Goal: Communication & Community: Answer question/provide support

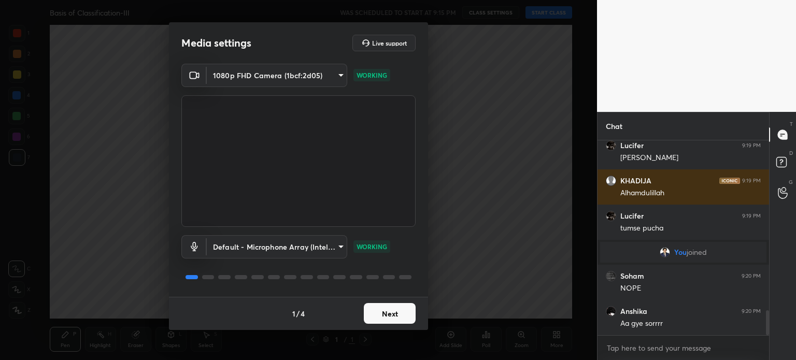
scroll to position [1333, 0]
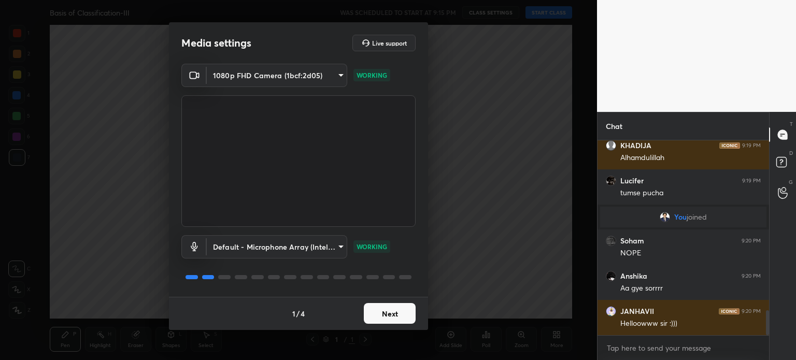
click at [373, 308] on button "Next" at bounding box center [390, 313] width 52 height 21
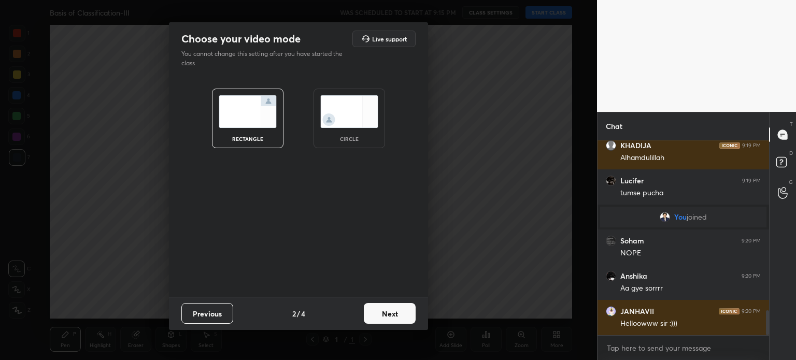
scroll to position [1369, 0]
click at [373, 308] on button "Next" at bounding box center [390, 313] width 52 height 21
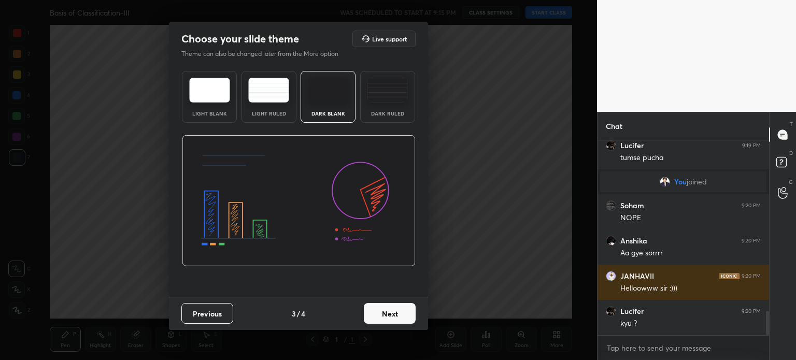
click at [373, 308] on button "Next" at bounding box center [390, 313] width 52 height 21
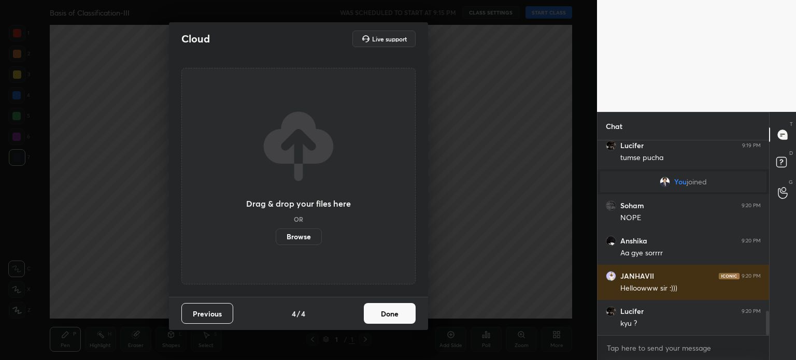
click at [373, 309] on button "Done" at bounding box center [390, 313] width 52 height 21
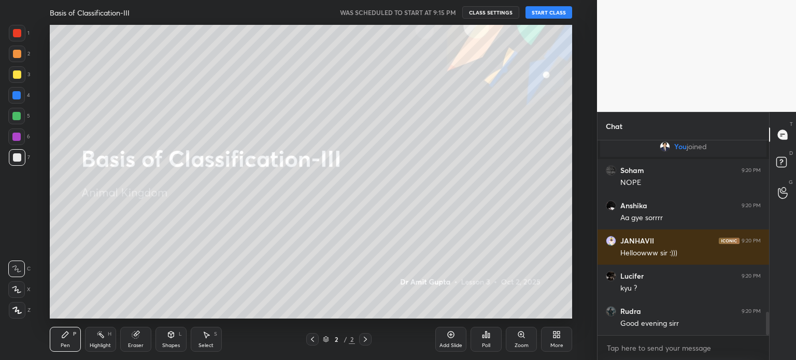
scroll to position [1439, 0]
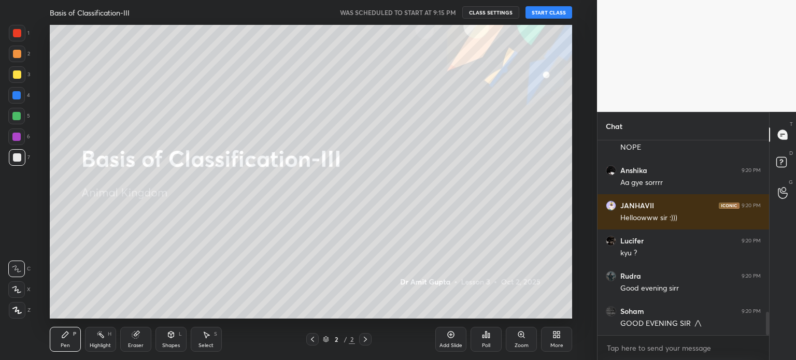
click at [567, 10] on button "START CLASS" at bounding box center [548, 12] width 47 height 12
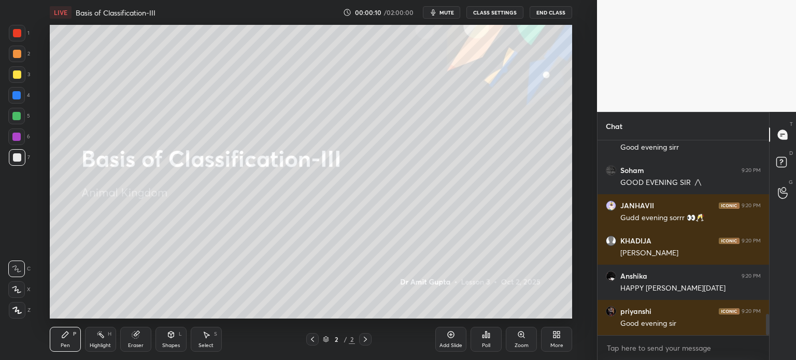
scroll to position [1580, 0]
click at [19, 292] on icon at bounding box center [16, 289] width 9 height 7
click at [18, 290] on icon at bounding box center [16, 289] width 9 height 7
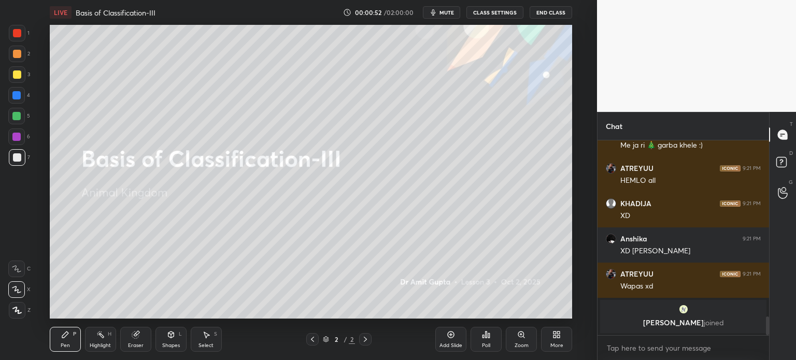
scroll to position [1842, 0]
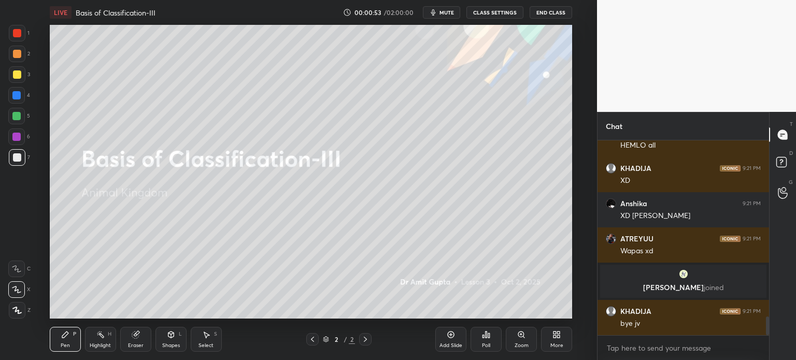
drag, startPoint x: 450, startPoint y: 12, endPoint x: 448, endPoint y: 21, distance: 9.7
click at [450, 12] on span "mute" at bounding box center [446, 12] width 15 height 7
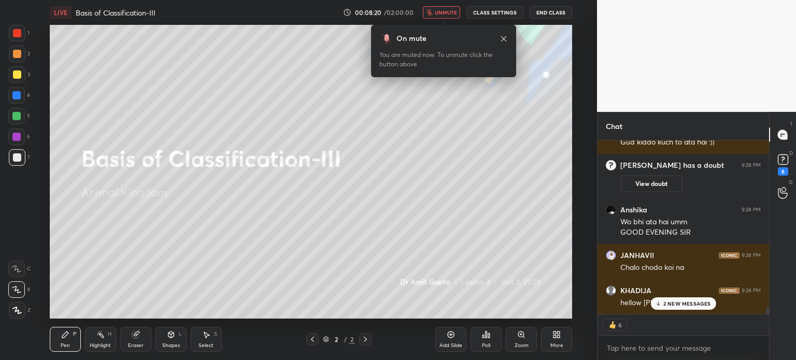
scroll to position [4533, 0]
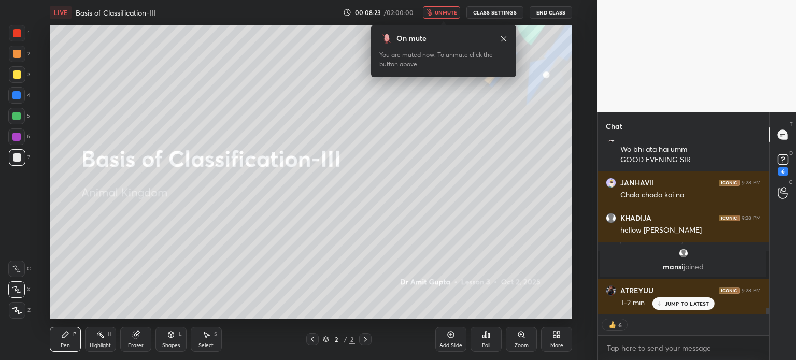
type textarea "x"
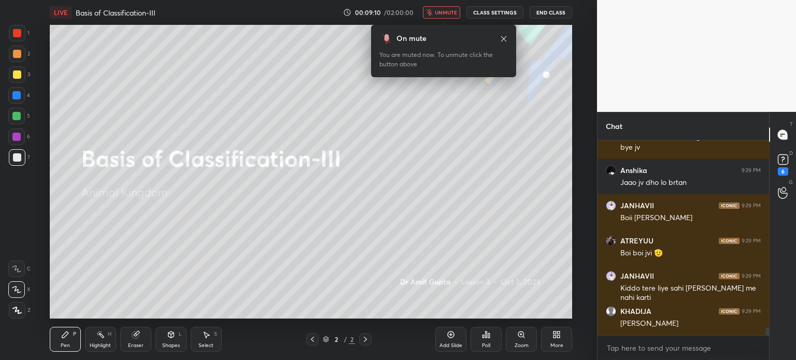
scroll to position [4765, 0]
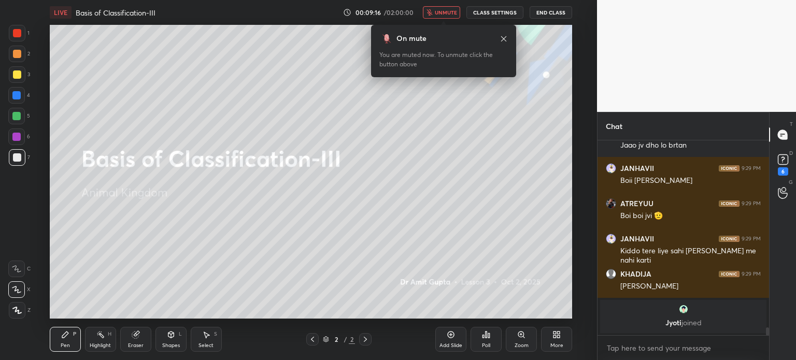
click at [456, 12] on span "unmute" at bounding box center [446, 12] width 22 height 7
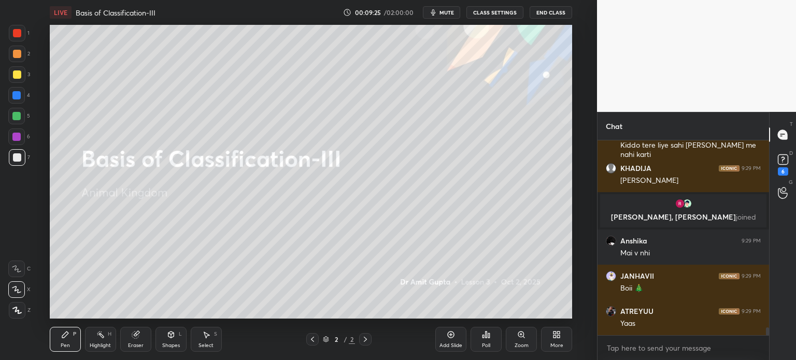
scroll to position [3, 3]
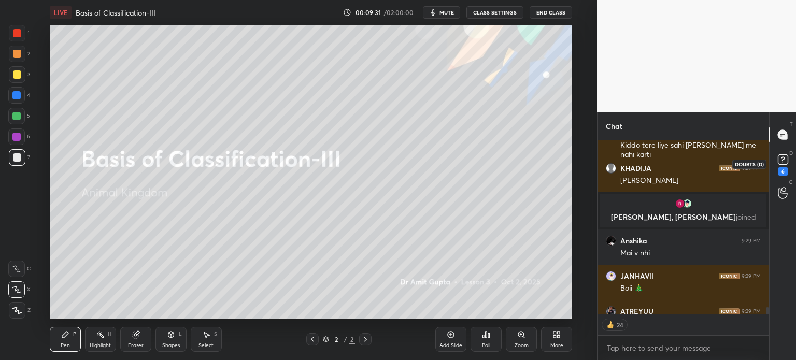
drag, startPoint x: 778, startPoint y: 162, endPoint x: 771, endPoint y: 160, distance: 7.0
click at [777, 162] on rect at bounding box center [782, 160] width 10 height 10
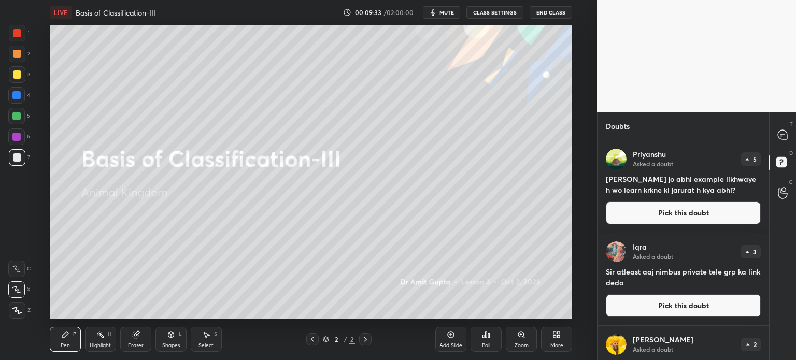
click at [448, 335] on icon at bounding box center [451, 334] width 8 height 8
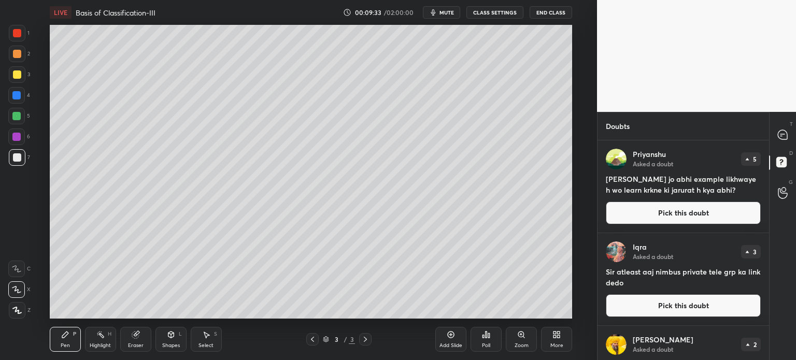
click at [449, 337] on icon at bounding box center [451, 334] width 8 height 8
click at [449, 338] on icon at bounding box center [451, 334] width 8 height 8
click at [452, 337] on icon at bounding box center [451, 334] width 8 height 8
drag, startPoint x: 659, startPoint y: 209, endPoint x: 654, endPoint y: 212, distance: 5.8
click at [659, 211] on button "Pick this doubt" at bounding box center [683, 212] width 155 height 23
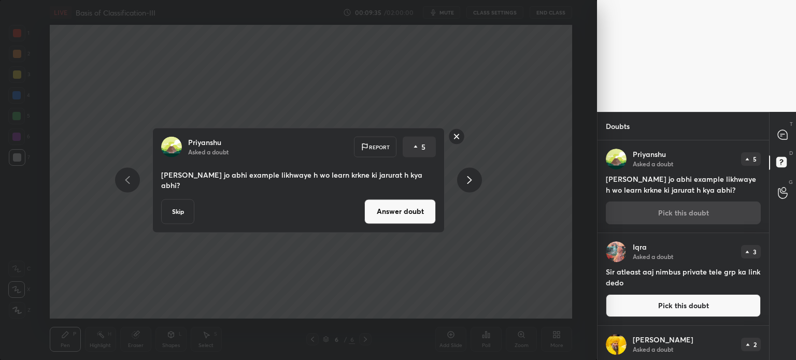
click at [421, 201] on button "Answer doubt" at bounding box center [399, 211] width 71 height 25
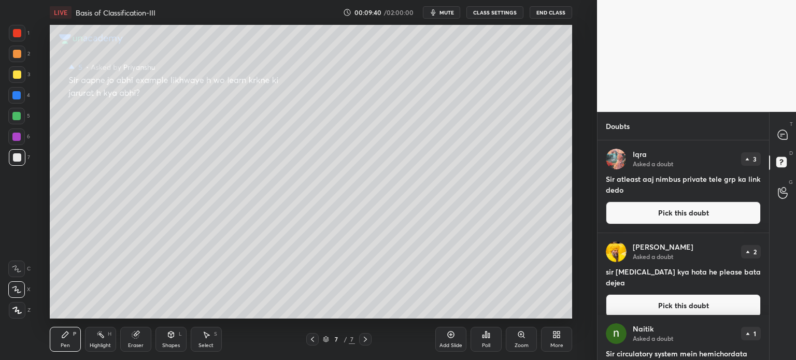
click at [18, 51] on div at bounding box center [17, 54] width 8 height 8
drag, startPoint x: 18, startPoint y: 51, endPoint x: 18, endPoint y: 43, distance: 7.8
click at [18, 50] on div at bounding box center [17, 54] width 8 height 8
click at [20, 36] on div at bounding box center [17, 33] width 8 height 8
click at [625, 213] on button "Pick this doubt" at bounding box center [683, 212] width 155 height 23
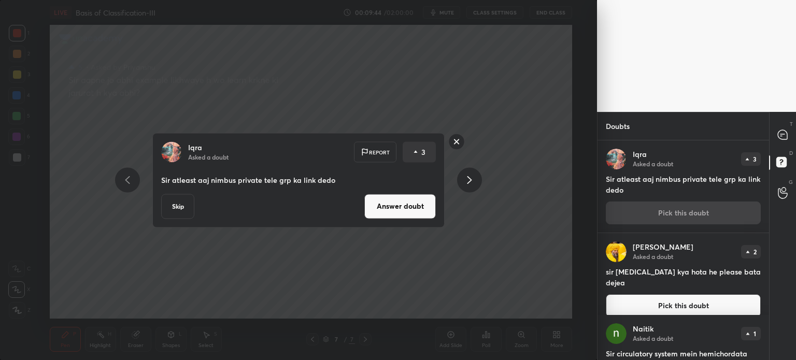
click at [428, 204] on button "Answer doubt" at bounding box center [399, 206] width 71 height 25
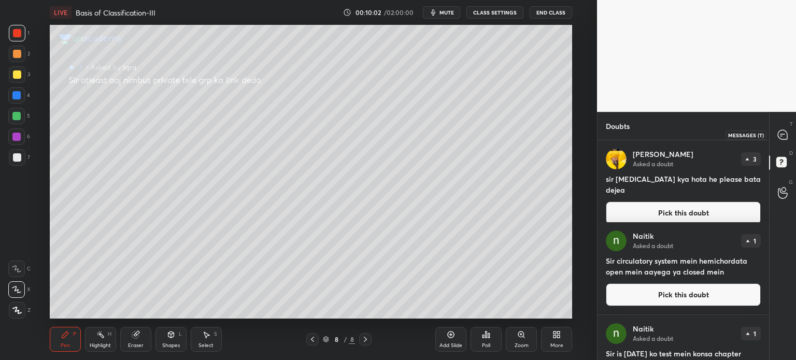
click at [786, 136] on icon at bounding box center [781, 134] width 9 height 9
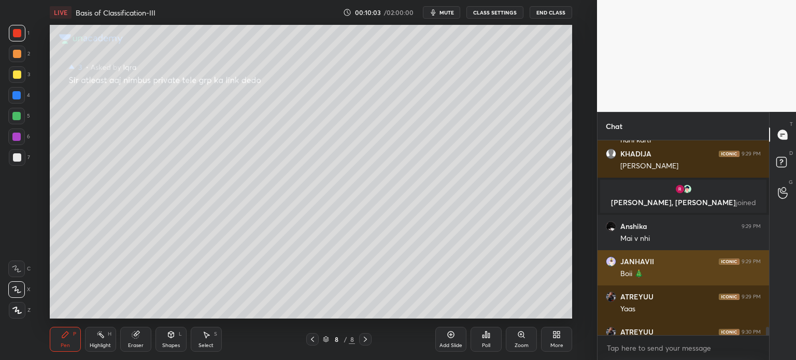
scroll to position [192, 168]
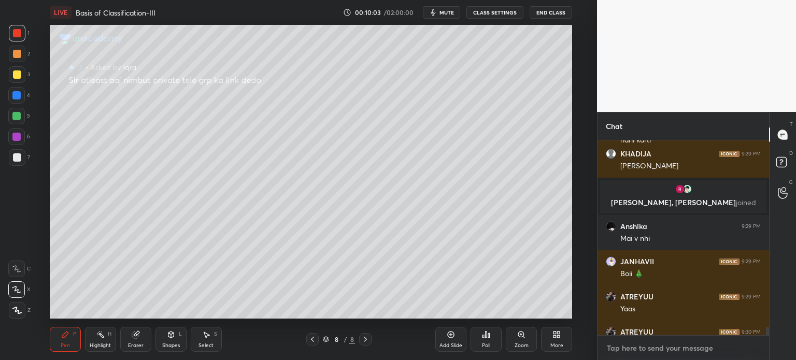
type textarea "x"
click at [662, 344] on textarea at bounding box center [683, 348] width 155 height 17
paste textarea "[URL][DOMAIN_NAME]"
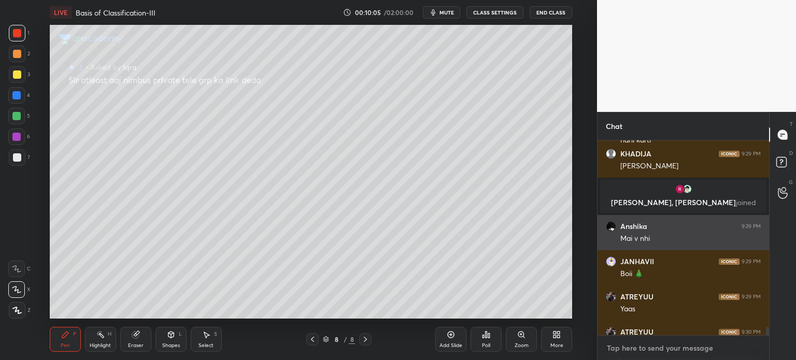
type textarea "[URL][DOMAIN_NAME]"
type textarea "x"
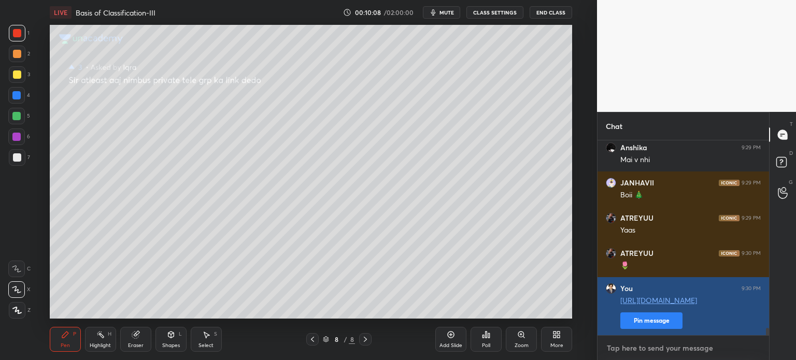
scroll to position [5035, 0]
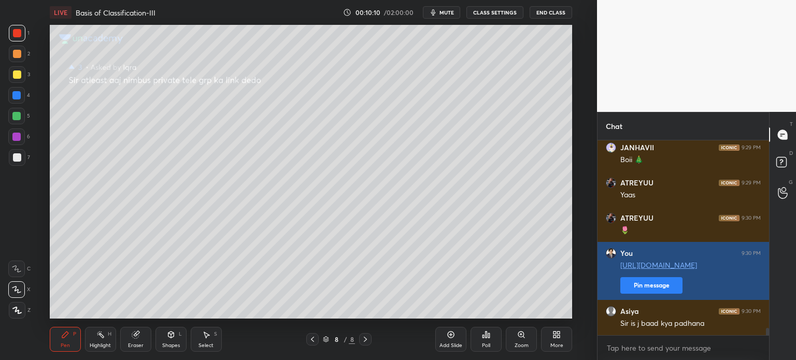
click at [659, 294] on div "You 9:30 PM [URL][DOMAIN_NAME] Pin message" at bounding box center [682, 271] width 171 height 58
click at [657, 286] on button "Pin message" at bounding box center [651, 285] width 62 height 17
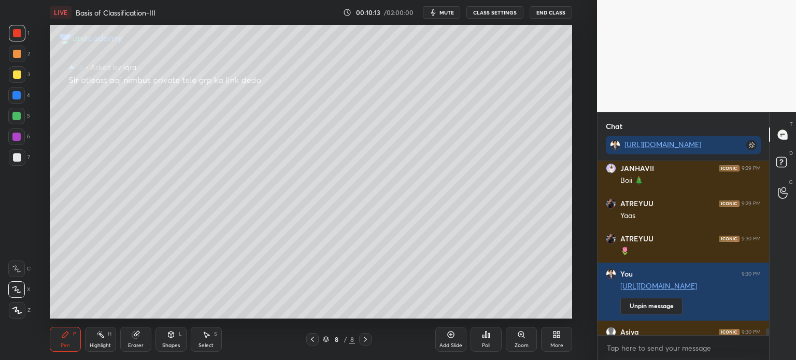
scroll to position [5091, 0]
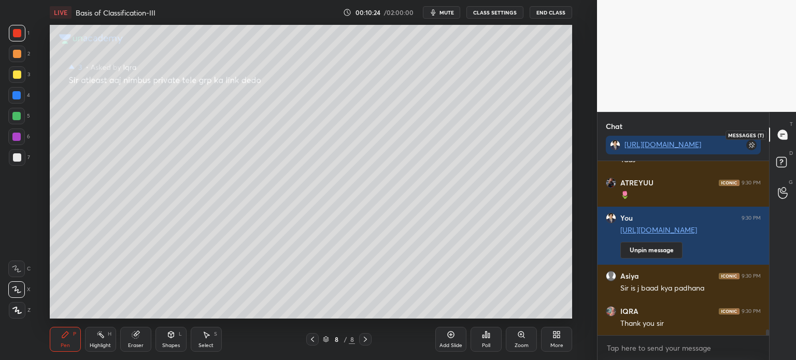
click at [781, 134] on icon at bounding box center [782, 134] width 11 height 11
click at [785, 161] on rect at bounding box center [781, 162] width 10 height 10
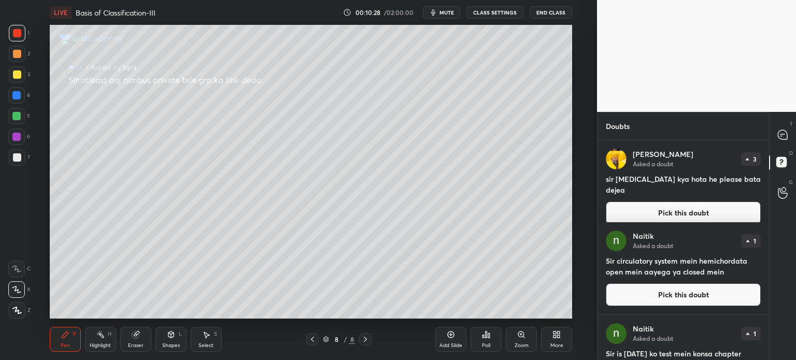
scroll to position [217, 168]
click at [721, 205] on button "Pick this doubt" at bounding box center [683, 212] width 155 height 23
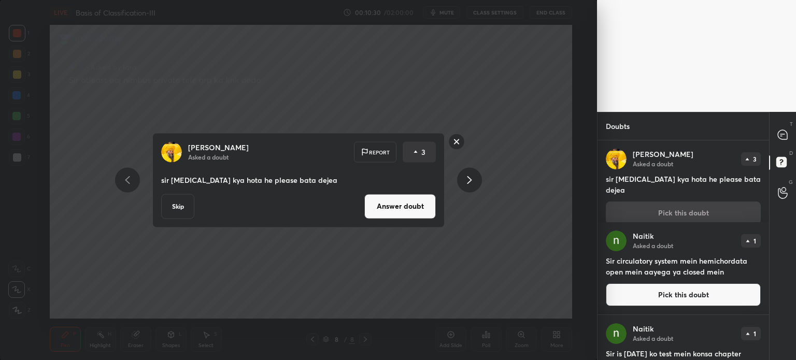
click at [384, 199] on button "Answer doubt" at bounding box center [399, 206] width 71 height 25
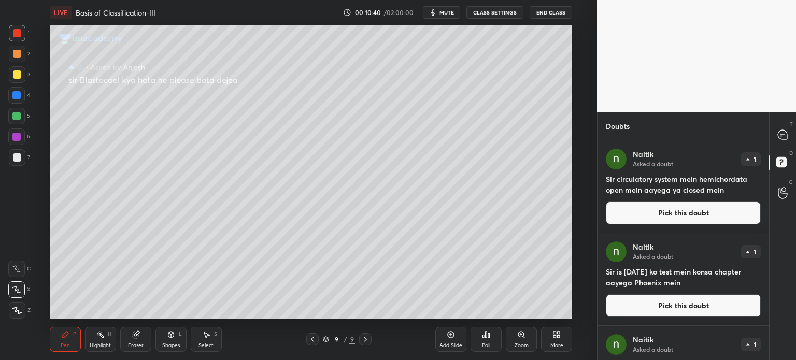
click at [17, 75] on div at bounding box center [17, 74] width 8 height 8
drag, startPoint x: 12, startPoint y: 35, endPoint x: 20, endPoint y: 31, distance: 8.8
click at [18, 33] on div at bounding box center [17, 33] width 17 height 17
click at [21, 39] on div at bounding box center [17, 33] width 17 height 17
click at [21, 155] on div at bounding box center [17, 157] width 8 height 8
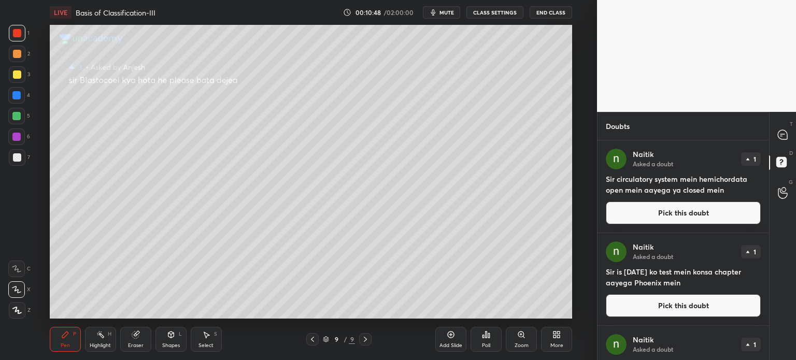
click at [25, 160] on div "7" at bounding box center [19, 157] width 21 height 17
click at [18, 74] on div at bounding box center [17, 74] width 8 height 8
drag, startPoint x: 777, startPoint y: 135, endPoint x: 767, endPoint y: 138, distance: 10.5
click at [775, 137] on div at bounding box center [782, 134] width 21 height 19
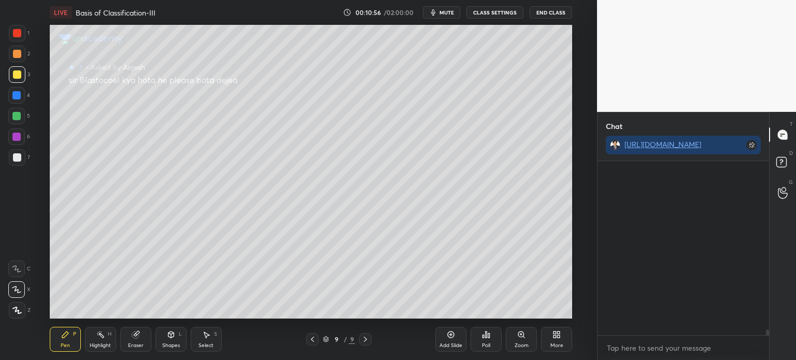
scroll to position [171, 168]
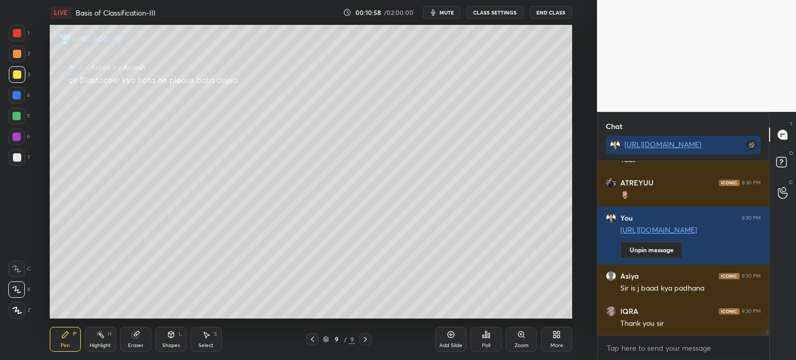
drag, startPoint x: 17, startPoint y: 31, endPoint x: 48, endPoint y: 47, distance: 35.0
click at [16, 34] on div at bounding box center [17, 33] width 8 height 8
click at [24, 157] on div "7" at bounding box center [19, 157] width 21 height 17
click at [25, 159] on div "7" at bounding box center [19, 157] width 21 height 17
drag, startPoint x: 15, startPoint y: 77, endPoint x: 30, endPoint y: 91, distance: 20.5
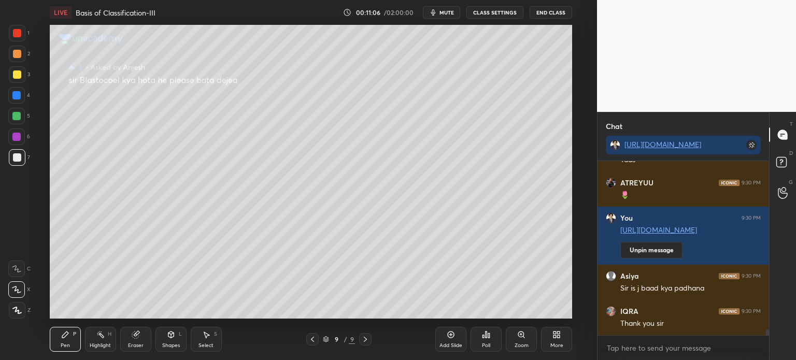
click at [14, 78] on div at bounding box center [17, 74] width 8 height 8
click at [21, 73] on div at bounding box center [17, 74] width 17 height 17
drag, startPoint x: 19, startPoint y: 32, endPoint x: 41, endPoint y: 60, distance: 35.4
click at [17, 35] on div at bounding box center [17, 33] width 8 height 8
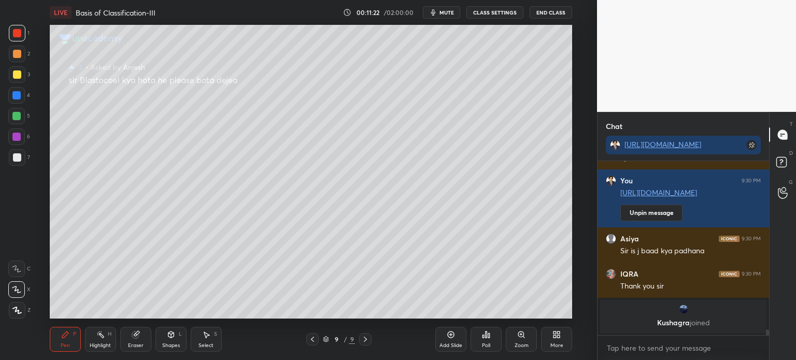
click at [15, 159] on div at bounding box center [17, 157] width 8 height 8
click at [15, 73] on div at bounding box center [17, 74] width 17 height 17
click at [8, 72] on div "1 2 3 4 5 6 7 C X Z C X Z E E Erase all H H" at bounding box center [16, 172] width 33 height 294
drag, startPoint x: 20, startPoint y: 74, endPoint x: 45, endPoint y: 92, distance: 30.8
click at [19, 74] on div at bounding box center [17, 74] width 8 height 8
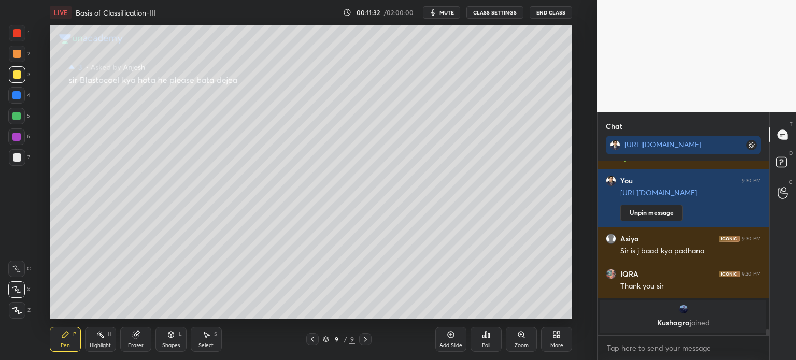
click at [22, 39] on div at bounding box center [17, 33] width 17 height 17
click at [19, 156] on div at bounding box center [17, 157] width 8 height 8
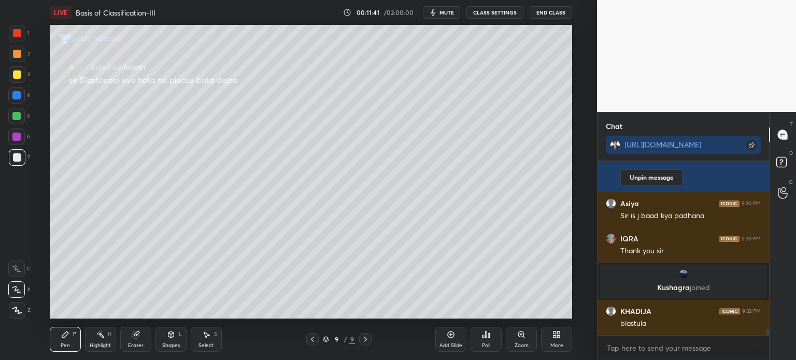
click at [18, 121] on div at bounding box center [16, 116] width 17 height 17
click at [16, 160] on div at bounding box center [17, 157] width 8 height 8
click at [16, 76] on div at bounding box center [17, 74] width 8 height 8
click at [19, 80] on div at bounding box center [17, 74] width 17 height 17
drag, startPoint x: 15, startPoint y: 29, endPoint x: 18, endPoint y: 36, distance: 7.2
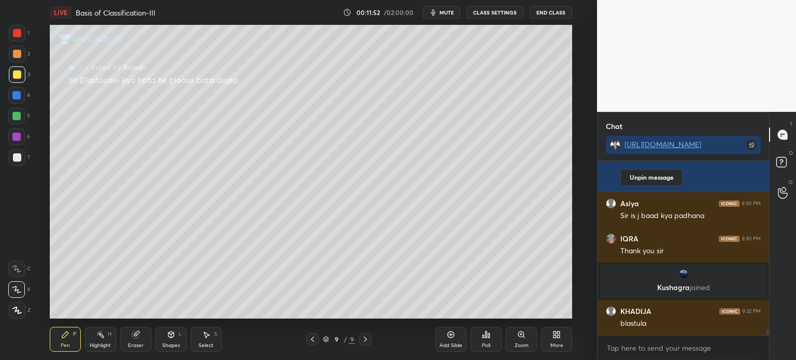
click at [17, 34] on div at bounding box center [17, 33] width 8 height 8
click at [17, 38] on div at bounding box center [17, 33] width 17 height 17
drag, startPoint x: 16, startPoint y: 112, endPoint x: 45, endPoint y: 124, distance: 30.9
click at [17, 115] on div at bounding box center [16, 116] width 8 height 8
drag, startPoint x: 17, startPoint y: 93, endPoint x: 44, endPoint y: 123, distance: 40.7
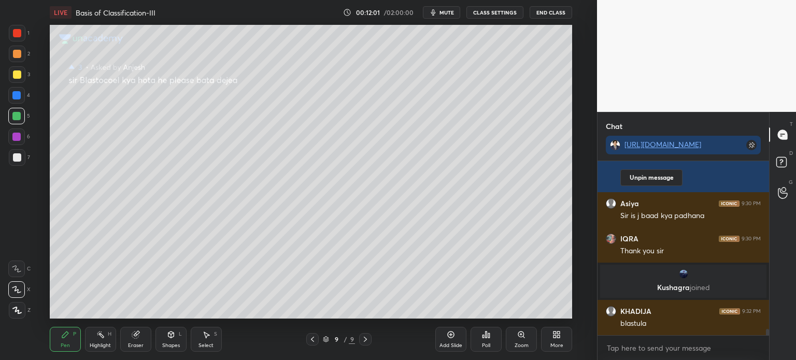
click at [17, 96] on div at bounding box center [16, 95] width 8 height 8
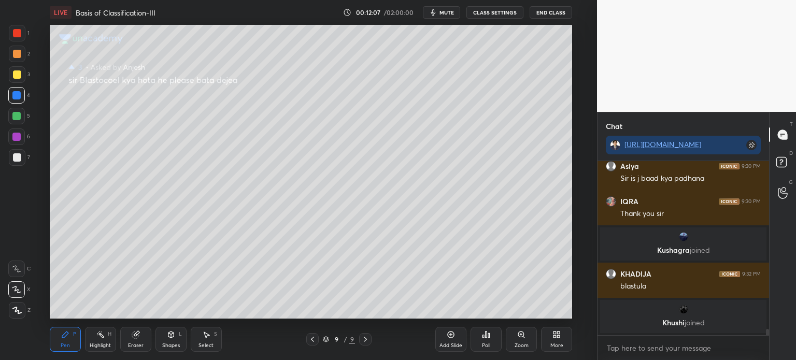
click at [17, 161] on div at bounding box center [17, 157] width 8 height 8
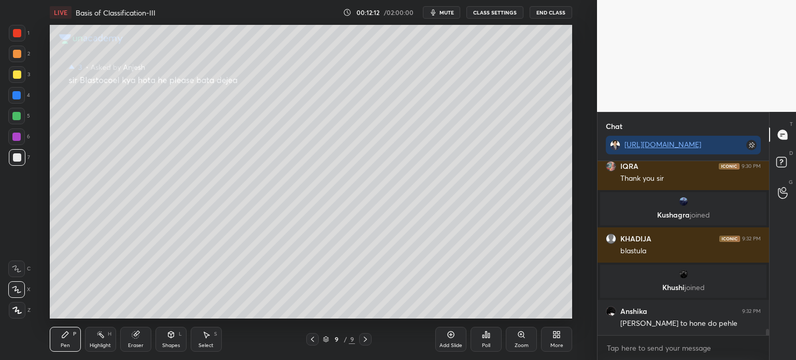
scroll to position [4920, 0]
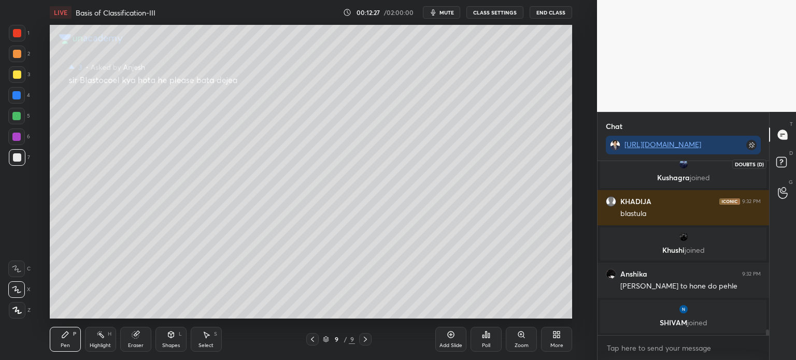
click at [777, 165] on rect at bounding box center [781, 162] width 10 height 10
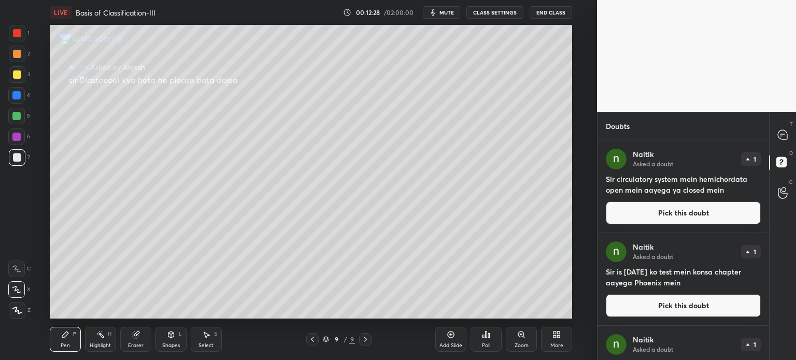
click at [686, 215] on button "Pick this doubt" at bounding box center [683, 212] width 155 height 23
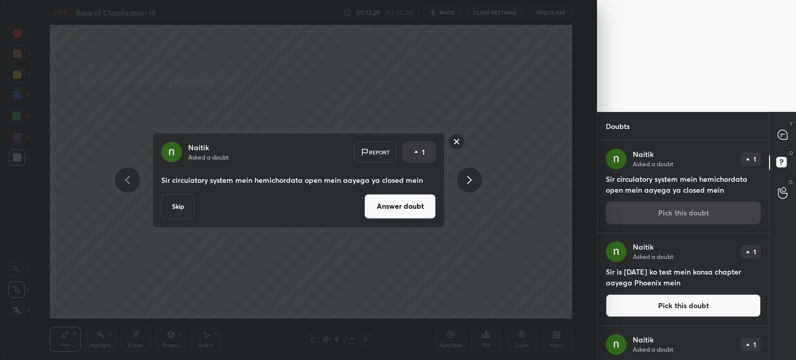
click at [420, 211] on button "Answer doubt" at bounding box center [399, 206] width 71 height 25
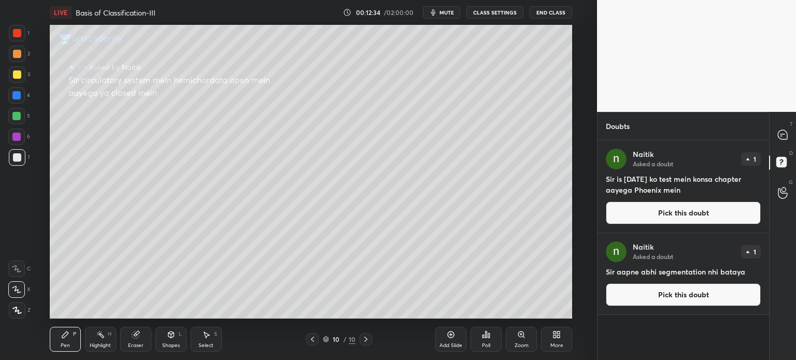
drag, startPoint x: 673, startPoint y: 210, endPoint x: 661, endPoint y: 210, distance: 11.9
click at [672, 210] on button "Pick this doubt" at bounding box center [683, 212] width 155 height 23
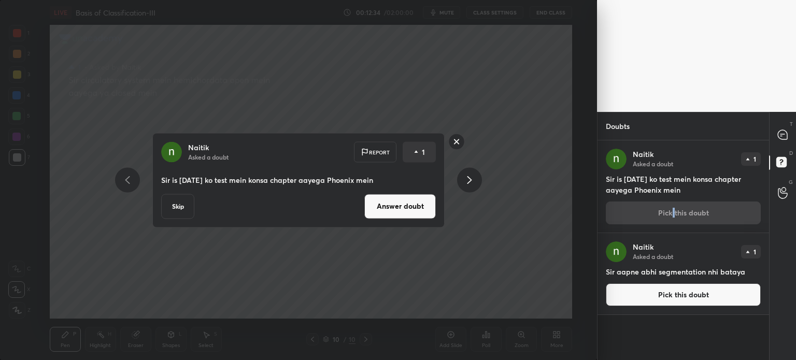
click at [404, 211] on button "Answer doubt" at bounding box center [399, 206] width 71 height 25
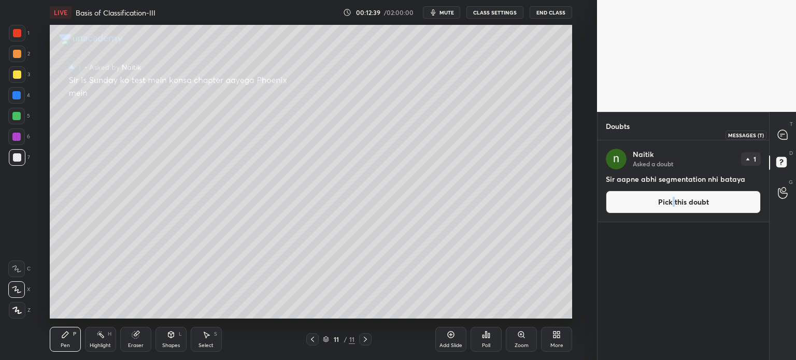
click at [780, 138] on icon at bounding box center [781, 134] width 9 height 9
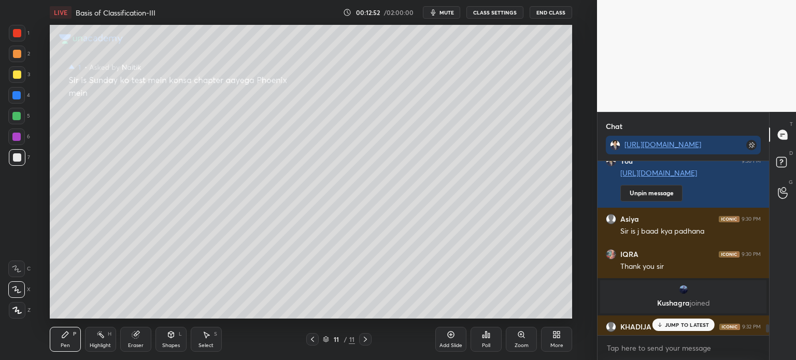
scroll to position [5183, 0]
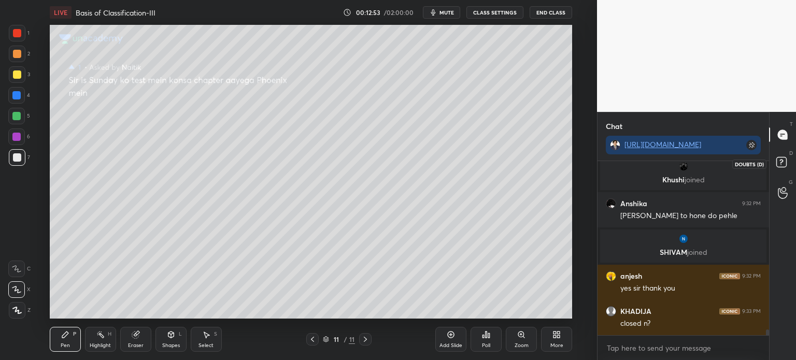
click at [779, 162] on rect at bounding box center [781, 162] width 10 height 10
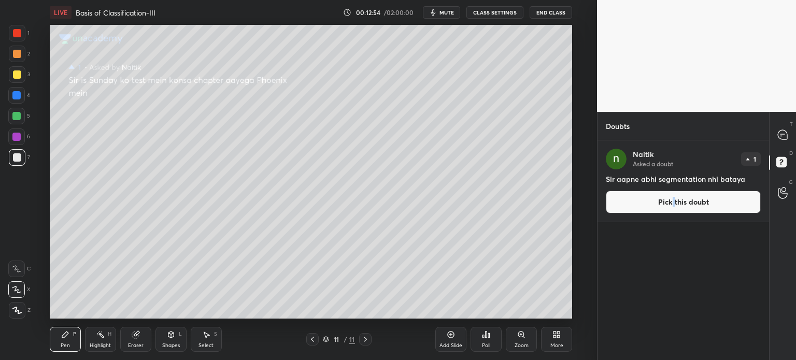
click at [691, 208] on button "Pick this doubt" at bounding box center [683, 202] width 155 height 23
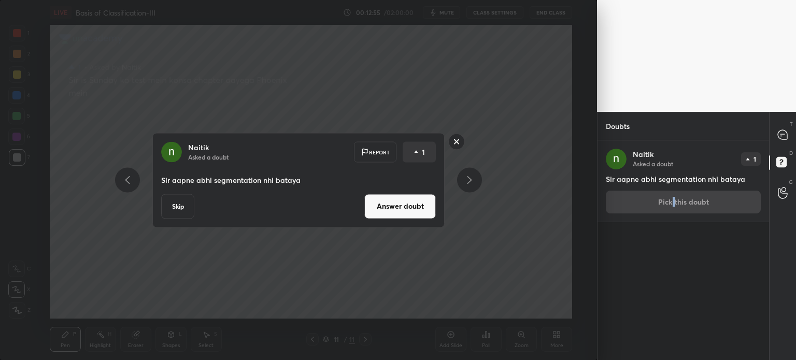
click at [380, 202] on button "Answer doubt" at bounding box center [399, 206] width 71 height 25
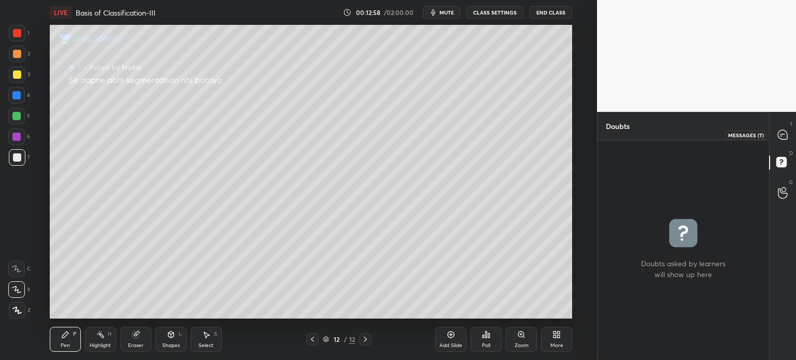
click at [779, 132] on icon at bounding box center [781, 134] width 9 height 9
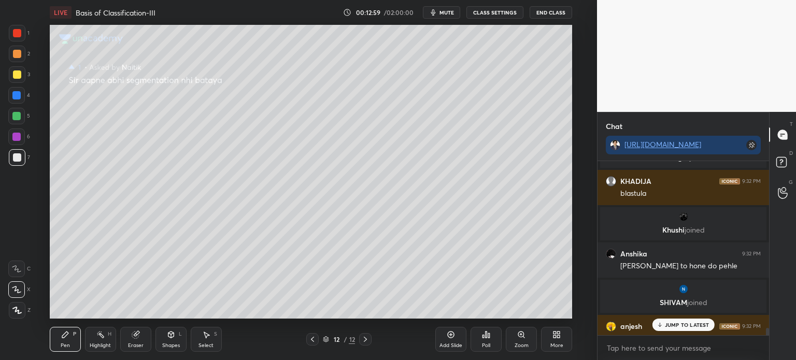
scroll to position [5146, 0]
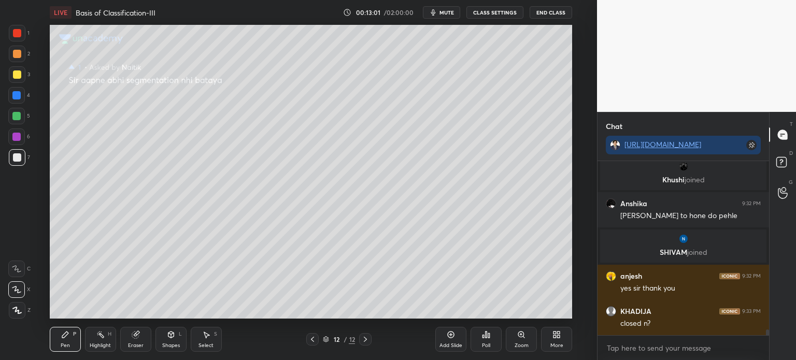
click at [309, 338] on icon at bounding box center [312, 339] width 8 height 8
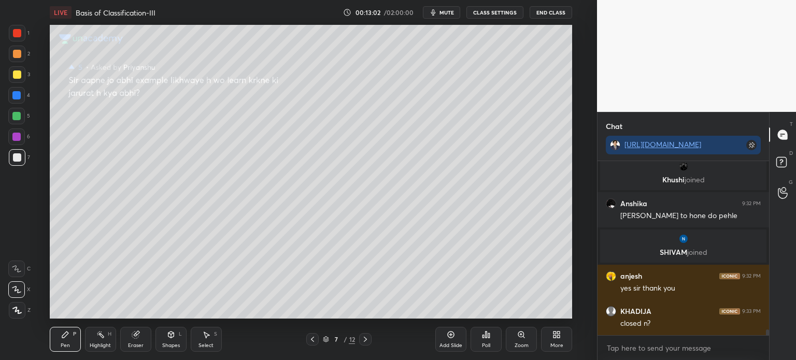
click at [309, 338] on icon at bounding box center [312, 339] width 8 height 8
click at [308, 338] on icon at bounding box center [312, 339] width 8 height 8
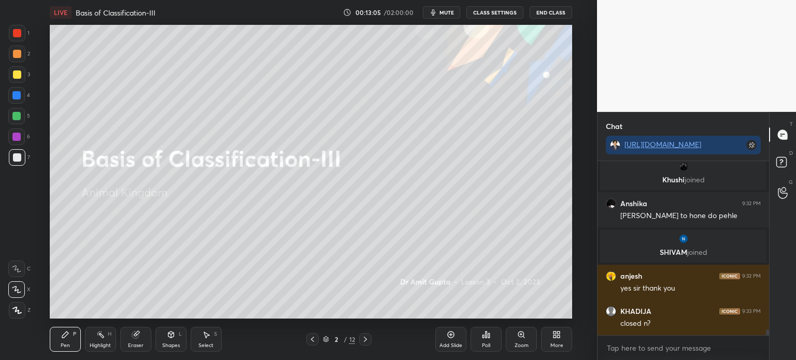
click at [369, 339] on icon at bounding box center [365, 339] width 8 height 8
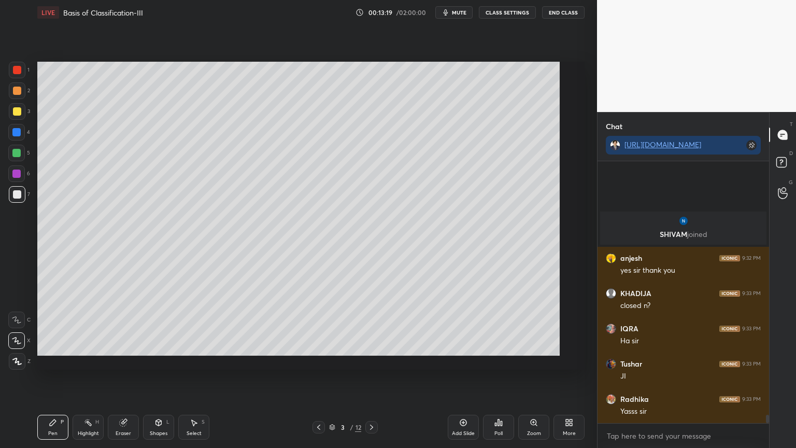
scroll to position [5164, 0]
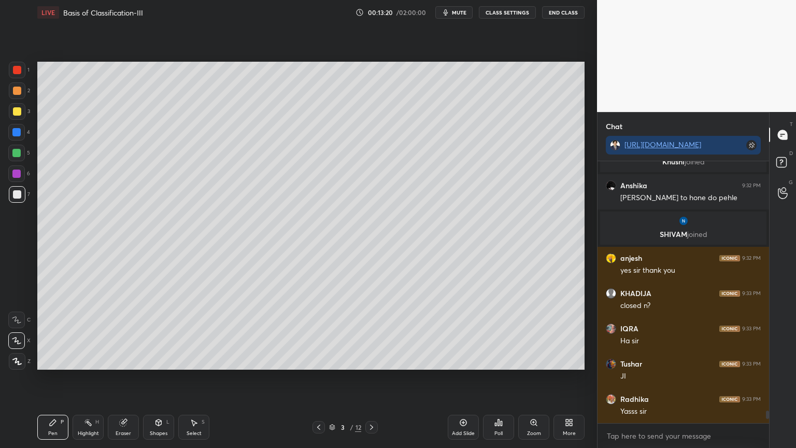
click at [18, 197] on div at bounding box center [17, 194] width 8 height 8
click at [21, 200] on div at bounding box center [17, 194] width 17 height 17
drag, startPoint x: 18, startPoint y: 331, endPoint x: 25, endPoint y: 301, distance: 30.4
click at [19, 336] on div "X" at bounding box center [19, 338] width 22 height 21
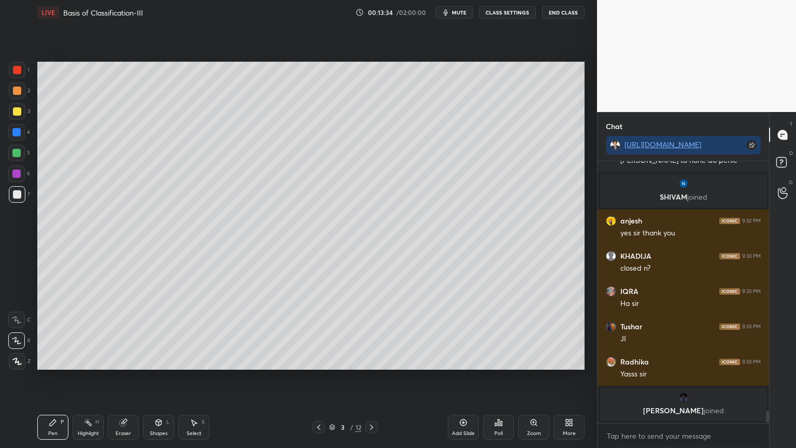
scroll to position [5201, 0]
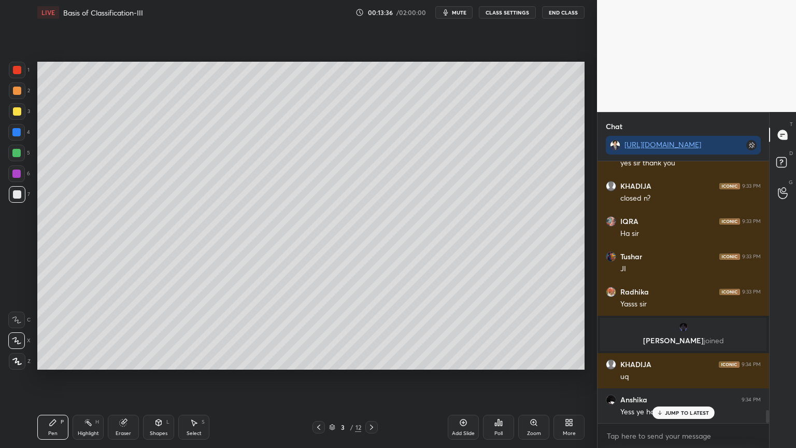
drag, startPoint x: 19, startPoint y: 88, endPoint x: 23, endPoint y: 100, distance: 12.9
click at [19, 91] on div at bounding box center [17, 91] width 8 height 8
click at [24, 100] on div "2" at bounding box center [19, 92] width 21 height 21
click at [91, 359] on rect at bounding box center [89, 423] width 5 height 5
drag, startPoint x: 19, startPoint y: 361, endPoint x: 26, endPoint y: 339, distance: 22.9
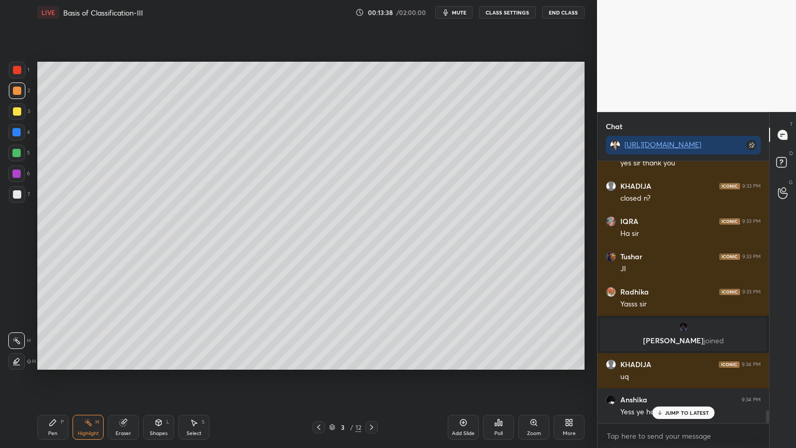
click at [18, 359] on icon at bounding box center [16, 361] width 8 height 8
click at [20, 154] on div at bounding box center [16, 153] width 8 height 8
click at [22, 153] on div at bounding box center [16, 153] width 17 height 17
drag, startPoint x: 17, startPoint y: 118, endPoint x: 18, endPoint y: 178, distance: 60.6
click at [16, 118] on div at bounding box center [17, 111] width 17 height 17
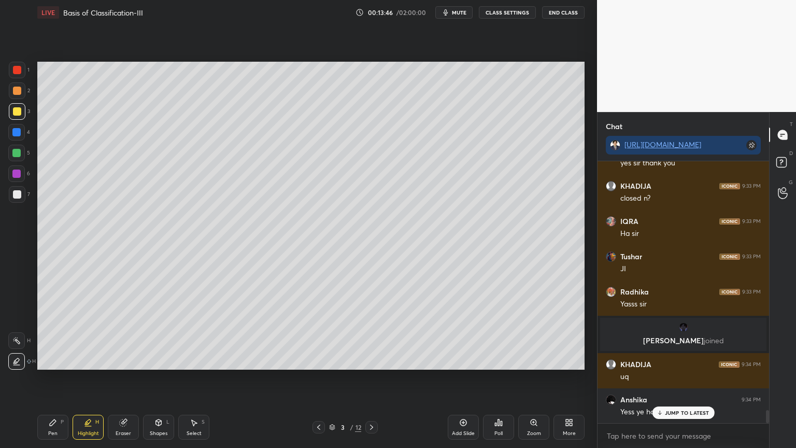
click at [53, 359] on icon at bounding box center [53, 422] width 6 height 6
click at [18, 337] on icon at bounding box center [16, 340] width 9 height 7
click at [22, 151] on div at bounding box center [16, 153] width 17 height 17
click at [18, 105] on div at bounding box center [17, 111] width 17 height 17
click at [19, 107] on div at bounding box center [17, 111] width 8 height 8
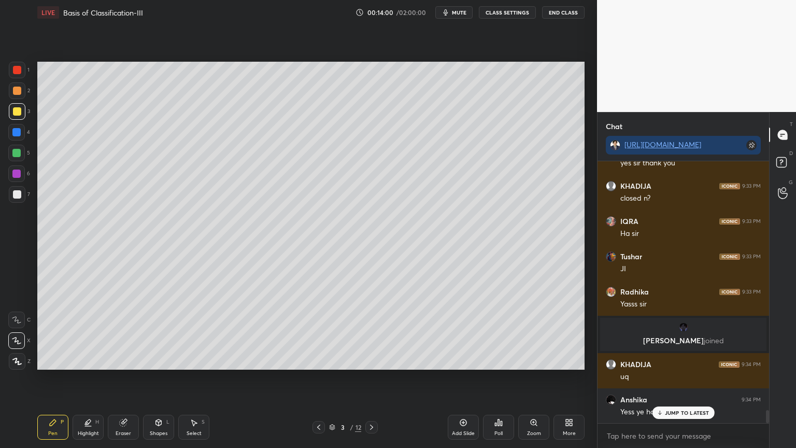
click at [122, 359] on div "Eraser" at bounding box center [123, 426] width 31 height 25
click at [160, 359] on div "Shapes L" at bounding box center [158, 426] width 31 height 25
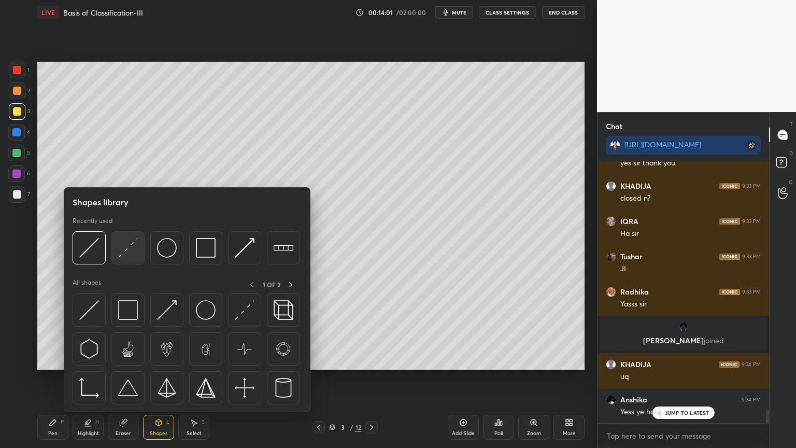
click at [121, 259] on div at bounding box center [127, 247] width 33 height 33
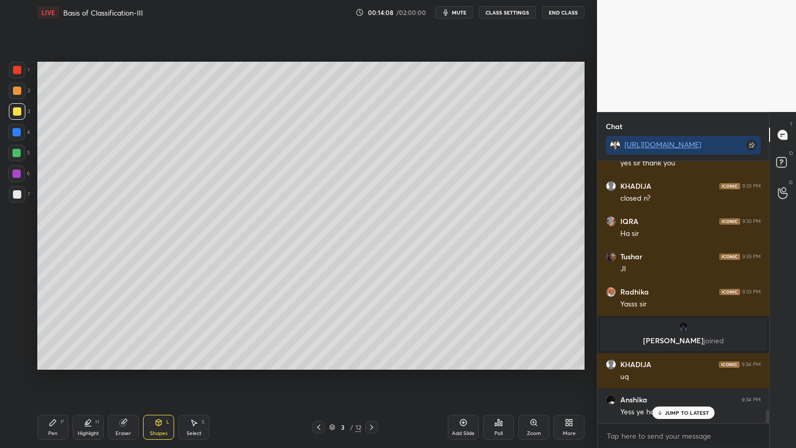
click at [48, 359] on div "Pen P" at bounding box center [52, 426] width 31 height 25
drag, startPoint x: 13, startPoint y: 197, endPoint x: 20, endPoint y: 196, distance: 6.8
click at [16, 196] on div at bounding box center [17, 194] width 8 height 8
drag, startPoint x: 15, startPoint y: 193, endPoint x: 20, endPoint y: 221, distance: 28.4
click at [17, 195] on div at bounding box center [17, 194] width 8 height 8
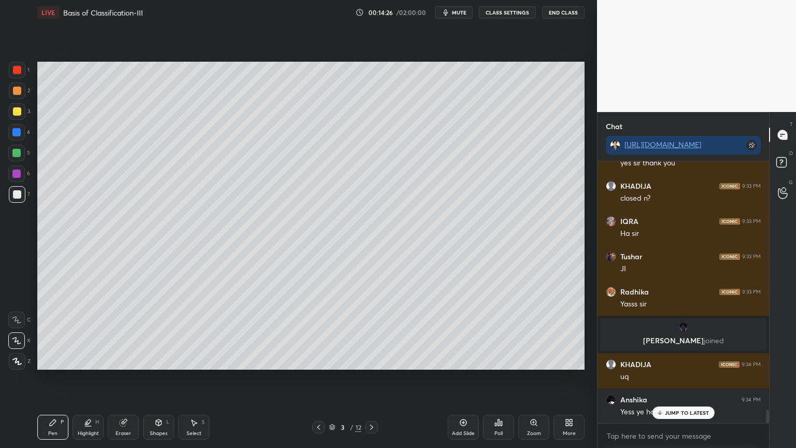
click at [82, 359] on div "Highlight H" at bounding box center [88, 426] width 31 height 25
drag, startPoint x: 22, startPoint y: 110, endPoint x: 20, endPoint y: 117, distance: 7.0
click at [18, 111] on div at bounding box center [17, 111] width 17 height 17
click at [21, 114] on div at bounding box center [17, 111] width 17 height 17
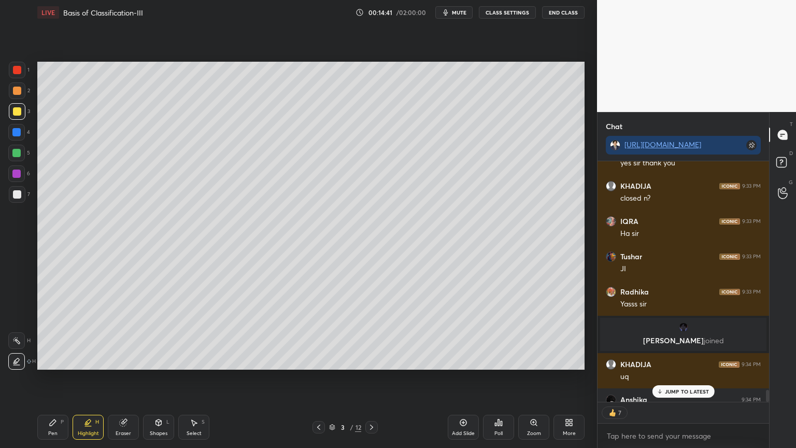
click at [52, 359] on div "Pen" at bounding box center [52, 432] width 9 height 5
drag, startPoint x: 12, startPoint y: 152, endPoint x: 19, endPoint y: 152, distance: 6.2
click at [19, 152] on div at bounding box center [16, 153] width 8 height 8
drag, startPoint x: 17, startPoint y: 87, endPoint x: 17, endPoint y: 98, distance: 11.4
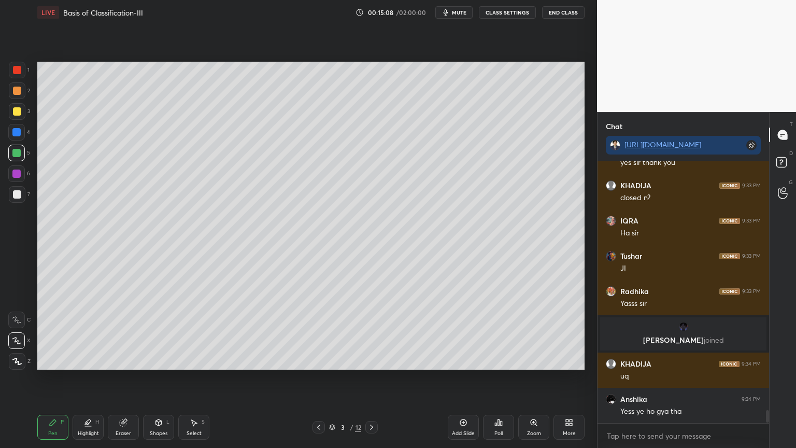
click at [11, 91] on div at bounding box center [17, 90] width 17 height 17
click at [18, 94] on div at bounding box center [17, 91] width 8 height 8
click at [19, 358] on div at bounding box center [17, 361] width 17 height 17
click at [17, 359] on icon at bounding box center [16, 360] width 9 height 7
click at [17, 113] on div at bounding box center [17, 111] width 8 height 8
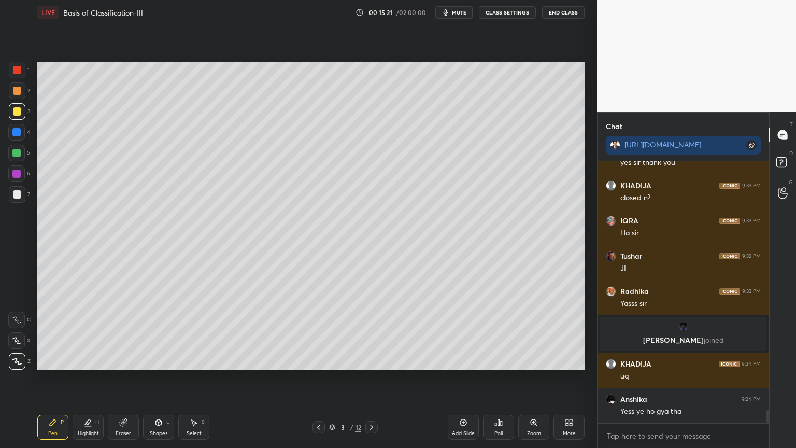
click at [156, 359] on div "Shapes L" at bounding box center [158, 426] width 31 height 25
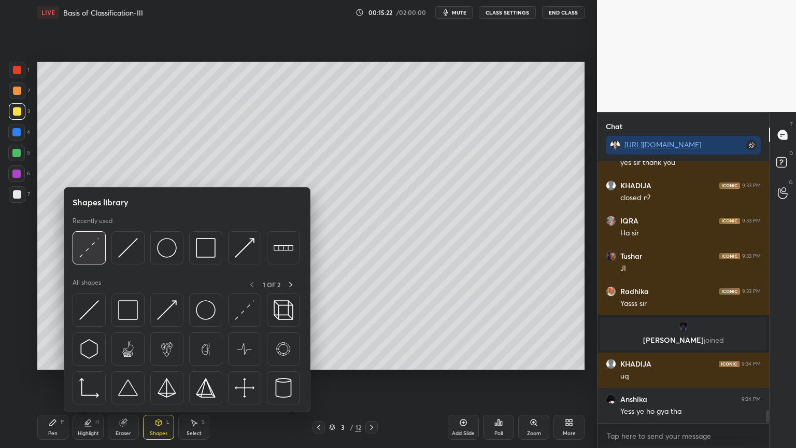
click at [91, 252] on img at bounding box center [89, 248] width 20 height 20
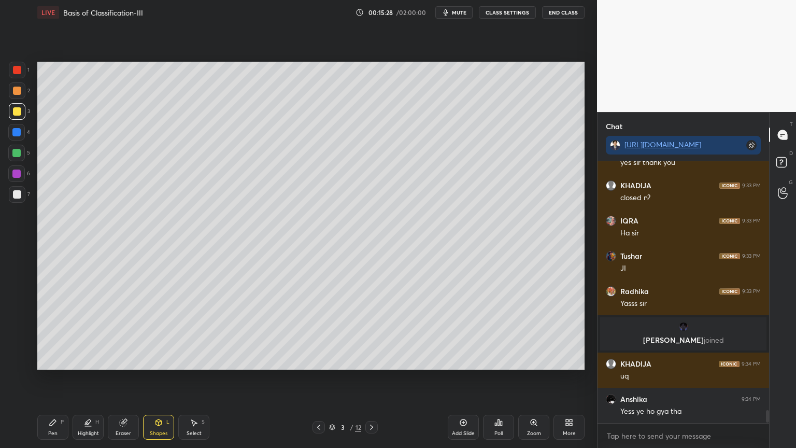
drag, startPoint x: 68, startPoint y: 425, endPoint x: 96, endPoint y: 408, distance: 32.5
click at [71, 359] on div "Pen P Highlight H Eraser Shapes L Select S" at bounding box center [139, 426] width 205 height 25
click at [90, 359] on div "Pen P Highlight H Eraser Shapes L Select S 3 / 12 Add Slide Poll Zoom More" at bounding box center [310, 426] width 547 height 41
click at [56, 359] on icon at bounding box center [53, 422] width 8 height 8
click at [13, 155] on div at bounding box center [16, 153] width 8 height 8
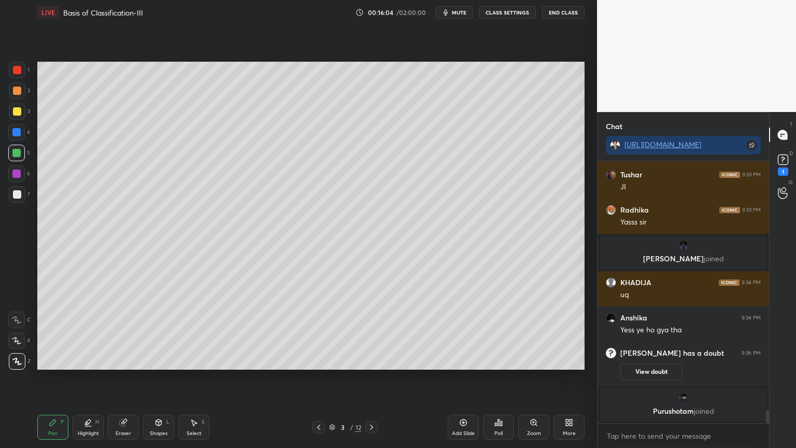
scroll to position [5044, 0]
click at [775, 157] on icon at bounding box center [783, 160] width 16 height 16
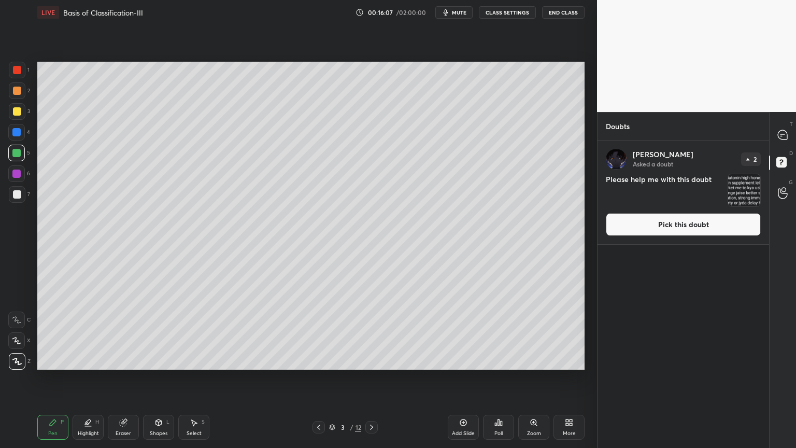
click at [701, 221] on button "Pick this doubt" at bounding box center [683, 224] width 155 height 23
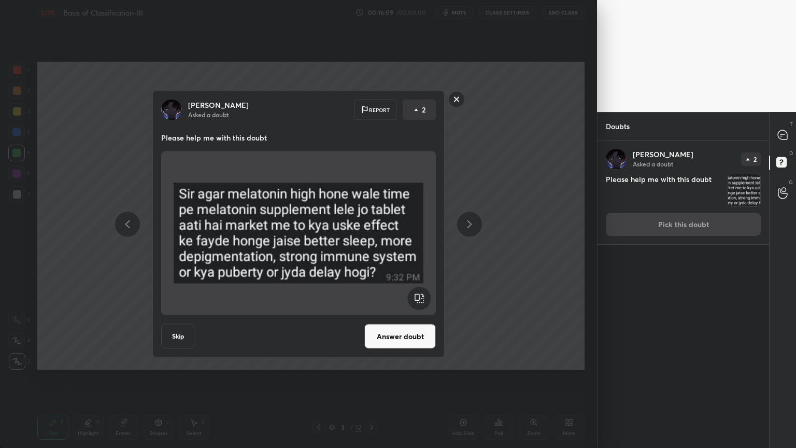
click at [469, 99] on div "[PERSON_NAME] Asked a doubt Report 2 Please help me with this doubt Skip Answer…" at bounding box center [299, 224] width 392 height 267
click at [454, 102] on rect at bounding box center [457, 99] width 16 height 16
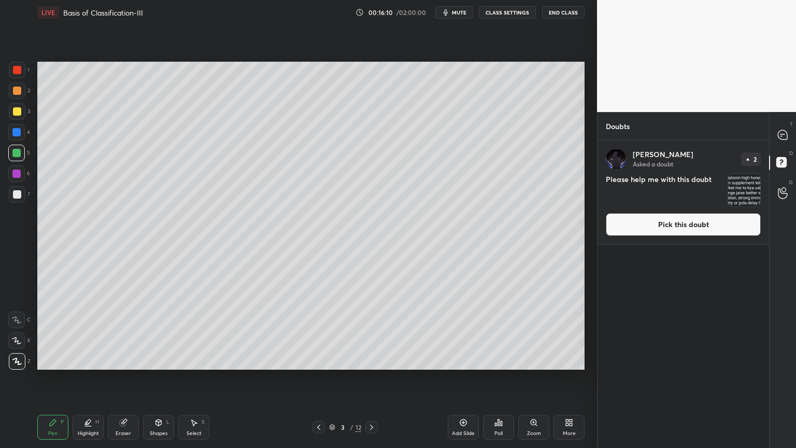
click at [494, 8] on button "CLASS SETTINGS" at bounding box center [507, 12] width 57 height 12
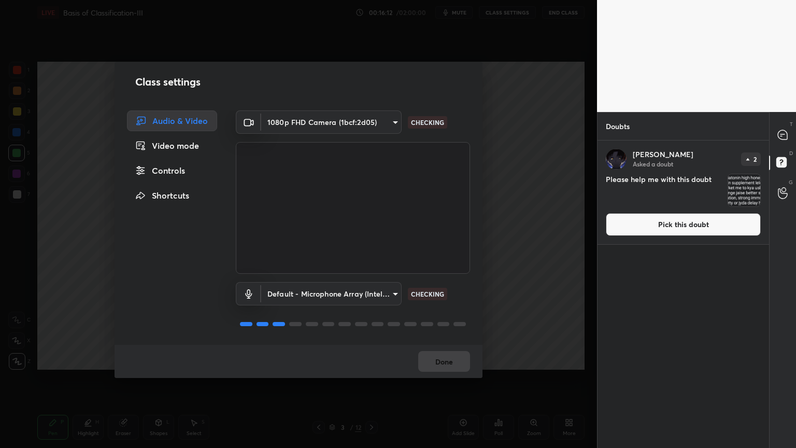
click at [182, 172] on div "Controls" at bounding box center [172, 170] width 90 height 21
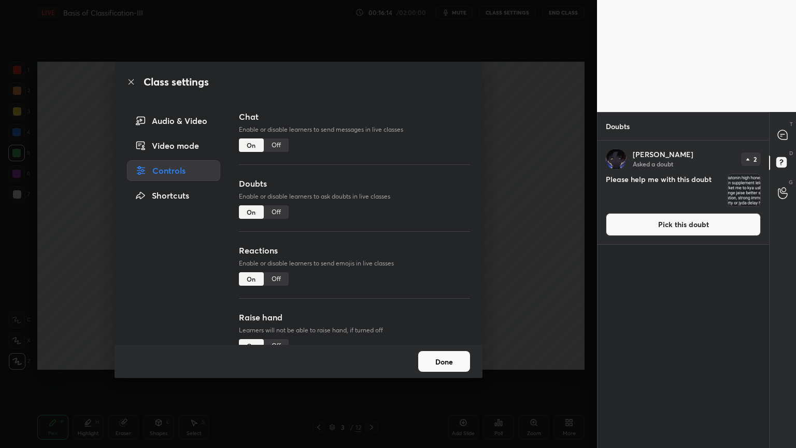
click at [279, 208] on div "Off" at bounding box center [276, 211] width 25 height 13
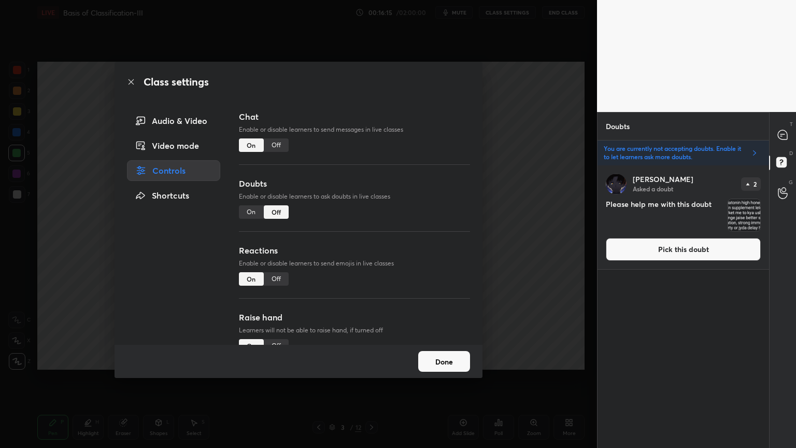
click at [276, 279] on div "Off" at bounding box center [276, 278] width 25 height 13
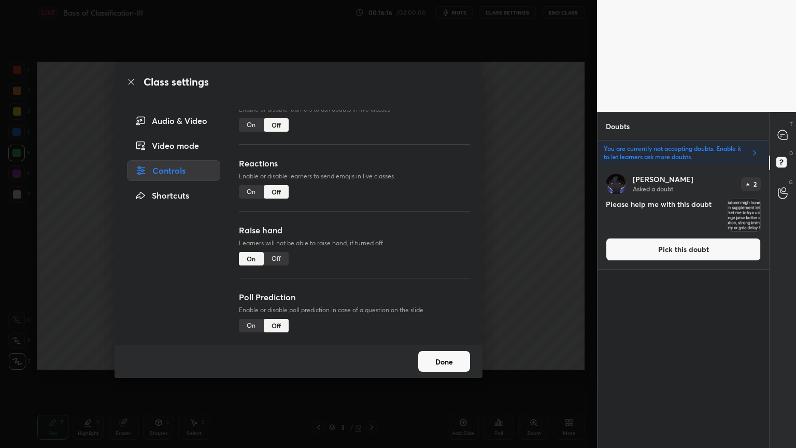
click at [275, 255] on div "Off" at bounding box center [276, 258] width 25 height 13
click at [440, 359] on button "Done" at bounding box center [444, 361] width 52 height 21
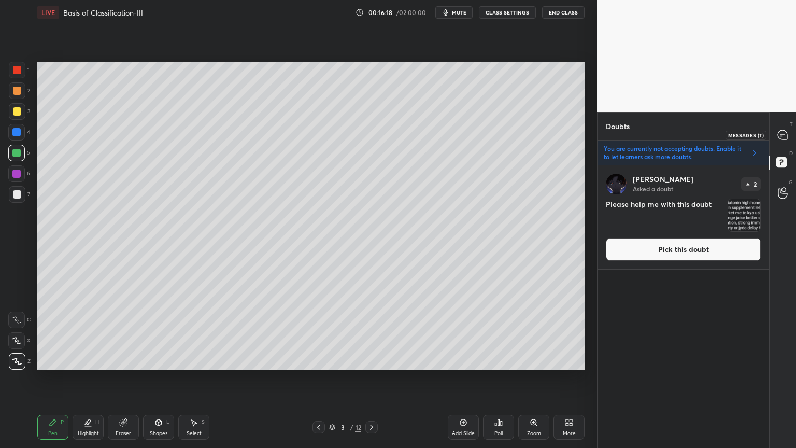
click at [783, 131] on icon at bounding box center [781, 134] width 9 height 9
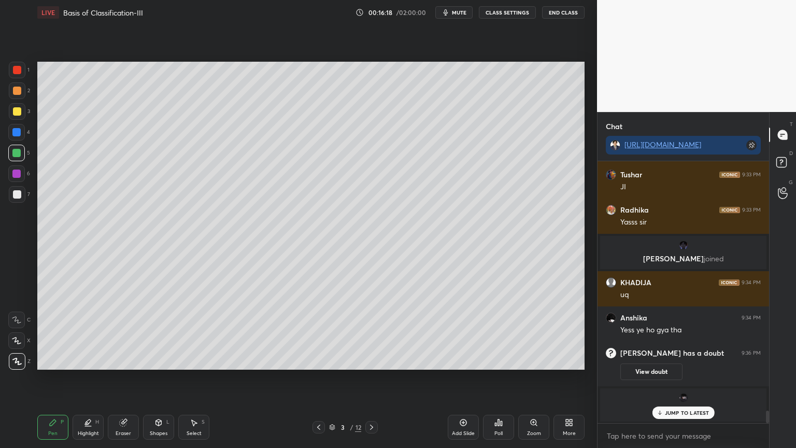
scroll to position [5243, 0]
click at [85, 359] on icon at bounding box center [88, 422] width 8 height 8
click at [87, 359] on icon at bounding box center [86, 424] width 2 height 2
click at [90, 359] on icon at bounding box center [88, 422] width 8 height 8
click at [12, 97] on div "2" at bounding box center [19, 92] width 21 height 21
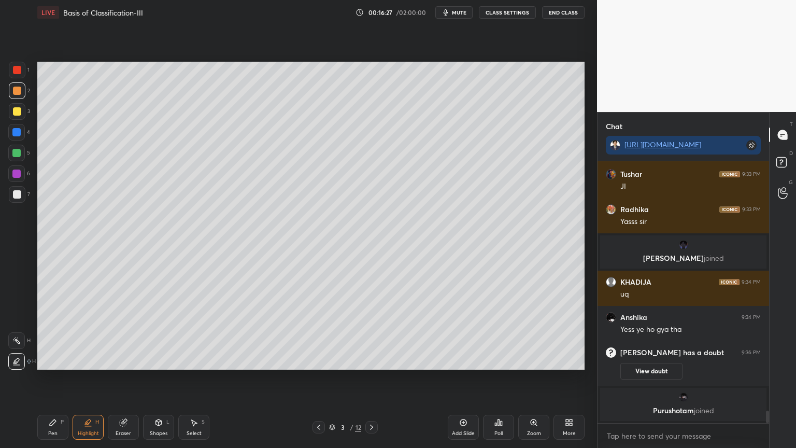
click at [19, 131] on div at bounding box center [16, 132] width 8 height 8
click at [19, 133] on div at bounding box center [16, 132] width 8 height 8
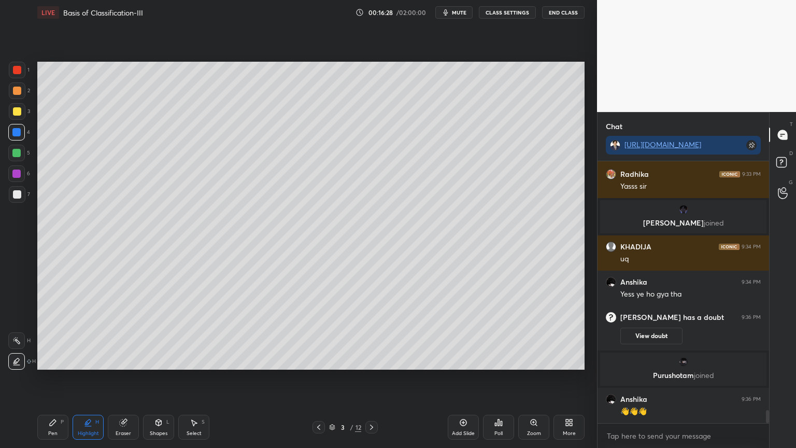
scroll to position [5088, 0]
click at [18, 342] on rect at bounding box center [17, 341] width 5 height 5
click at [19, 341] on icon at bounding box center [16, 340] width 8 height 8
click at [508, 13] on button "CLASS SETTINGS" at bounding box center [507, 12] width 57 height 12
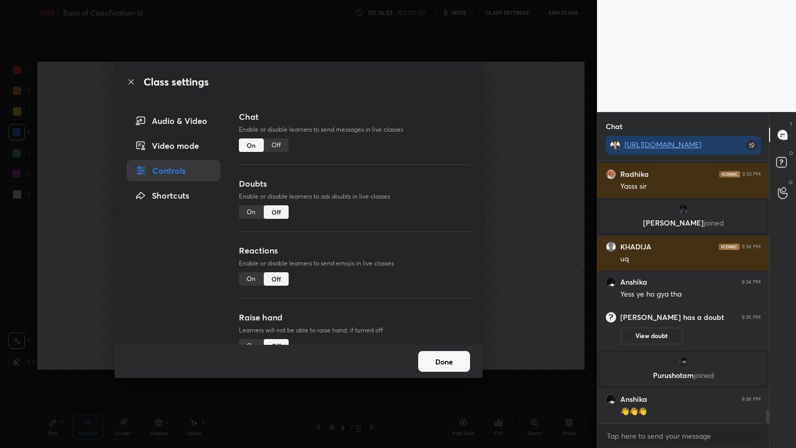
scroll to position [5125, 0]
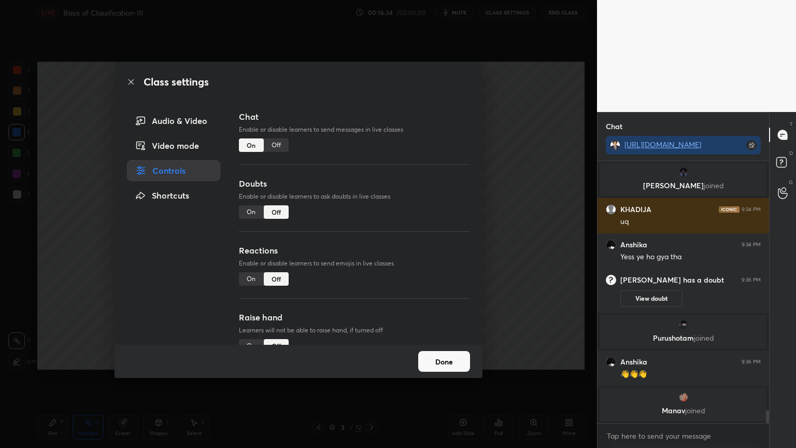
click at [441, 359] on button "Done" at bounding box center [444, 361] width 52 height 21
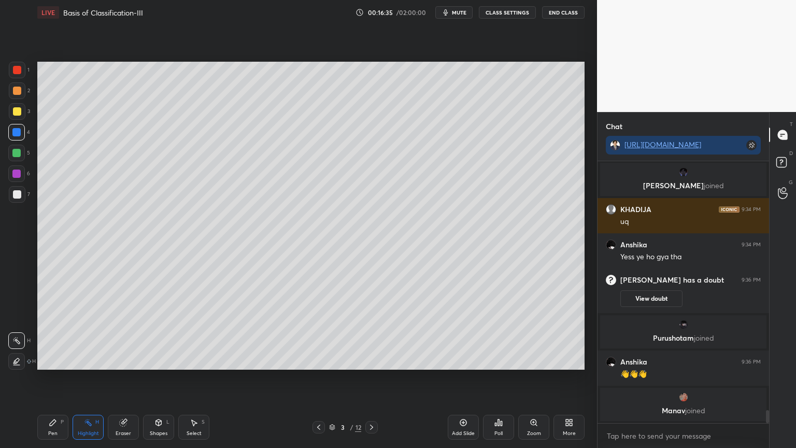
click at [503, 359] on div "Poll" at bounding box center [498, 426] width 31 height 25
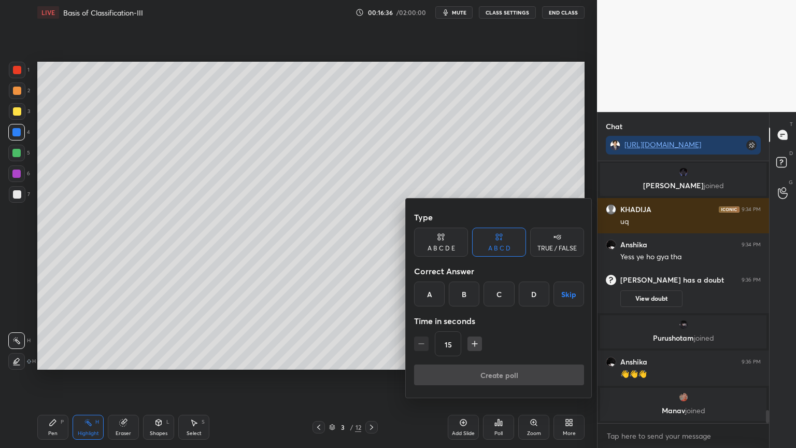
click at [569, 239] on div "TRUE / FALSE" at bounding box center [557, 241] width 54 height 29
click at [559, 295] on button "Skip" at bounding box center [557, 293] width 54 height 25
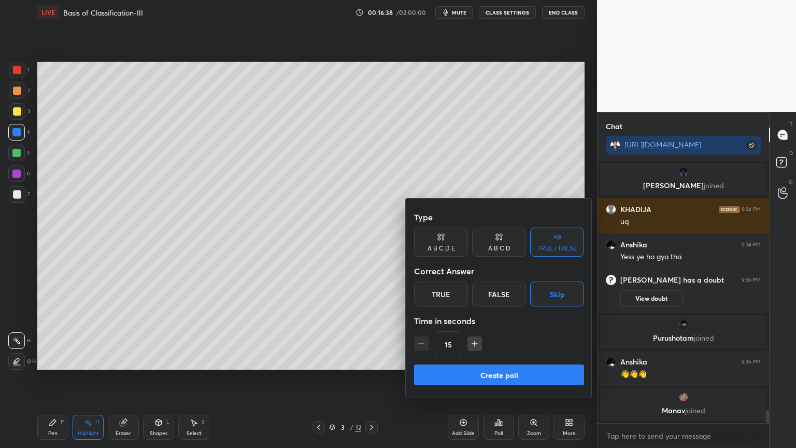
click at [515, 359] on button "Create poll" at bounding box center [499, 374] width 170 height 21
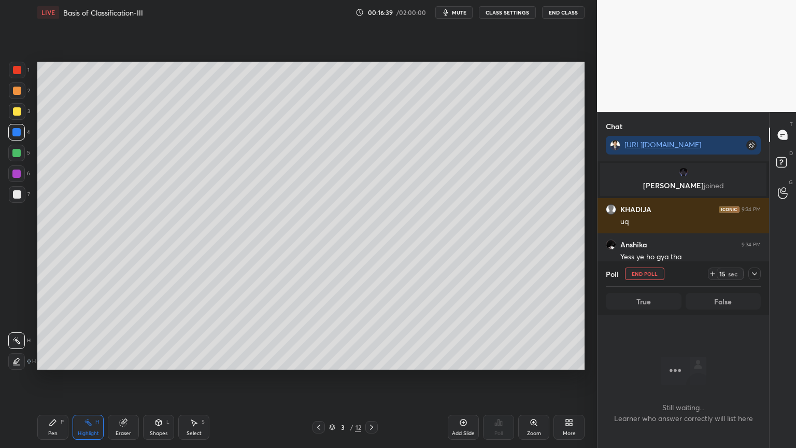
scroll to position [3, 3]
click at [644, 276] on button "End Poll" at bounding box center [644, 273] width 39 height 12
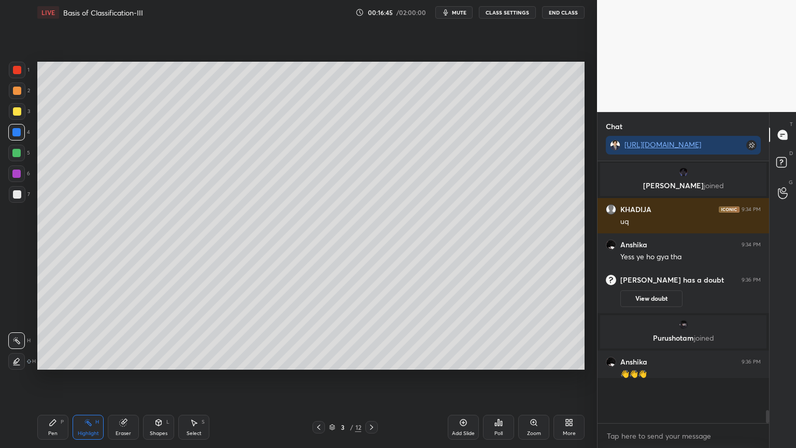
scroll to position [4, 3]
click at [461, 15] on span "mute" at bounding box center [459, 12] width 15 height 7
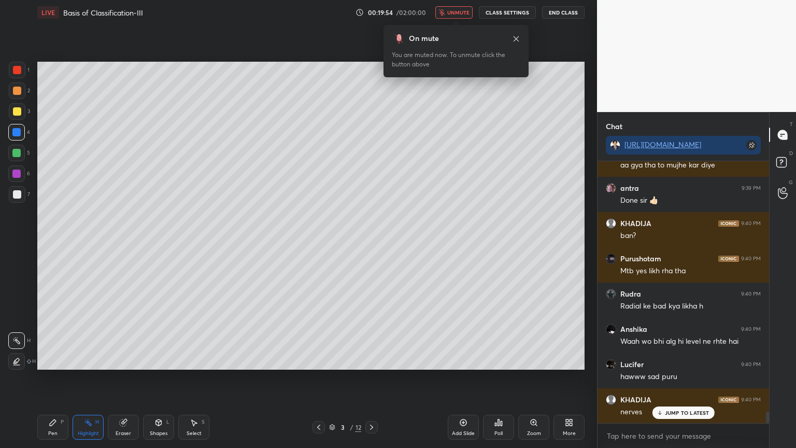
scroll to position [5899, 0]
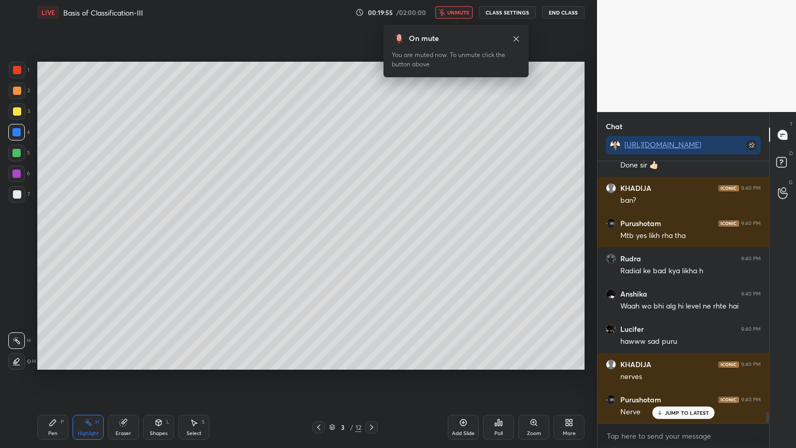
click at [445, 10] on icon "button" at bounding box center [442, 12] width 6 height 6
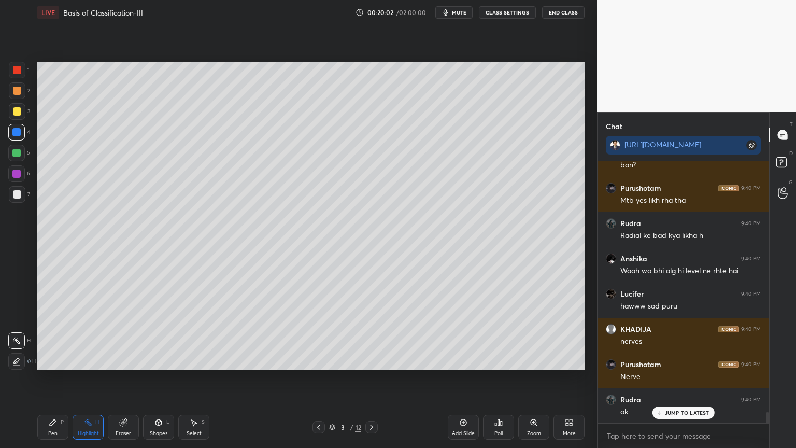
scroll to position [5969, 0]
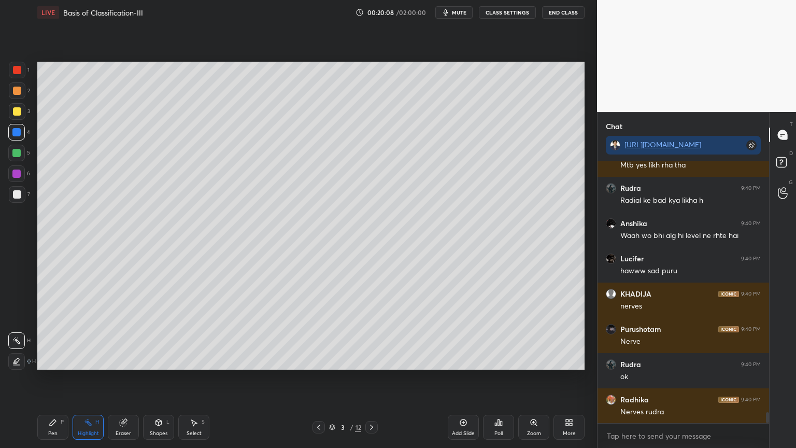
click at [131, 359] on div "Eraser" at bounding box center [123, 426] width 31 height 25
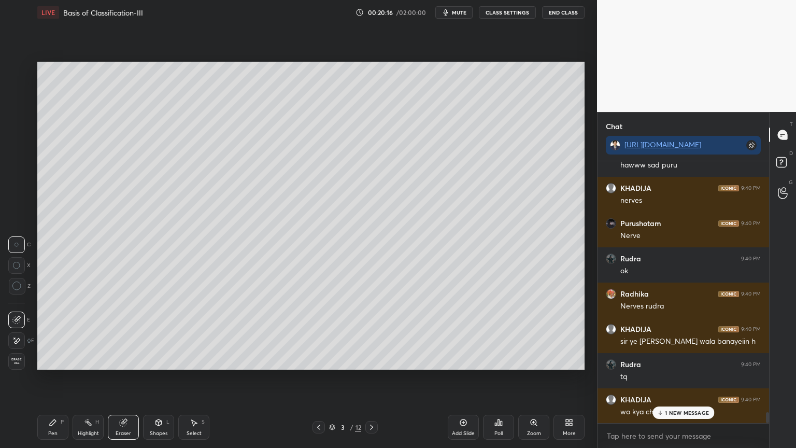
scroll to position [6110, 0]
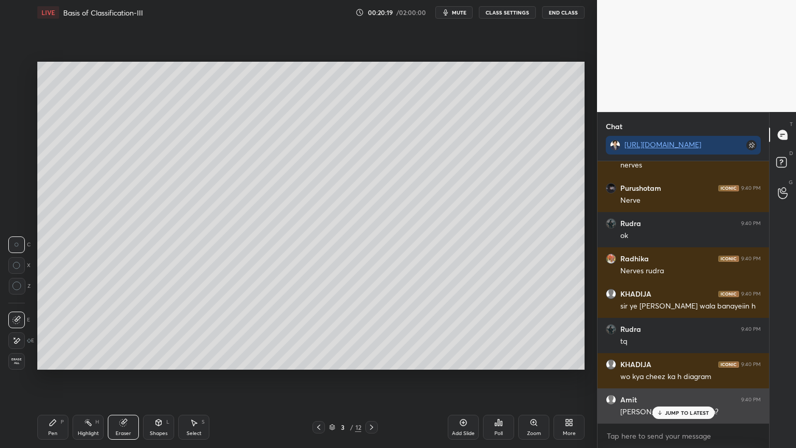
drag, startPoint x: 678, startPoint y: 411, endPoint x: 671, endPoint y: 420, distance: 11.1
click at [678, 359] on p "JUMP TO LATEST" at bounding box center [687, 412] width 45 height 6
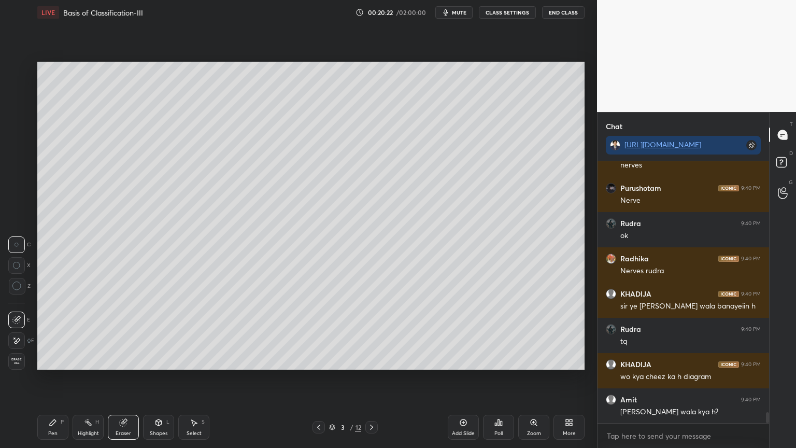
click at [47, 359] on div "Pen P" at bounding box center [52, 426] width 31 height 25
click at [49, 359] on icon at bounding box center [53, 422] width 8 height 8
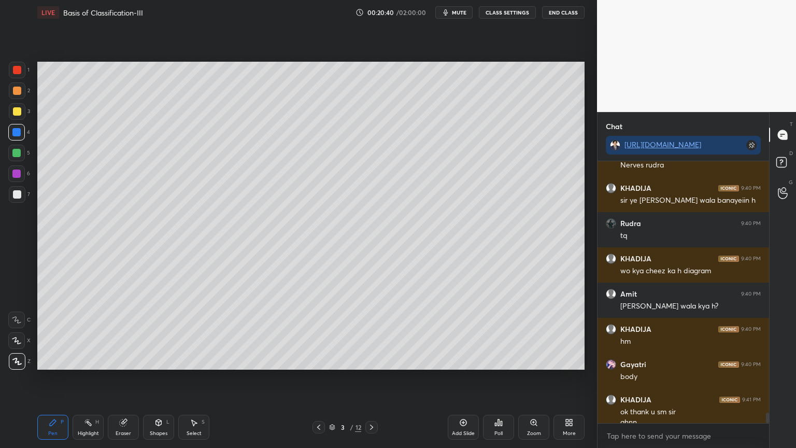
scroll to position [6226, 0]
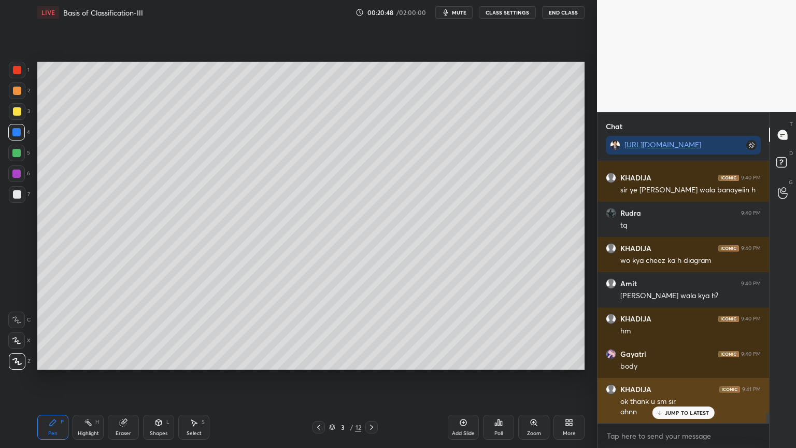
click at [673, 359] on div "JUMP TO LATEST" at bounding box center [683, 412] width 62 height 12
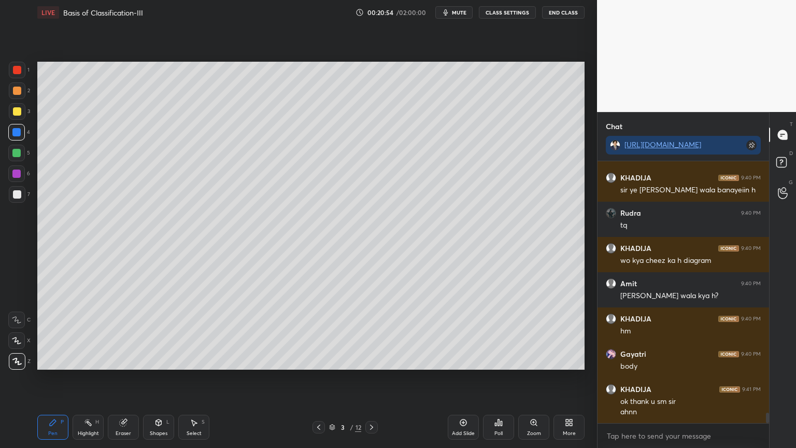
click at [466, 359] on icon at bounding box center [463, 422] width 8 height 8
click at [17, 197] on div at bounding box center [17, 194] width 8 height 8
click at [16, 342] on icon at bounding box center [16, 340] width 9 height 7
drag, startPoint x: 154, startPoint y: 426, endPoint x: 147, endPoint y: 419, distance: 9.9
click at [153, 359] on div "Shapes L" at bounding box center [158, 426] width 31 height 25
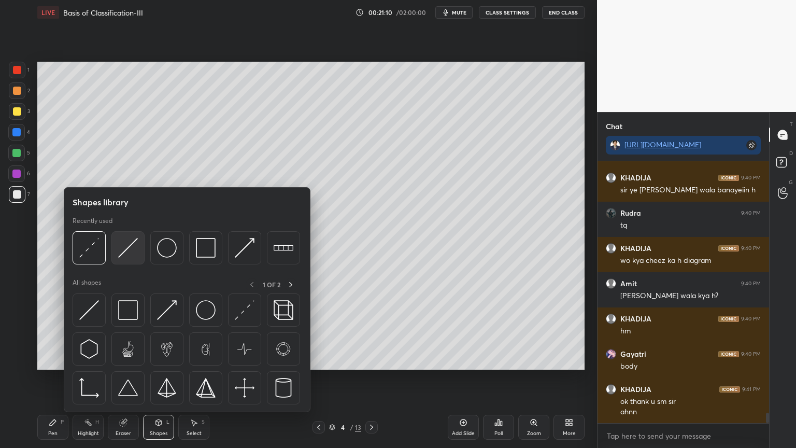
click at [126, 257] on img at bounding box center [128, 248] width 20 height 20
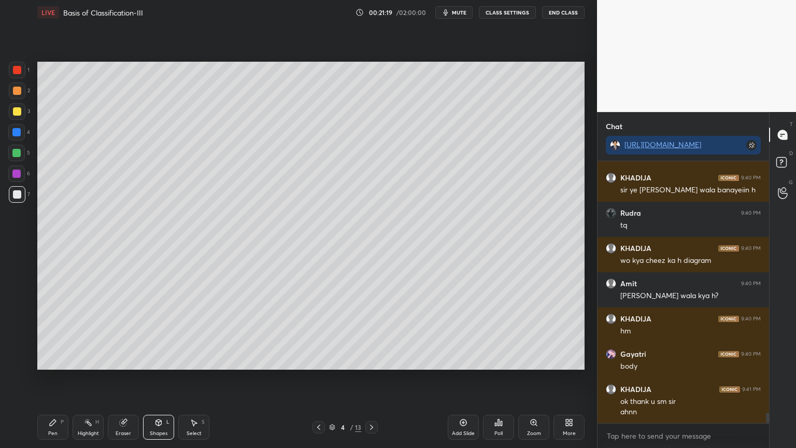
click at [50, 359] on icon at bounding box center [53, 422] width 8 height 8
drag, startPoint x: 18, startPoint y: 93, endPoint x: 31, endPoint y: 97, distance: 13.8
click at [17, 93] on div at bounding box center [17, 91] width 8 height 8
click at [23, 192] on div at bounding box center [17, 194] width 17 height 17
click at [160, 359] on div "Shapes L" at bounding box center [158, 426] width 31 height 25
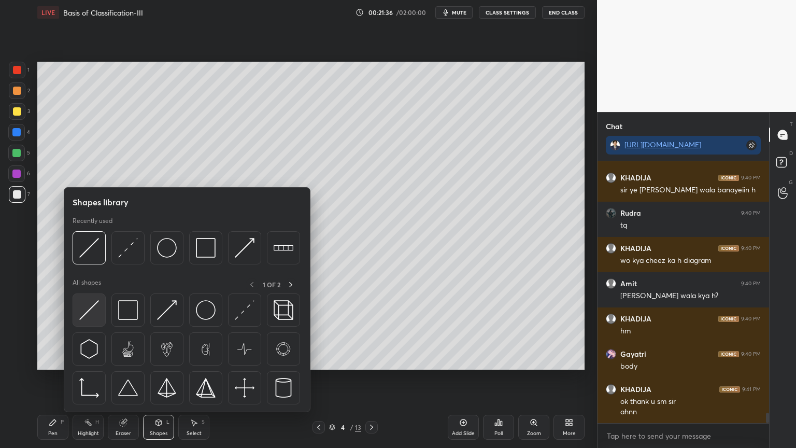
click at [98, 310] on img at bounding box center [89, 310] width 20 height 20
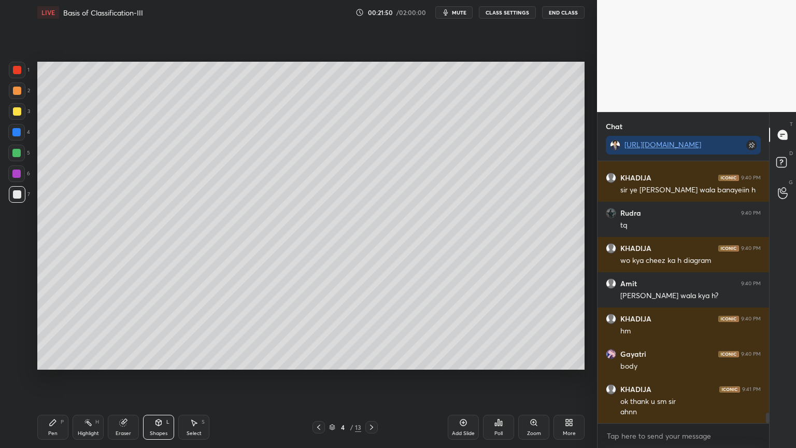
click at [48, 359] on div "Pen P" at bounding box center [52, 426] width 31 height 25
click at [11, 73] on div at bounding box center [17, 70] width 17 height 17
click at [17, 110] on div at bounding box center [17, 111] width 8 height 8
drag, startPoint x: 18, startPoint y: 93, endPoint x: 21, endPoint y: 109, distance: 16.8
click at [17, 95] on div at bounding box center [17, 90] width 17 height 17
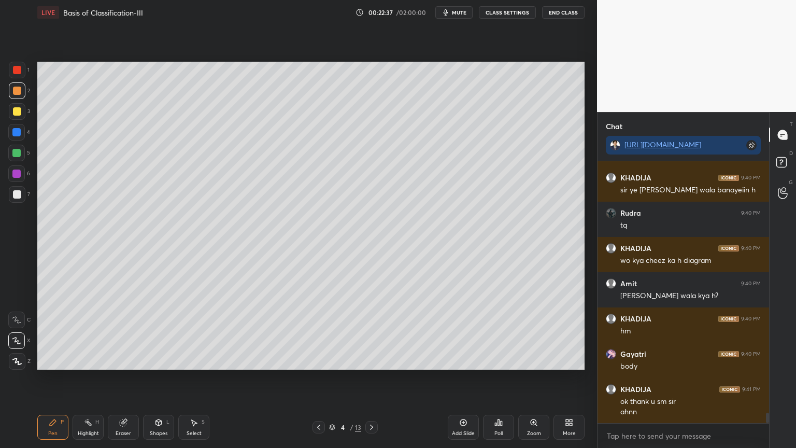
click at [159, 359] on div "Shapes L" at bounding box center [158, 426] width 31 height 25
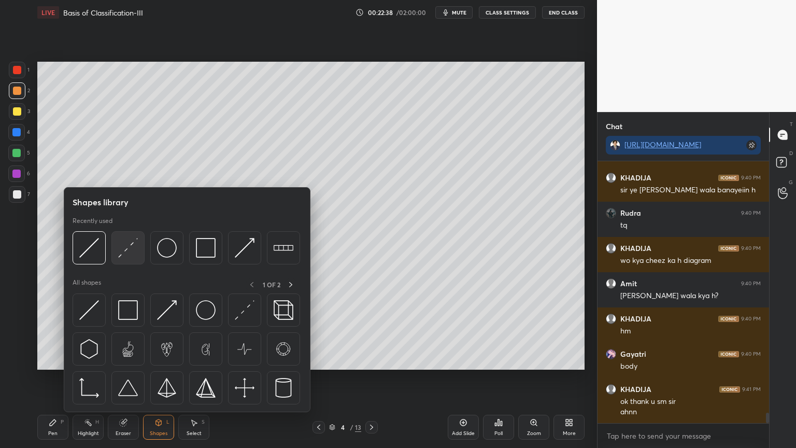
click at [124, 256] on img at bounding box center [128, 248] width 20 height 20
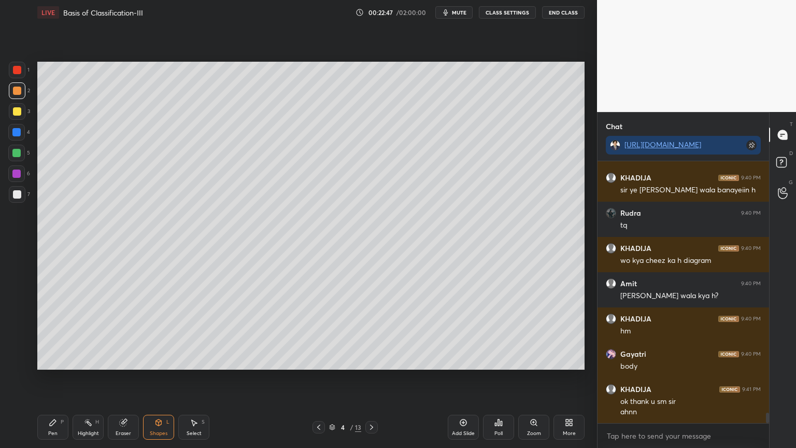
click at [83, 359] on div "Highlight H" at bounding box center [88, 426] width 31 height 25
click at [21, 339] on div at bounding box center [16, 340] width 17 height 17
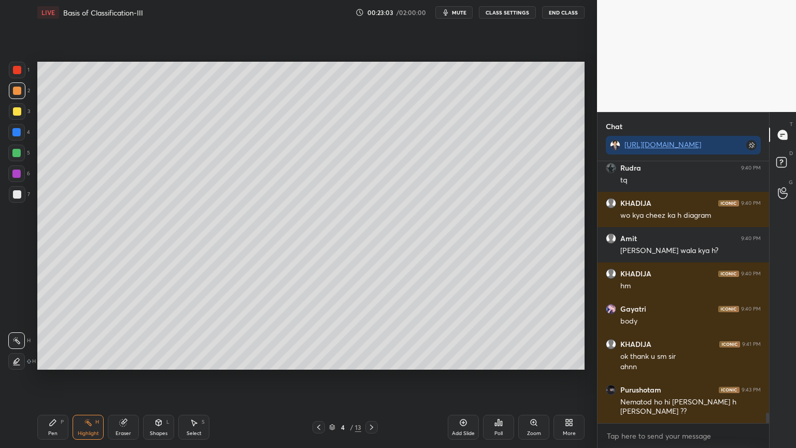
drag, startPoint x: 47, startPoint y: 430, endPoint x: 46, endPoint y: 419, distance: 12.0
click at [46, 359] on div "Pen P" at bounding box center [52, 426] width 31 height 25
click at [15, 91] on div at bounding box center [17, 91] width 8 height 8
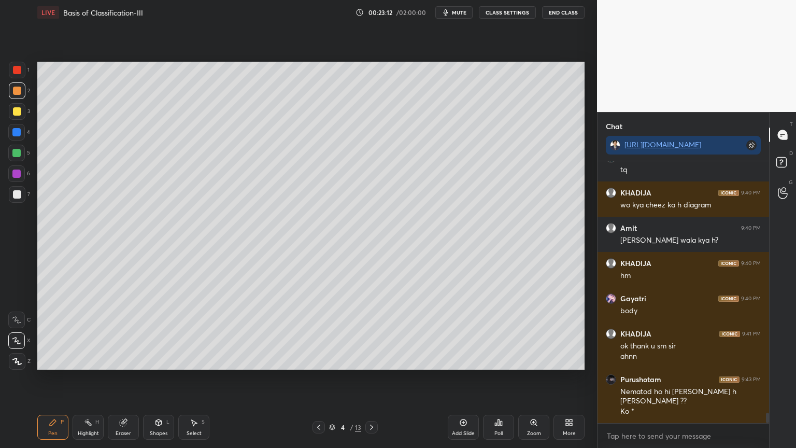
scroll to position [6317, 0]
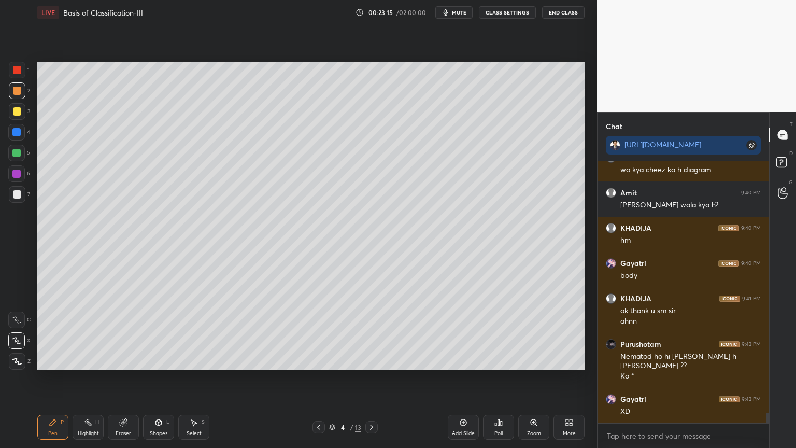
click at [164, 359] on div "Shapes L" at bounding box center [158, 426] width 31 height 25
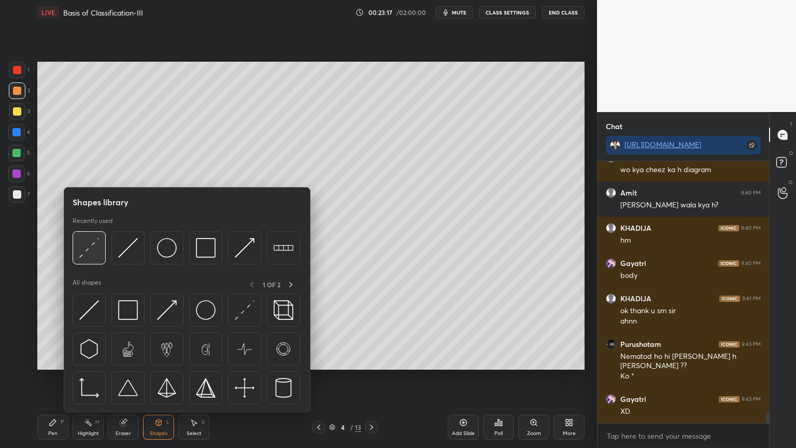
click at [93, 256] on img at bounding box center [89, 248] width 20 height 20
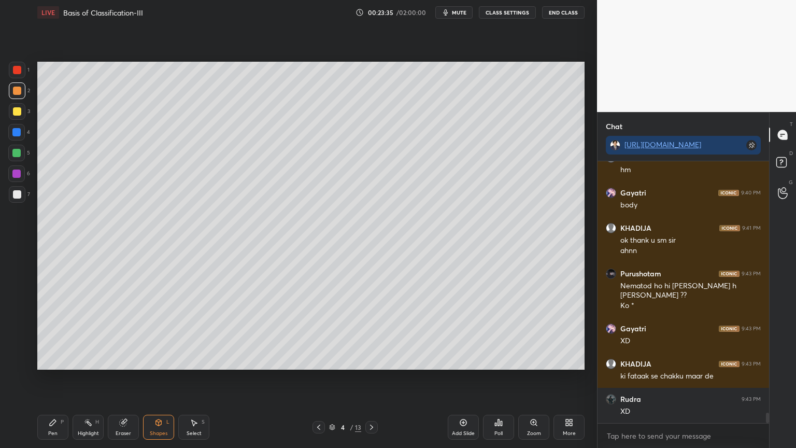
scroll to position [6422, 0]
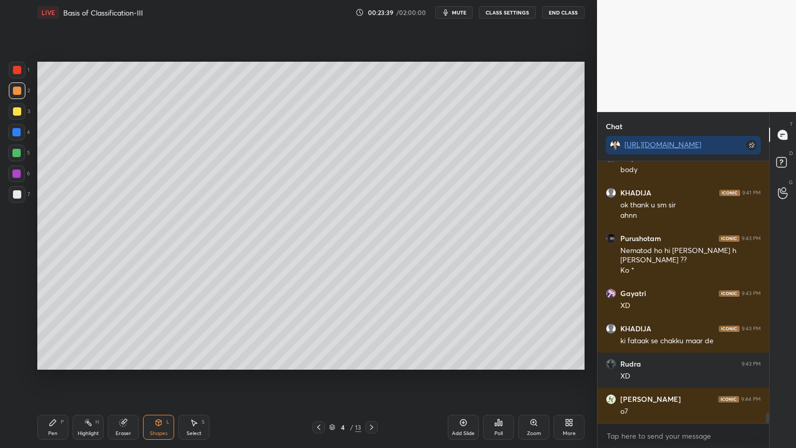
click at [88, 359] on div "Highlight" at bounding box center [88, 432] width 21 height 5
click at [13, 194] on div at bounding box center [17, 194] width 8 height 8
click at [16, 194] on div at bounding box center [17, 194] width 8 height 8
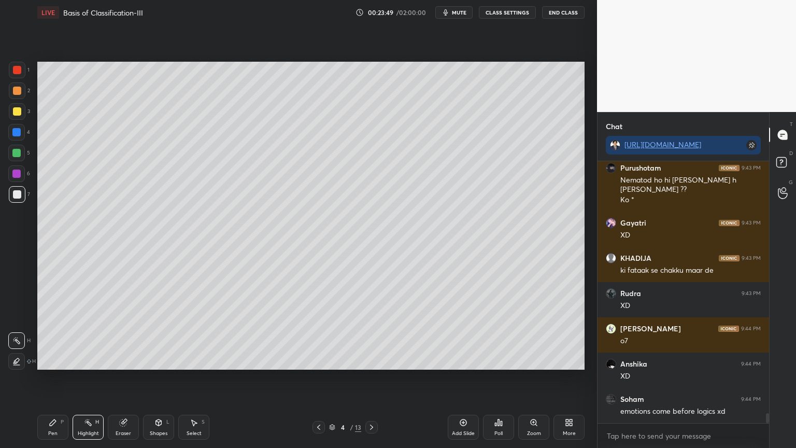
scroll to position [6528, 0]
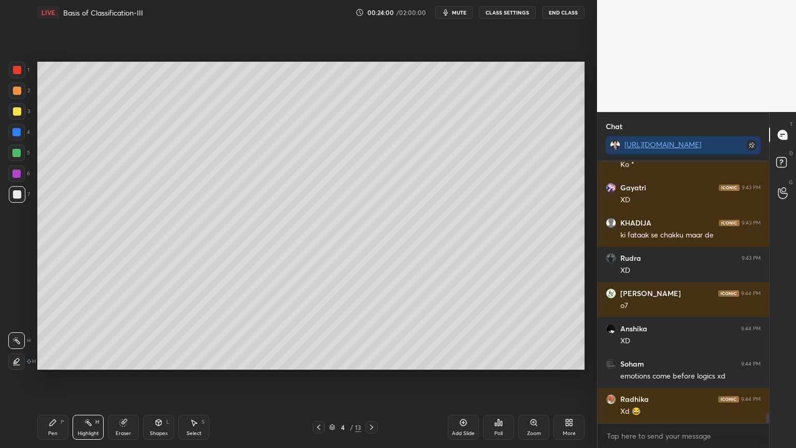
click at [20, 114] on div at bounding box center [17, 111] width 8 height 8
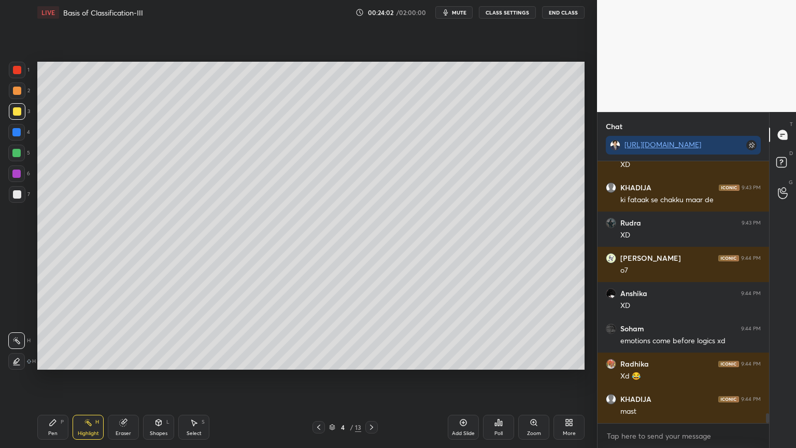
click at [46, 359] on div "Pen P" at bounding box center [52, 426] width 31 height 25
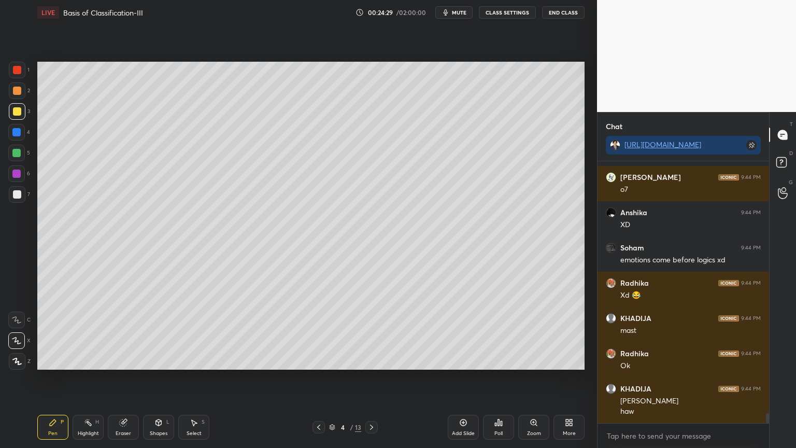
scroll to position [6679, 0]
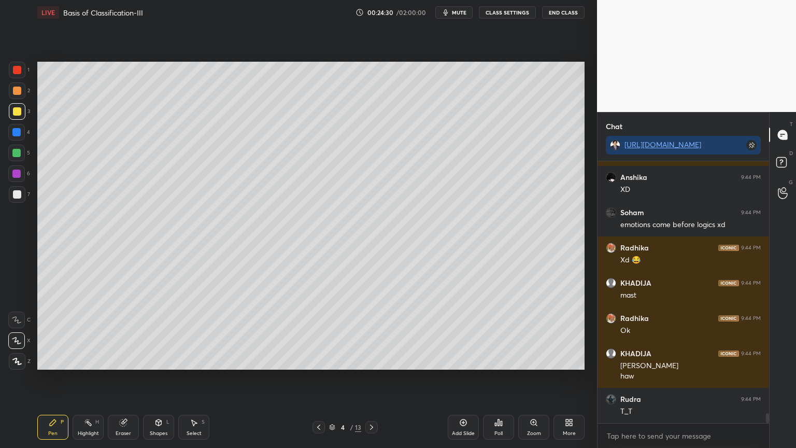
drag, startPoint x: 16, startPoint y: 93, endPoint x: 19, endPoint y: 104, distance: 10.8
click at [16, 94] on div at bounding box center [17, 91] width 8 height 8
drag, startPoint x: 168, startPoint y: 421, endPoint x: 165, endPoint y: 414, distance: 7.6
click at [167, 359] on div "L" at bounding box center [167, 421] width 3 height 5
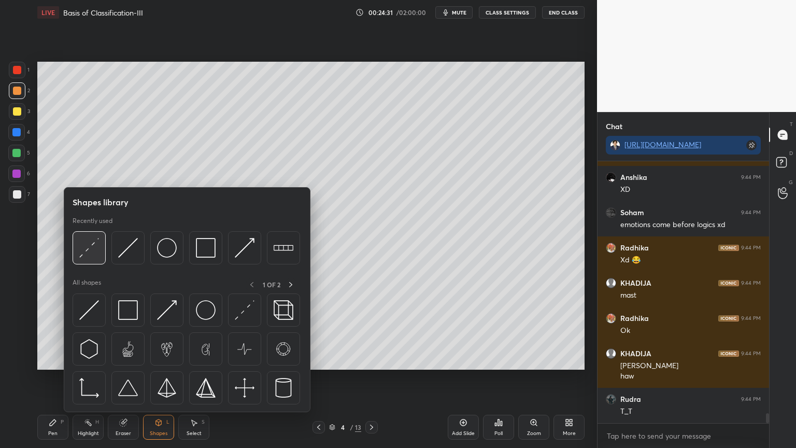
click at [94, 258] on div at bounding box center [89, 247] width 33 height 33
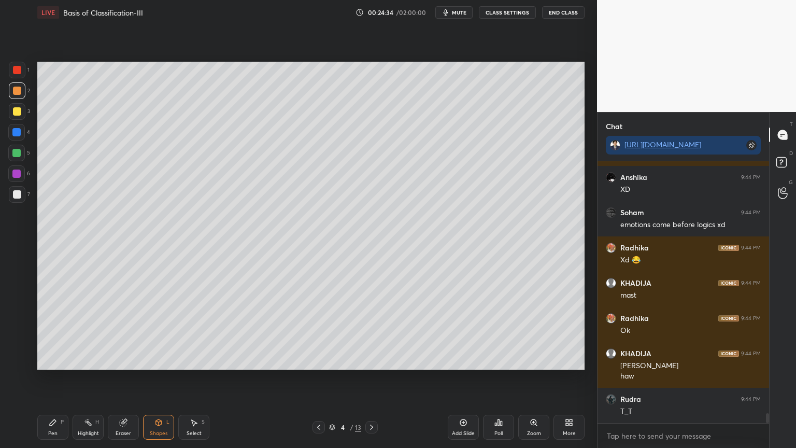
click at [56, 359] on div "Pen P" at bounding box center [52, 426] width 31 height 25
click at [16, 116] on div at bounding box center [17, 111] width 17 height 17
click at [16, 119] on div at bounding box center [17, 111] width 17 height 17
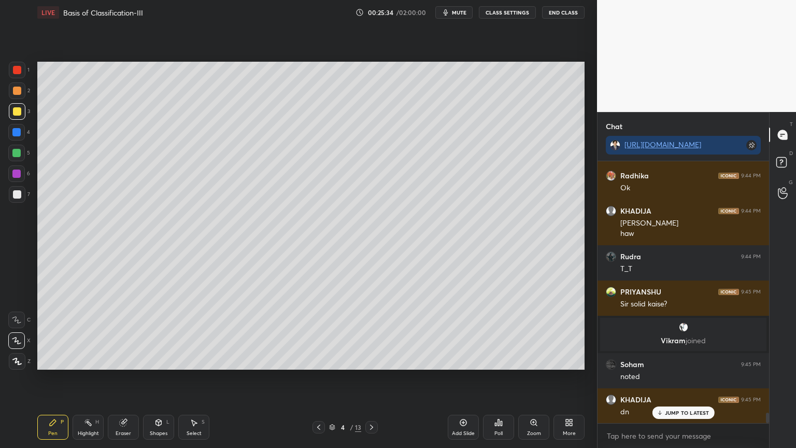
scroll to position [6496, 0]
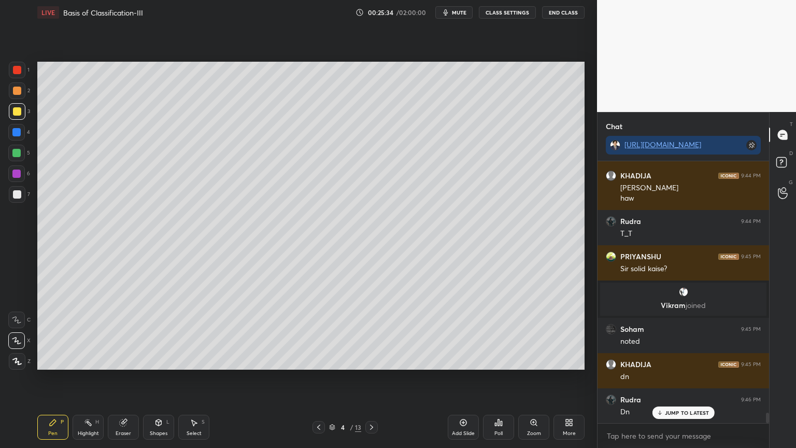
click at [97, 359] on div "Highlight H" at bounding box center [88, 426] width 31 height 25
drag, startPoint x: 91, startPoint y: 430, endPoint x: 63, endPoint y: 379, distance: 58.0
click at [89, 359] on div "Highlight" at bounding box center [88, 432] width 21 height 5
click at [17, 203] on div "7" at bounding box center [19, 196] width 21 height 21
click at [17, 198] on div at bounding box center [17, 194] width 17 height 17
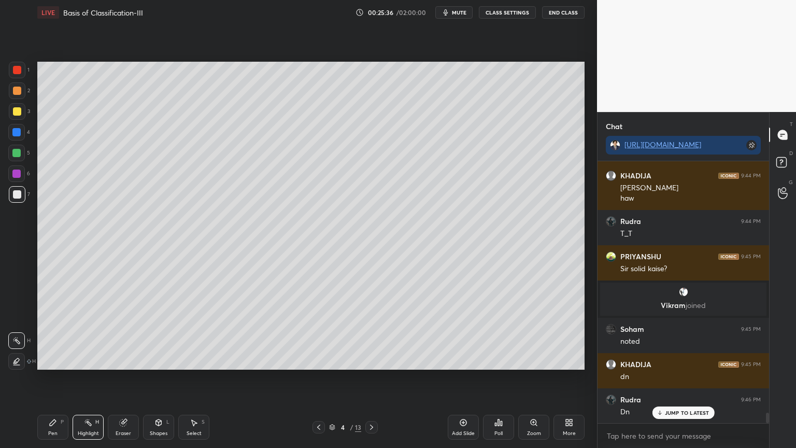
drag, startPoint x: 17, startPoint y: 198, endPoint x: 21, endPoint y: 222, distance: 24.2
click at [17, 199] on div at bounding box center [17, 194] width 17 height 17
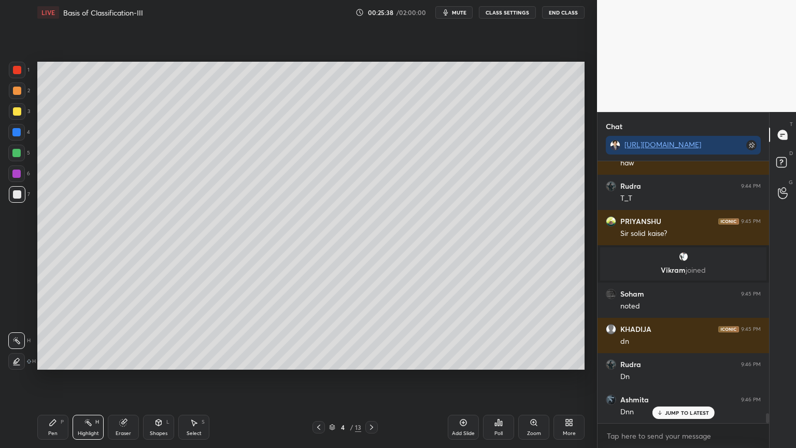
click at [503, 359] on div "Poll" at bounding box center [498, 426] width 31 height 25
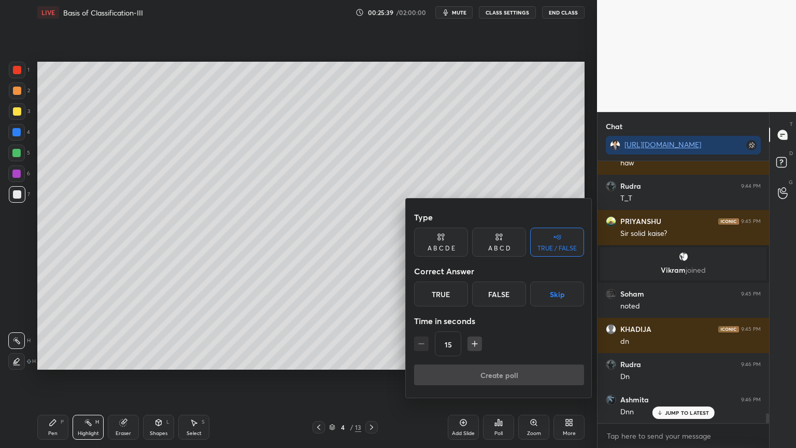
click at [558, 296] on button "Skip" at bounding box center [557, 293] width 54 height 25
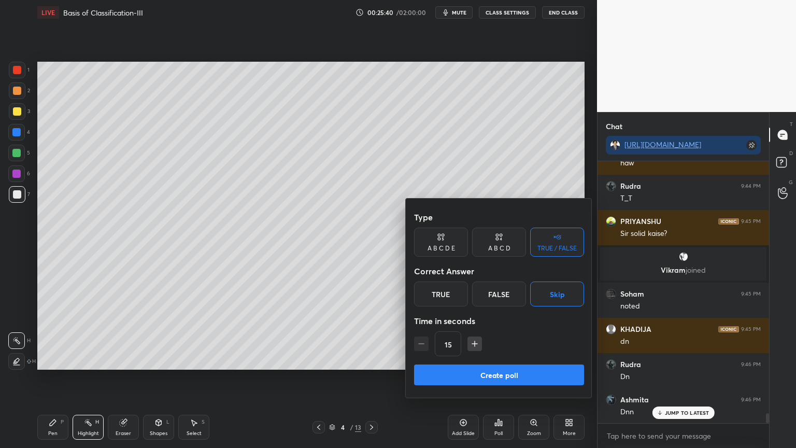
scroll to position [6566, 0]
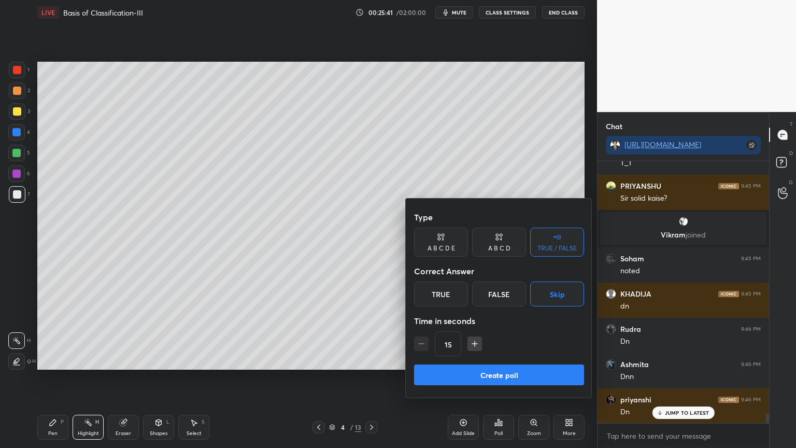
click at [495, 359] on button "Create poll" at bounding box center [499, 374] width 170 height 21
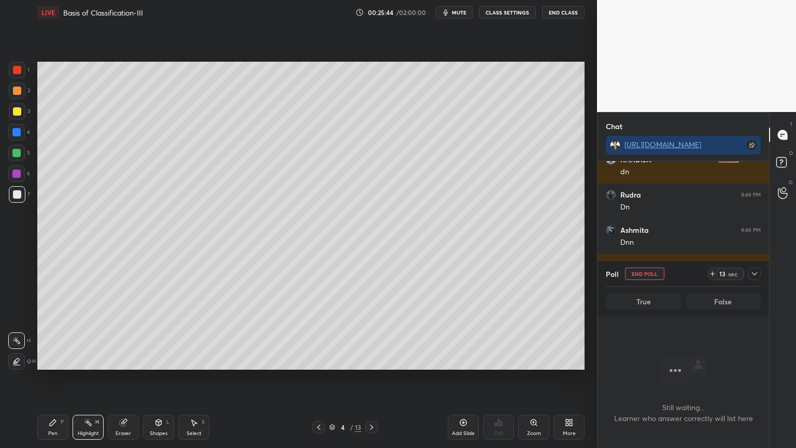
scroll to position [6735, 0]
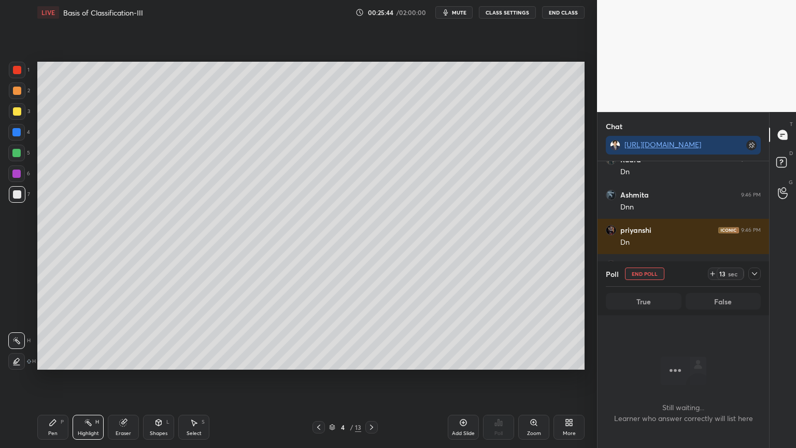
click at [56, 359] on icon at bounding box center [53, 422] width 8 height 8
click at [462, 12] on span "mute" at bounding box center [459, 12] width 15 height 7
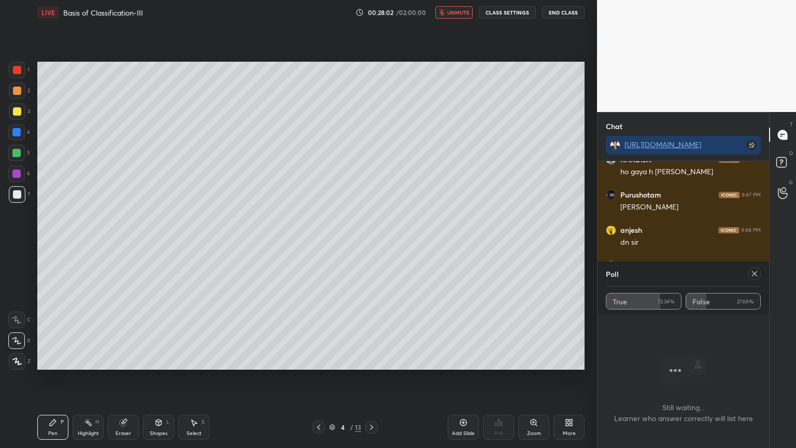
scroll to position [7620, 0]
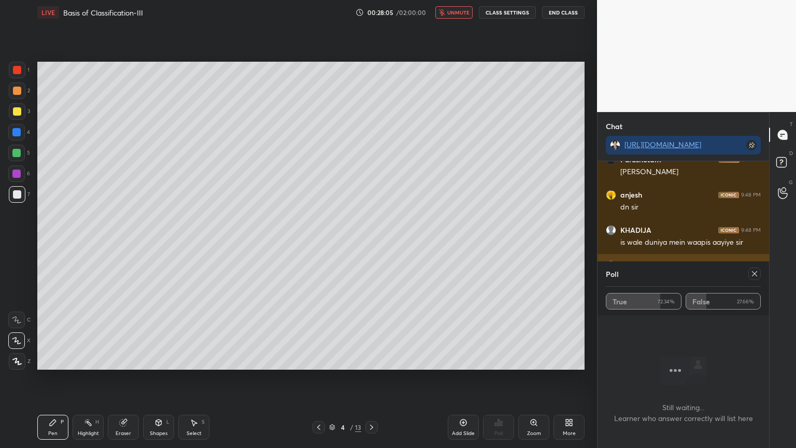
click at [754, 273] on icon at bounding box center [754, 273] width 8 height 8
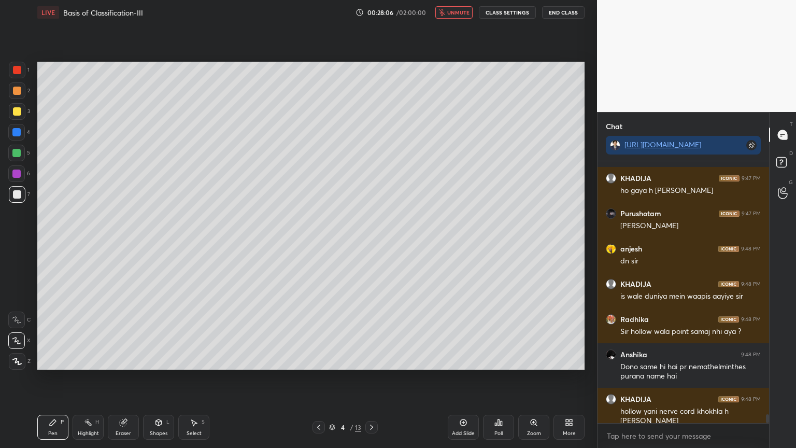
scroll to position [3, 3]
click at [463, 15] on button "unmute" at bounding box center [453, 12] width 37 height 12
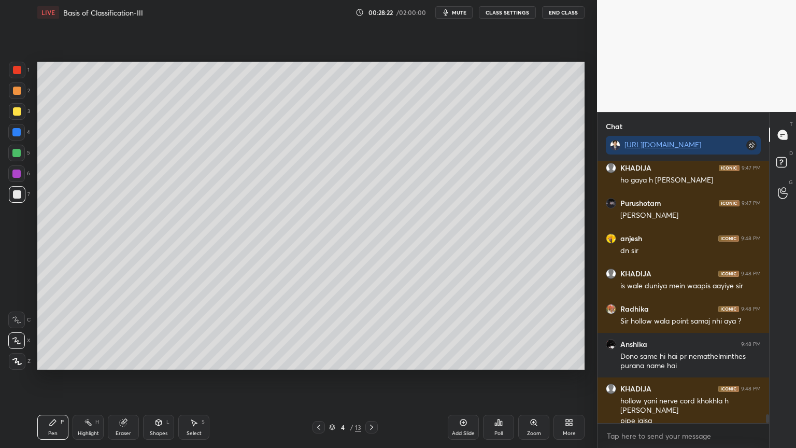
click at [461, 9] on span "mute" at bounding box center [459, 12] width 15 height 7
click at [461, 10] on span "unmute" at bounding box center [458, 12] width 22 height 7
click at [460, 12] on span "mute" at bounding box center [459, 12] width 15 height 7
click at [466, 12] on span "unmute" at bounding box center [458, 12] width 22 height 7
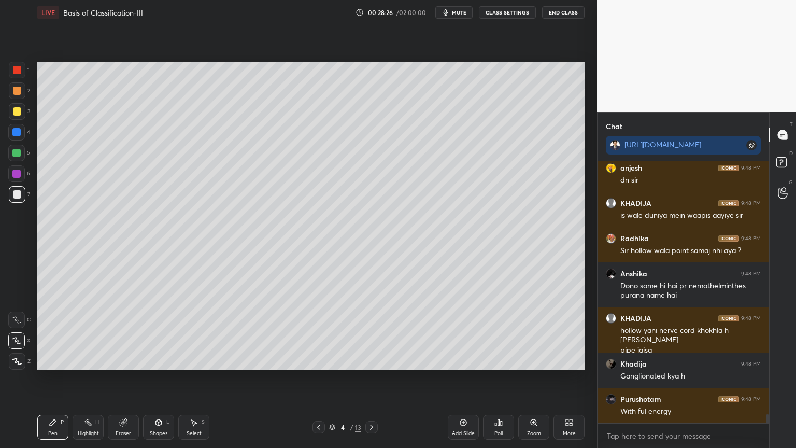
click at [460, 359] on icon at bounding box center [463, 422] width 7 height 7
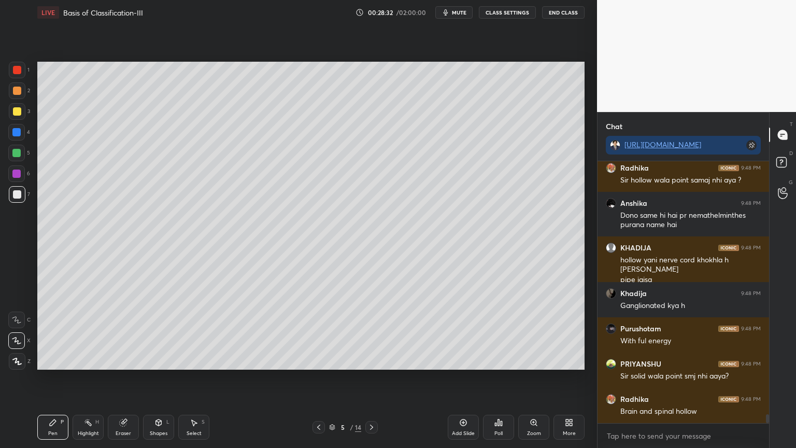
drag, startPoint x: 15, startPoint y: 189, endPoint x: 32, endPoint y: 178, distance: 20.3
click at [17, 191] on div at bounding box center [17, 194] width 17 height 17
click at [49, 359] on div "Pen P" at bounding box center [52, 426] width 31 height 25
click at [21, 359] on icon at bounding box center [16, 360] width 9 height 7
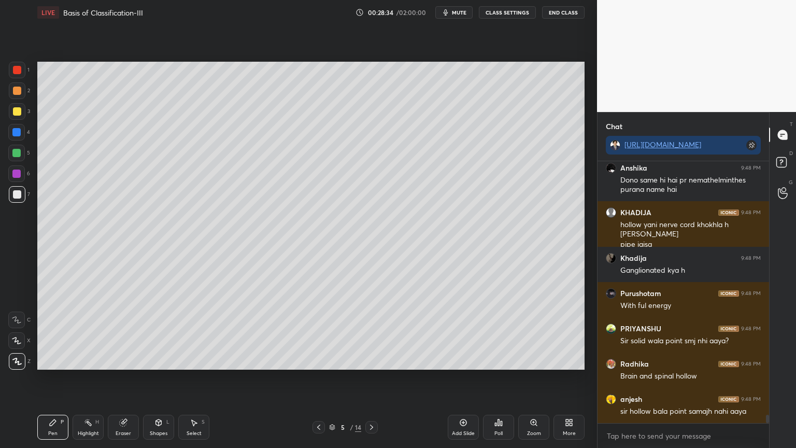
drag, startPoint x: 18, startPoint y: 341, endPoint x: 32, endPoint y: 320, distance: 25.1
click at [20, 342] on icon at bounding box center [16, 340] width 8 height 6
drag, startPoint x: 164, startPoint y: 426, endPoint x: 157, endPoint y: 418, distance: 10.3
click at [163, 359] on div "Shapes L" at bounding box center [158, 426] width 31 height 25
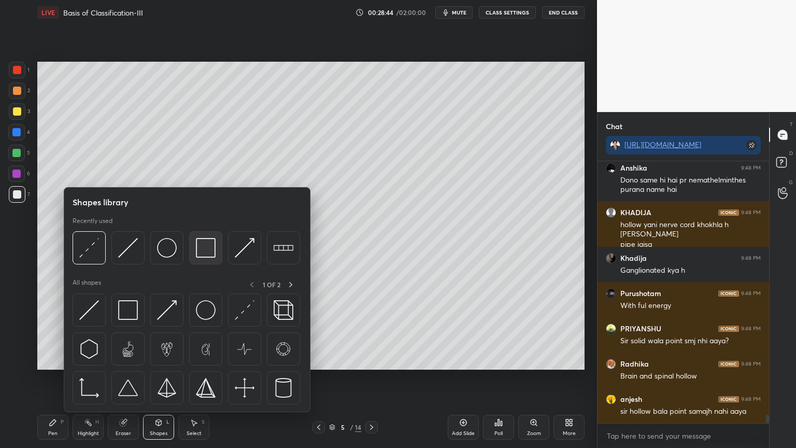
click at [209, 253] on img at bounding box center [206, 248] width 20 height 20
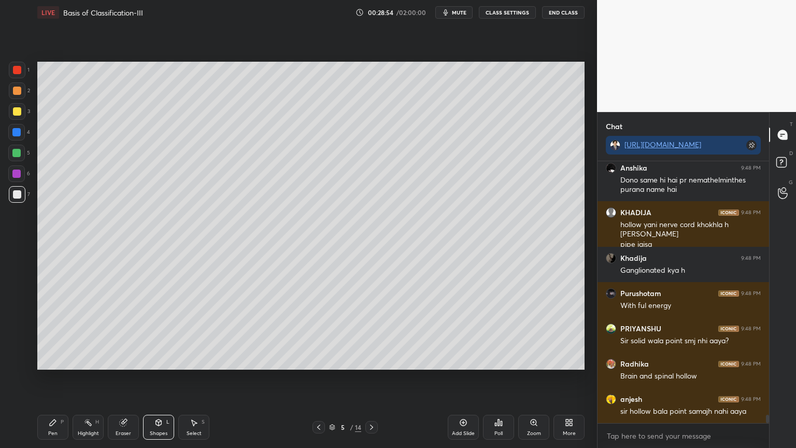
scroll to position [7788, 0]
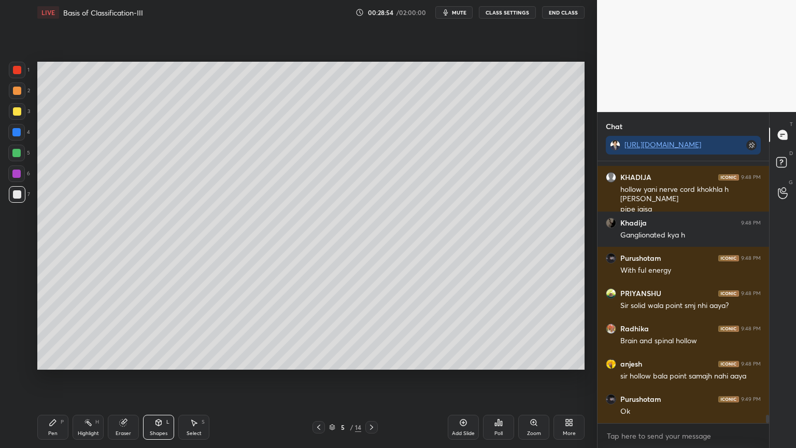
drag, startPoint x: 12, startPoint y: 110, endPoint x: 16, endPoint y: 116, distance: 6.0
click at [13, 114] on div at bounding box center [17, 111] width 8 height 8
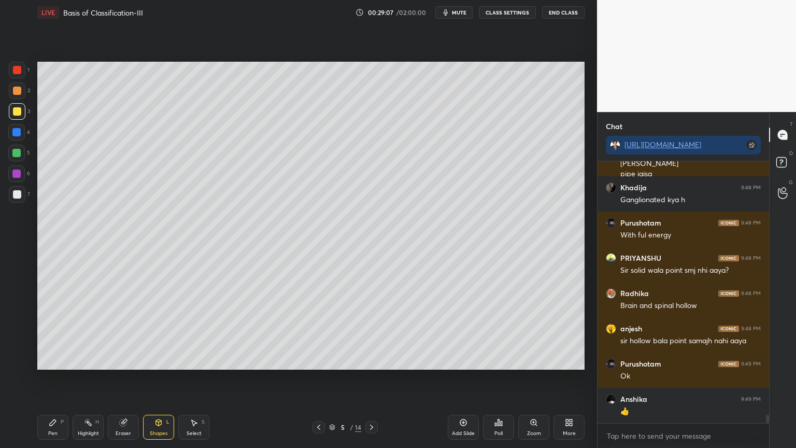
scroll to position [7858, 0]
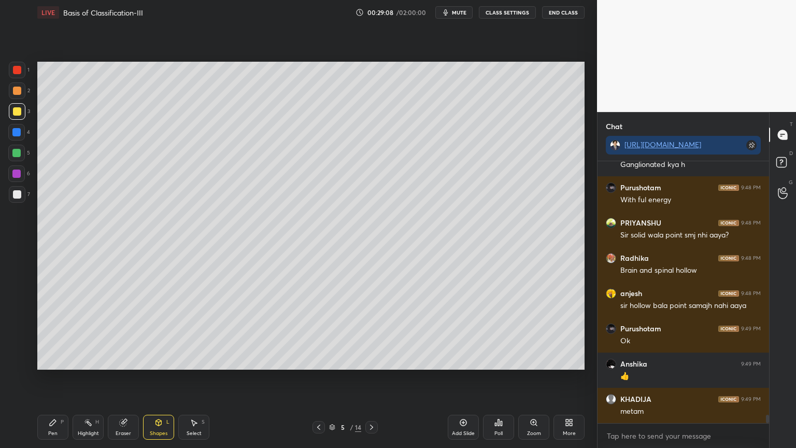
drag, startPoint x: 18, startPoint y: 110, endPoint x: 17, endPoint y: 119, distance: 8.4
click at [15, 113] on div at bounding box center [17, 111] width 8 height 8
click at [54, 359] on div "Pen" at bounding box center [52, 432] width 9 height 5
click at [51, 359] on div "Pen P" at bounding box center [52, 426] width 31 height 25
click at [17, 341] on icon at bounding box center [16, 340] width 9 height 7
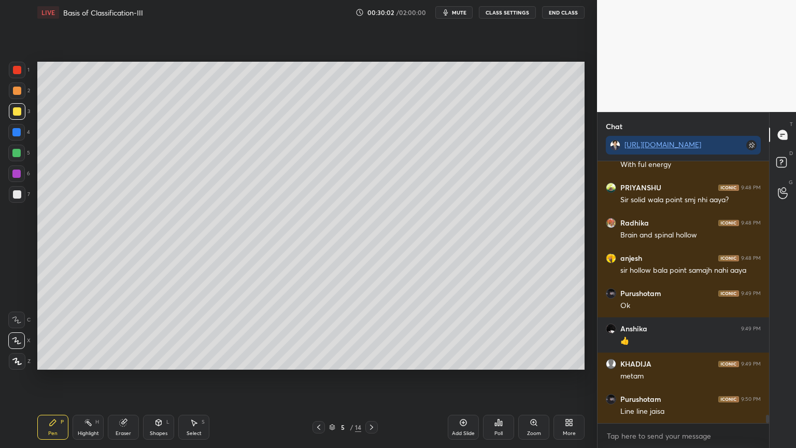
scroll to position [7931, 0]
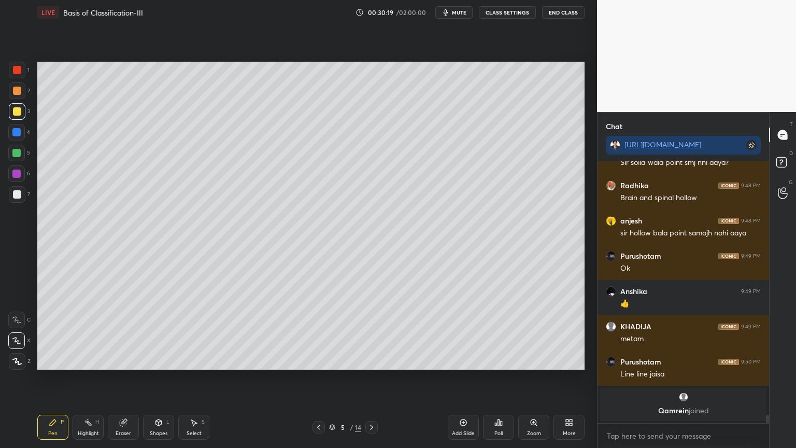
click at [20, 194] on div at bounding box center [17, 194] width 8 height 8
click at [22, 198] on div at bounding box center [17, 194] width 17 height 17
click at [166, 359] on div "L" at bounding box center [167, 421] width 3 height 5
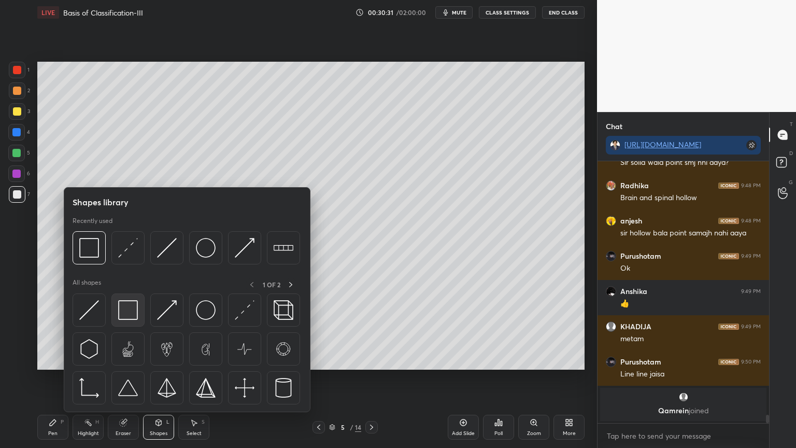
click at [131, 317] on img at bounding box center [128, 310] width 20 height 20
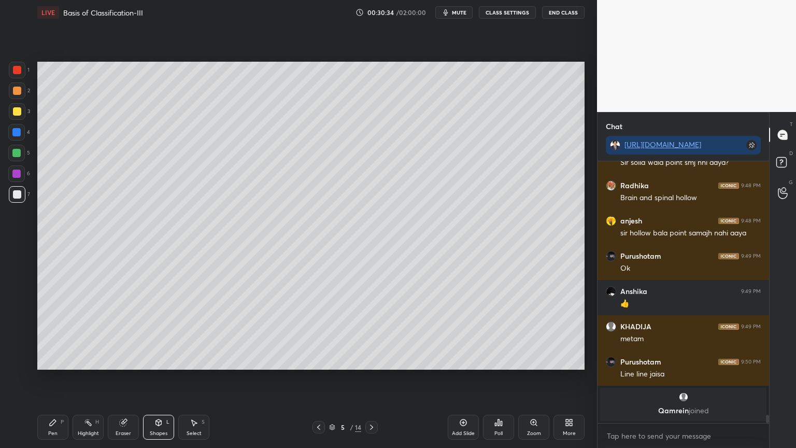
click at [15, 115] on div at bounding box center [17, 111] width 8 height 8
click at [19, 117] on div at bounding box center [17, 111] width 17 height 17
click at [53, 359] on div "Pen" at bounding box center [52, 432] width 9 height 5
click at [52, 359] on div "Pen P" at bounding box center [52, 426] width 31 height 25
click at [18, 338] on div at bounding box center [16, 340] width 17 height 17
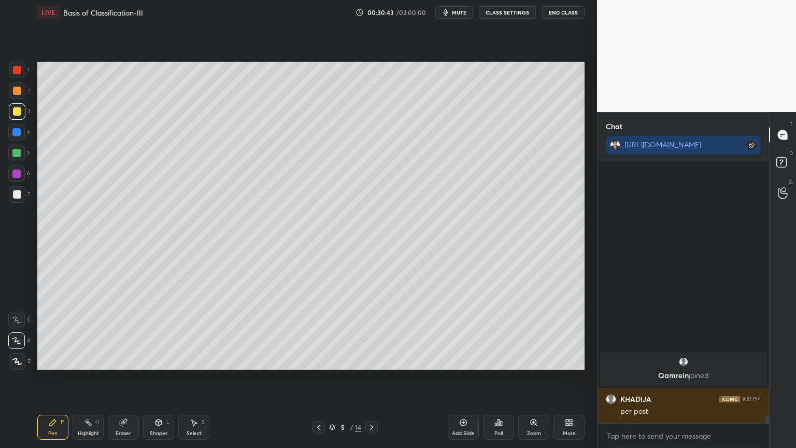
scroll to position [7492, 0]
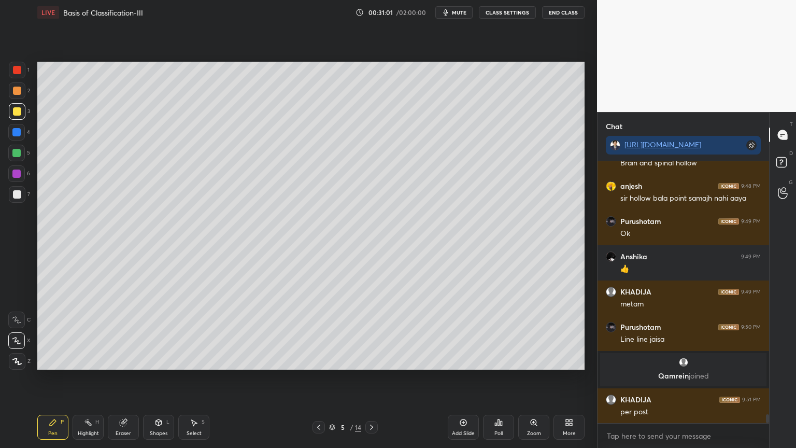
drag, startPoint x: 17, startPoint y: 69, endPoint x: 34, endPoint y: 85, distance: 23.8
click at [16, 72] on div at bounding box center [17, 70] width 8 height 8
click at [19, 110] on div at bounding box center [17, 111] width 8 height 8
click at [20, 112] on div at bounding box center [17, 111] width 8 height 8
click at [17, 116] on div at bounding box center [17, 111] width 17 height 17
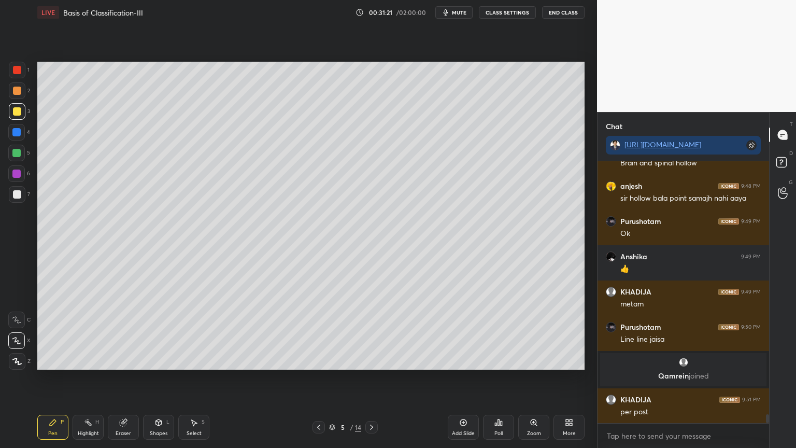
drag, startPoint x: 19, startPoint y: 321, endPoint x: 33, endPoint y: 314, distance: 15.8
click at [17, 323] on div at bounding box center [16, 319] width 17 height 17
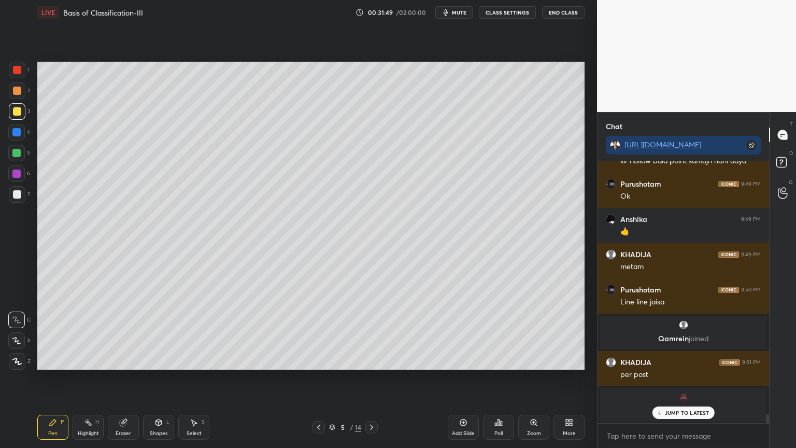
click at [19, 173] on div at bounding box center [16, 173] width 17 height 17
click at [19, 345] on div at bounding box center [16, 340] width 17 height 17
click at [19, 155] on div at bounding box center [16, 153] width 8 height 8
click at [18, 171] on div at bounding box center [16, 173] width 8 height 8
click at [19, 153] on div at bounding box center [16, 153] width 8 height 8
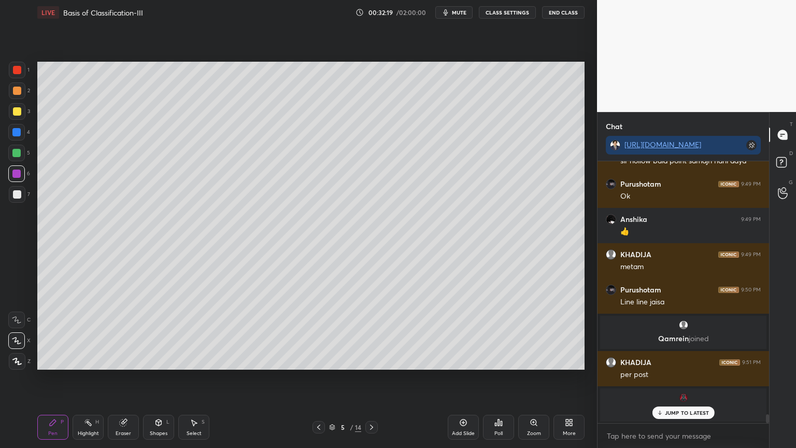
click at [19, 153] on div at bounding box center [16, 153] width 8 height 8
click at [171, 359] on div "Setting up your live class Poll for secs No correct answer Start poll" at bounding box center [310, 215] width 555 height 381
click at [202, 359] on div "Setting up your live class Poll for secs No correct answer Start poll" at bounding box center [310, 215] width 555 height 381
click at [253, 359] on div "Setting up your live class Poll for secs No correct answer Start poll" at bounding box center [310, 215] width 555 height 381
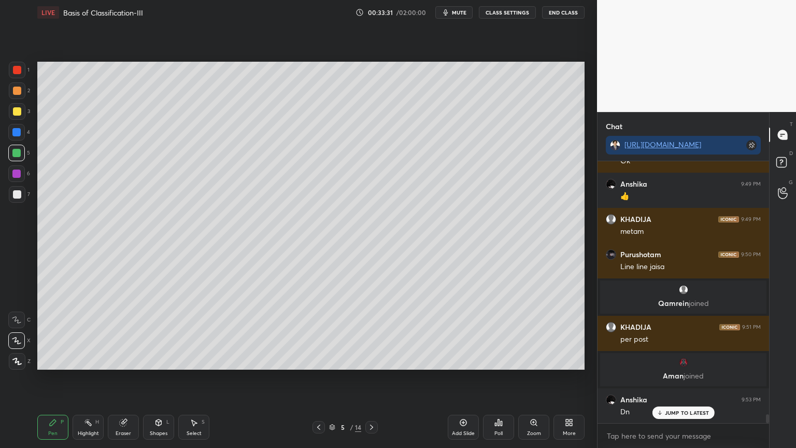
scroll to position [7563, 0]
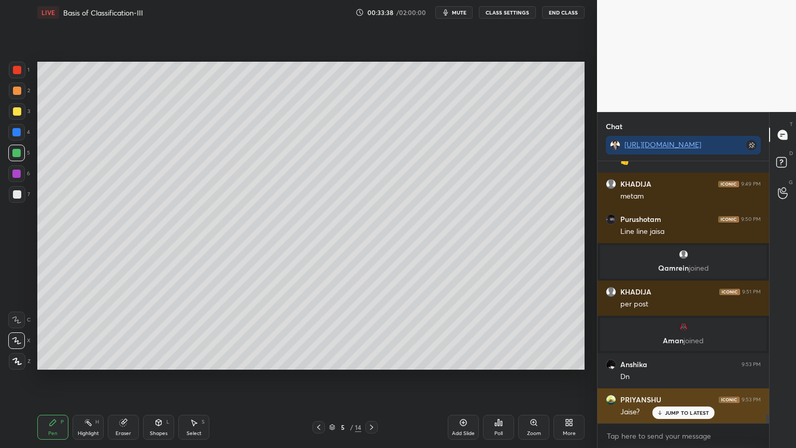
drag, startPoint x: 694, startPoint y: 412, endPoint x: 689, endPoint y: 417, distance: 7.0
click at [693, 359] on p "JUMP TO LATEST" at bounding box center [687, 412] width 45 height 6
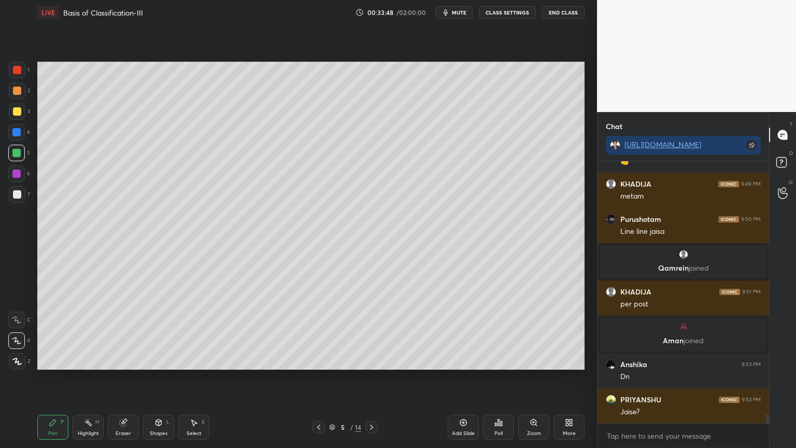
scroll to position [7598, 0]
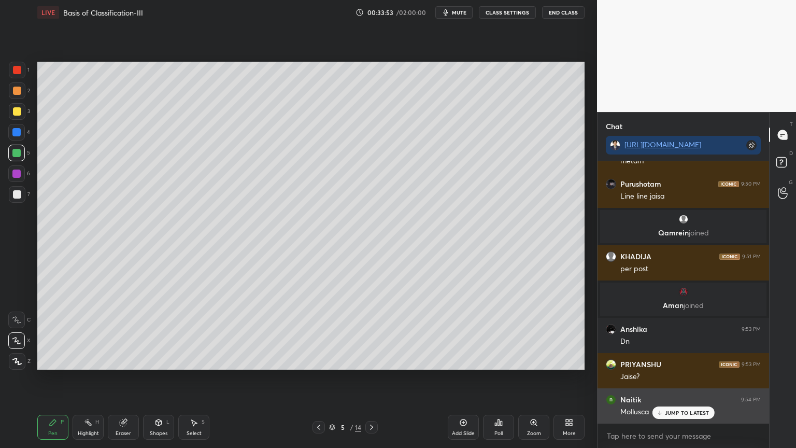
click at [681, 359] on p "JUMP TO LATEST" at bounding box center [687, 412] width 45 height 6
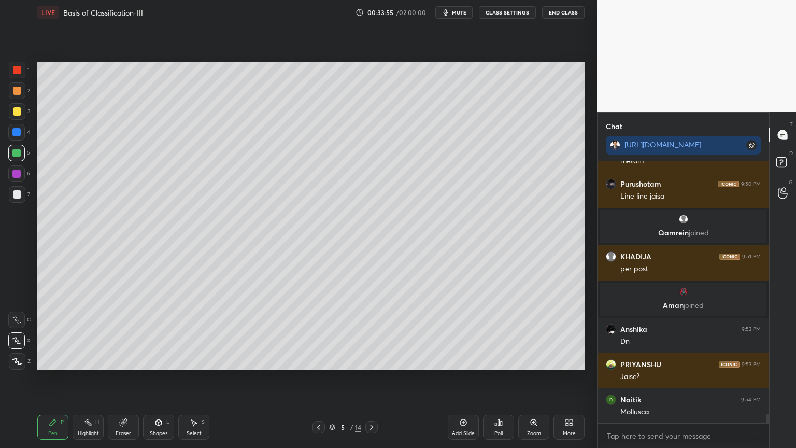
scroll to position [7633, 0]
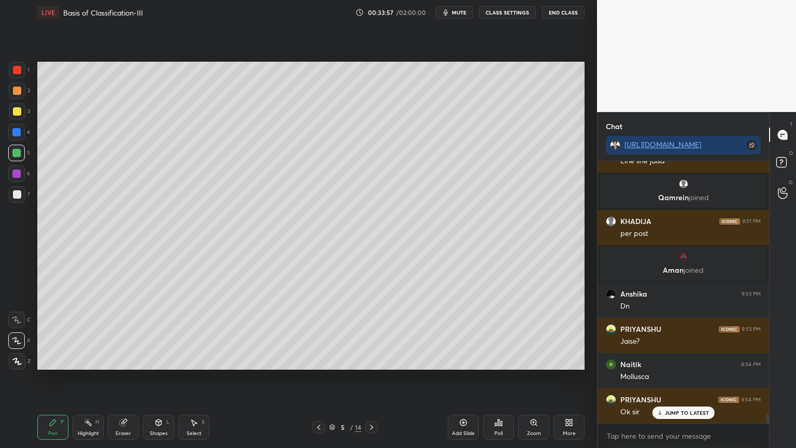
drag, startPoint x: 18, startPoint y: 171, endPoint x: 20, endPoint y: 177, distance: 6.1
click at [19, 176] on div at bounding box center [16, 173] width 8 height 8
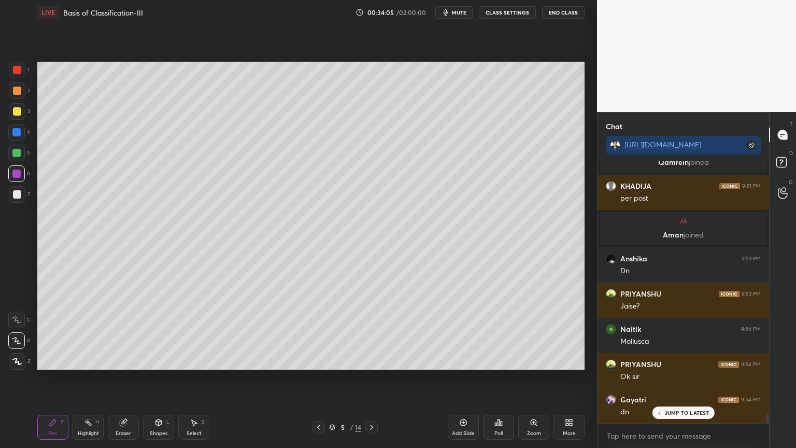
click at [18, 156] on div at bounding box center [16, 153] width 8 height 8
click at [21, 157] on div at bounding box center [16, 153] width 17 height 17
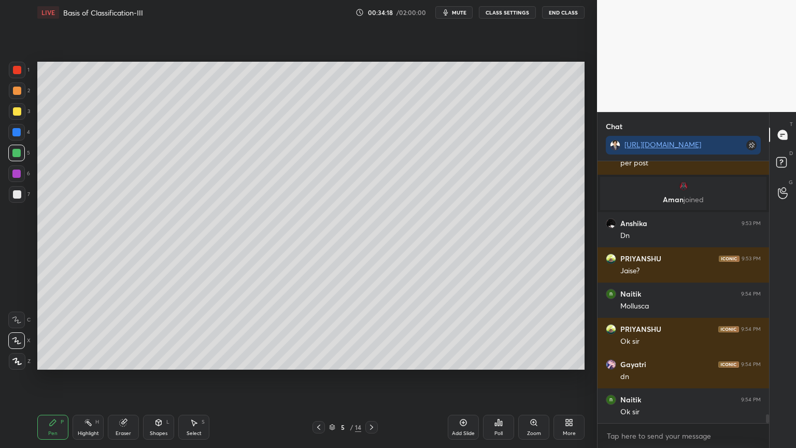
scroll to position [7741, 0]
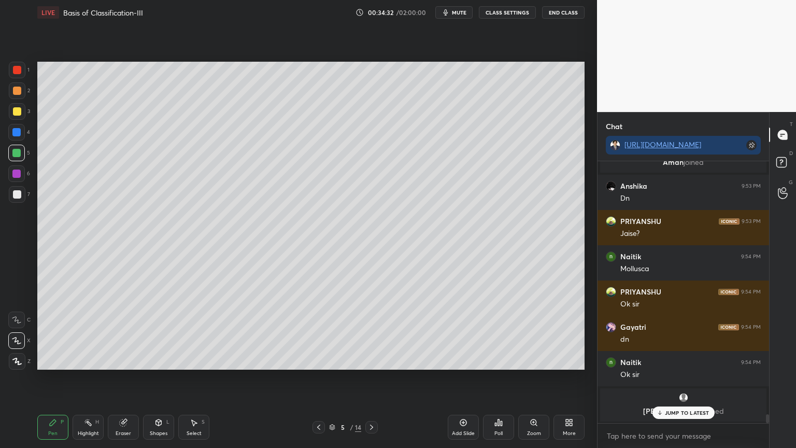
click at [496, 359] on div "Poll" at bounding box center [498, 426] width 31 height 25
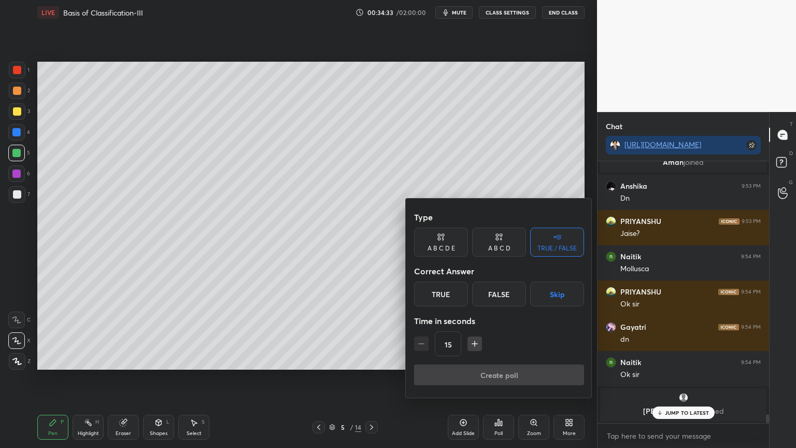
drag, startPoint x: 558, startPoint y: 296, endPoint x: 553, endPoint y: 306, distance: 10.7
click at [558, 296] on button "Skip" at bounding box center [557, 293] width 54 height 25
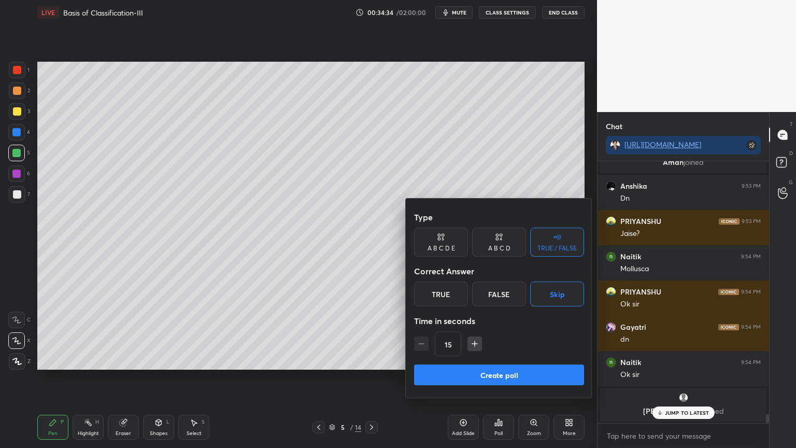
scroll to position [7776, 0]
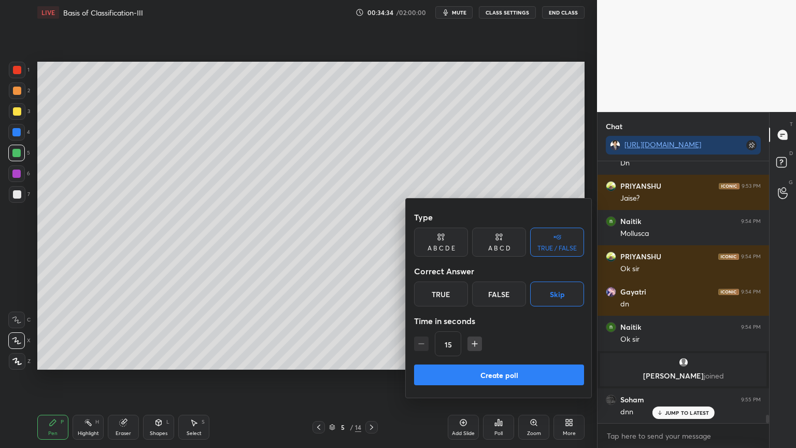
click at [511, 359] on button "Create poll" at bounding box center [499, 374] width 170 height 21
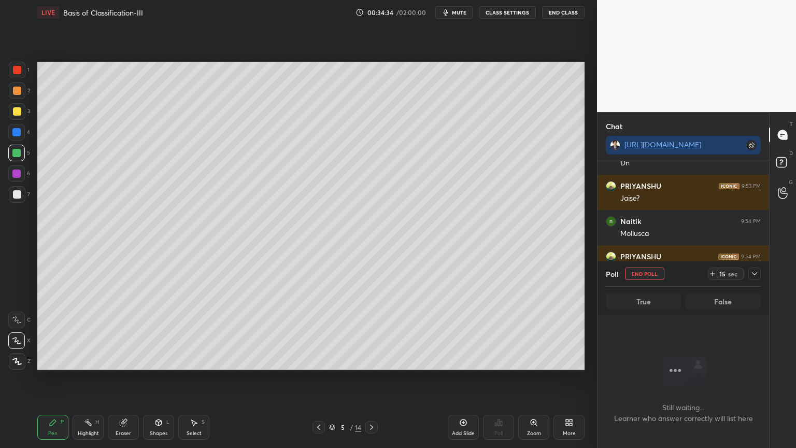
scroll to position [3, 3]
click at [641, 275] on button "End Poll" at bounding box center [644, 273] width 39 height 12
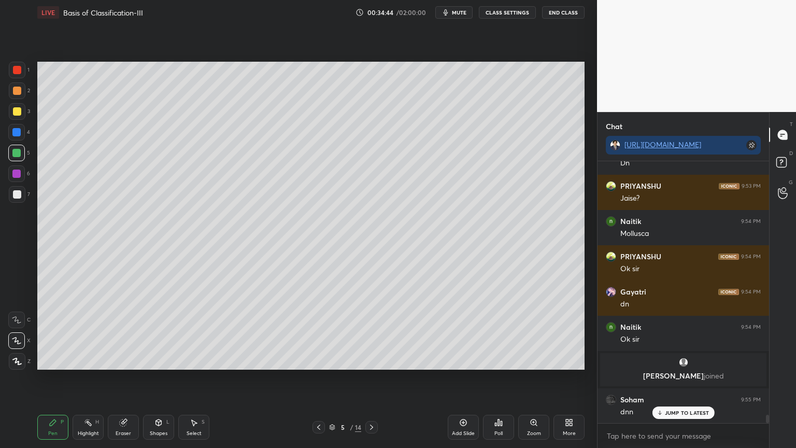
click at [462, 17] on button "mute" at bounding box center [453, 12] width 37 height 12
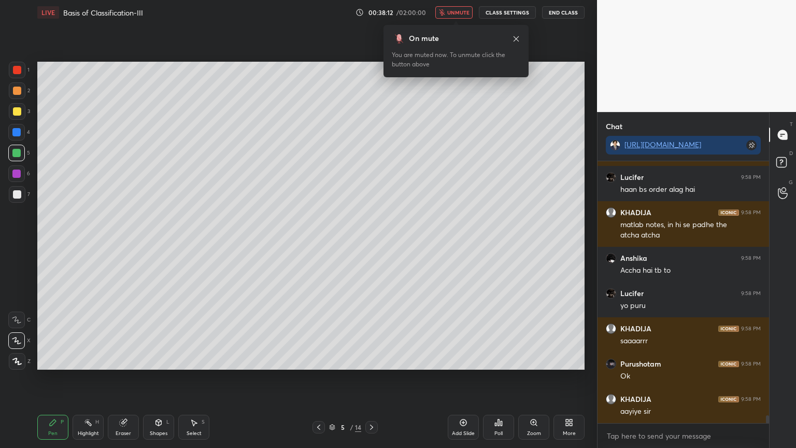
scroll to position [8778, 0]
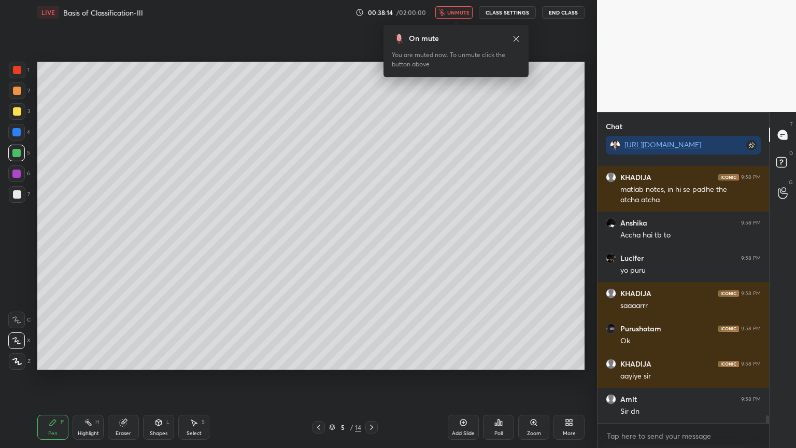
click at [456, 11] on span "unmute" at bounding box center [458, 12] width 22 height 7
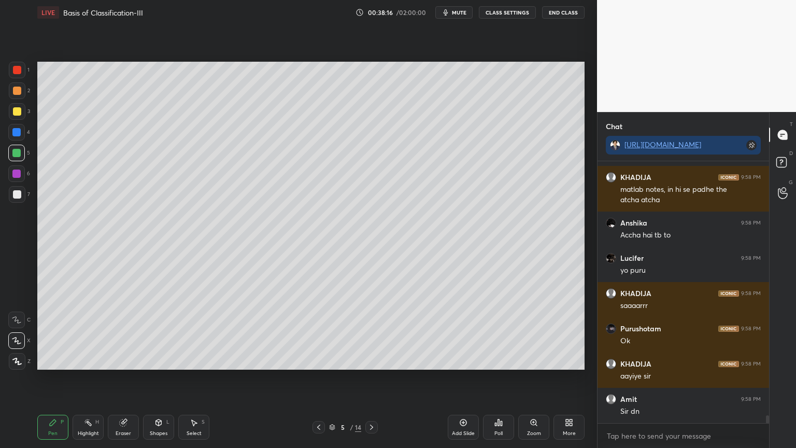
click at [498, 359] on icon at bounding box center [499, 422] width 2 height 6
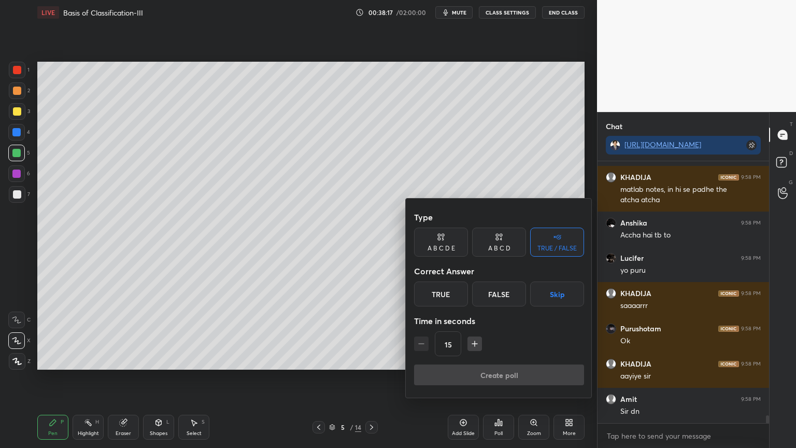
scroll to position [8813, 0]
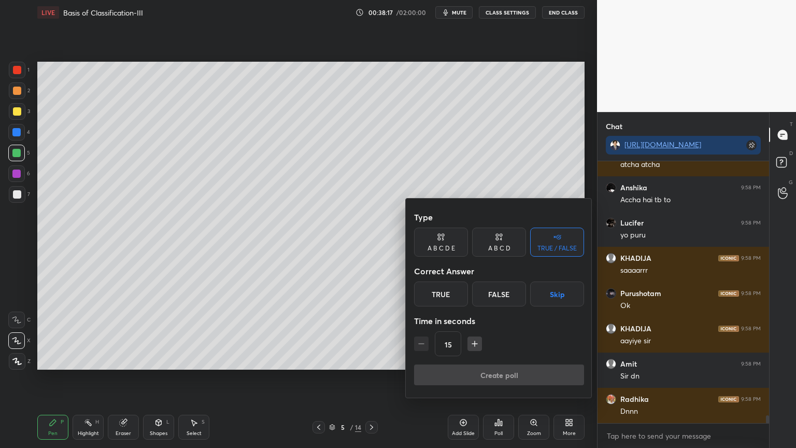
drag, startPoint x: 559, startPoint y: 295, endPoint x: 554, endPoint y: 307, distance: 12.3
click at [559, 296] on button "Skip" at bounding box center [557, 293] width 54 height 25
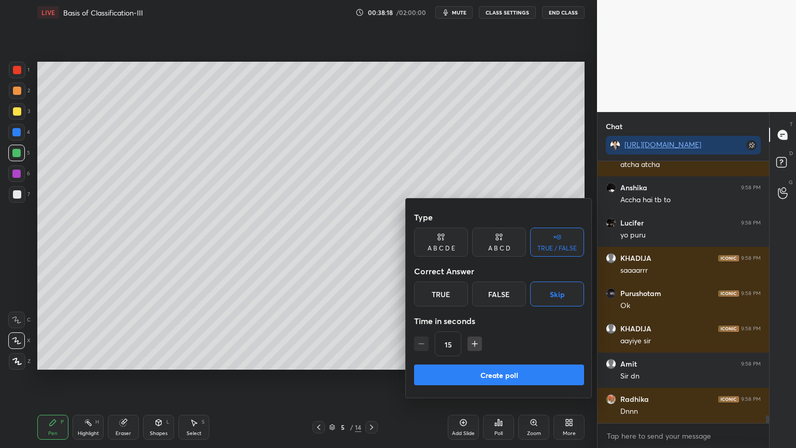
click at [522, 359] on button "Create poll" at bounding box center [499, 374] width 170 height 21
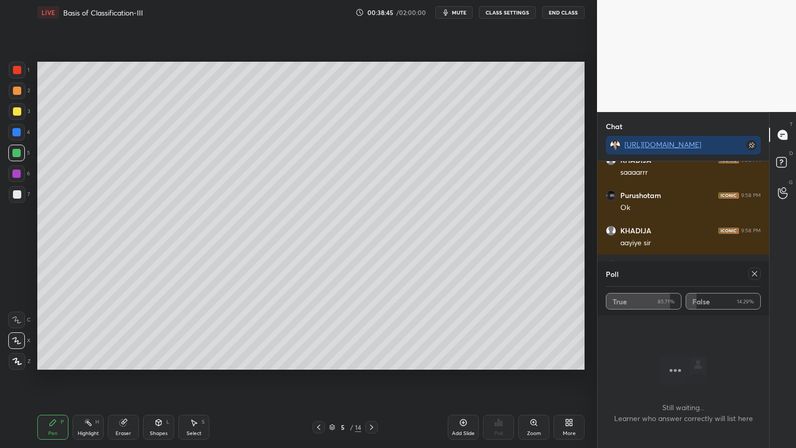
scroll to position [8947, 0]
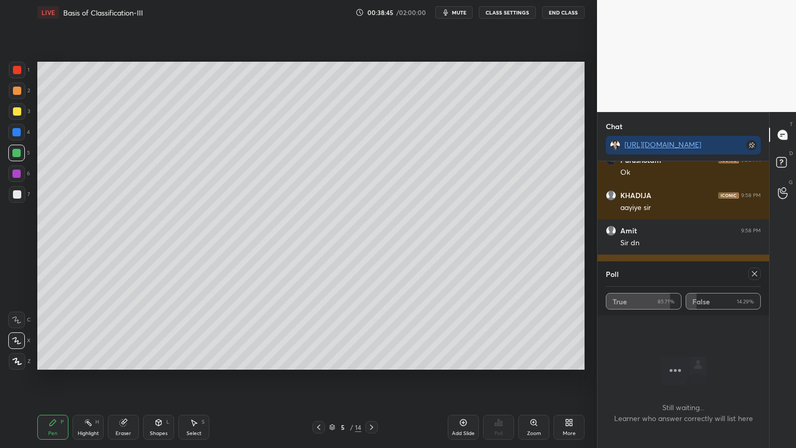
click at [754, 273] on icon at bounding box center [754, 273] width 8 height 8
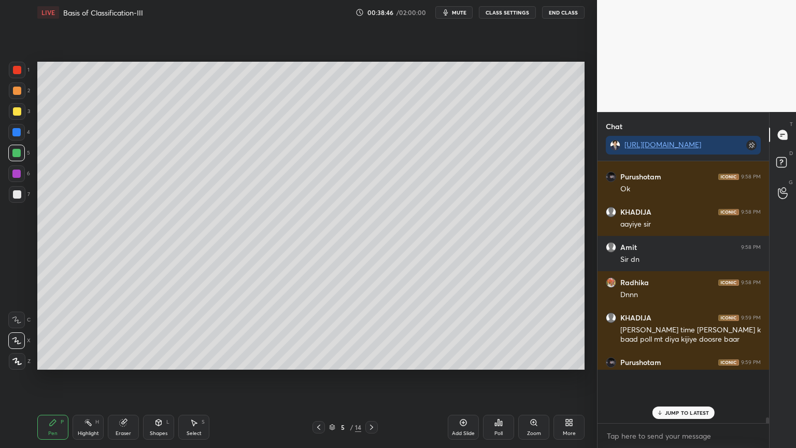
scroll to position [8898, 0]
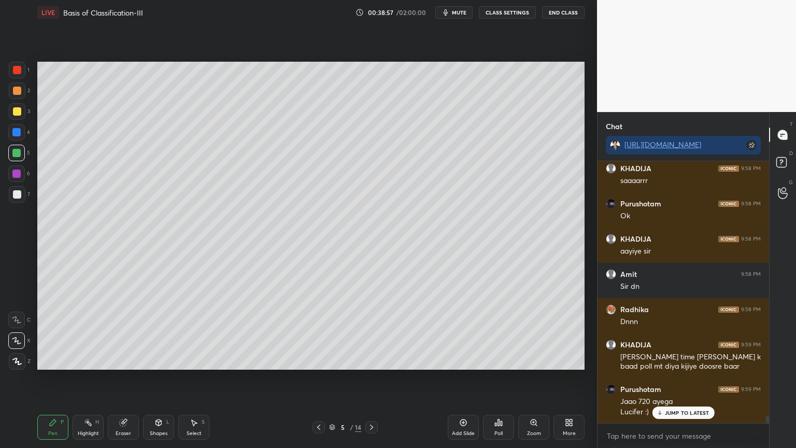
click at [462, 359] on icon at bounding box center [463, 422] width 8 height 8
drag, startPoint x: 13, startPoint y: 193, endPoint x: 6, endPoint y: 247, distance: 54.4
click at [13, 196] on div at bounding box center [17, 194] width 8 height 8
click at [18, 339] on icon at bounding box center [16, 340] width 9 height 7
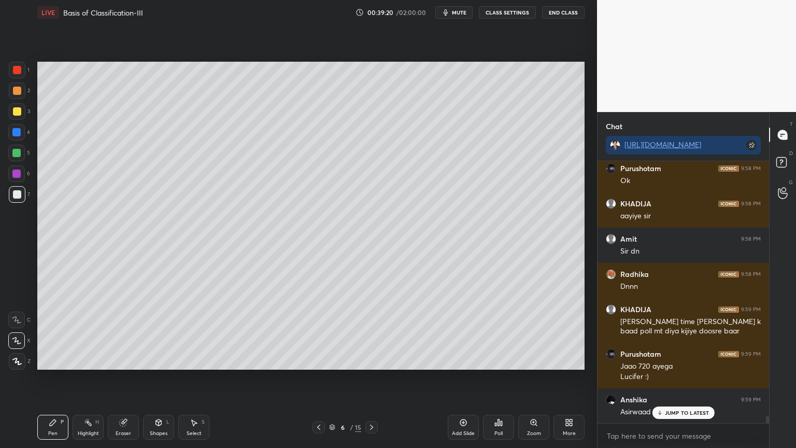
drag, startPoint x: 159, startPoint y: 424, endPoint x: 155, endPoint y: 416, distance: 8.1
click at [156, 359] on icon at bounding box center [158, 422] width 8 height 8
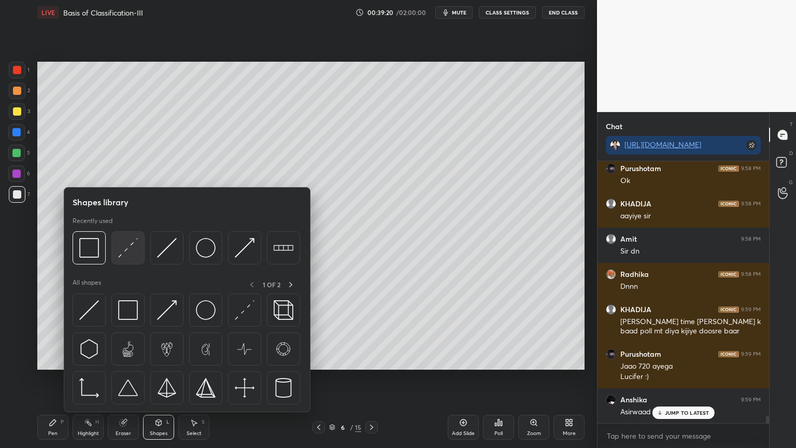
click at [122, 257] on div at bounding box center [127, 247] width 33 height 33
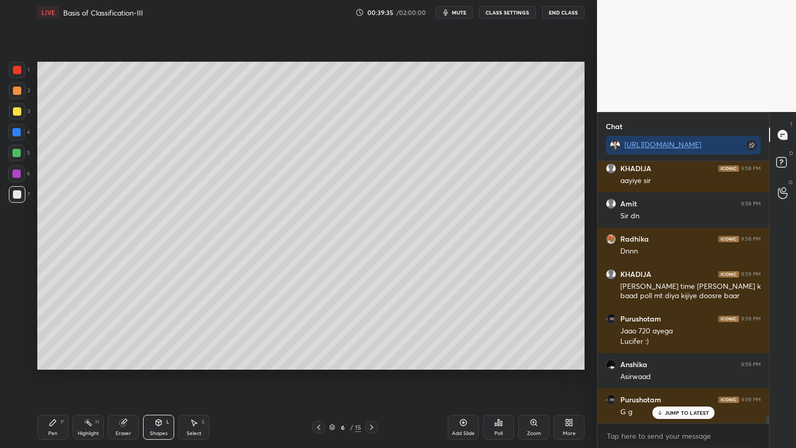
scroll to position [9009, 0]
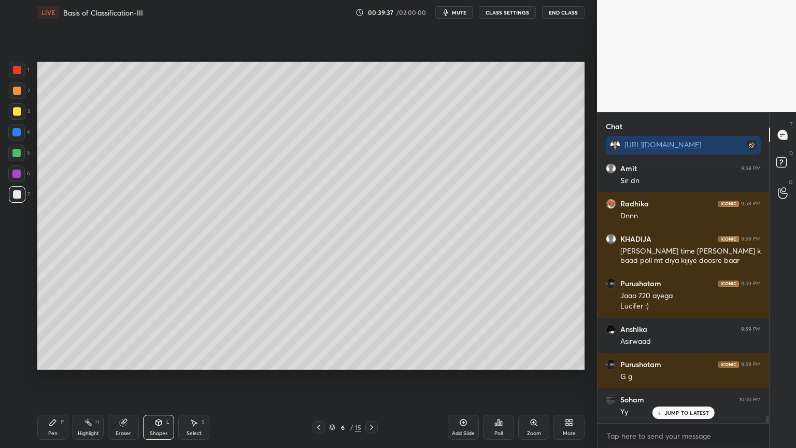
drag, startPoint x: 20, startPoint y: 195, endPoint x: 28, endPoint y: 192, distance: 8.4
click at [19, 197] on div at bounding box center [17, 194] width 17 height 17
click at [52, 359] on div "Pen P" at bounding box center [52, 426] width 31 height 25
click at [57, 359] on div "Pen P" at bounding box center [52, 426] width 31 height 25
click at [21, 340] on div at bounding box center [16, 340] width 17 height 17
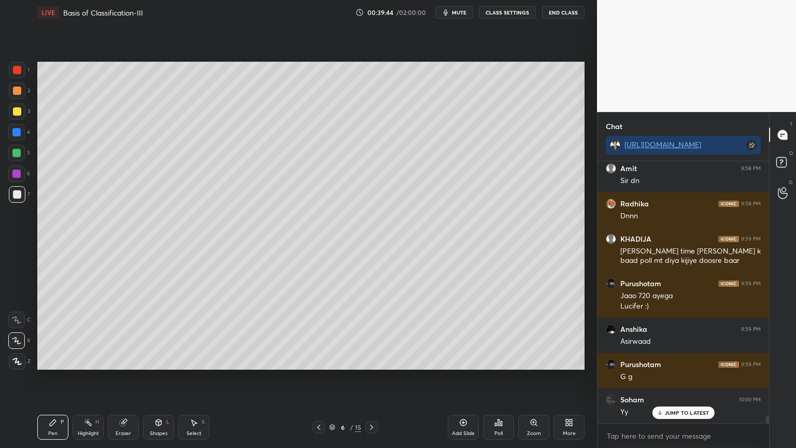
click at [158, 359] on div "Shapes L" at bounding box center [158, 426] width 31 height 25
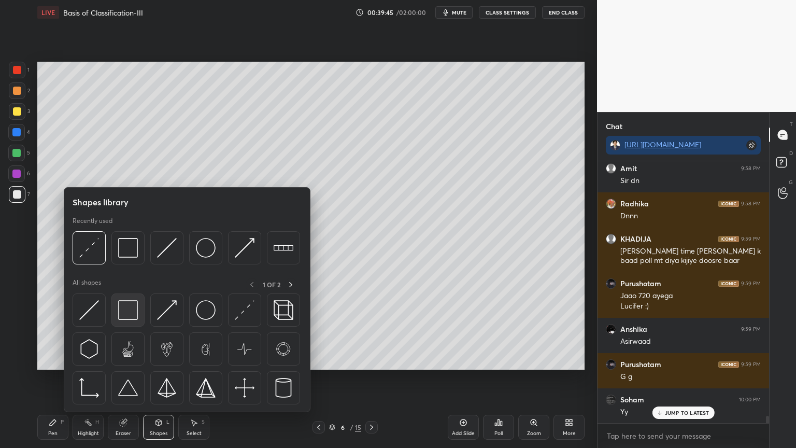
click at [134, 318] on img at bounding box center [128, 310] width 20 height 20
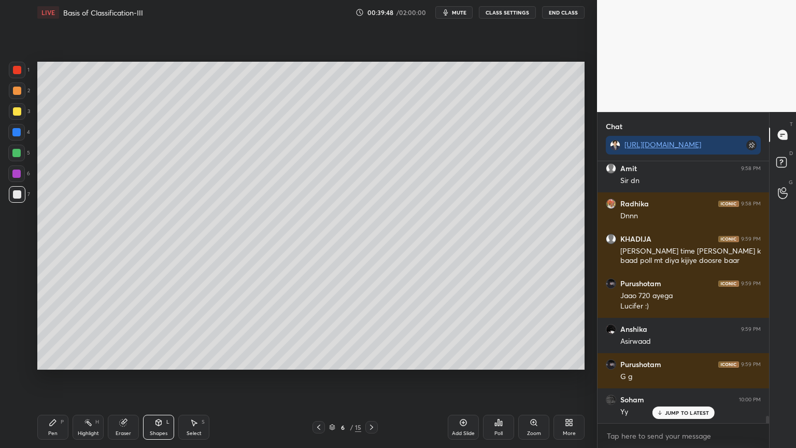
click at [49, 359] on div "Pen P Highlight H Eraser Shapes L Select S 6 / 15 Add Slide Poll Zoom More" at bounding box center [310, 426] width 547 height 41
click at [18, 200] on div at bounding box center [17, 194] width 17 height 17
click at [60, 359] on div "Pen P" at bounding box center [52, 426] width 31 height 25
click at [21, 338] on icon at bounding box center [16, 340] width 9 height 7
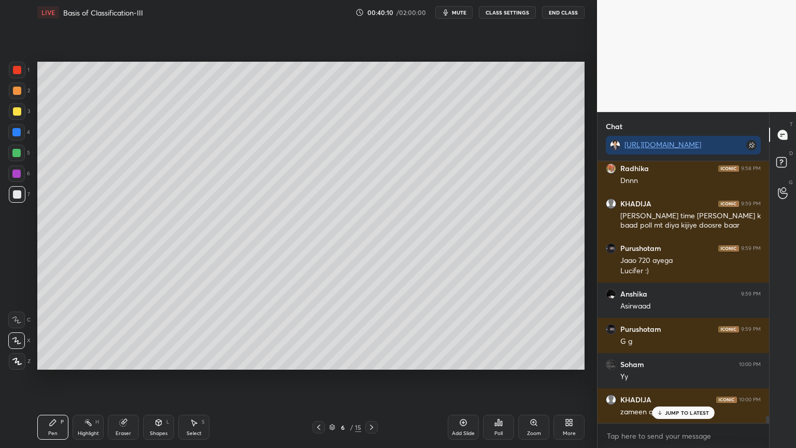
drag, startPoint x: 162, startPoint y: 428, endPoint x: 159, endPoint y: 423, distance: 6.3
click at [163, 359] on div "Shapes L" at bounding box center [158, 426] width 31 height 25
click at [190, 359] on icon at bounding box center [194, 422] width 8 height 8
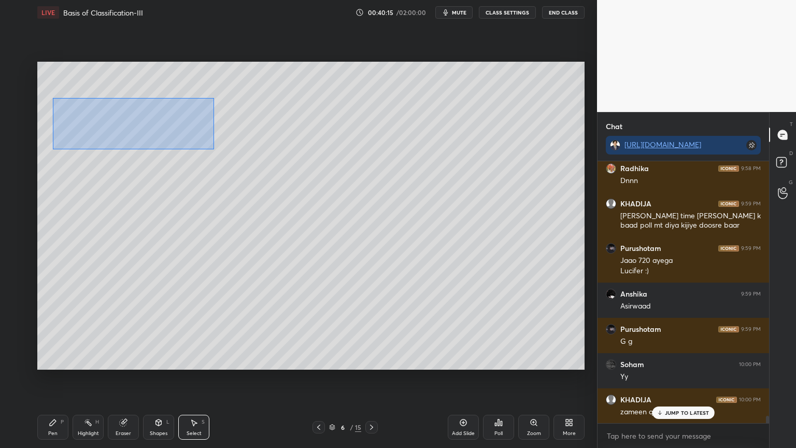
drag, startPoint x: 53, startPoint y: 97, endPoint x: 204, endPoint y: 136, distance: 155.7
click at [212, 148] on div "0 ° Undo Copy Duplicate Duplicate to new slide Delete" at bounding box center [310, 216] width 547 height 308
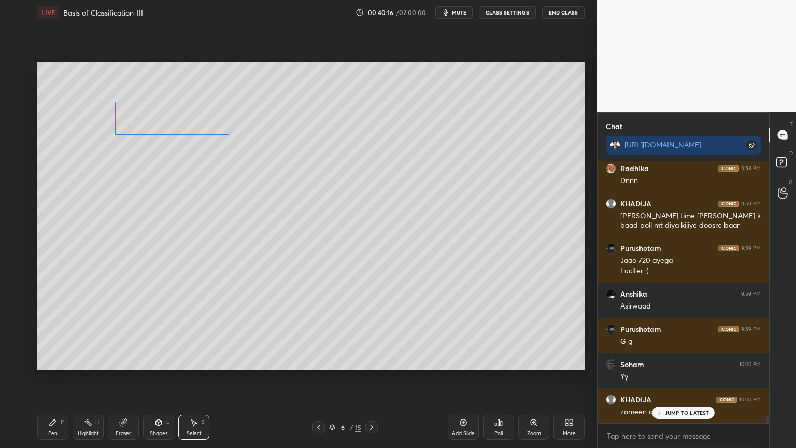
scroll to position [9079, 0]
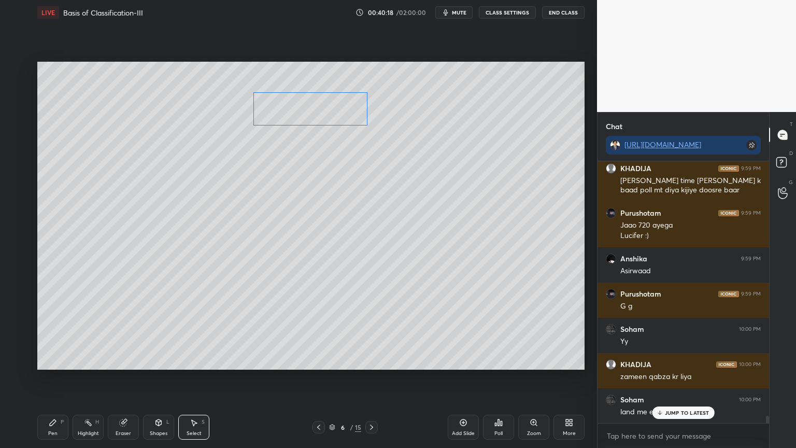
drag, startPoint x: 164, startPoint y: 116, endPoint x: 335, endPoint y: 106, distance: 171.7
click at [336, 107] on div "0 ° Undo Copy Duplicate Duplicate to new slide Delete" at bounding box center [310, 216] width 547 height 308
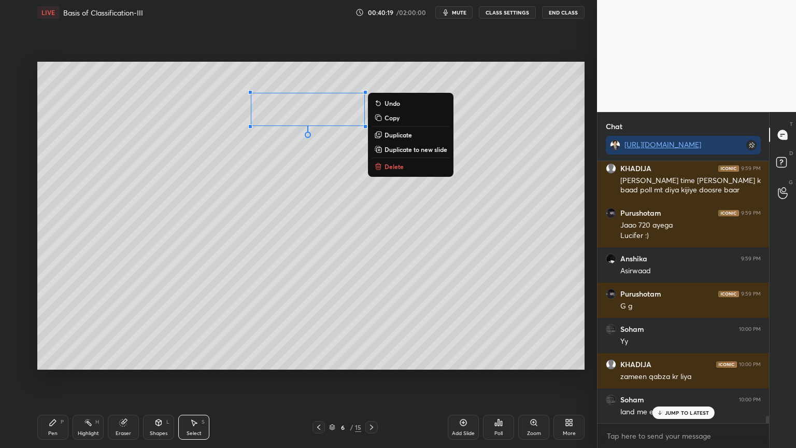
click at [323, 160] on div "0 ° Undo Copy Duplicate Duplicate to new slide Delete" at bounding box center [310, 216] width 547 height 308
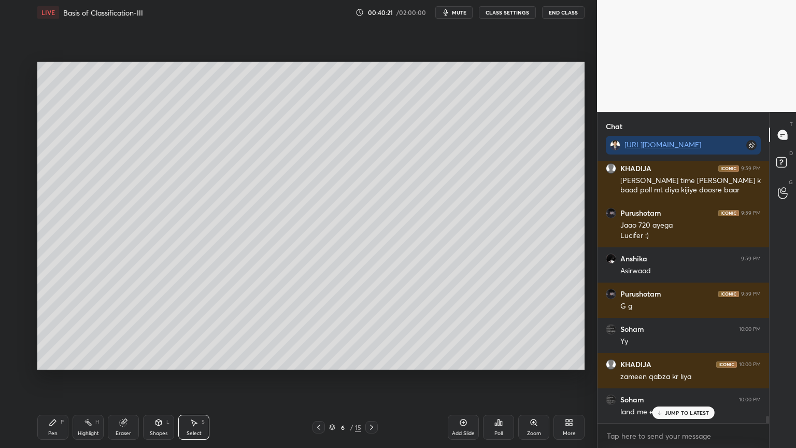
click at [160, 359] on icon at bounding box center [158, 422] width 8 height 8
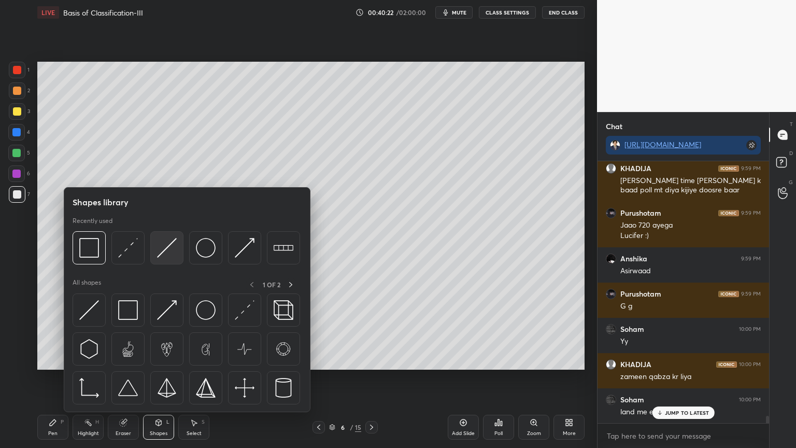
click at [164, 257] on div at bounding box center [166, 247] width 33 height 33
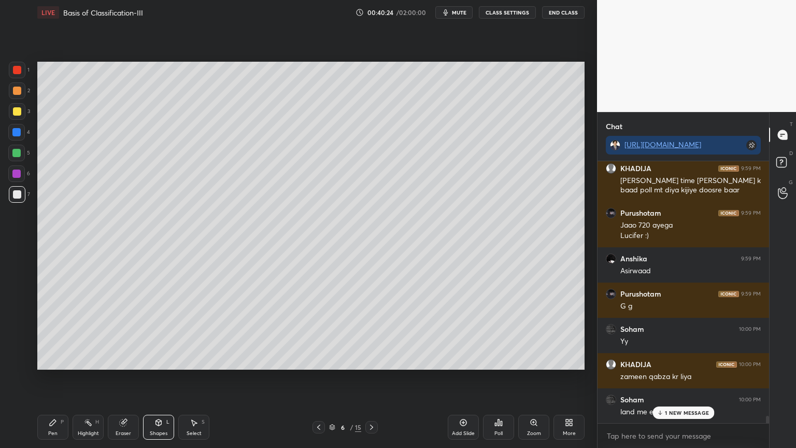
scroll to position [9114, 0]
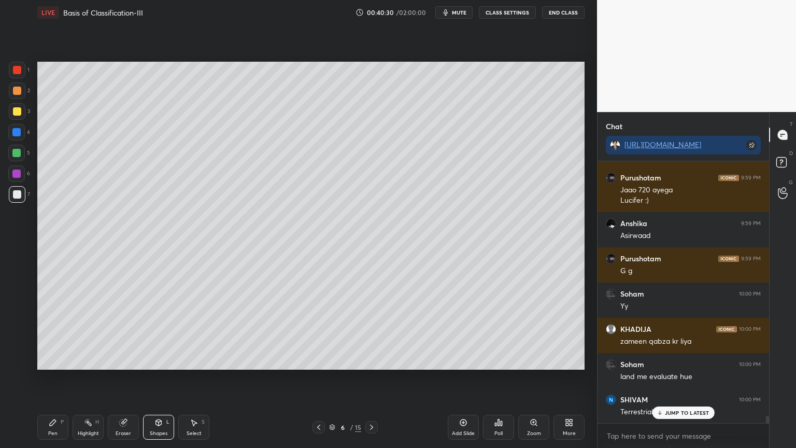
click at [53, 359] on div "Pen" at bounding box center [52, 432] width 9 height 5
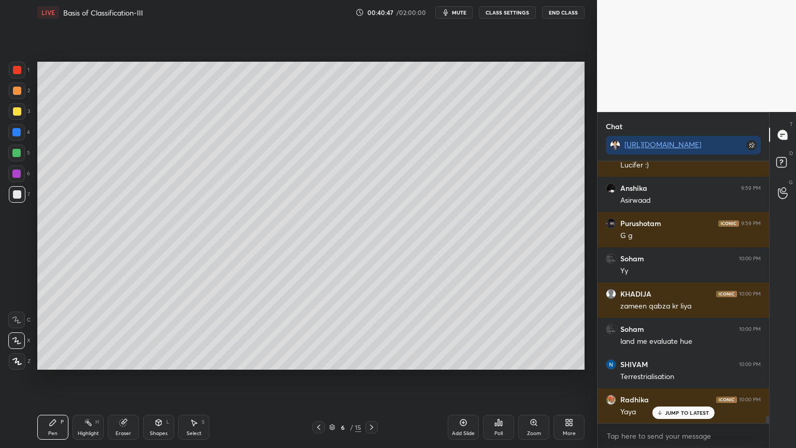
click at [156, 359] on div "Shapes L" at bounding box center [158, 426] width 31 height 25
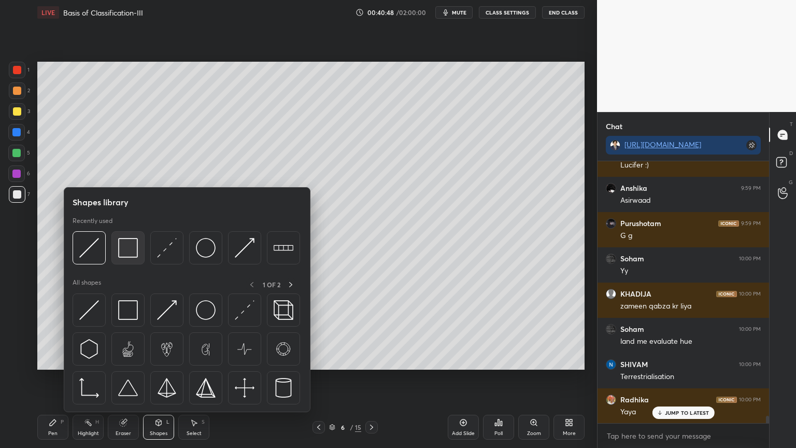
click at [126, 261] on div at bounding box center [127, 247] width 33 height 33
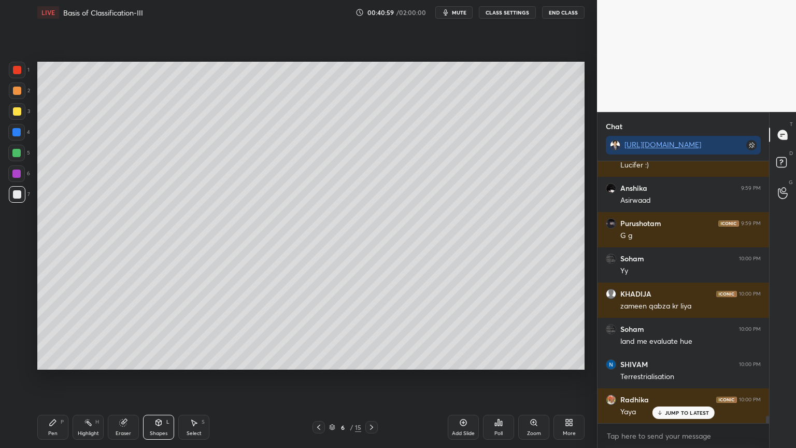
click at [195, 359] on div "Select S" at bounding box center [193, 426] width 31 height 25
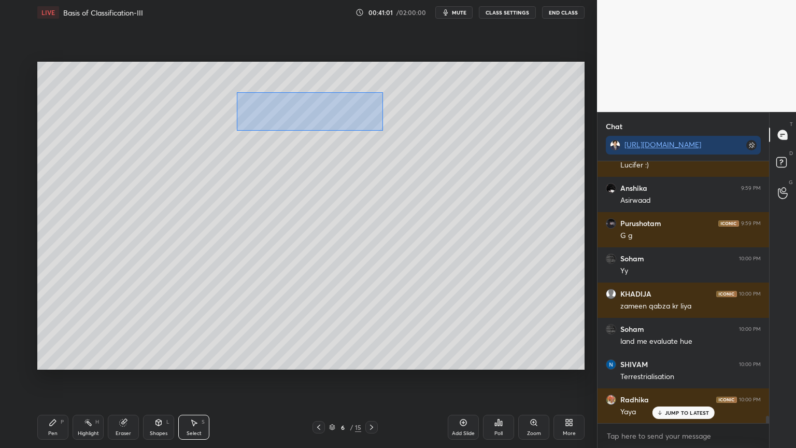
drag, startPoint x: 236, startPoint y: 92, endPoint x: 379, endPoint y: 128, distance: 147.5
click at [382, 129] on div "0 ° Undo Copy Duplicate Duplicate to new slide Delete" at bounding box center [310, 216] width 547 height 308
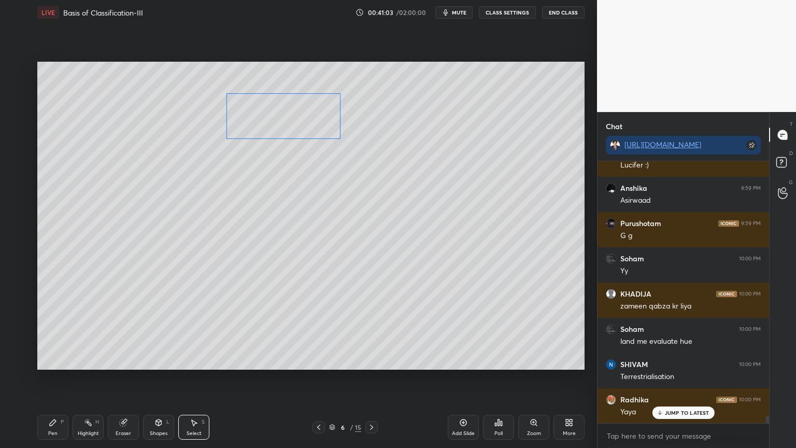
drag, startPoint x: 325, startPoint y: 112, endPoint x: 303, endPoint y: 113, distance: 22.3
click at [304, 113] on div "0 ° Undo Copy Duplicate Duplicate to new slide Delete" at bounding box center [310, 216] width 547 height 308
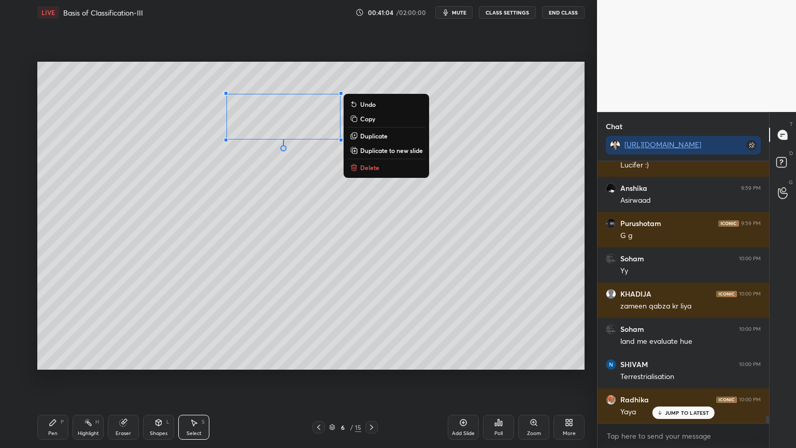
click at [289, 197] on div "0 ° Undo Copy Duplicate Duplicate to new slide Delete" at bounding box center [310, 216] width 547 height 308
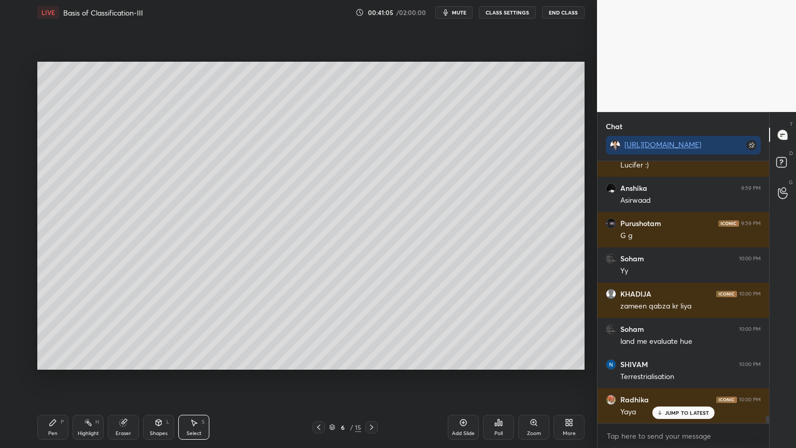
drag, startPoint x: 54, startPoint y: 423, endPoint x: 50, endPoint y: 414, distance: 9.0
click at [52, 359] on div "Pen P" at bounding box center [52, 426] width 31 height 25
click at [17, 112] on div at bounding box center [17, 111] width 8 height 8
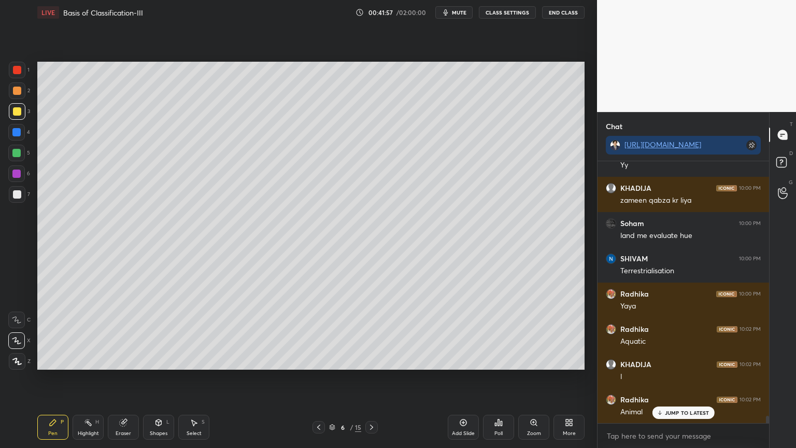
scroll to position [9291, 0]
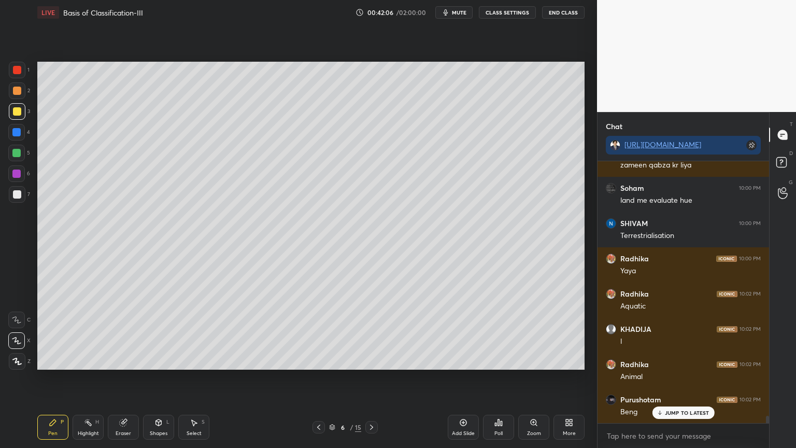
drag, startPoint x: 9, startPoint y: 90, endPoint x: 17, endPoint y: 92, distance: 8.0
click at [10, 90] on div at bounding box center [17, 90] width 17 height 17
drag, startPoint x: 17, startPoint y: 92, endPoint x: 35, endPoint y: 103, distance: 21.1
click at [17, 92] on div at bounding box center [17, 91] width 8 height 8
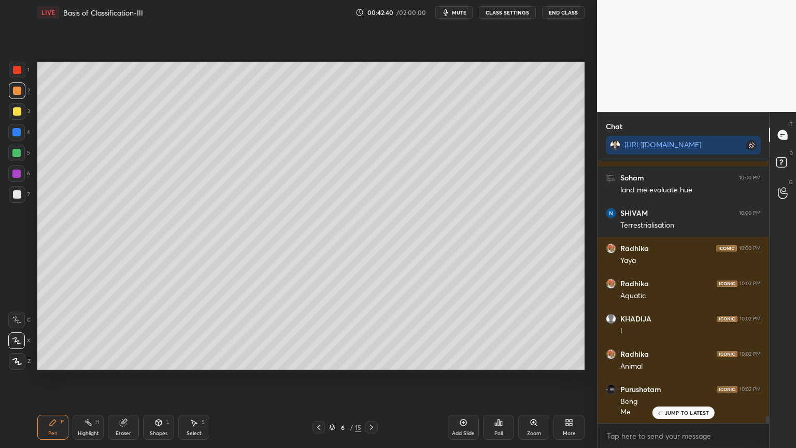
click at [19, 135] on div at bounding box center [16, 132] width 8 height 8
drag, startPoint x: 22, startPoint y: 151, endPoint x: 37, endPoint y: 157, distance: 16.1
click at [23, 154] on div at bounding box center [16, 153] width 17 height 17
drag, startPoint x: 21, startPoint y: 340, endPoint x: 20, endPoint y: 333, distance: 7.3
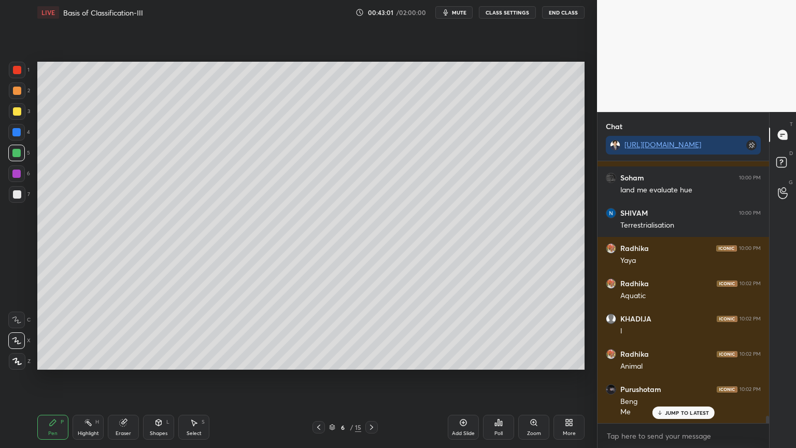
click at [20, 341] on icon at bounding box center [16, 340] width 9 height 7
click at [12, 156] on div at bounding box center [16, 153] width 17 height 17
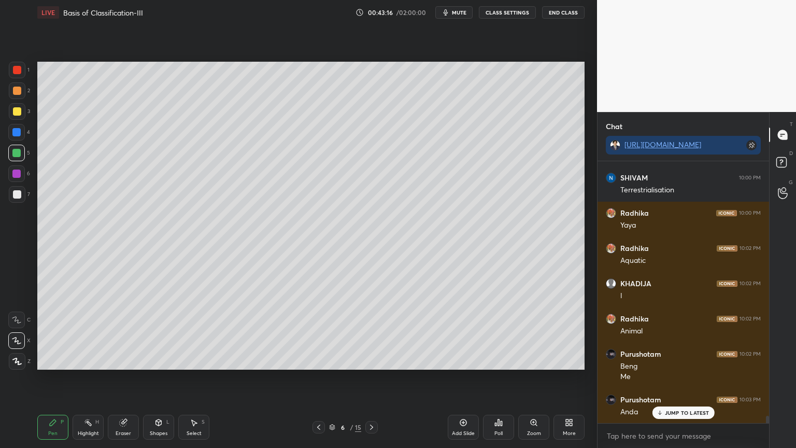
drag, startPoint x: 15, startPoint y: 90, endPoint x: 37, endPoint y: 114, distance: 33.0
click at [13, 93] on div at bounding box center [17, 91] width 8 height 8
drag, startPoint x: 17, startPoint y: 133, endPoint x: 31, endPoint y: 139, distance: 15.3
click at [16, 134] on div at bounding box center [16, 132] width 8 height 8
click at [155, 359] on div "Shapes" at bounding box center [159, 432] width 18 height 5
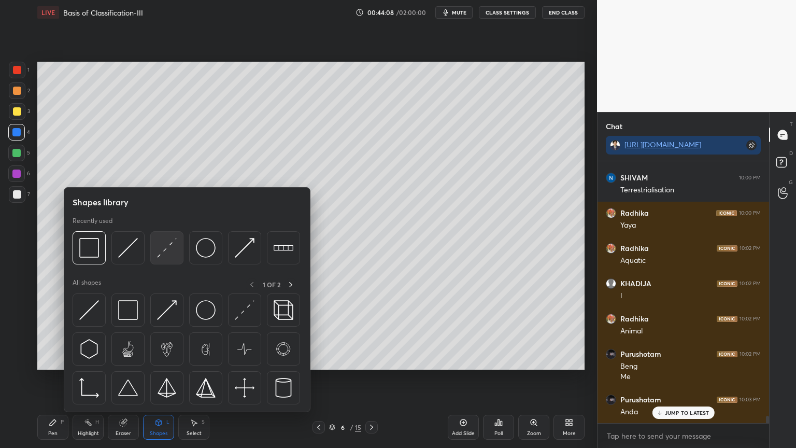
click at [167, 258] on div at bounding box center [166, 247] width 33 height 33
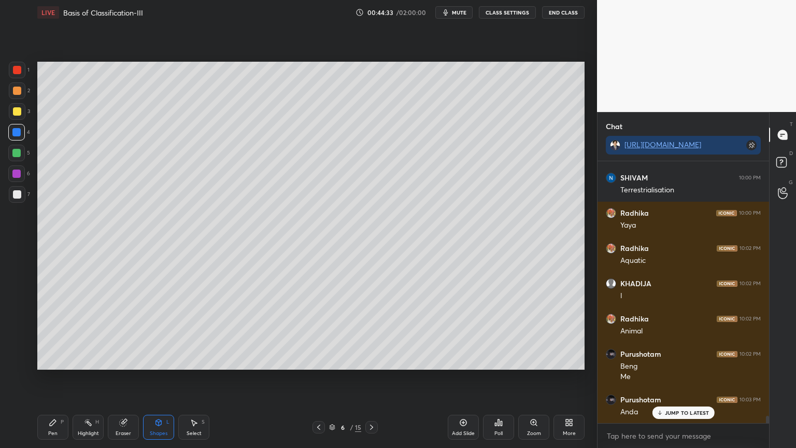
click at [17, 151] on div at bounding box center [16, 153] width 8 height 8
click at [50, 359] on div "Pen P" at bounding box center [52, 426] width 31 height 25
drag, startPoint x: 19, startPoint y: 193, endPoint x: 33, endPoint y: 221, distance: 32.0
click at [17, 194] on div at bounding box center [17, 194] width 8 height 8
click at [20, 325] on div at bounding box center [16, 319] width 17 height 17
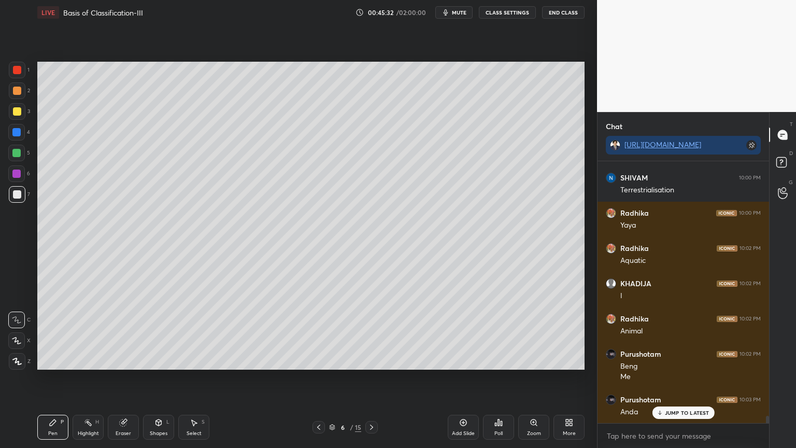
drag, startPoint x: 160, startPoint y: 422, endPoint x: 153, endPoint y: 413, distance: 11.2
click at [157, 359] on icon at bounding box center [159, 422] width 6 height 6
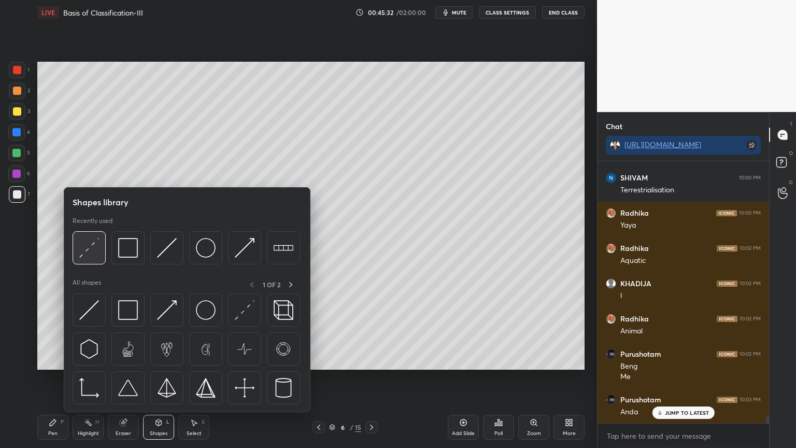
click at [95, 257] on div at bounding box center [89, 247] width 33 height 33
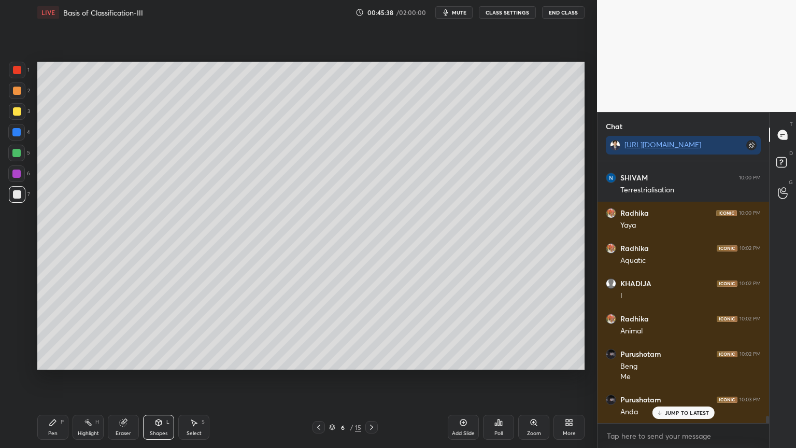
drag, startPoint x: 51, startPoint y: 426, endPoint x: 52, endPoint y: 419, distance: 7.3
click at [50, 359] on div "Pen P" at bounding box center [52, 426] width 31 height 25
click at [52, 359] on icon at bounding box center [53, 422] width 8 height 8
click at [19, 320] on icon at bounding box center [16, 319] width 9 height 7
click at [18, 338] on icon at bounding box center [16, 340] width 9 height 7
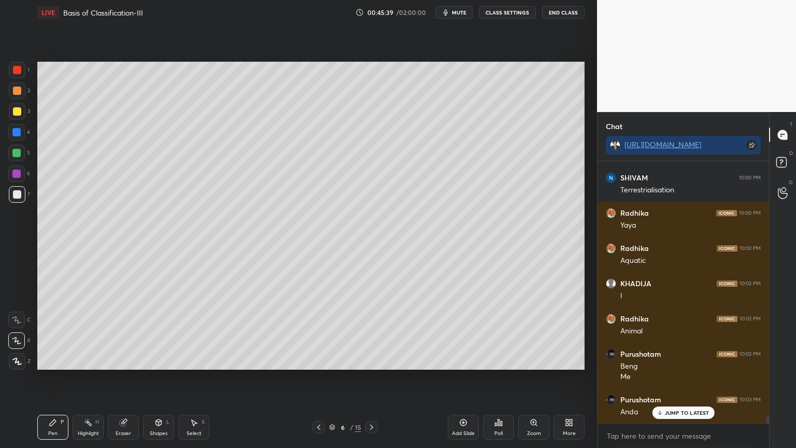
drag, startPoint x: 19, startPoint y: 338, endPoint x: 21, endPoint y: 262, distance: 76.7
click at [19, 338] on icon at bounding box center [16, 340] width 9 height 7
click at [19, 153] on div at bounding box center [16, 153] width 8 height 8
click at [19, 154] on div at bounding box center [16, 153] width 8 height 8
click at [680, 359] on p "JUMP TO LATEST" at bounding box center [687, 412] width 45 height 6
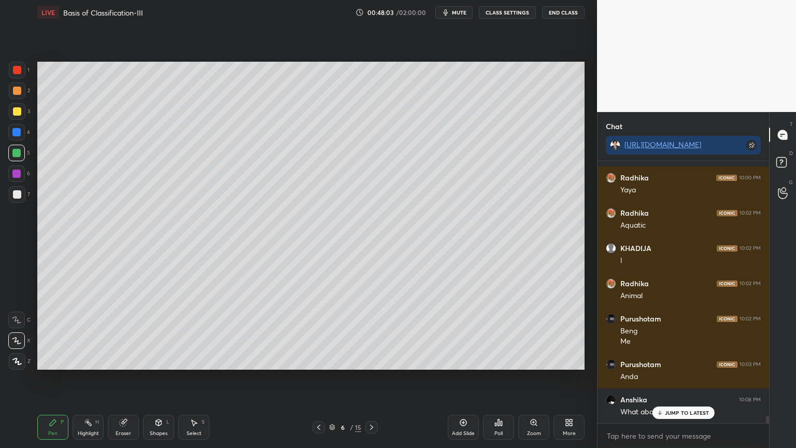
scroll to position [9382, 0]
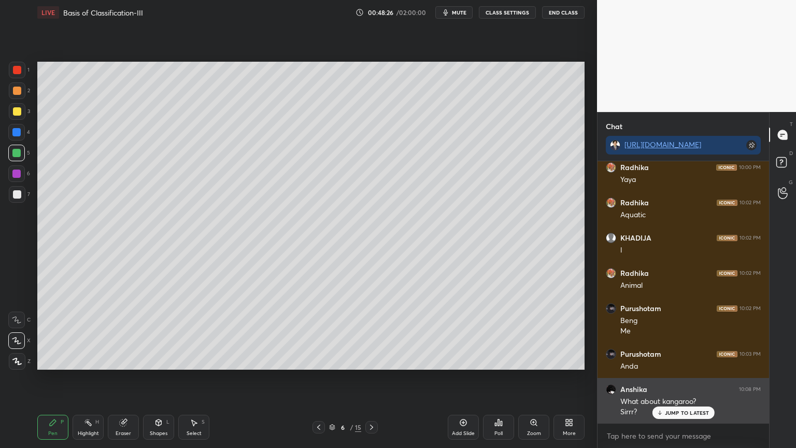
drag, startPoint x: 671, startPoint y: 411, endPoint x: 663, endPoint y: 417, distance: 9.6
click at [669, 359] on p "JUMP TO LATEST" at bounding box center [687, 412] width 45 height 6
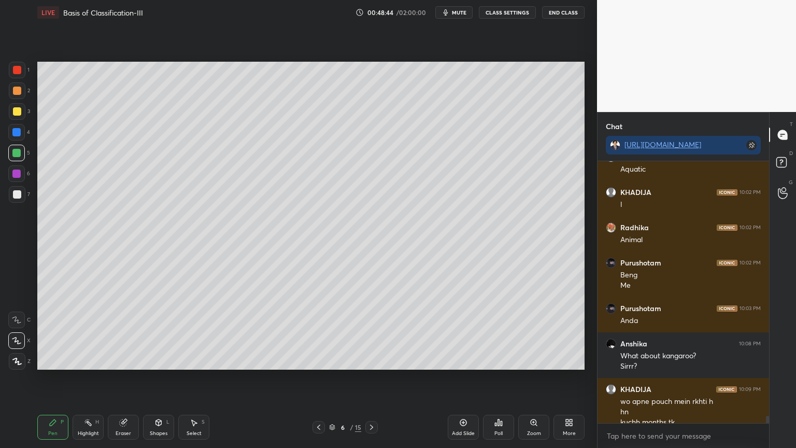
scroll to position [9438, 0]
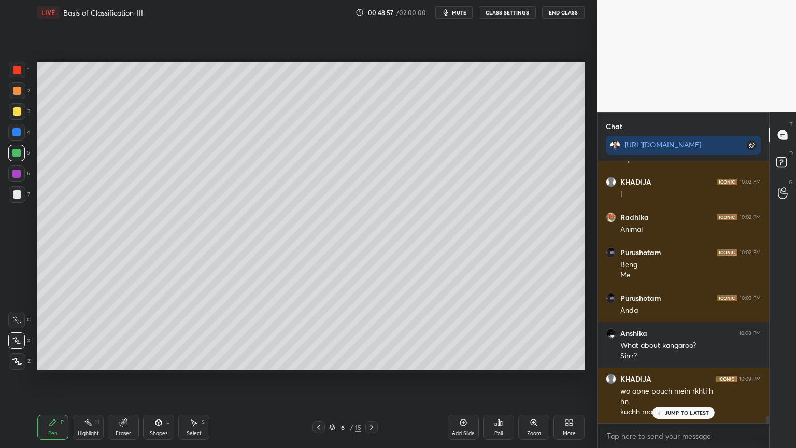
click at [122, 359] on icon at bounding box center [123, 422] width 7 height 7
drag, startPoint x: 17, startPoint y: 243, endPoint x: 21, endPoint y: 247, distance: 5.9
click at [19, 246] on div at bounding box center [16, 244] width 17 height 17
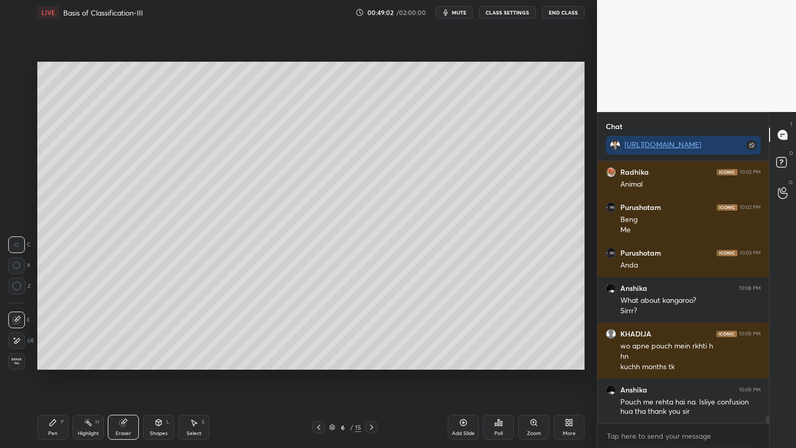
click at [48, 359] on div "Pen P" at bounding box center [52, 426] width 31 height 25
drag, startPoint x: 19, startPoint y: 153, endPoint x: 33, endPoint y: 158, distance: 14.7
click at [19, 156] on div at bounding box center [16, 153] width 8 height 8
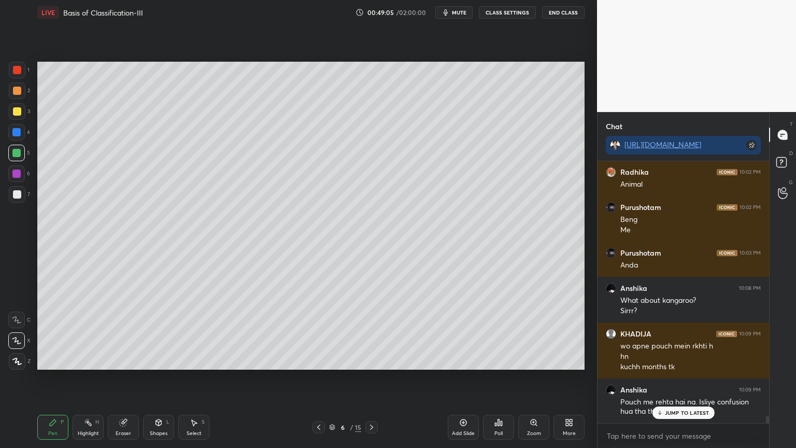
scroll to position [9527, 0]
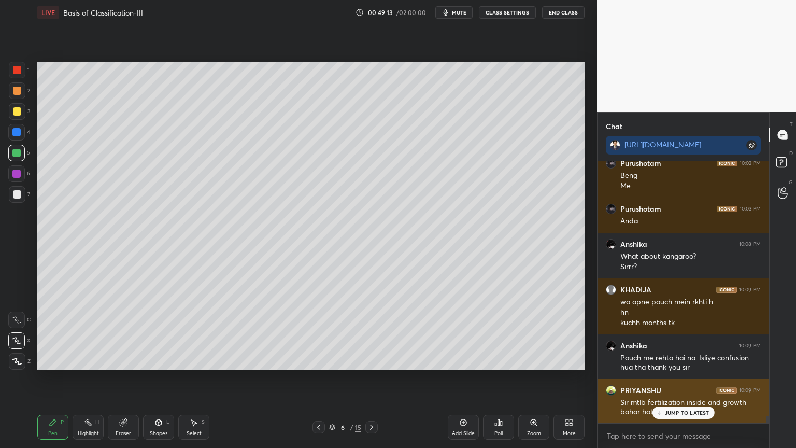
click at [663, 359] on div "JUMP TO LATEST" at bounding box center [683, 412] width 62 height 12
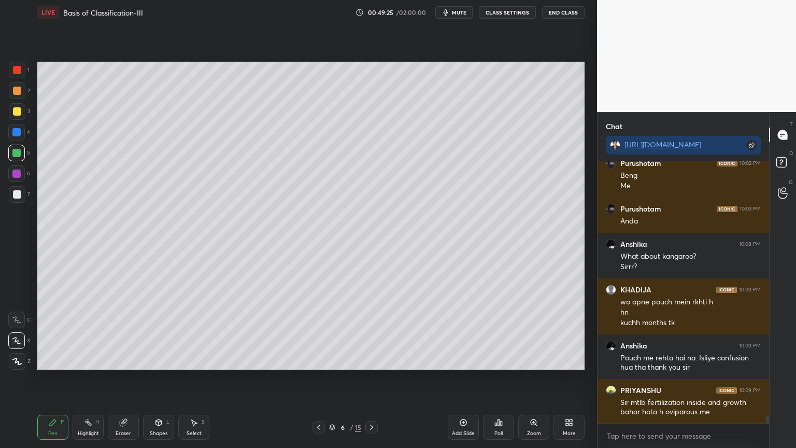
scroll to position [9562, 0]
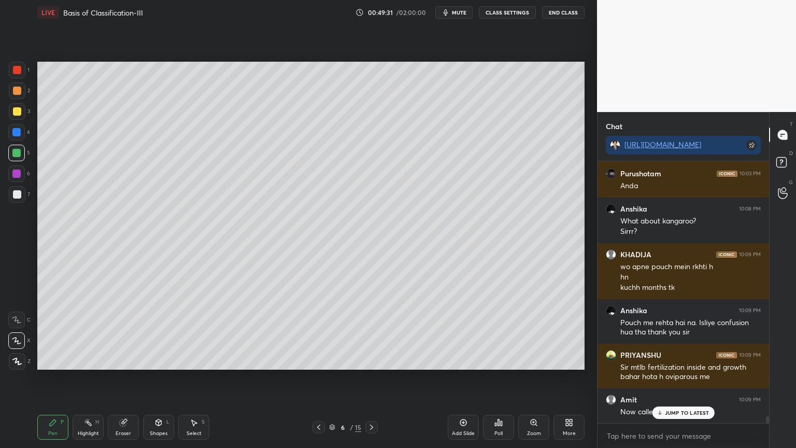
drag, startPoint x: 17, startPoint y: 176, endPoint x: 27, endPoint y: 212, distance: 37.6
click at [17, 177] on div at bounding box center [16, 173] width 8 height 8
drag, startPoint x: 174, startPoint y: 421, endPoint x: 169, endPoint y: 416, distance: 6.6
click at [171, 359] on div "Pen P Highlight H Eraser Shapes L Select S" at bounding box center [139, 426] width 205 height 25
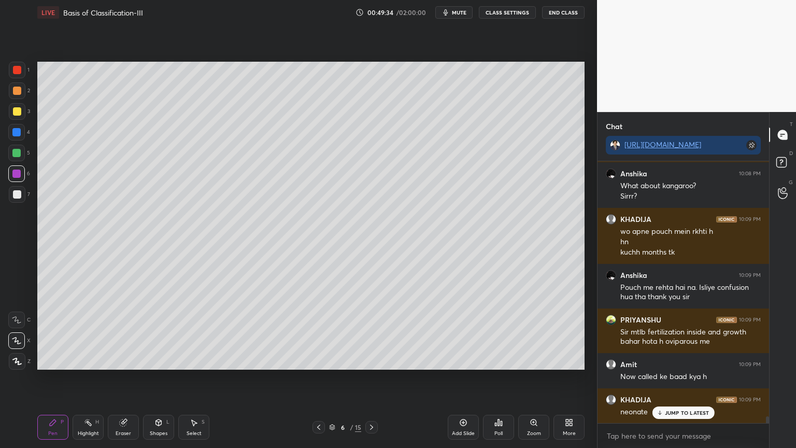
drag, startPoint x: 83, startPoint y: 427, endPoint x: 90, endPoint y: 424, distance: 7.7
click at [85, 359] on div "Highlight H" at bounding box center [88, 426] width 31 height 25
click at [90, 359] on rect at bounding box center [89, 423] width 5 height 5
click at [499, 359] on icon at bounding box center [498, 422] width 8 height 8
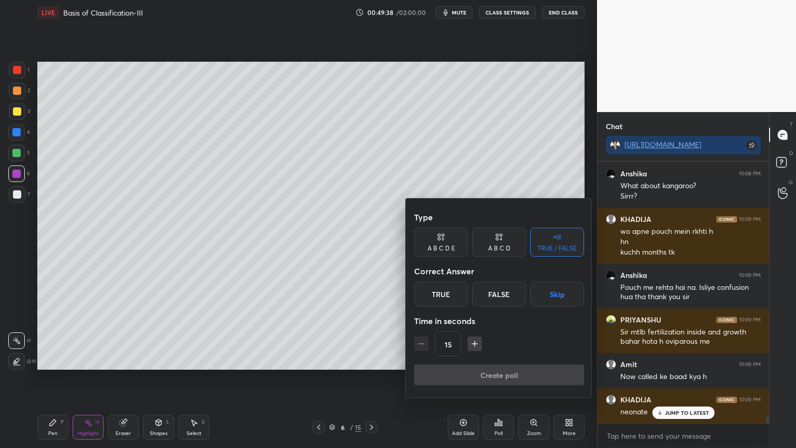
scroll to position [9632, 0]
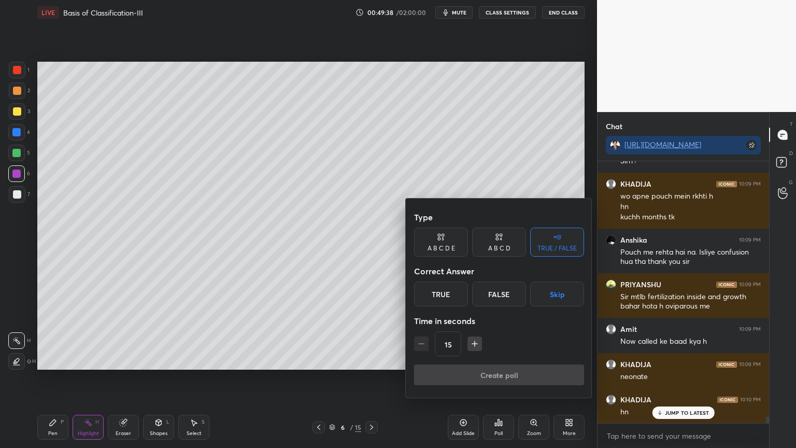
click at [547, 299] on button "Skip" at bounding box center [557, 293] width 54 height 25
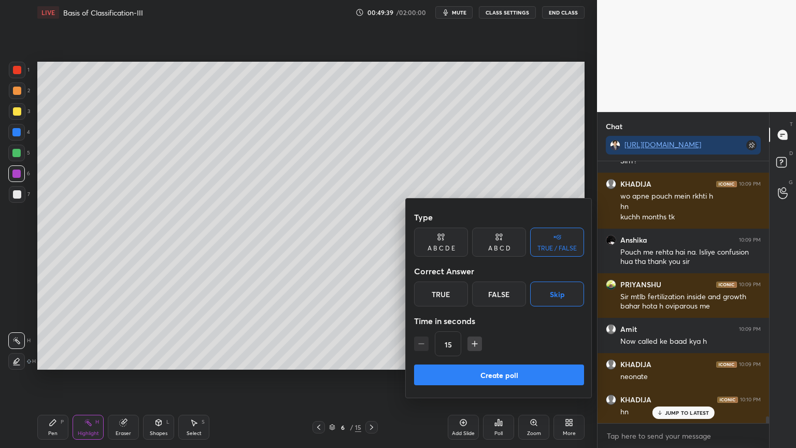
drag, startPoint x: 516, startPoint y: 370, endPoint x: 511, endPoint y: 377, distance: 8.9
click at [515, 359] on button "Create poll" at bounding box center [499, 374] width 170 height 21
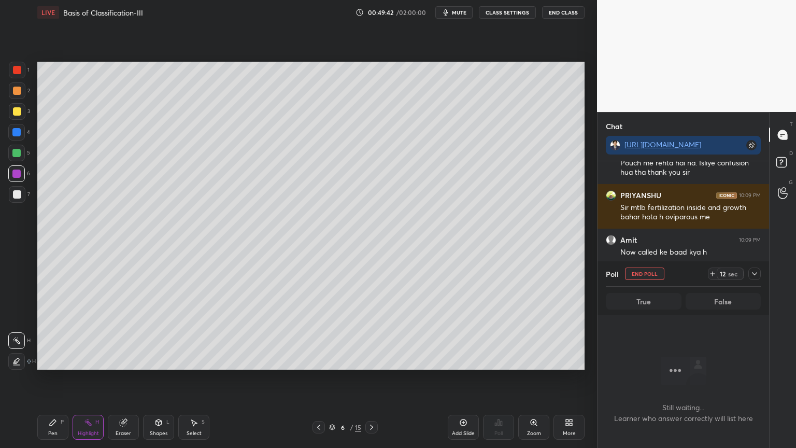
scroll to position [9757, 0]
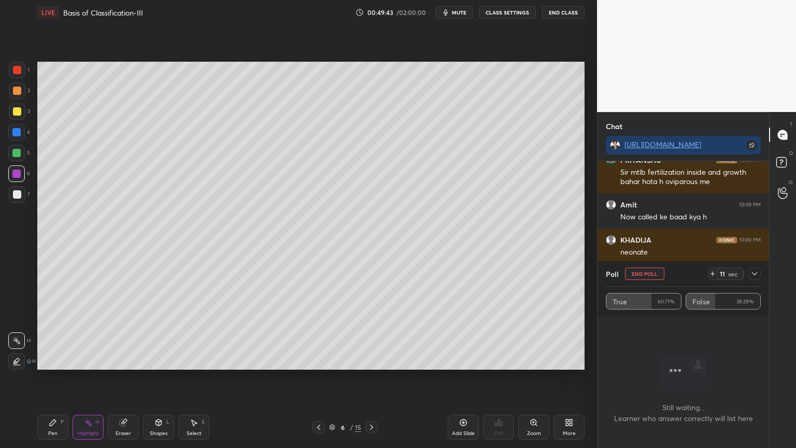
click at [198, 359] on div "Select S" at bounding box center [193, 426] width 31 height 25
click at [466, 15] on span "mute" at bounding box center [459, 12] width 15 height 7
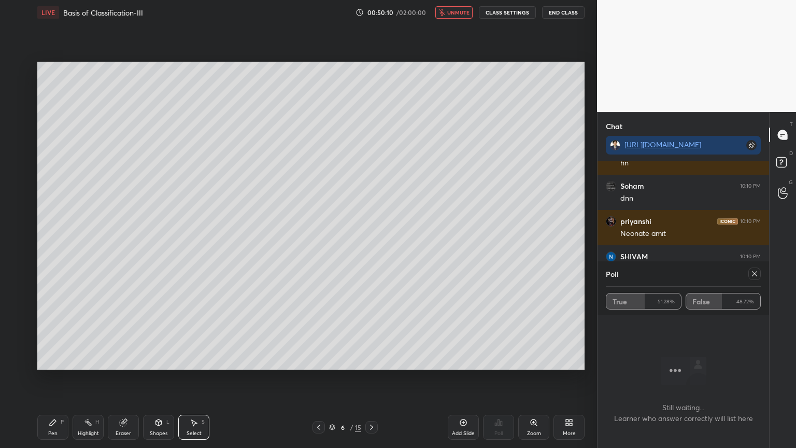
scroll to position [9916, 0]
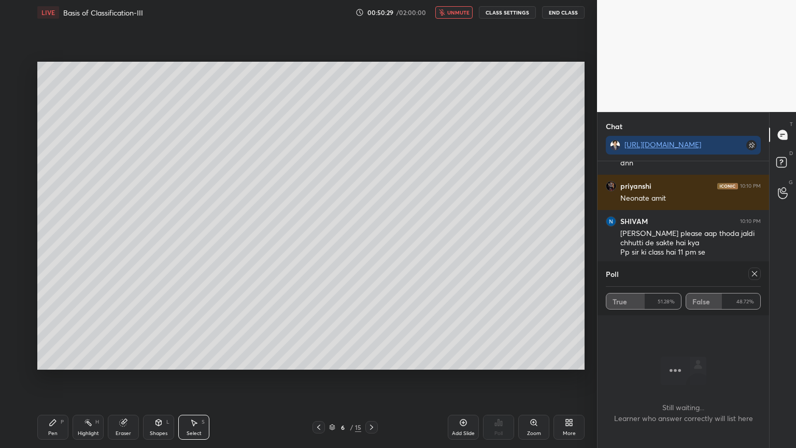
click at [755, 273] on icon at bounding box center [754, 273] width 8 height 8
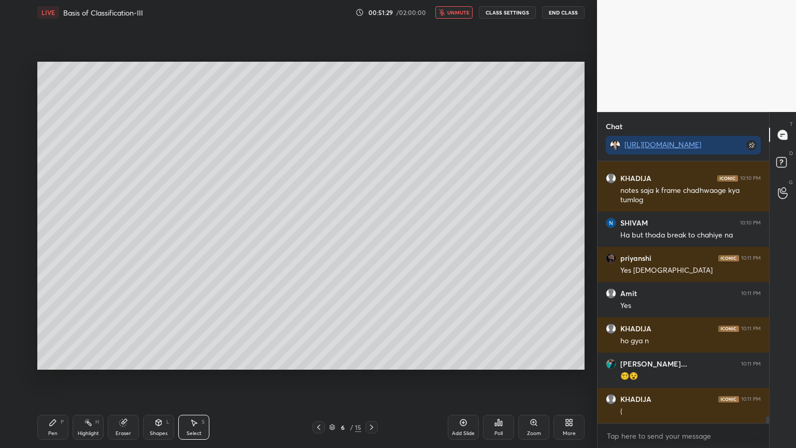
scroll to position [10154, 0]
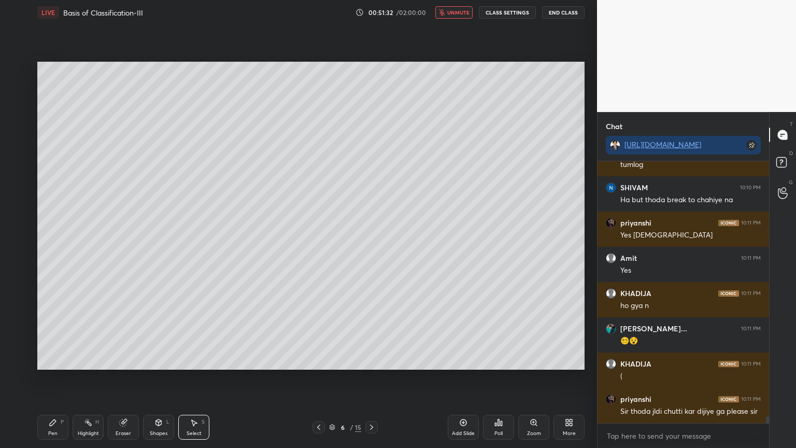
click at [463, 10] on span "unmute" at bounding box center [458, 12] width 22 height 7
click at [503, 359] on div "Poll" at bounding box center [498, 426] width 31 height 25
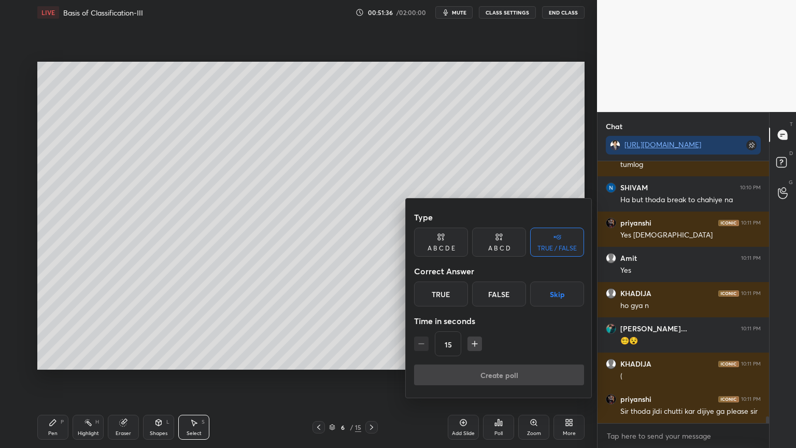
click at [563, 294] on button "Skip" at bounding box center [557, 293] width 54 height 25
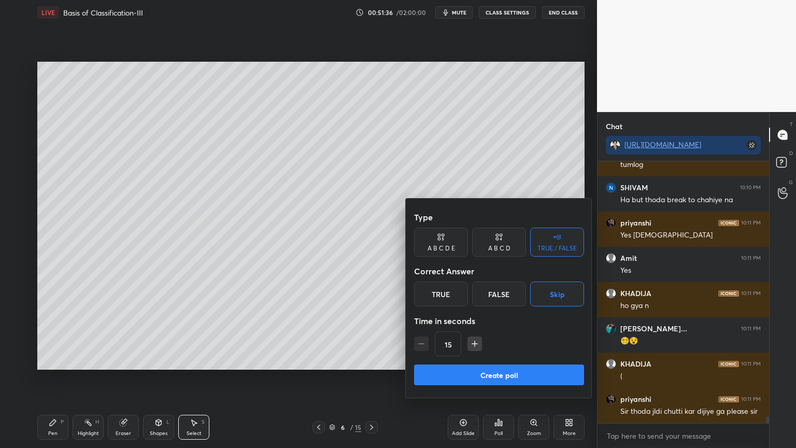
click at [513, 359] on button "Create poll" at bounding box center [499, 374] width 170 height 21
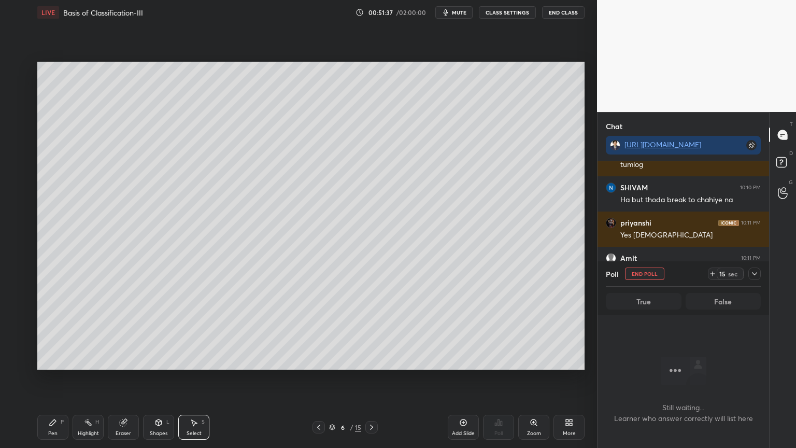
scroll to position [3, 3]
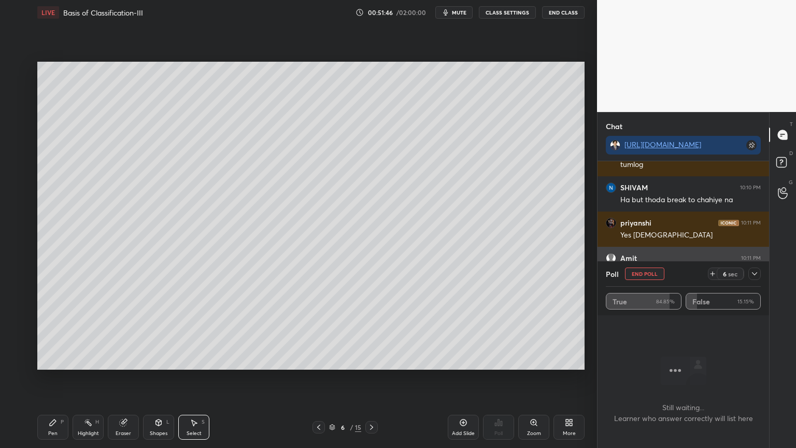
click at [647, 271] on button "End Poll" at bounding box center [644, 273] width 39 height 12
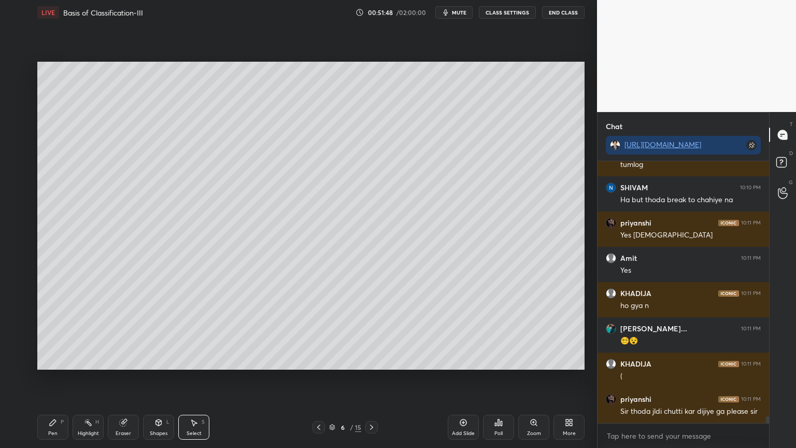
click at [460, 359] on icon at bounding box center [463, 422] width 8 height 8
click at [53, 359] on div "Pen P" at bounding box center [52, 426] width 31 height 25
click at [53, 359] on icon at bounding box center [53, 422] width 6 height 6
click at [13, 341] on icon at bounding box center [16, 340] width 9 height 7
click at [16, 340] on icon at bounding box center [16, 340] width 9 height 7
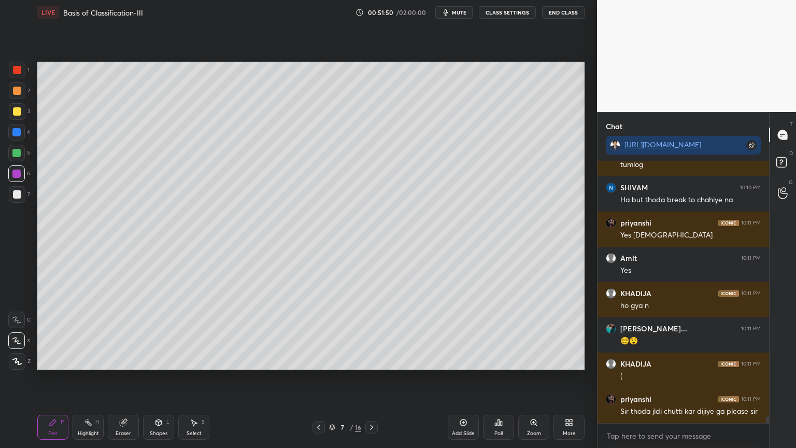
click at [19, 175] on div at bounding box center [16, 173] width 8 height 8
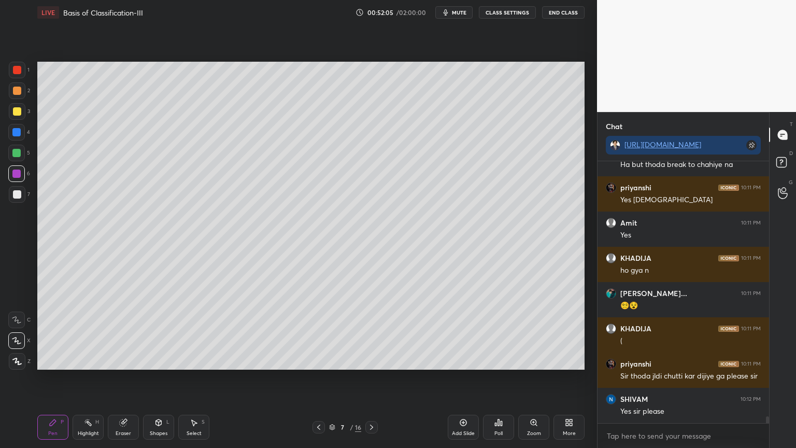
drag, startPoint x: 153, startPoint y: 428, endPoint x: 145, endPoint y: 423, distance: 10.2
click at [153, 359] on div "Shapes L" at bounding box center [158, 426] width 31 height 25
click at [54, 359] on icon at bounding box center [53, 422] width 8 height 8
click at [15, 133] on div at bounding box center [16, 132] width 8 height 8
click at [19, 113] on div at bounding box center [17, 111] width 8 height 8
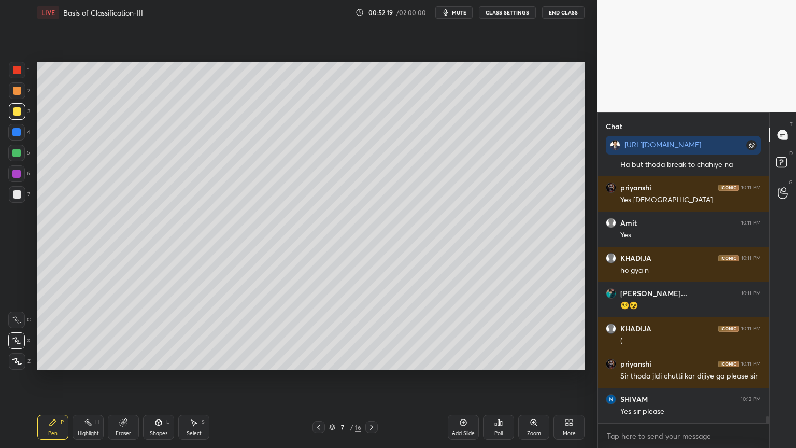
drag, startPoint x: 20, startPoint y: 113, endPoint x: 30, endPoint y: 113, distance: 9.3
click at [22, 114] on div at bounding box center [17, 111] width 17 height 17
click at [19, 340] on icon at bounding box center [16, 340] width 9 height 7
click at [18, 96] on div at bounding box center [17, 90] width 17 height 17
click at [19, 72] on div at bounding box center [17, 70] width 17 height 17
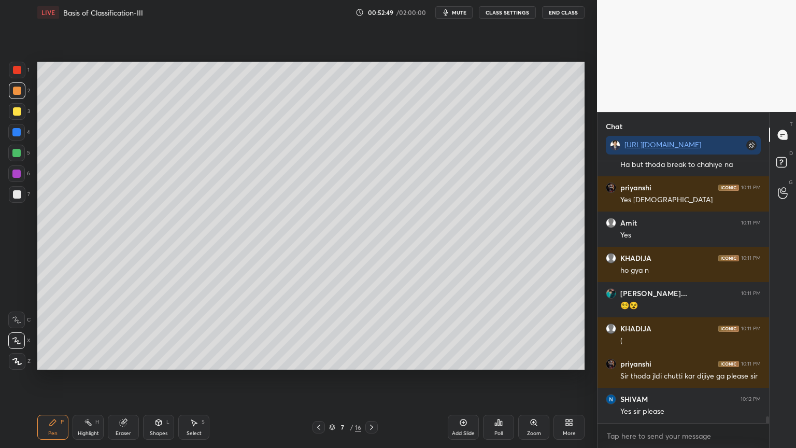
click at [19, 73] on div at bounding box center [17, 70] width 8 height 8
click at [130, 359] on div "Eraser" at bounding box center [123, 426] width 31 height 25
drag, startPoint x: 59, startPoint y: 427, endPoint x: 50, endPoint y: 414, distance: 15.7
click at [56, 359] on div "Pen P" at bounding box center [52, 426] width 31 height 25
click at [18, 135] on div at bounding box center [16, 132] width 8 height 8
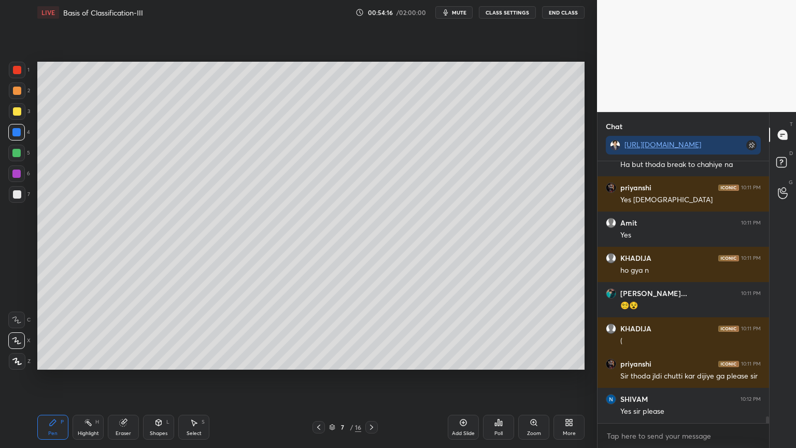
drag, startPoint x: 127, startPoint y: 422, endPoint x: 120, endPoint y: 371, distance: 51.8
click at [126, 359] on icon at bounding box center [123, 422] width 8 height 8
drag, startPoint x: 57, startPoint y: 419, endPoint x: 56, endPoint y: 374, distance: 45.1
click at [55, 359] on div "Pen P" at bounding box center [52, 426] width 31 height 25
drag, startPoint x: 154, startPoint y: 425, endPoint x: 151, endPoint y: 412, distance: 12.8
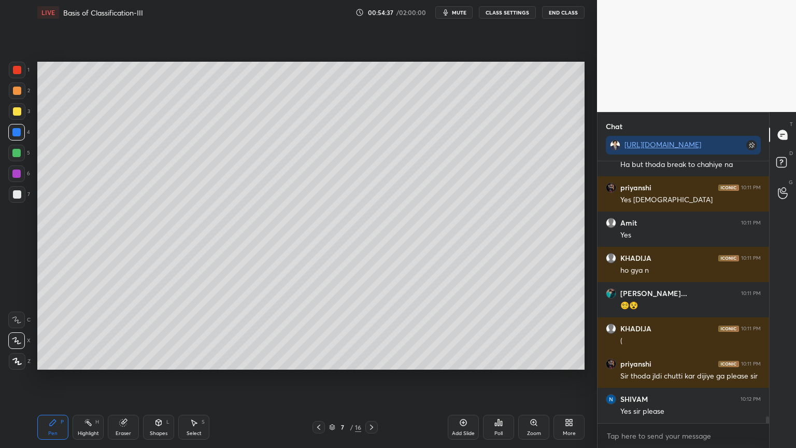
click at [155, 359] on icon at bounding box center [158, 422] width 8 height 8
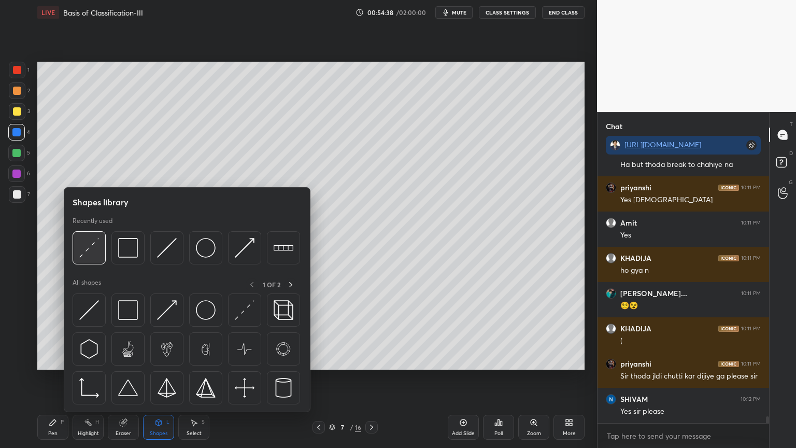
click at [97, 253] on img at bounding box center [89, 248] width 20 height 20
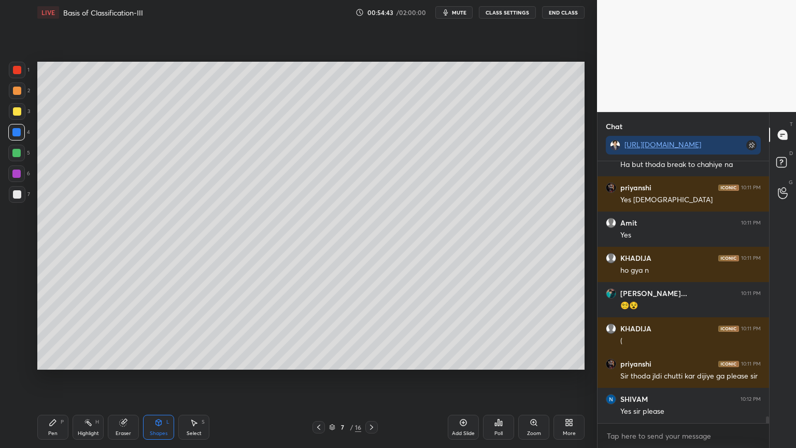
drag, startPoint x: 55, startPoint y: 416, endPoint x: 55, endPoint y: 403, distance: 13.5
click at [54, 359] on div "Pen P" at bounding box center [52, 426] width 31 height 25
drag, startPoint x: 17, startPoint y: 178, endPoint x: 32, endPoint y: 178, distance: 15.5
click at [18, 178] on div at bounding box center [16, 173] width 17 height 17
click at [17, 181] on div at bounding box center [16, 173] width 17 height 17
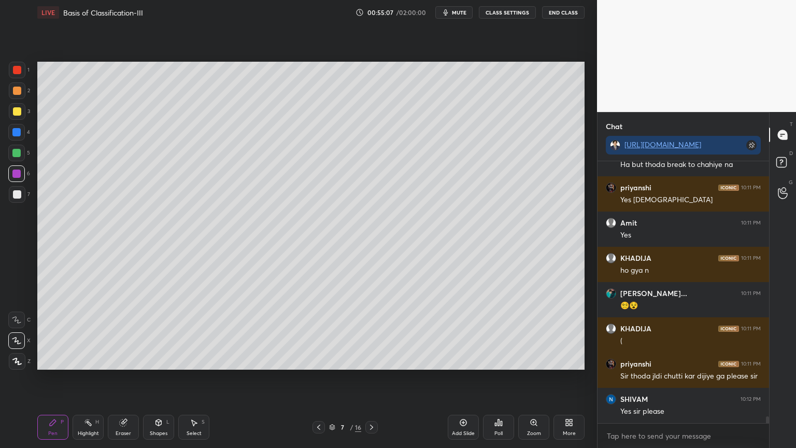
click at [156, 359] on div "Shapes L" at bounding box center [158, 426] width 31 height 25
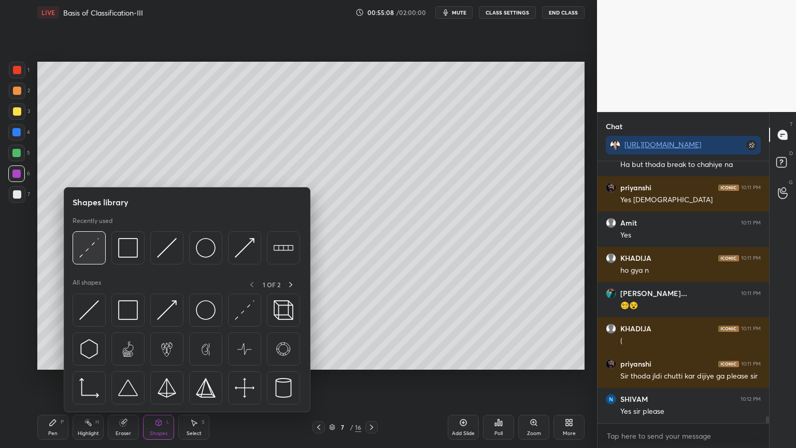
click at [92, 250] on img at bounding box center [89, 248] width 20 height 20
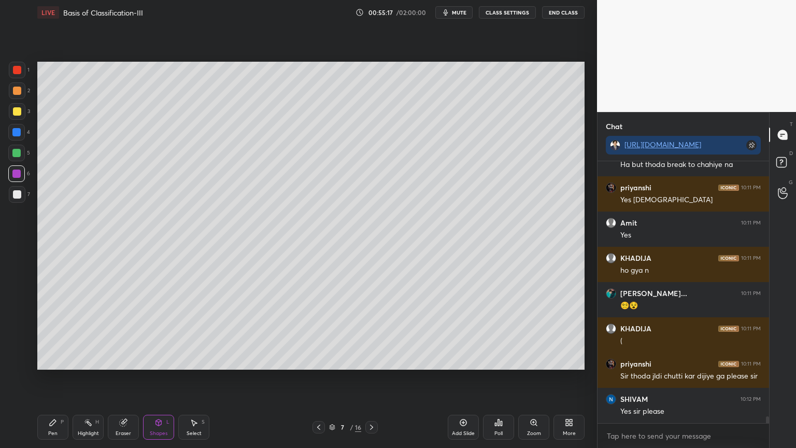
drag, startPoint x: 53, startPoint y: 433, endPoint x: 43, endPoint y: 417, distance: 18.7
click at [53, 359] on div "Pen" at bounding box center [52, 432] width 9 height 5
click at [162, 359] on icon at bounding box center [158, 422] width 8 height 8
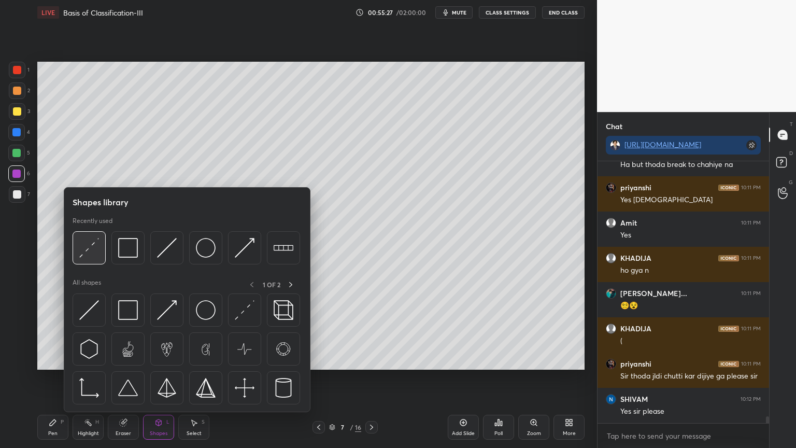
click at [93, 255] on img at bounding box center [89, 248] width 20 height 20
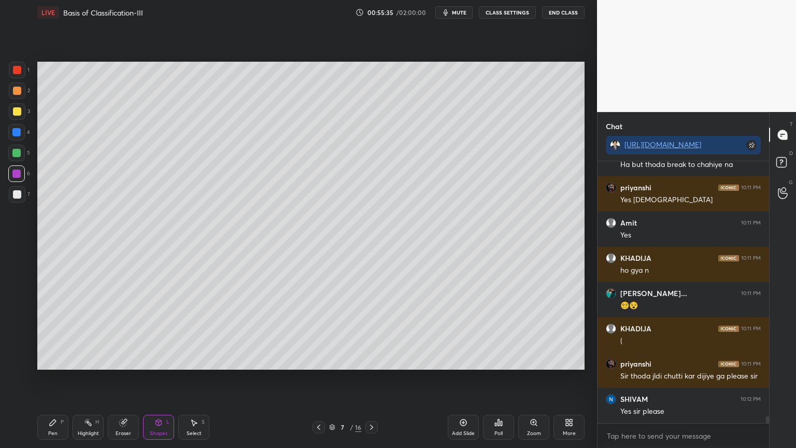
click at [18, 68] on div at bounding box center [17, 70] width 8 height 8
click at [19, 72] on div at bounding box center [17, 70] width 8 height 8
click at [54, 359] on icon at bounding box center [53, 422] width 8 height 8
click at [19, 337] on icon at bounding box center [16, 340] width 9 height 7
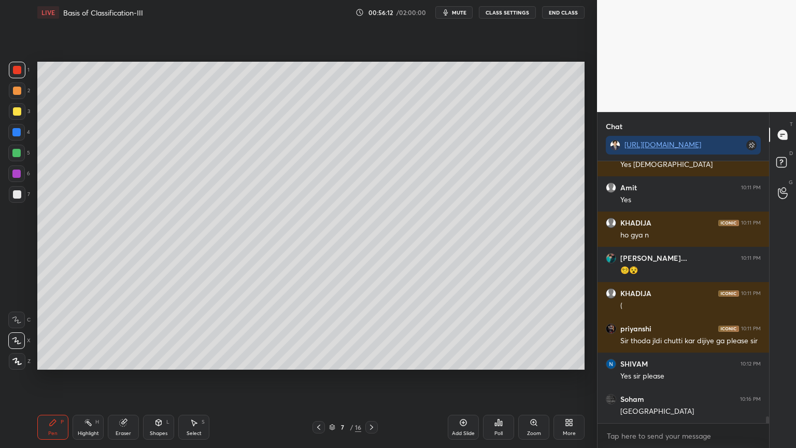
click at [126, 359] on div "Eraser" at bounding box center [123, 426] width 31 height 25
click at [56, 359] on icon at bounding box center [53, 422] width 8 height 8
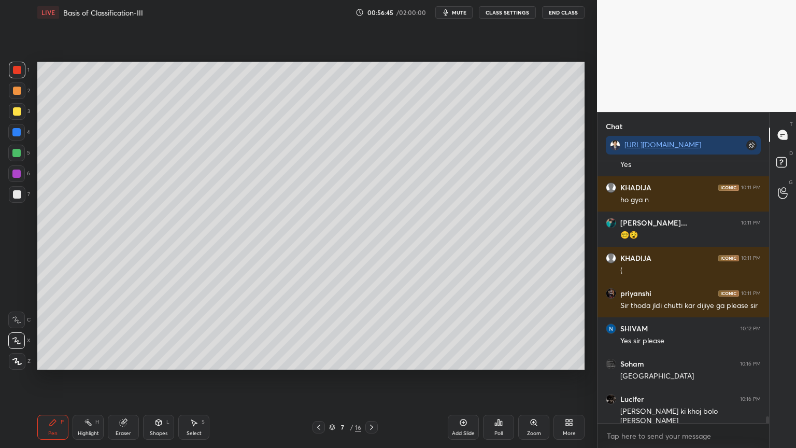
click at [22, 154] on div at bounding box center [16, 153] width 17 height 17
click at [17, 111] on div at bounding box center [17, 111] width 8 height 8
click at [21, 113] on div at bounding box center [17, 111] width 17 height 17
click at [18, 320] on icon at bounding box center [16, 319] width 9 height 7
click at [17, 321] on icon at bounding box center [16, 319] width 9 height 7
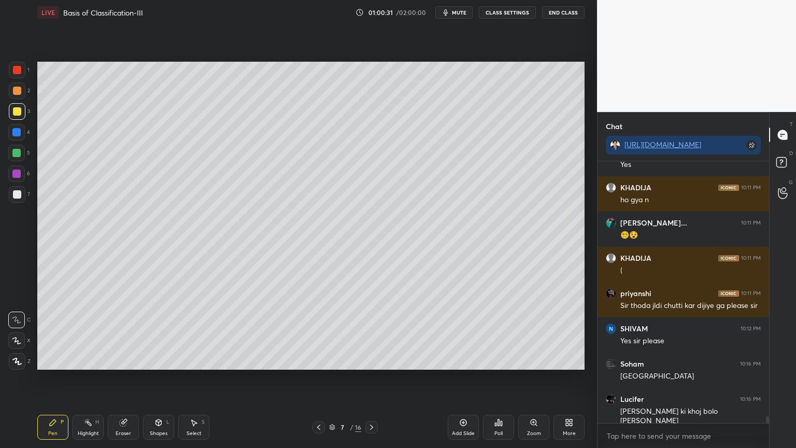
click at [13, 152] on div at bounding box center [16, 153] width 8 height 8
drag, startPoint x: 14, startPoint y: 155, endPoint x: 23, endPoint y: 156, distance: 9.3
click at [15, 156] on div at bounding box center [16, 153] width 8 height 8
drag, startPoint x: 18, startPoint y: 342, endPoint x: 28, endPoint y: 342, distance: 10.9
click at [18, 342] on icon at bounding box center [16, 340] width 9 height 7
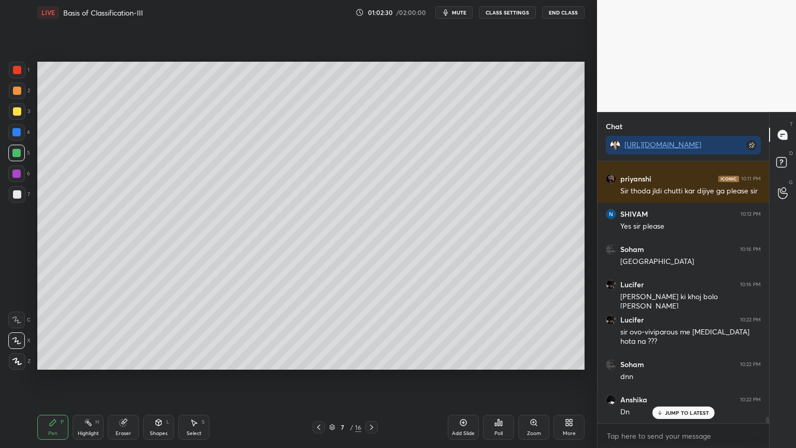
scroll to position [10409, 0]
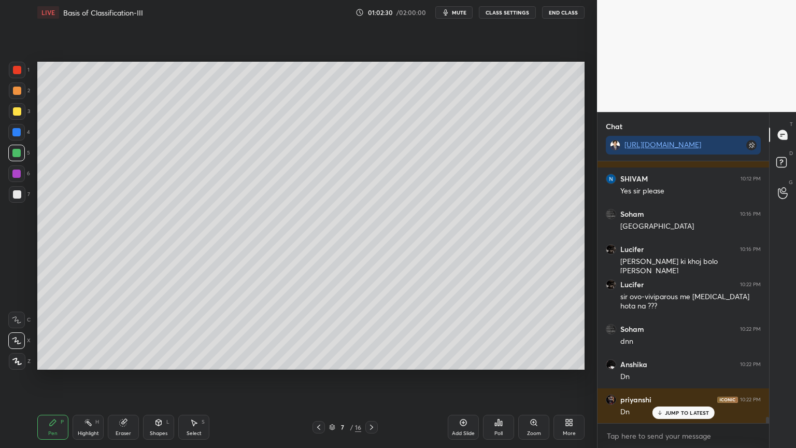
drag, startPoint x: 18, startPoint y: 143, endPoint x: 19, endPoint y: 175, distance: 31.1
click at [21, 146] on div "1 2 3 4 5 6 7" at bounding box center [19, 134] width 22 height 145
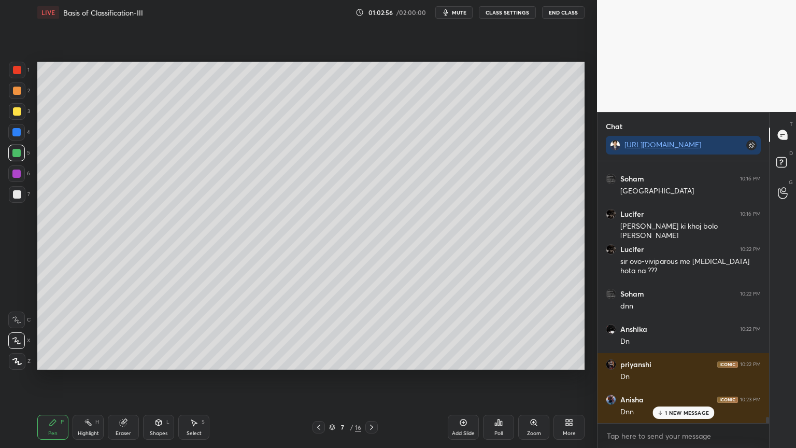
scroll to position [10480, 0]
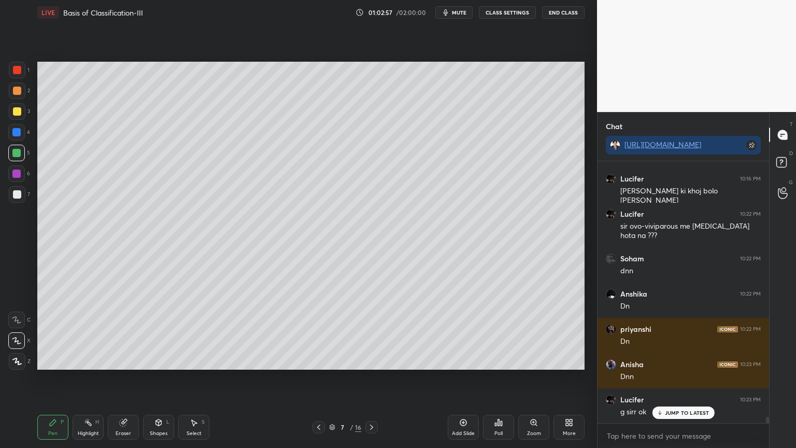
click at [90, 359] on div "Highlight H" at bounding box center [88, 426] width 31 height 25
click at [18, 196] on div at bounding box center [17, 194] width 8 height 8
click at [498, 359] on icon at bounding box center [499, 422] width 2 height 6
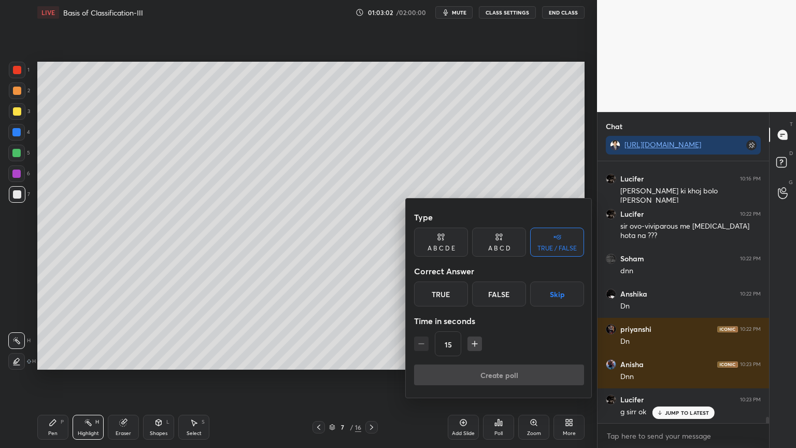
click at [559, 297] on button "Skip" at bounding box center [557, 293] width 54 height 25
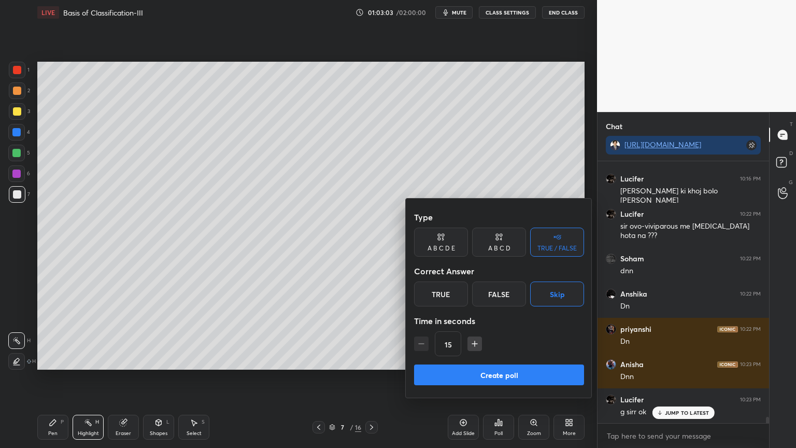
click at [525, 359] on button "Create poll" at bounding box center [499, 374] width 170 height 21
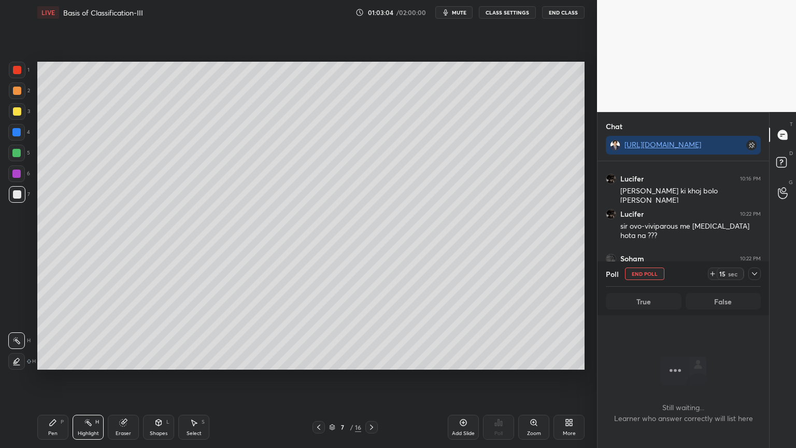
scroll to position [229, 168]
click at [48, 359] on div "Pen P" at bounding box center [52, 426] width 31 height 25
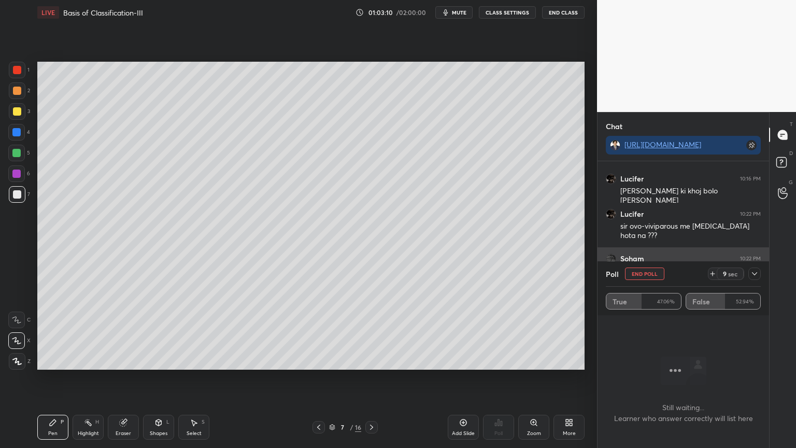
click at [638, 273] on button "End Poll" at bounding box center [644, 273] width 39 height 12
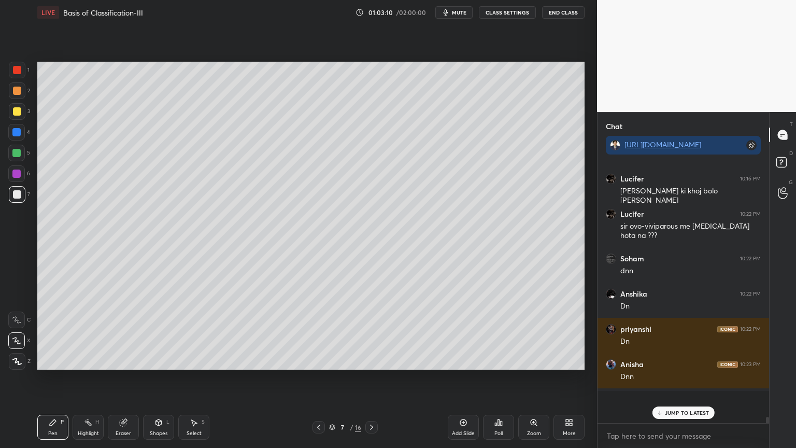
scroll to position [3, 3]
click at [459, 14] on span "mute" at bounding box center [459, 12] width 15 height 7
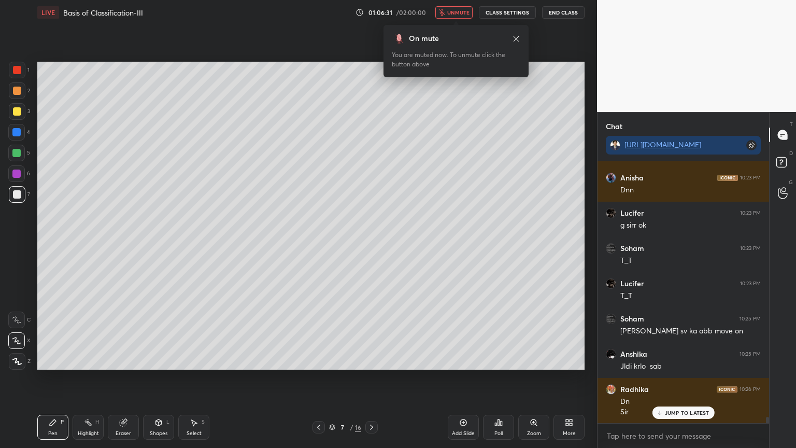
scroll to position [10702, 0]
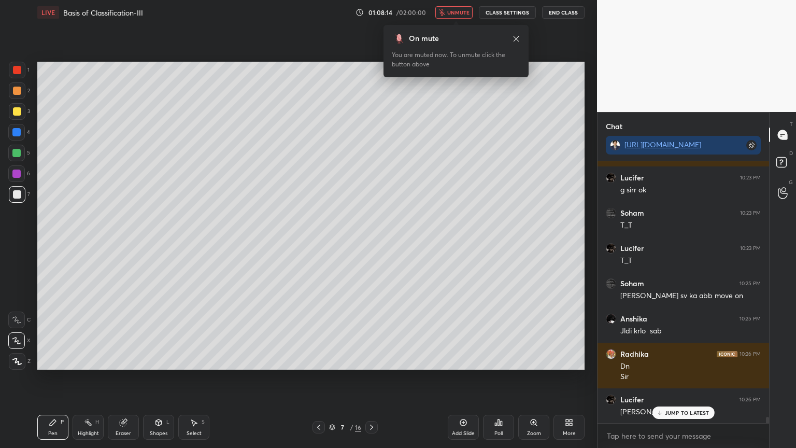
click at [466, 12] on span "unmute" at bounding box center [458, 12] width 22 height 7
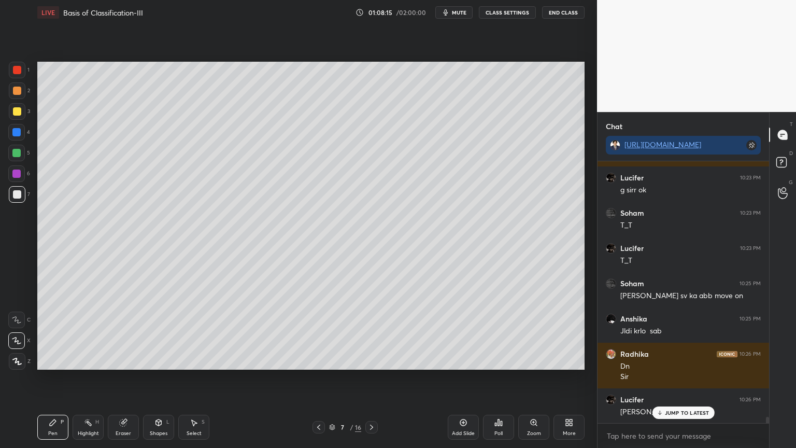
click at [499, 359] on div "Poll" at bounding box center [498, 432] width 8 height 5
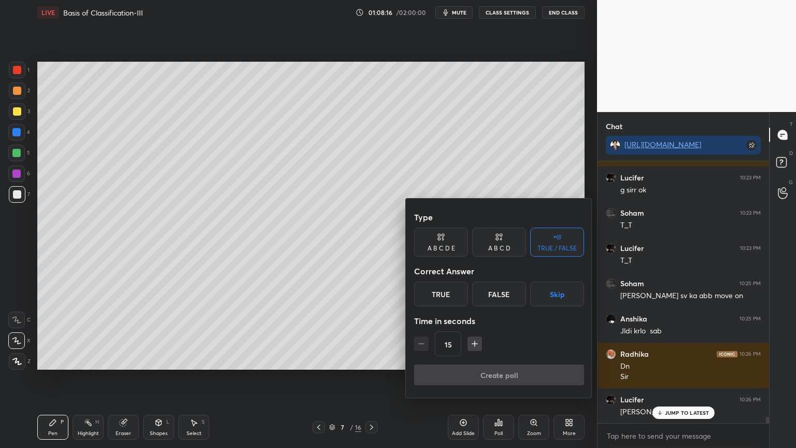
click at [561, 298] on button "Skip" at bounding box center [557, 293] width 54 height 25
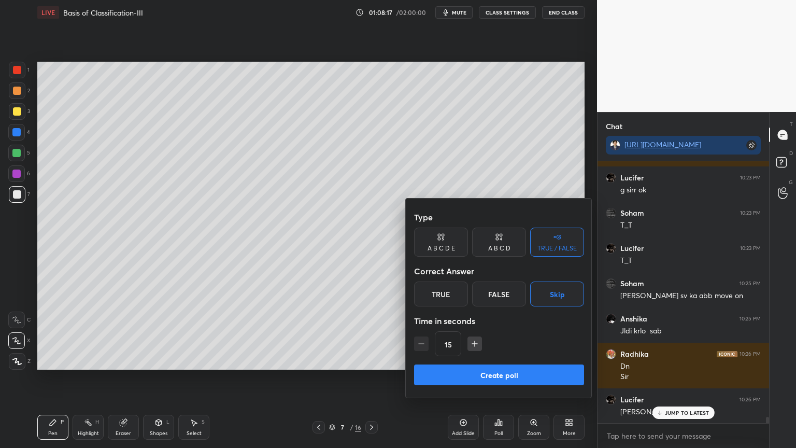
drag, startPoint x: 524, startPoint y: 374, endPoint x: 519, endPoint y: 384, distance: 10.9
click at [522, 359] on button "Create poll" at bounding box center [499, 374] width 170 height 21
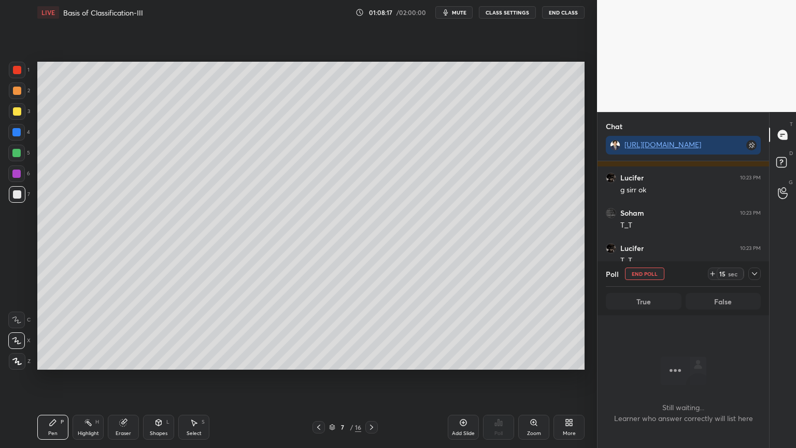
scroll to position [3, 3]
drag, startPoint x: 643, startPoint y: 275, endPoint x: 633, endPoint y: 273, distance: 9.5
click at [642, 276] on button "End Poll" at bounding box center [644, 273] width 39 height 12
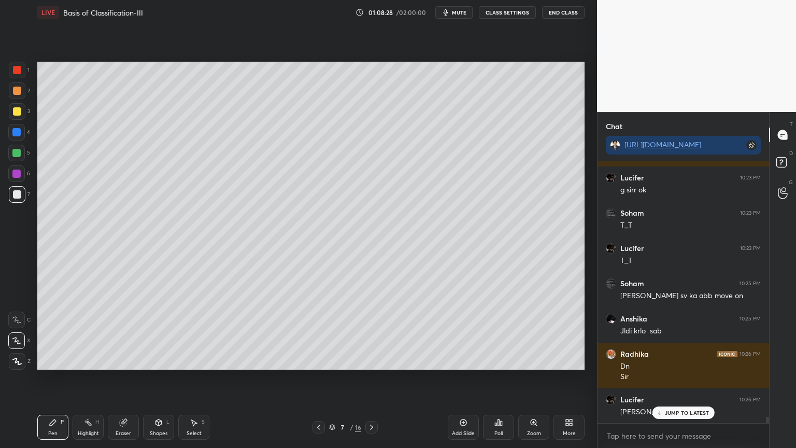
click at [466, 15] on span "mute" at bounding box center [459, 12] width 15 height 7
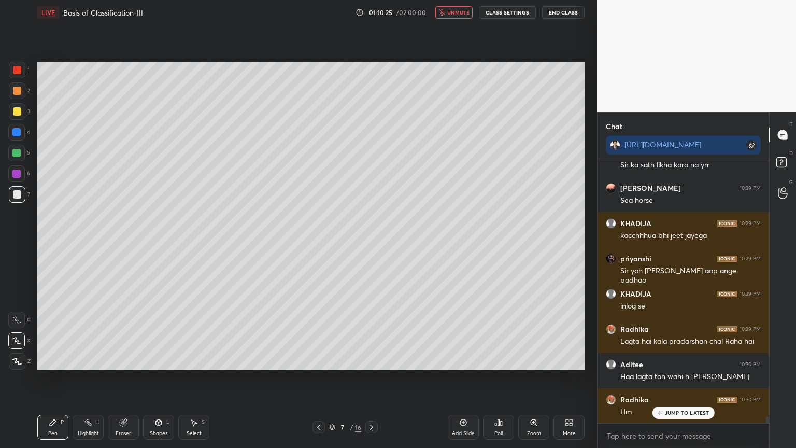
scroll to position [11195, 0]
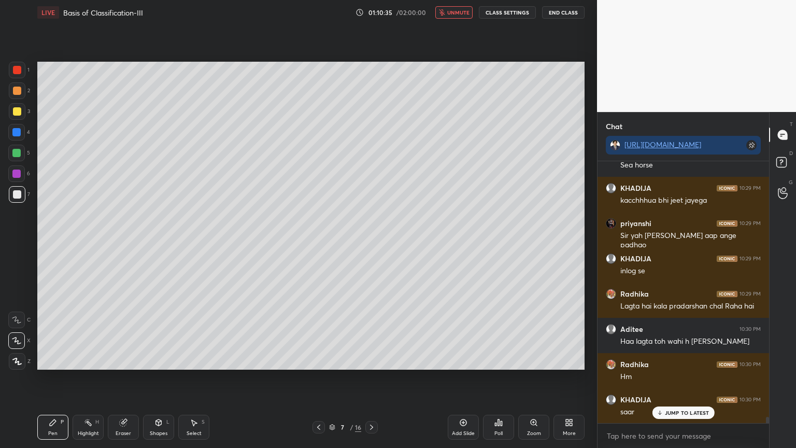
click at [460, 15] on span "unmute" at bounding box center [458, 12] width 22 height 7
click at [459, 12] on span "unmute" at bounding box center [458, 12] width 22 height 7
click at [499, 359] on div "Poll" at bounding box center [498, 426] width 31 height 25
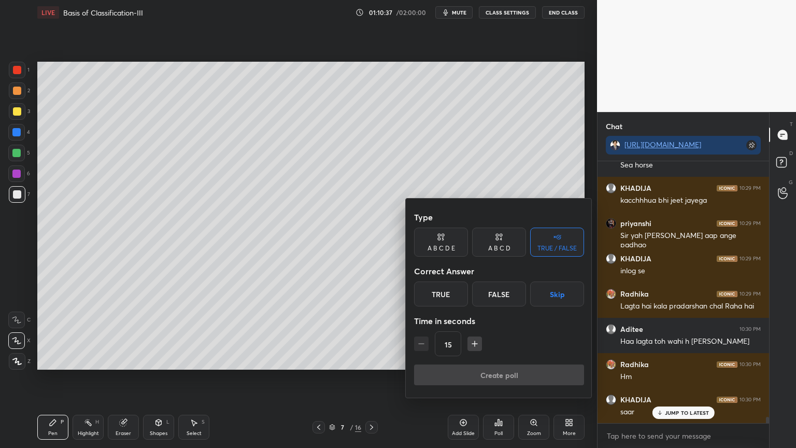
click at [557, 298] on button "Skip" at bounding box center [557, 293] width 54 height 25
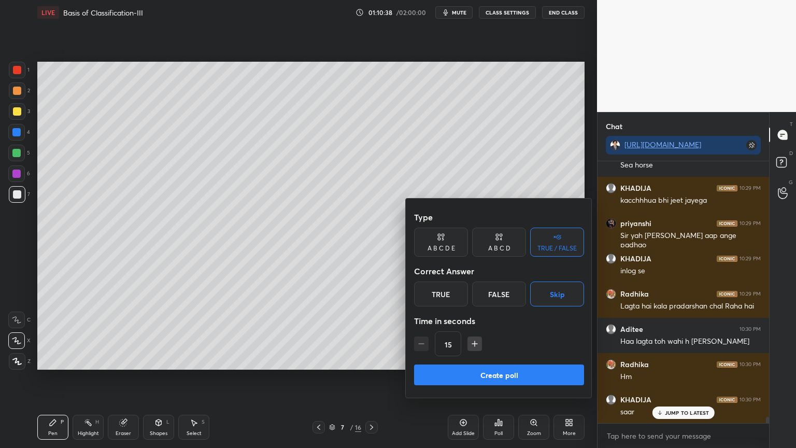
click at [517, 359] on button "Create poll" at bounding box center [499, 374] width 170 height 21
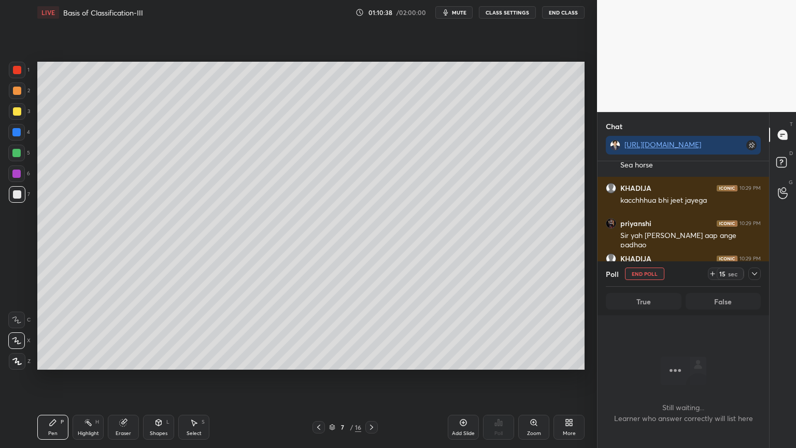
scroll to position [229, 168]
click at [646, 272] on button "End Poll" at bounding box center [644, 273] width 39 height 12
click at [646, 272] on div "Chat [URL][DOMAIN_NAME] [PERSON_NAME] 10:25 PM [PERSON_NAME] gya sv ka abb move…" at bounding box center [683, 280] width 172 height 336
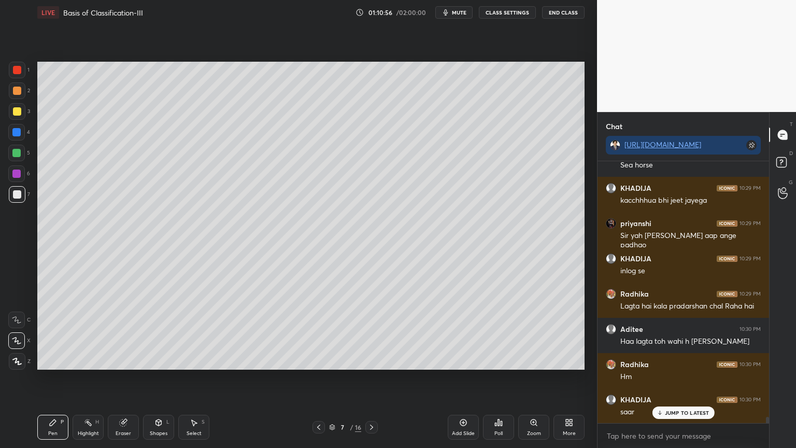
scroll to position [11230, 0]
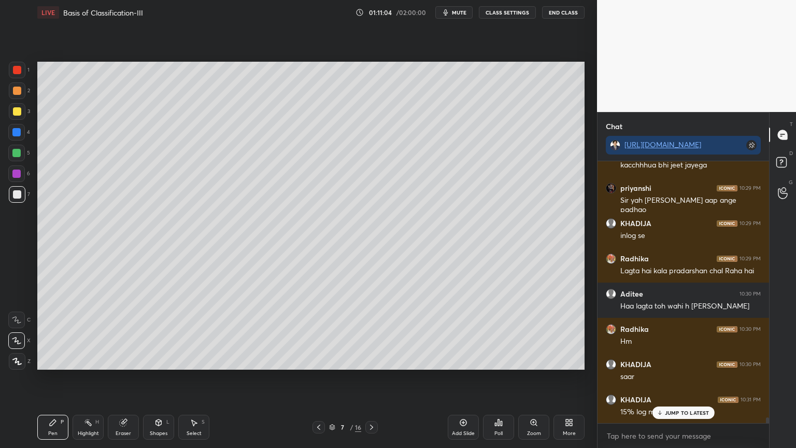
click at [317, 359] on icon at bounding box center [318, 427] width 8 height 8
click at [370, 359] on icon at bounding box center [371, 427] width 8 height 8
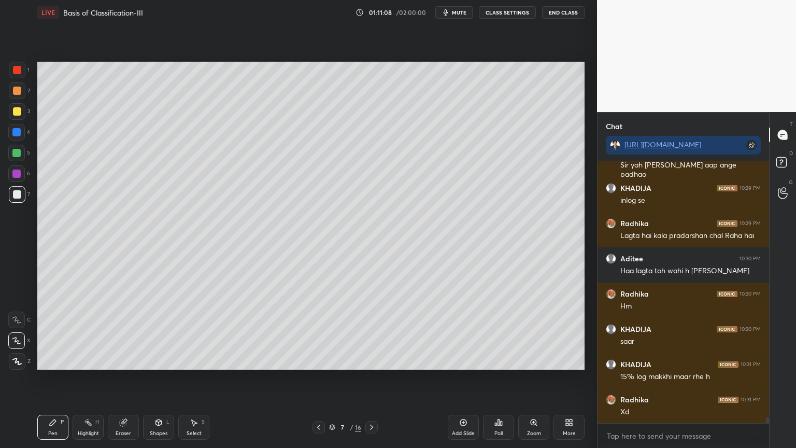
click at [462, 359] on icon at bounding box center [463, 422] width 8 height 8
drag, startPoint x: 22, startPoint y: 191, endPoint x: 17, endPoint y: 195, distance: 6.3
click at [18, 194] on div at bounding box center [17, 194] width 17 height 17
click at [17, 195] on div at bounding box center [17, 194] width 8 height 8
click at [51, 359] on div "Pen P" at bounding box center [52, 426] width 31 height 25
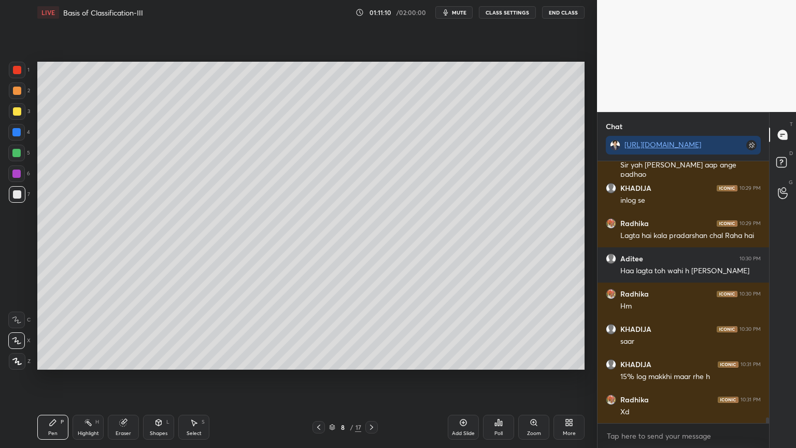
drag, startPoint x: 21, startPoint y: 346, endPoint x: 29, endPoint y: 322, distance: 25.2
click at [20, 346] on div at bounding box center [16, 340] width 17 height 17
drag, startPoint x: 160, startPoint y: 427, endPoint x: 151, endPoint y: 416, distance: 13.6
click at [157, 359] on div "Shapes L" at bounding box center [158, 426] width 31 height 25
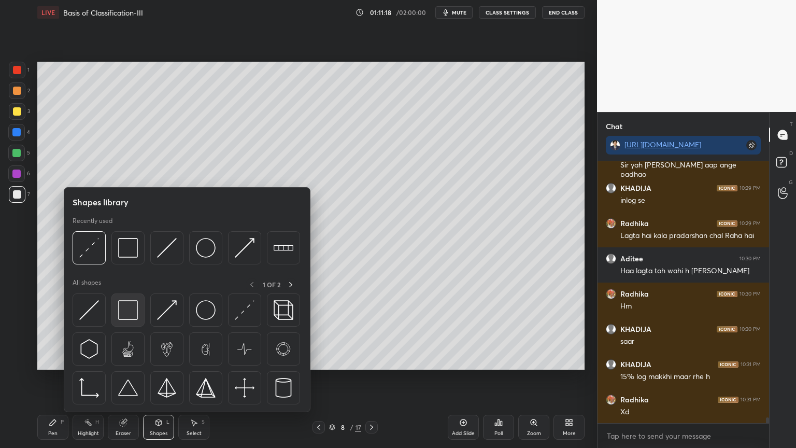
click at [131, 322] on div at bounding box center [127, 309] width 33 height 33
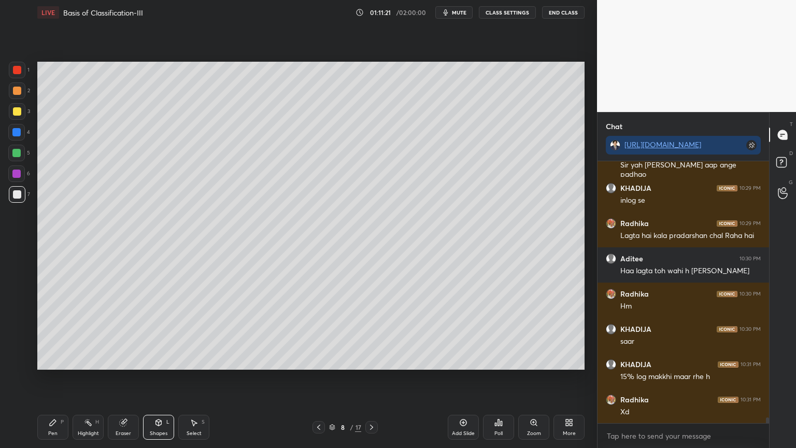
click at [162, 359] on div "Pen P Highlight H Eraser Shapes L Select S 8 / 17 Add Slide Poll Zoom More" at bounding box center [310, 426] width 547 height 41
click at [153, 359] on div "Shapes L" at bounding box center [158, 426] width 31 height 25
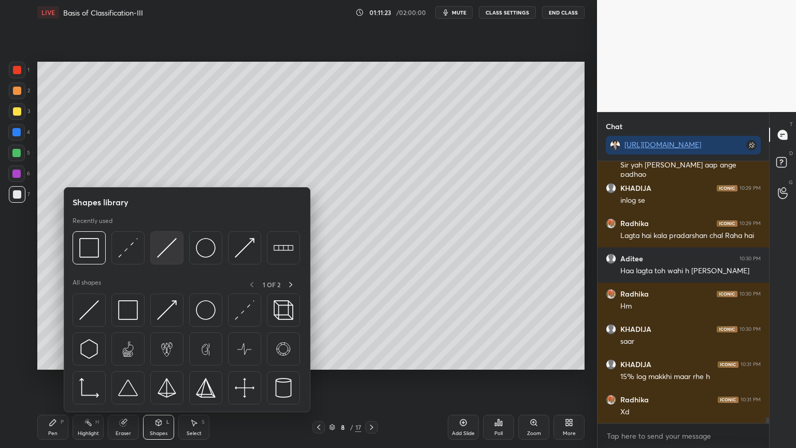
click at [169, 251] on img at bounding box center [167, 248] width 20 height 20
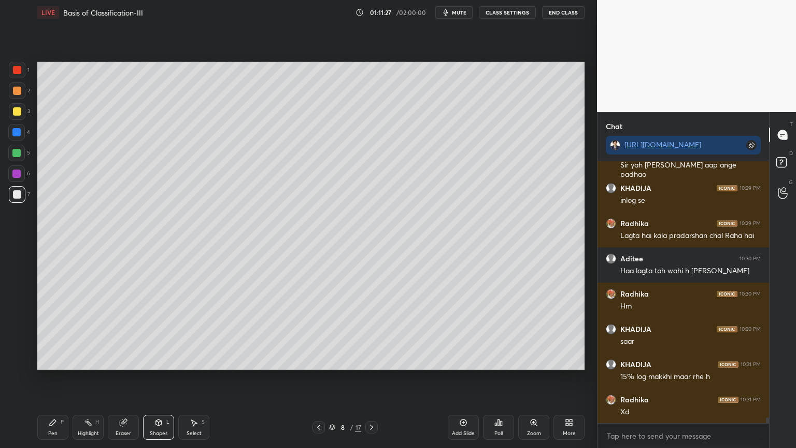
drag, startPoint x: 52, startPoint y: 420, endPoint x: 50, endPoint y: 383, distance: 36.9
click at [52, 359] on icon at bounding box center [53, 422] width 6 height 6
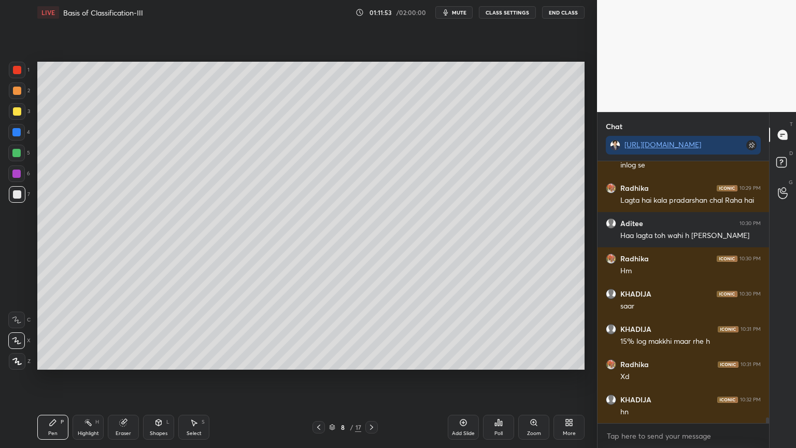
click at [155, 359] on div "Shapes L" at bounding box center [158, 426] width 31 height 25
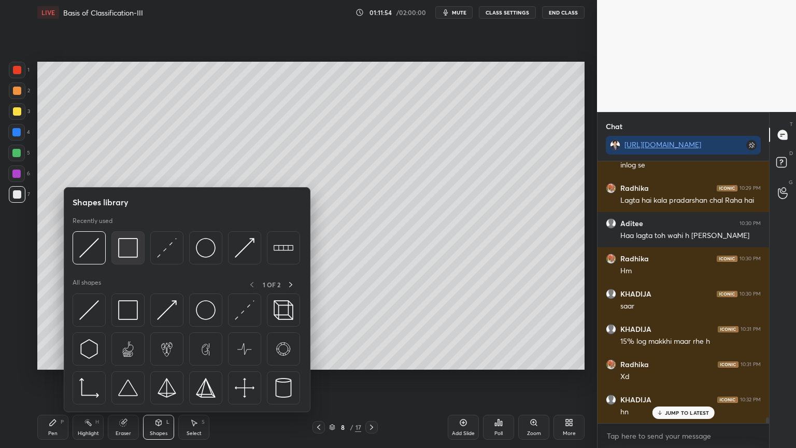
scroll to position [11336, 0]
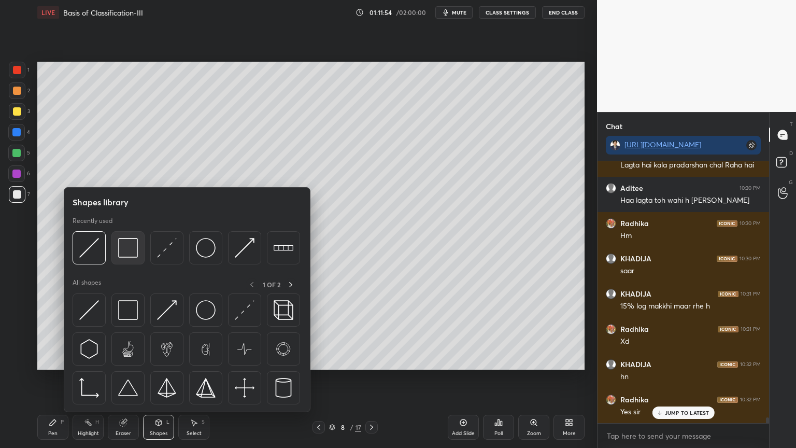
click at [133, 253] on img at bounding box center [128, 248] width 20 height 20
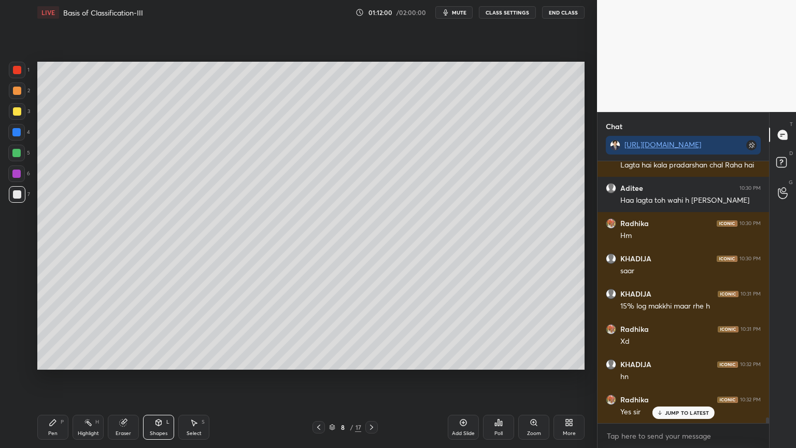
click at [21, 114] on div at bounding box center [17, 111] width 17 height 17
click at [50, 359] on div "Pen P" at bounding box center [52, 426] width 31 height 25
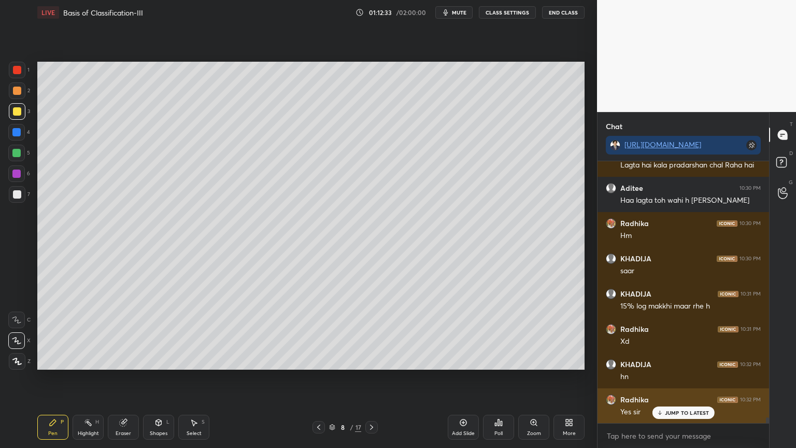
click at [677, 359] on p "JUMP TO LATEST" at bounding box center [687, 412] width 45 height 6
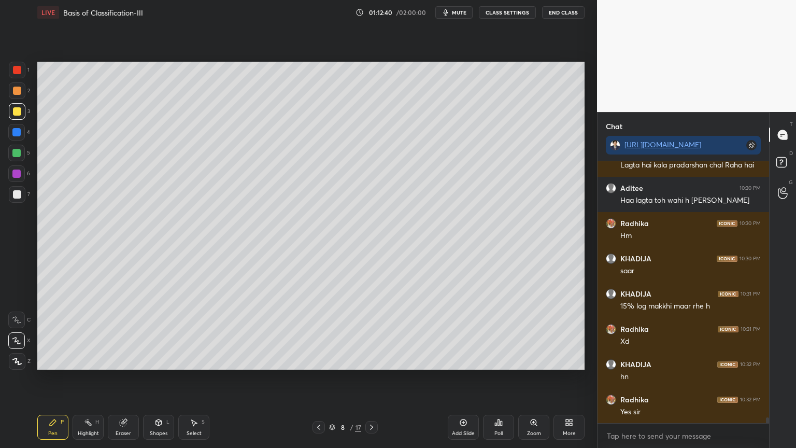
click at [19, 110] on div at bounding box center [17, 111] width 17 height 17
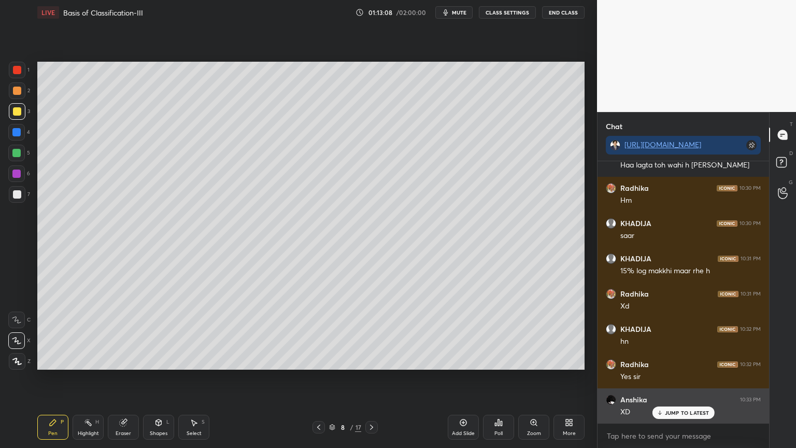
click at [682, 359] on p "JUMP TO LATEST" at bounding box center [687, 412] width 45 height 6
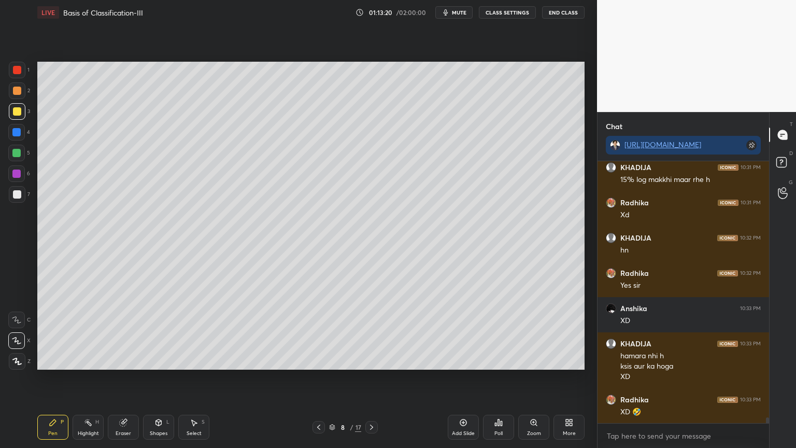
scroll to position [11497, 0]
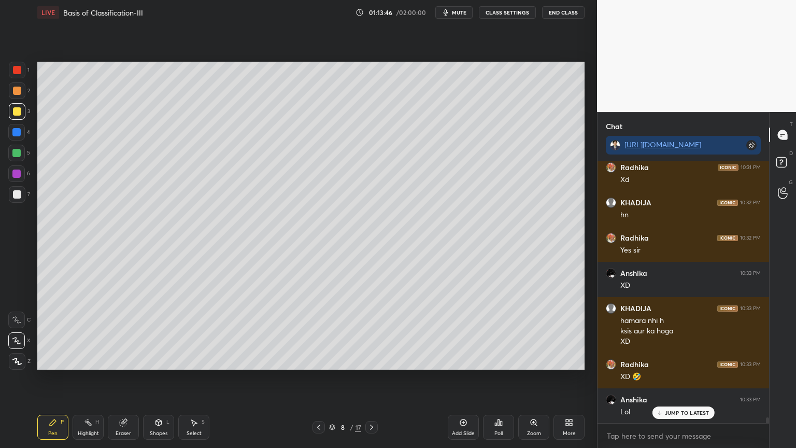
click at [191, 359] on div "Select S" at bounding box center [193, 426] width 31 height 25
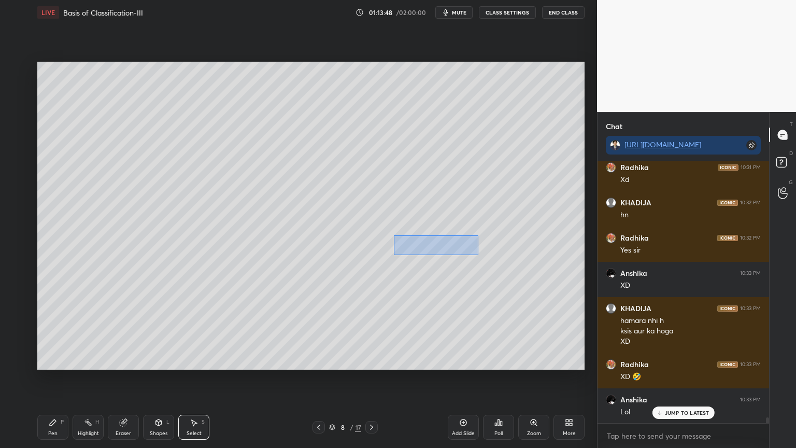
drag, startPoint x: 394, startPoint y: 235, endPoint x: 479, endPoint y: 251, distance: 86.5
click at [480, 254] on div "0 ° Undo Copy Duplicate Duplicate to new slide Delete" at bounding box center [310, 216] width 547 height 308
drag, startPoint x: 453, startPoint y: 243, endPoint x: 485, endPoint y: 244, distance: 32.6
click at [485, 244] on div "0 ° Undo Copy Duplicate Duplicate to new slide Delete" at bounding box center [310, 216] width 547 height 308
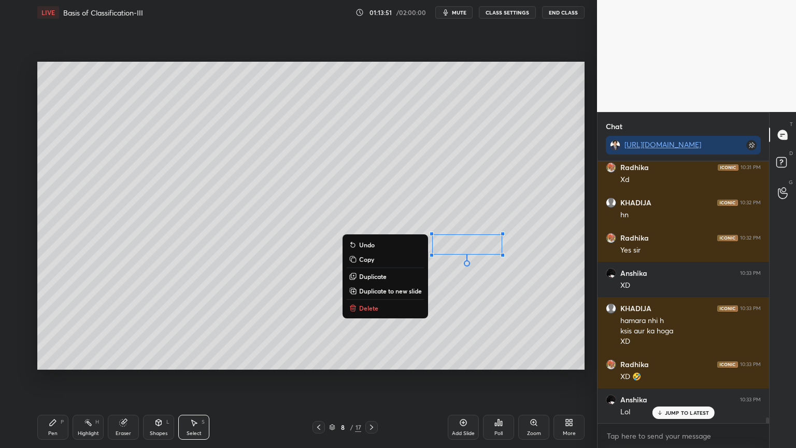
click at [60, 359] on div "Pen P" at bounding box center [52, 426] width 31 height 25
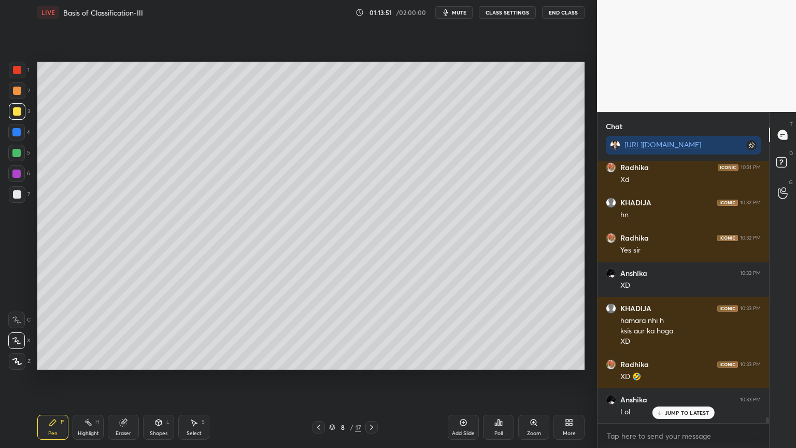
click at [61, 359] on div "Pen P" at bounding box center [52, 426] width 31 height 25
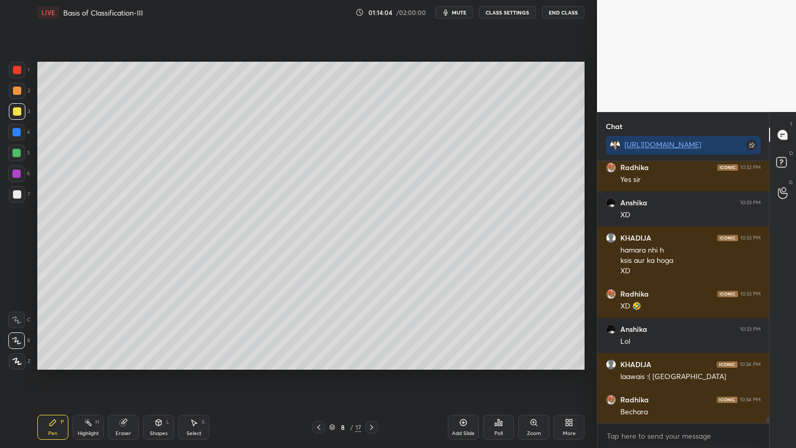
scroll to position [11603, 0]
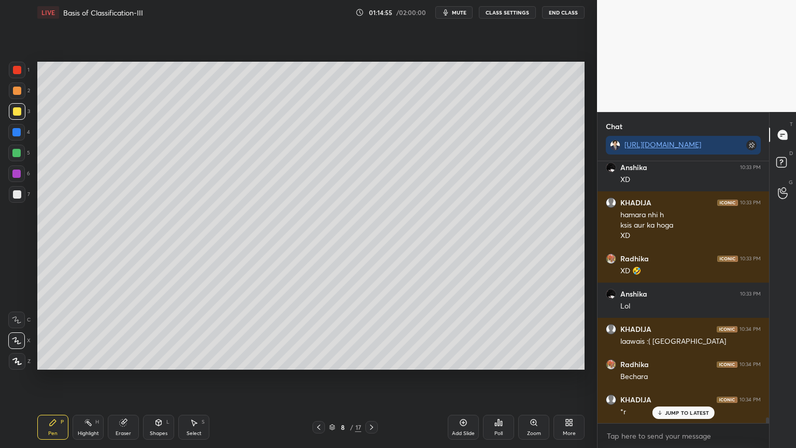
click at [671, 359] on p "JUMP TO LATEST" at bounding box center [687, 412] width 45 height 6
click at [17, 71] on div at bounding box center [17, 70] width 17 height 17
drag, startPoint x: 17, startPoint y: 72, endPoint x: 37, endPoint y: 93, distance: 29.0
click at [21, 77] on div at bounding box center [17, 70] width 17 height 17
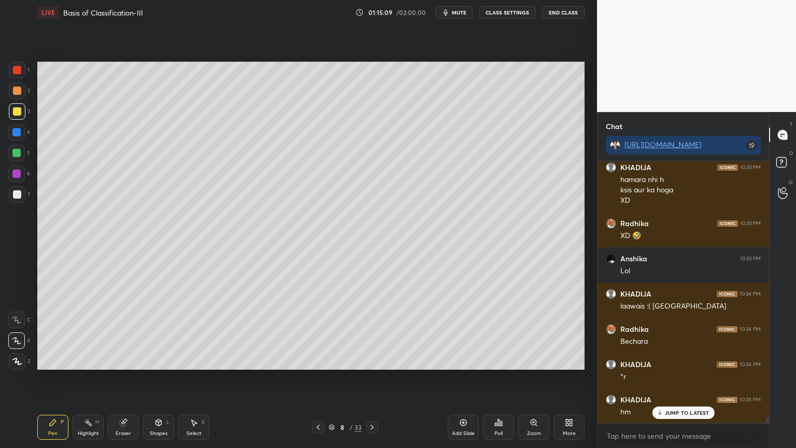
click at [17, 73] on div at bounding box center [17, 70] width 8 height 8
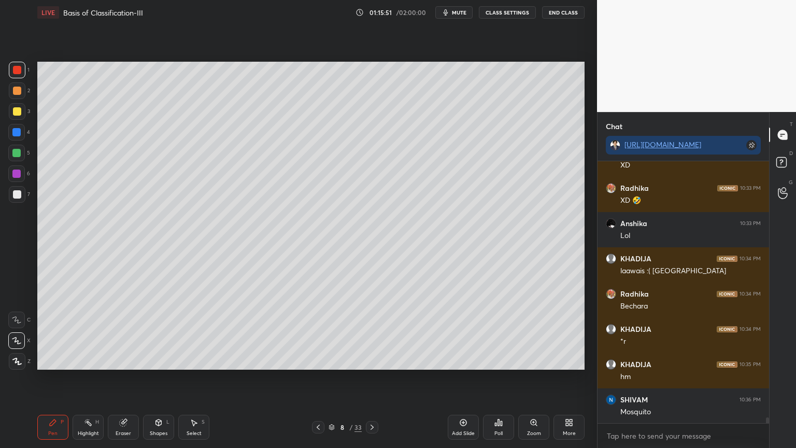
scroll to position [11708, 0]
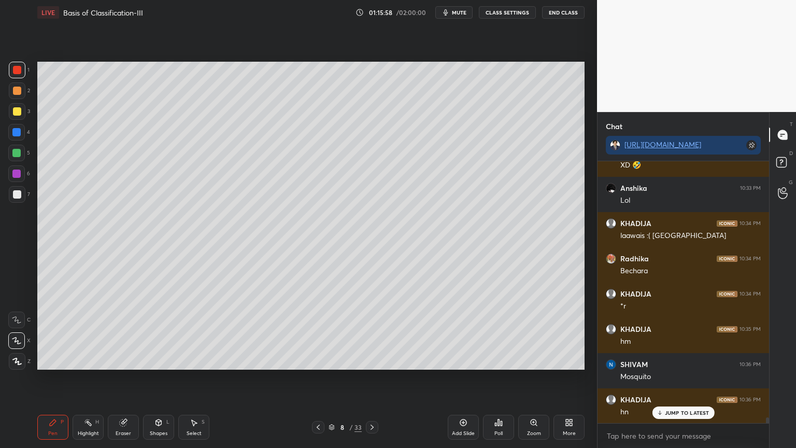
drag, startPoint x: 466, startPoint y: 13, endPoint x: 458, endPoint y: 15, distance: 7.8
click at [468, 15] on button "mute" at bounding box center [453, 12] width 37 height 12
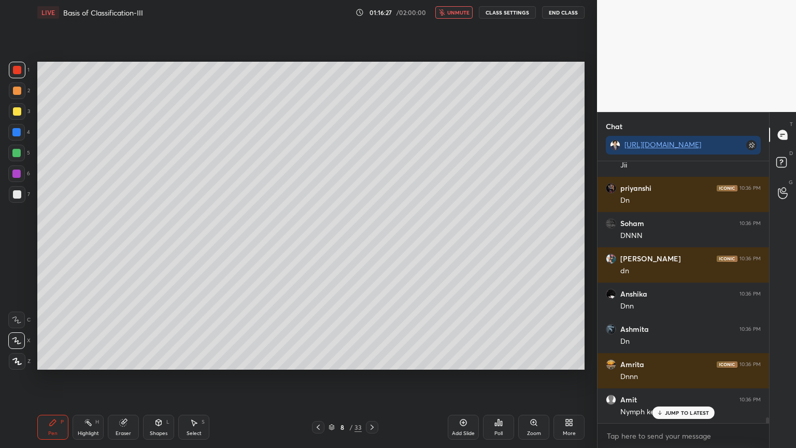
scroll to position [12025, 0]
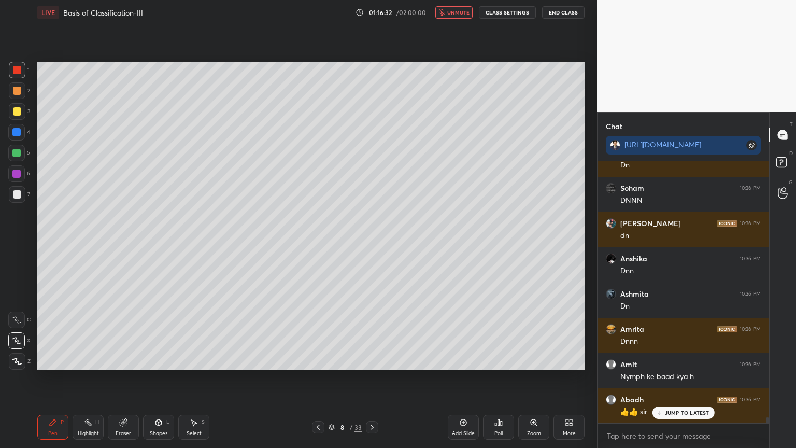
click at [131, 359] on div "Eraser" at bounding box center [123, 426] width 31 height 25
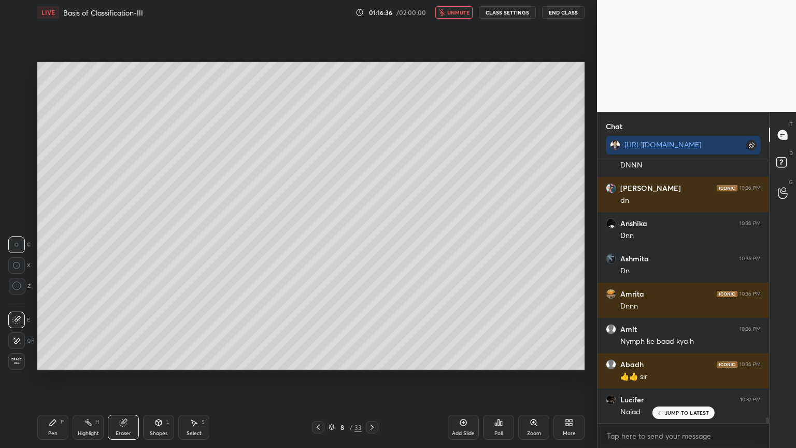
drag, startPoint x: 46, startPoint y: 424, endPoint x: 47, endPoint y: 419, distance: 5.9
click at [47, 359] on div "Pen P" at bounding box center [52, 426] width 31 height 25
click at [15, 316] on icon at bounding box center [16, 319] width 9 height 7
click at [18, 110] on div at bounding box center [17, 111] width 8 height 8
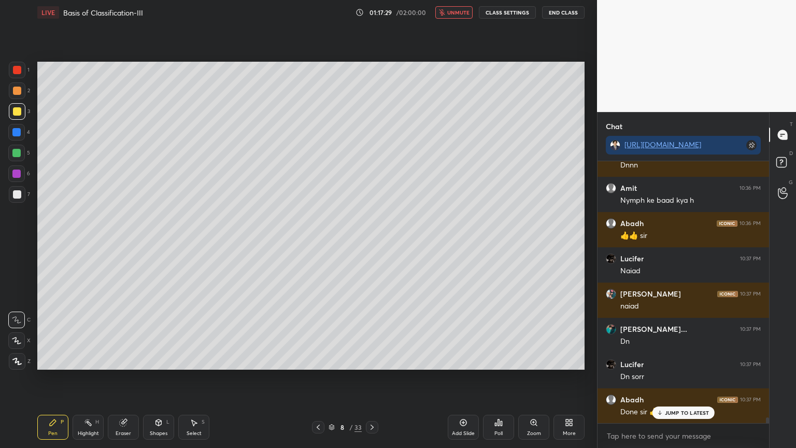
scroll to position [12237, 0]
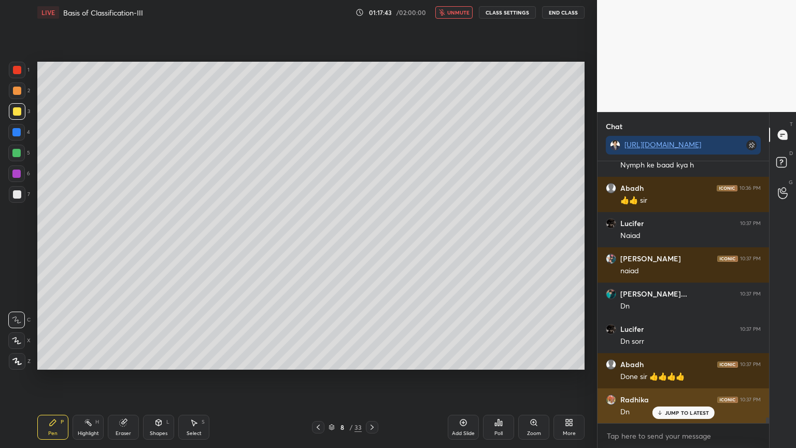
click at [659, 359] on icon at bounding box center [659, 412] width 7 height 6
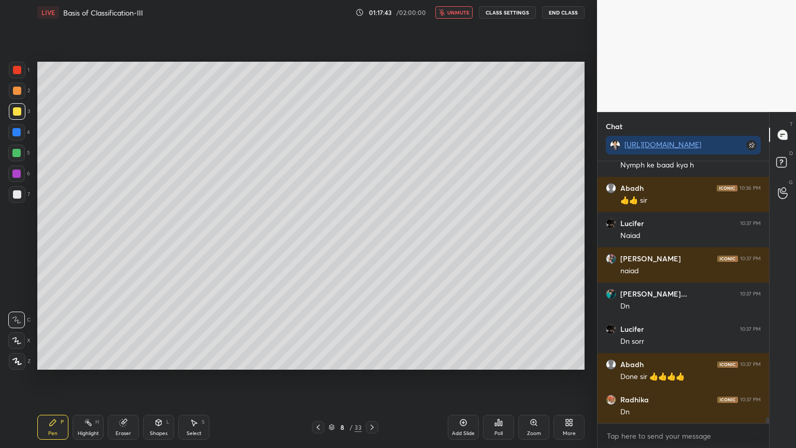
click at [499, 359] on icon at bounding box center [498, 422] width 8 height 8
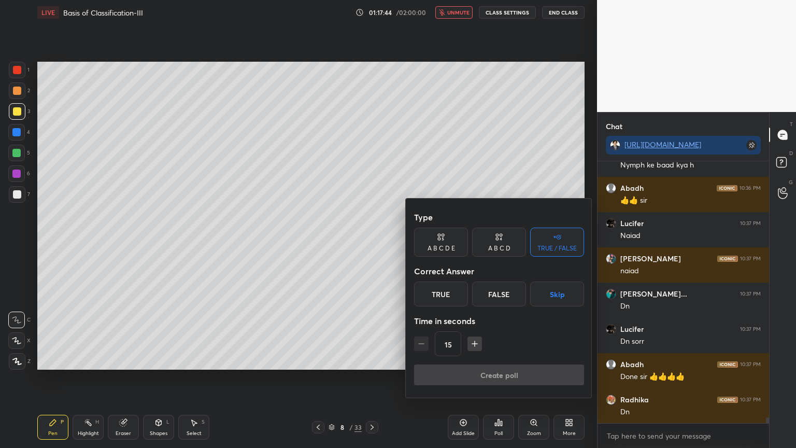
drag, startPoint x: 552, startPoint y: 293, endPoint x: 550, endPoint y: 299, distance: 6.3
click at [553, 294] on button "Skip" at bounding box center [557, 293] width 54 height 25
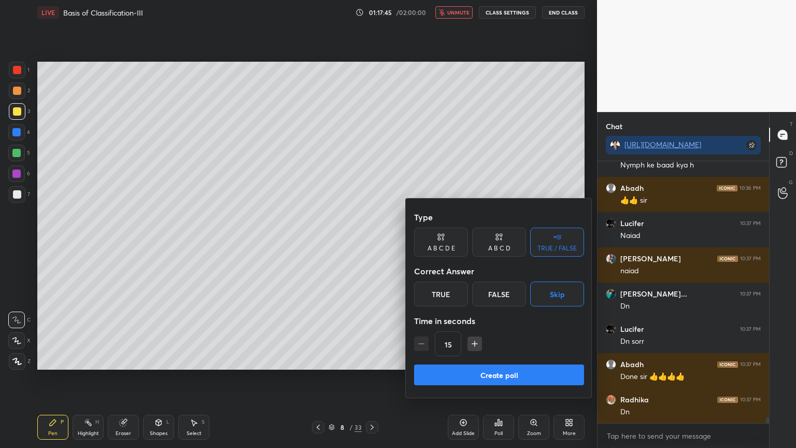
click at [522, 359] on button "Create poll" at bounding box center [499, 374] width 170 height 21
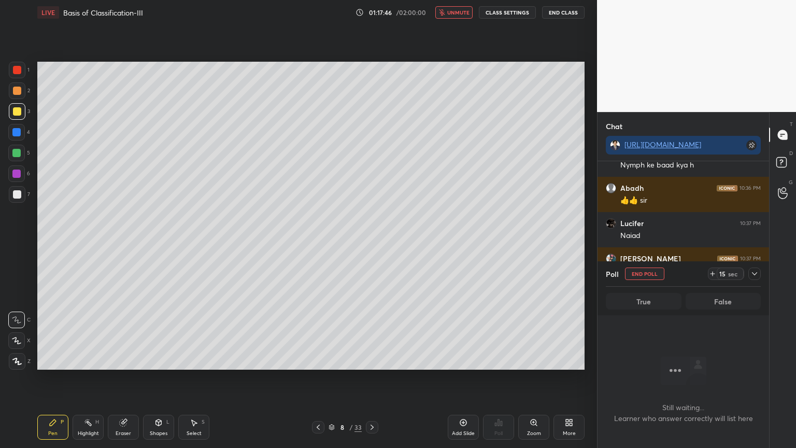
scroll to position [229, 168]
click at [641, 276] on button "End Poll" at bounding box center [644, 273] width 39 height 12
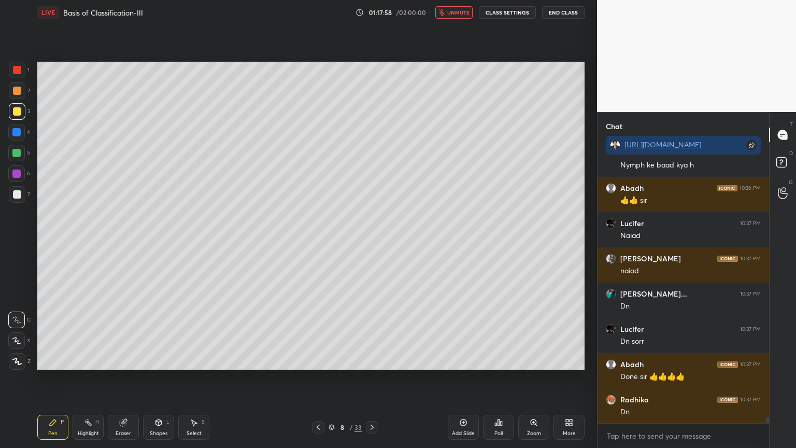
scroll to position [3, 3]
click at [466, 19] on div "LIVE Basis of Classification-III 01:17:59 / 02:00:00 unmute CLASS SETTINGS End …" at bounding box center [310, 12] width 547 height 25
click at [460, 17] on button "unmute" at bounding box center [453, 12] width 37 height 12
click at [506, 359] on div "Poll" at bounding box center [498, 426] width 31 height 25
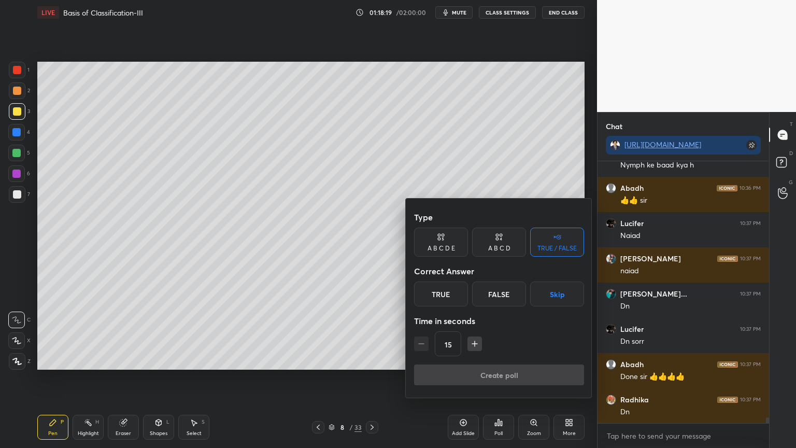
click at [555, 303] on button "Skip" at bounding box center [557, 293] width 54 height 25
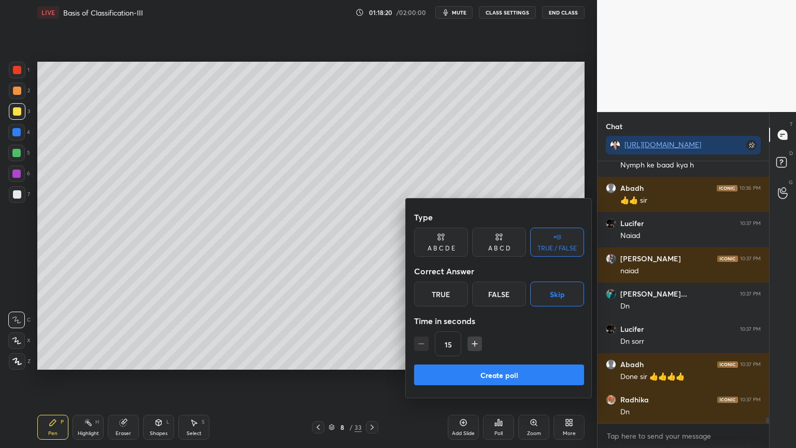
click at [519, 359] on button "Create poll" at bounding box center [499, 374] width 170 height 21
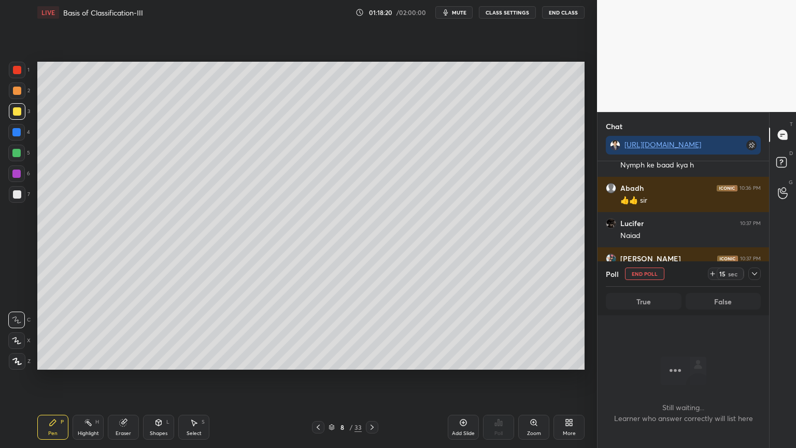
scroll to position [218, 168]
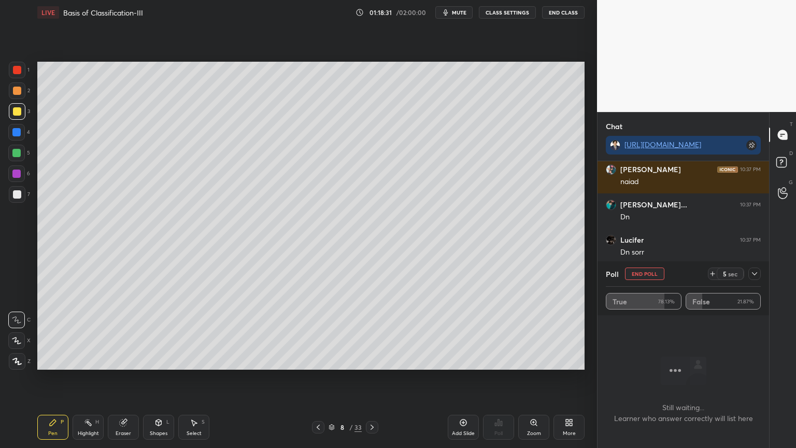
drag, startPoint x: 642, startPoint y: 273, endPoint x: 628, endPoint y: 276, distance: 13.7
click at [641, 273] on button "End Poll" at bounding box center [644, 273] width 39 height 12
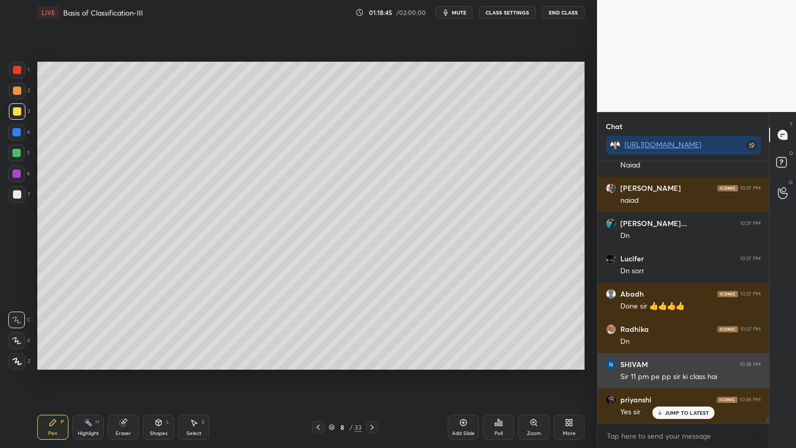
click at [628, 359] on div "Sir 11 pm pe pp sir ki class hai" at bounding box center [690, 376] width 140 height 10
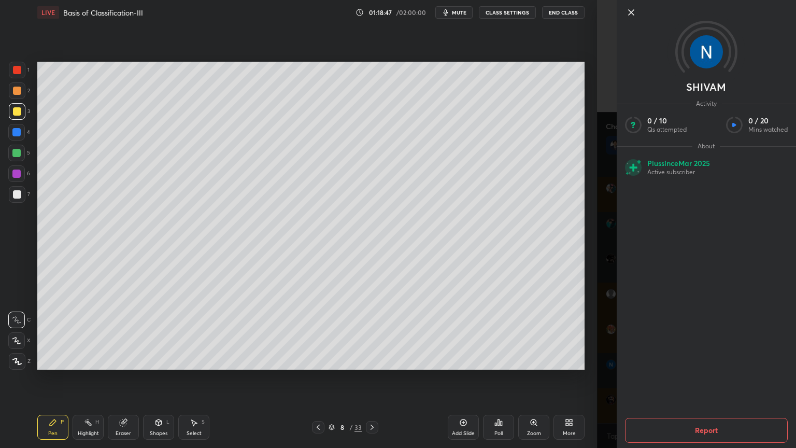
click at [649, 359] on button "Report" at bounding box center [706, 429] width 163 height 25
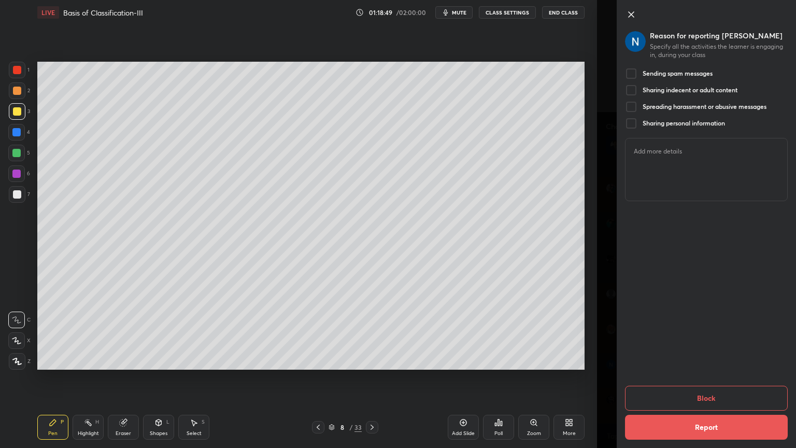
click at [685, 68] on div "Sending spam messages" at bounding box center [669, 73] width 88 height 12
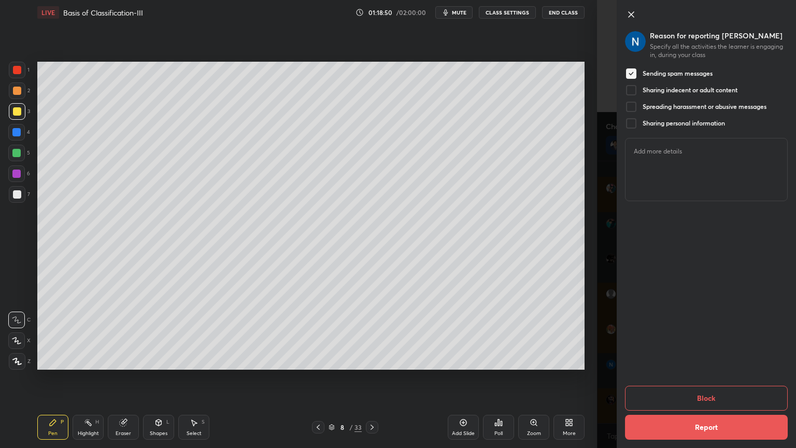
click at [664, 359] on button "Report" at bounding box center [706, 426] width 163 height 25
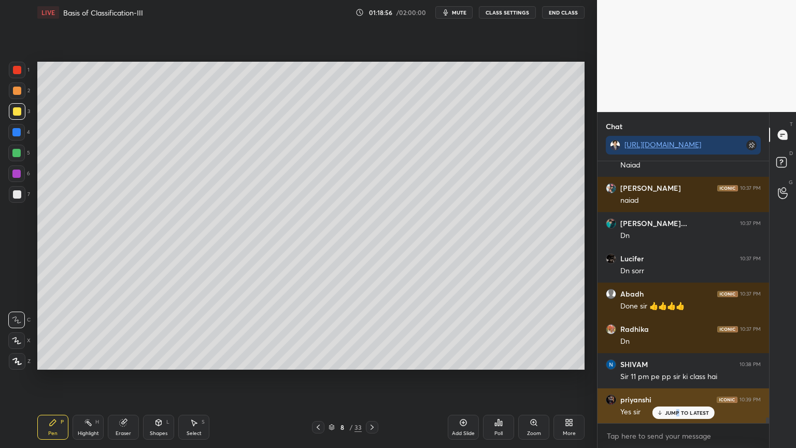
click at [676, 359] on p "JUMP TO LATEST" at bounding box center [687, 412] width 45 height 6
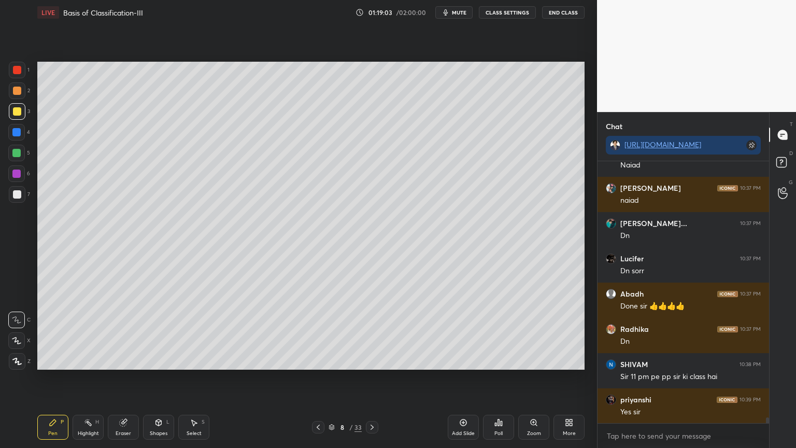
scroll to position [12343, 0]
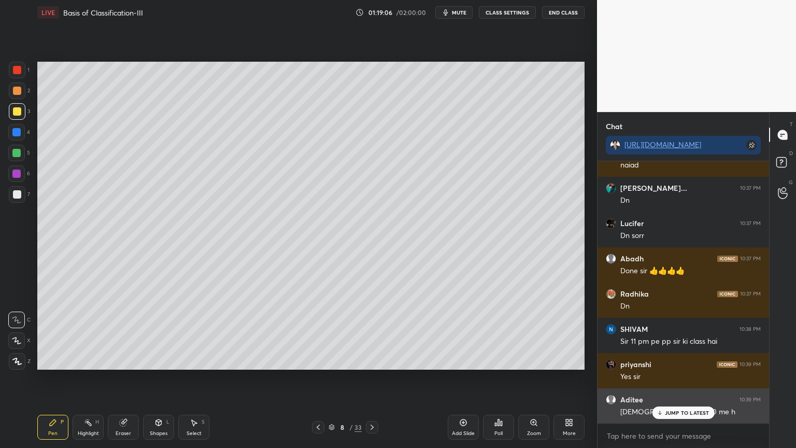
click at [669, 359] on p "JUMP TO LATEST" at bounding box center [687, 412] width 45 height 6
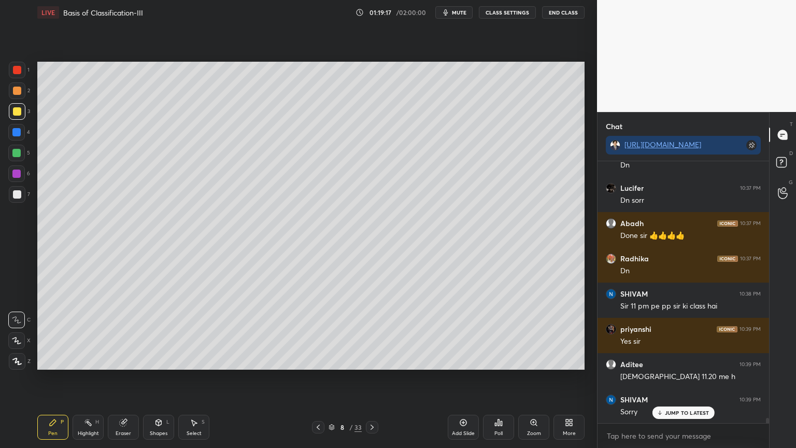
click at [498, 359] on icon at bounding box center [499, 422] width 2 height 6
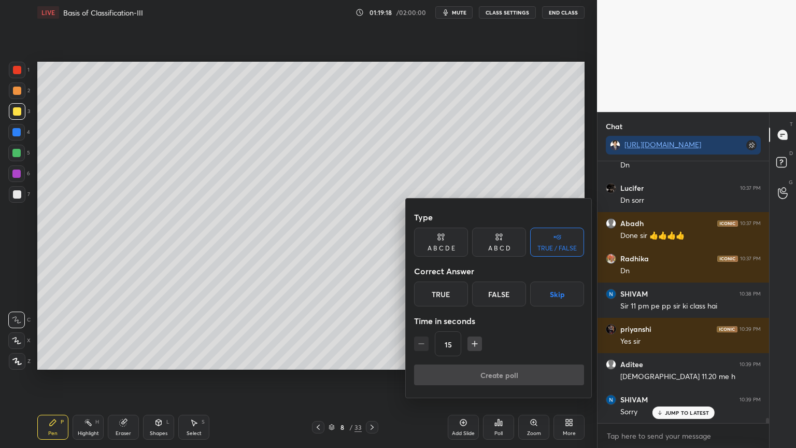
click at [545, 294] on button "Skip" at bounding box center [557, 293] width 54 height 25
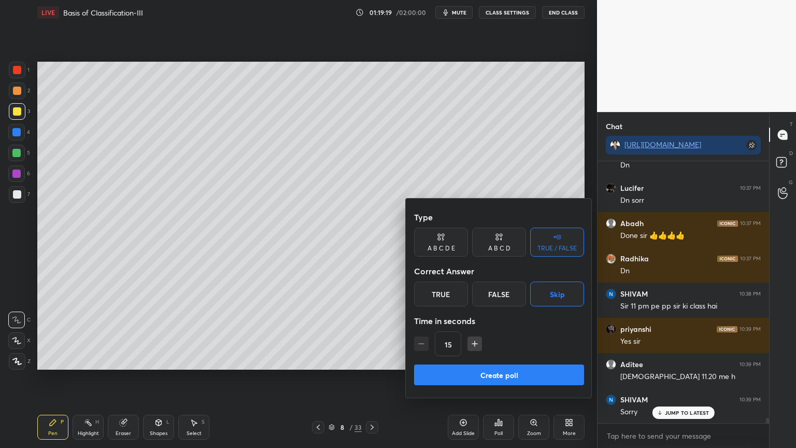
click at [510, 359] on button "Create poll" at bounding box center [499, 374] width 170 height 21
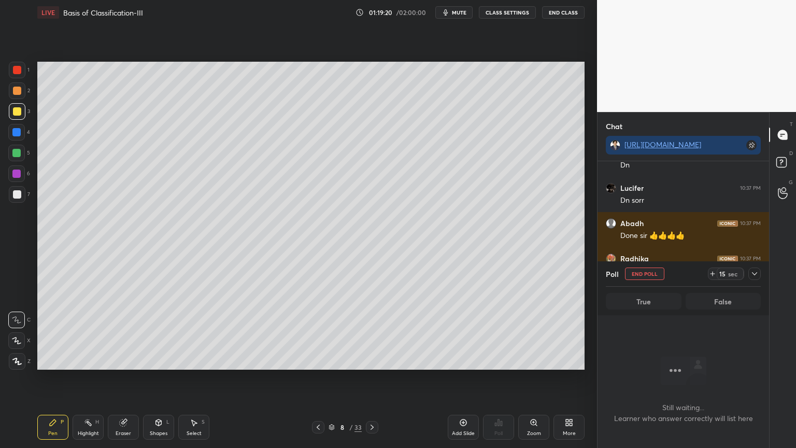
scroll to position [229, 168]
click at [653, 273] on button "End Poll" at bounding box center [644, 273] width 39 height 12
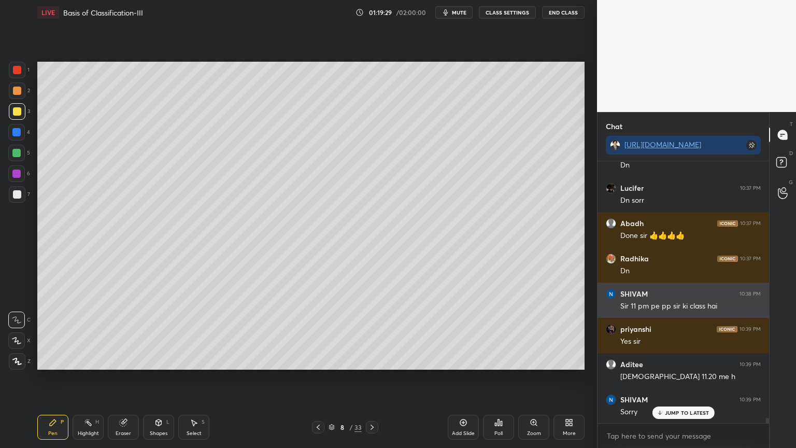
scroll to position [3, 3]
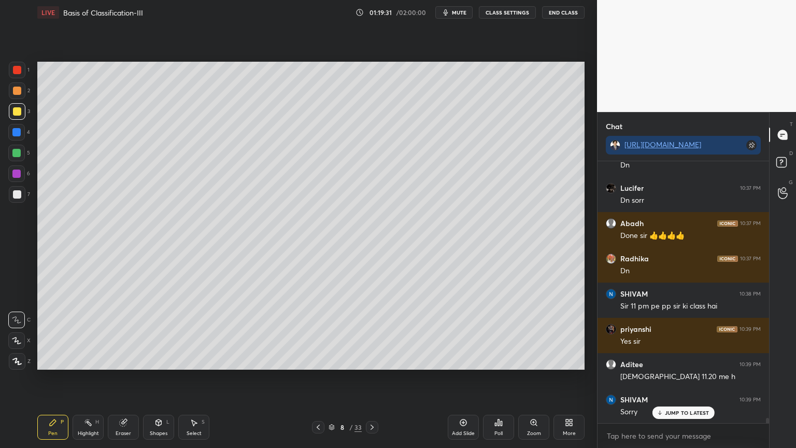
click at [461, 359] on icon at bounding box center [463, 422] width 8 height 8
click at [20, 341] on icon at bounding box center [16, 340] width 9 height 7
click at [17, 342] on icon at bounding box center [16, 340] width 9 height 7
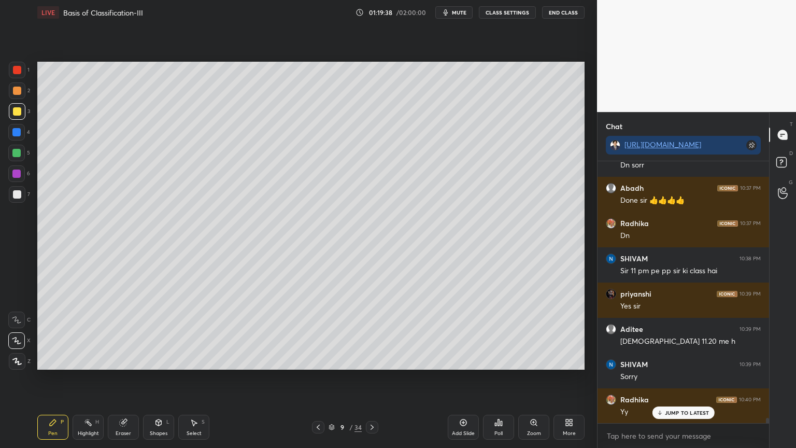
click at [15, 196] on div at bounding box center [17, 194] width 8 height 8
click at [16, 197] on div at bounding box center [17, 194] width 8 height 8
click at [21, 334] on div at bounding box center [16, 340] width 17 height 17
click at [160, 359] on icon at bounding box center [159, 422] width 6 height 2
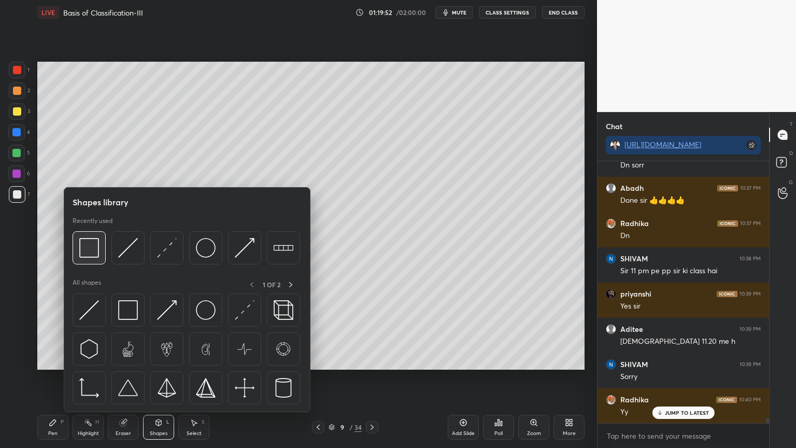
click at [96, 255] on img at bounding box center [89, 248] width 20 height 20
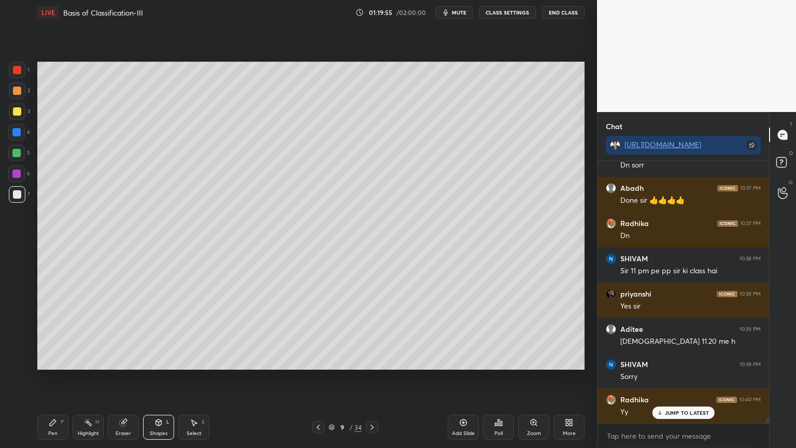
scroll to position [12448, 0]
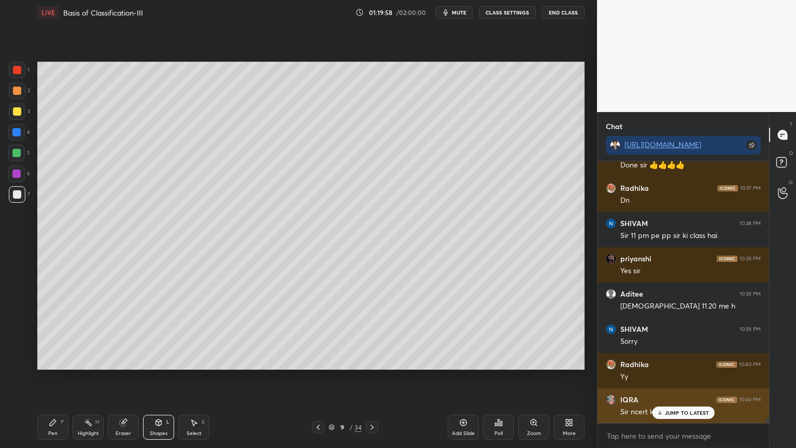
drag, startPoint x: 665, startPoint y: 409, endPoint x: 652, endPoint y: 416, distance: 15.1
click at [663, 359] on div "JUMP TO LATEST" at bounding box center [683, 412] width 62 height 12
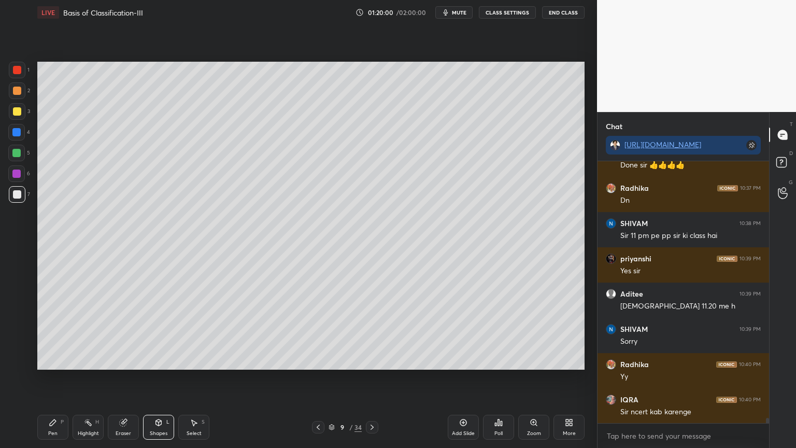
click at [160, 359] on icon at bounding box center [158, 422] width 8 height 8
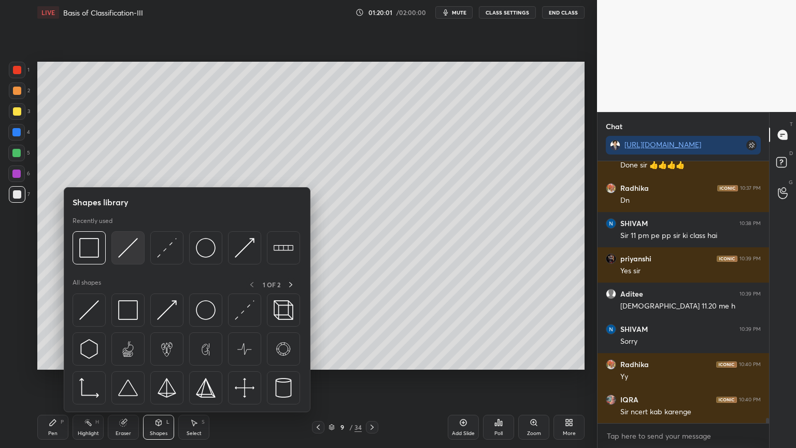
click at [127, 257] on div at bounding box center [127, 247] width 33 height 33
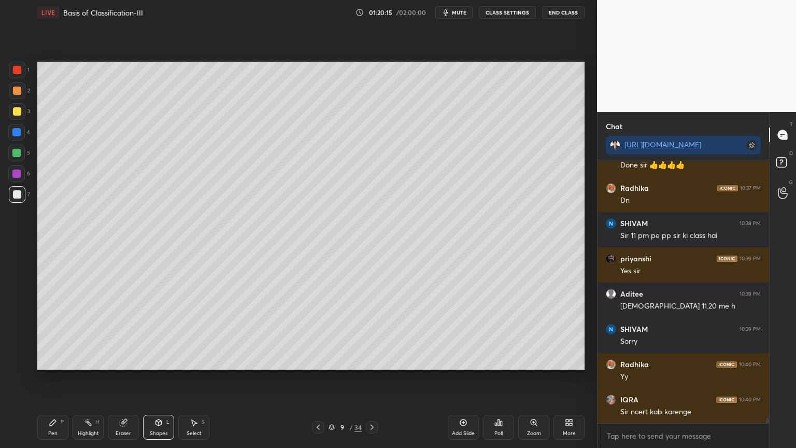
click at [52, 359] on icon at bounding box center [53, 422] width 8 height 8
click at [18, 132] on div at bounding box center [16, 132] width 8 height 8
drag, startPoint x: 165, startPoint y: 425, endPoint x: 162, endPoint y: 421, distance: 5.9
click at [165, 359] on div "Shapes L" at bounding box center [158, 426] width 31 height 25
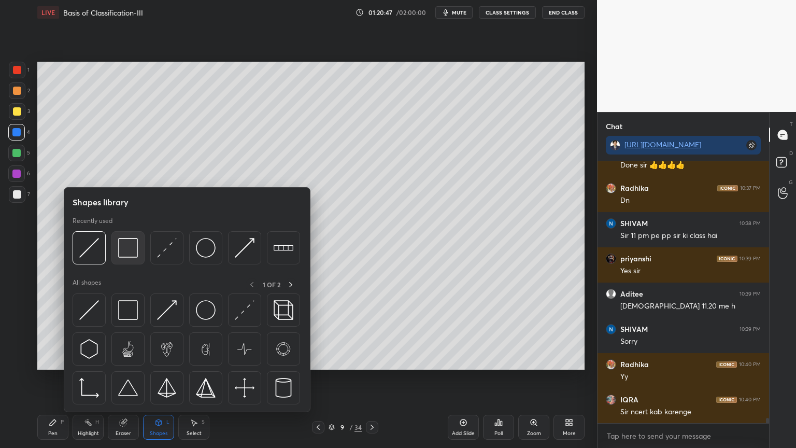
click at [132, 249] on img at bounding box center [128, 248] width 20 height 20
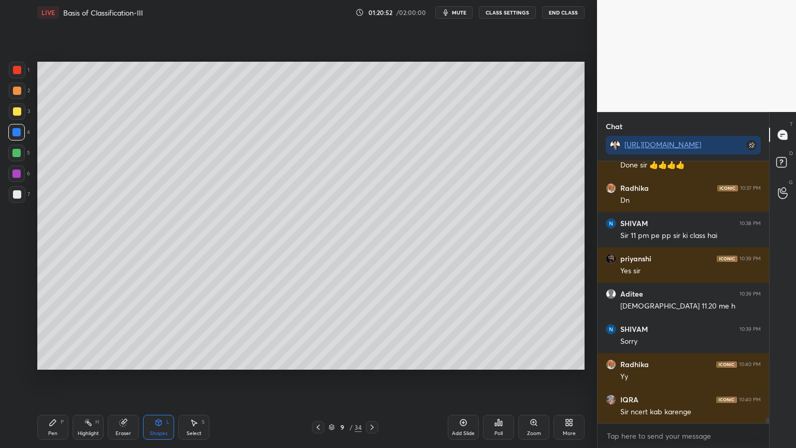
click at [20, 155] on div at bounding box center [16, 153] width 17 height 17
click at [51, 359] on icon at bounding box center [53, 422] width 6 height 6
click at [52, 359] on icon at bounding box center [53, 422] width 6 height 6
click at [23, 335] on div at bounding box center [16, 340] width 17 height 17
click at [128, 359] on div "Eraser" at bounding box center [123, 426] width 31 height 25
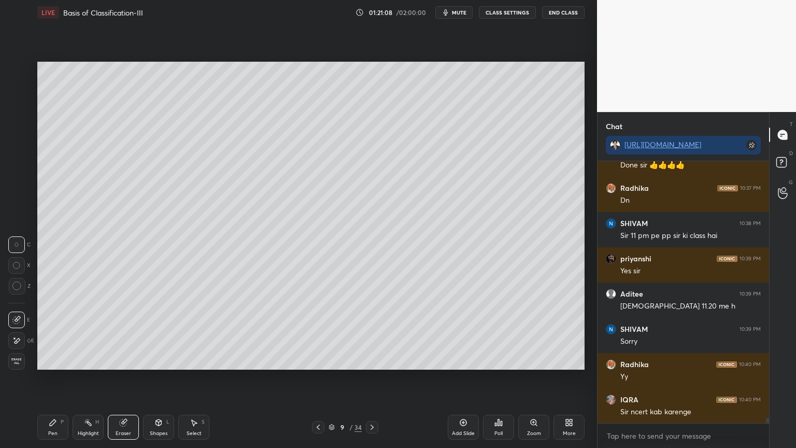
click at [163, 359] on div "Shapes L" at bounding box center [158, 426] width 31 height 25
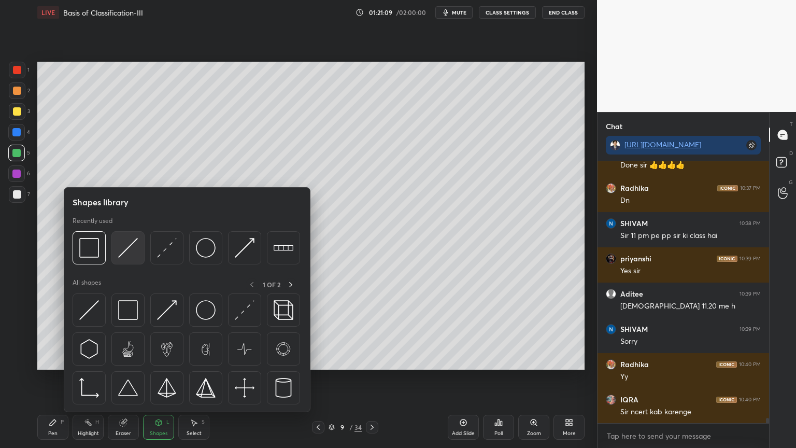
click at [125, 256] on img at bounding box center [128, 248] width 20 height 20
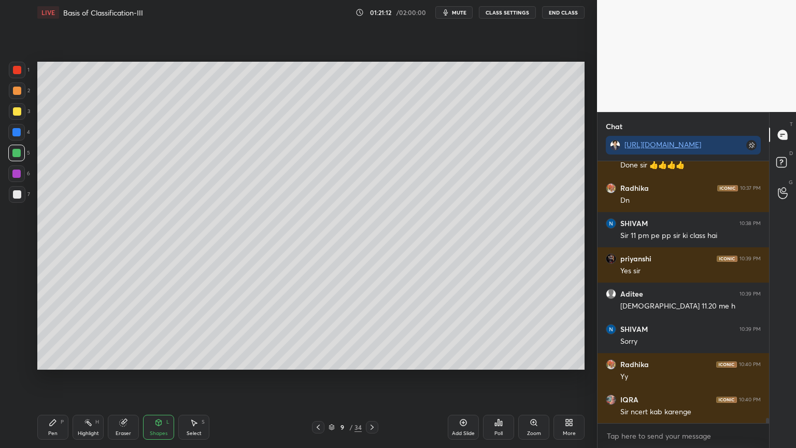
click at [54, 359] on icon at bounding box center [53, 422] width 8 height 8
click at [19, 191] on div at bounding box center [17, 194] width 8 height 8
drag, startPoint x: 13, startPoint y: 74, endPoint x: 29, endPoint y: 77, distance: 16.4
click at [14, 78] on div at bounding box center [17, 70] width 17 height 17
click at [162, 359] on div "Shapes L" at bounding box center [158, 426] width 31 height 25
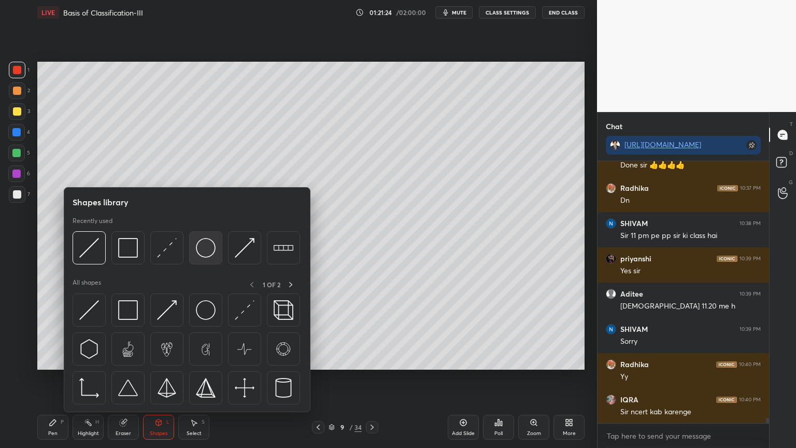
click at [206, 248] on img at bounding box center [206, 248] width 20 height 20
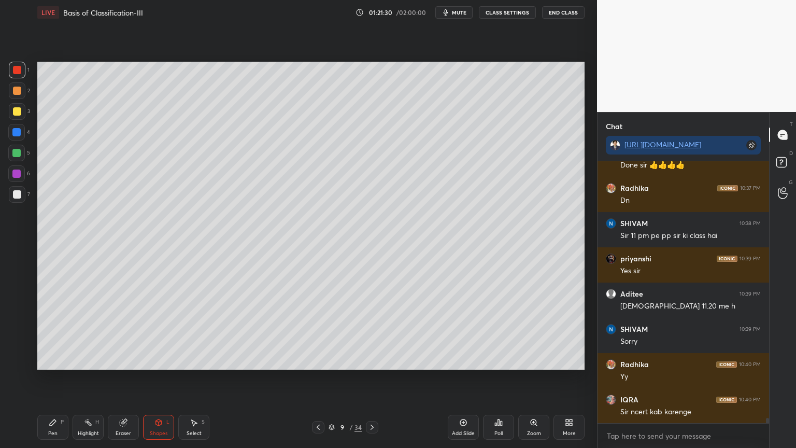
click at [125, 359] on div "Eraser" at bounding box center [123, 426] width 31 height 25
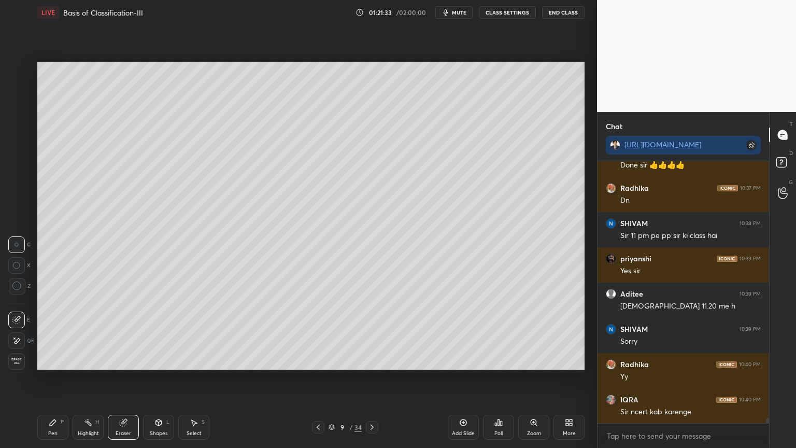
click at [60, 359] on div "Pen P" at bounding box center [52, 426] width 31 height 25
click at [15, 193] on div at bounding box center [17, 194] width 8 height 8
drag, startPoint x: 16, startPoint y: 193, endPoint x: 26, endPoint y: 186, distance: 12.8
click at [17, 193] on div at bounding box center [17, 194] width 8 height 8
click at [160, 359] on icon at bounding box center [159, 422] width 6 height 6
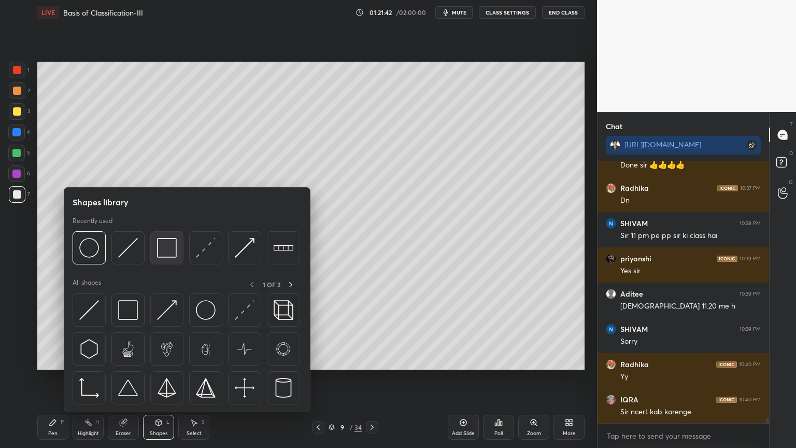
click at [166, 255] on img at bounding box center [167, 248] width 20 height 20
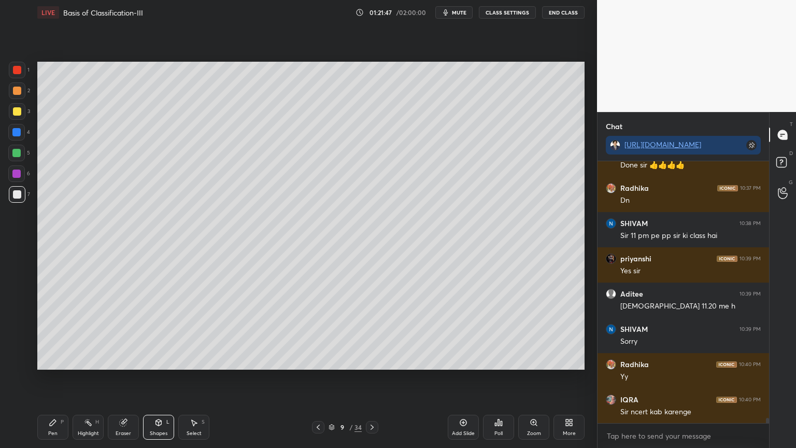
click at [17, 153] on div at bounding box center [16, 153] width 8 height 8
click at [48, 359] on div "Pen P" at bounding box center [52, 426] width 31 height 25
click at [53, 359] on icon at bounding box center [53, 422] width 8 height 8
click at [19, 340] on icon at bounding box center [16, 340] width 9 height 7
click at [168, 359] on div "Shapes L" at bounding box center [158, 426] width 31 height 25
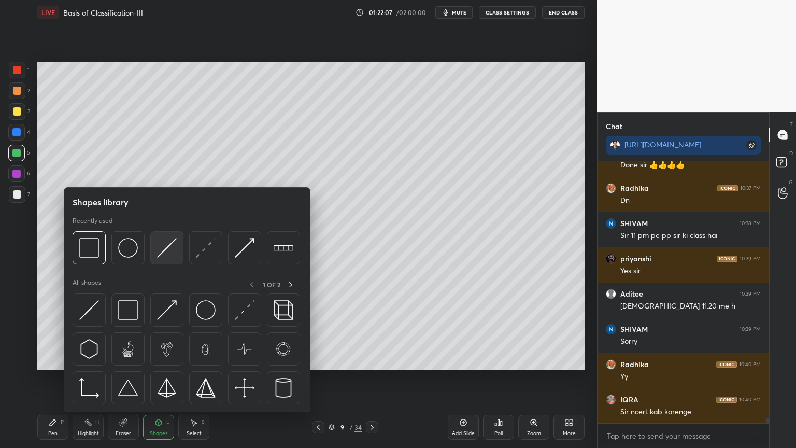
click at [170, 251] on img at bounding box center [167, 248] width 20 height 20
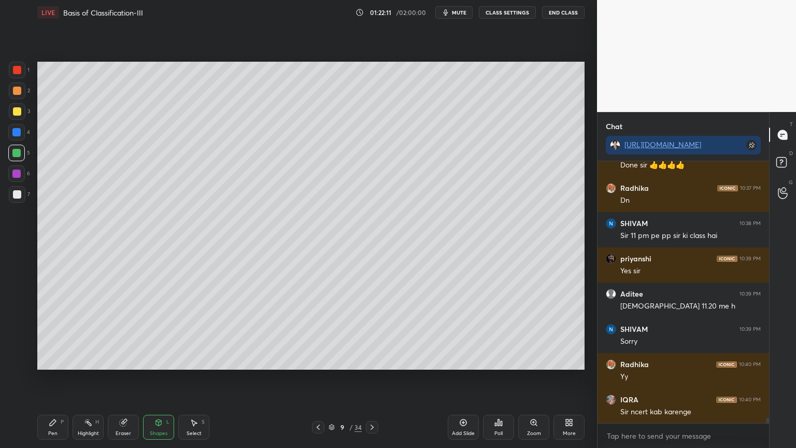
click at [18, 197] on div at bounding box center [17, 194] width 8 height 8
click at [64, 359] on div "Pen P" at bounding box center [52, 426] width 31 height 25
drag, startPoint x: 16, startPoint y: 151, endPoint x: 34, endPoint y: 146, distance: 19.0
click at [19, 151] on div at bounding box center [16, 153] width 8 height 8
click at [20, 93] on div at bounding box center [17, 91] width 8 height 8
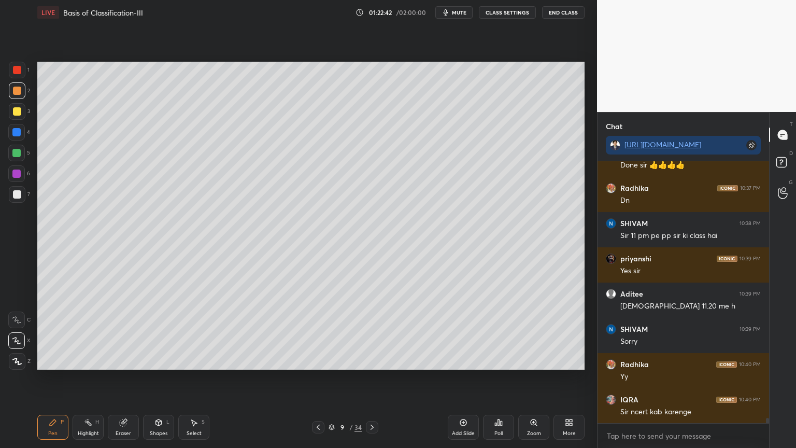
click at [19, 95] on div at bounding box center [17, 90] width 17 height 17
drag, startPoint x: 160, startPoint y: 421, endPoint x: 159, endPoint y: 414, distance: 6.3
click at [161, 359] on icon at bounding box center [158, 422] width 8 height 8
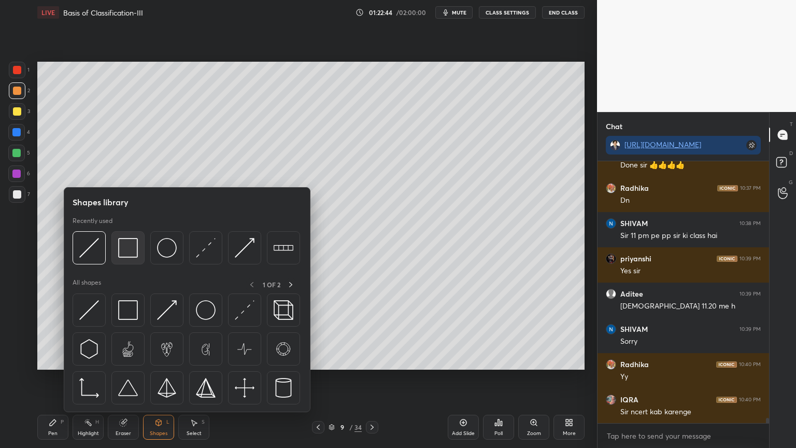
click at [132, 256] on img at bounding box center [128, 248] width 20 height 20
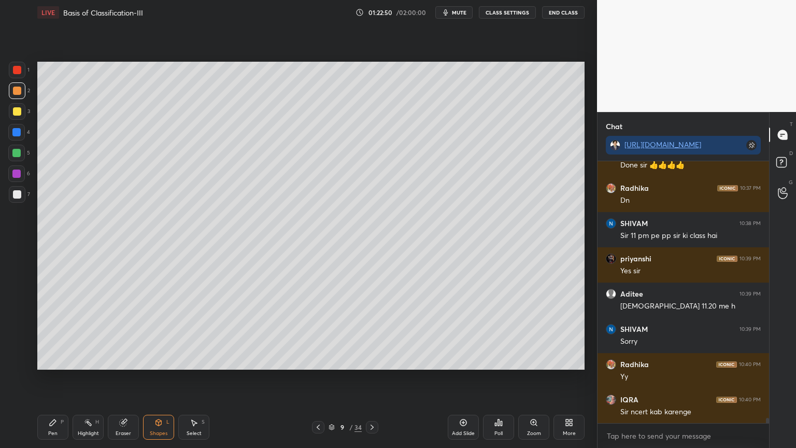
click at [54, 359] on icon at bounding box center [53, 422] width 8 height 8
click at [56, 359] on icon at bounding box center [53, 422] width 8 height 8
click at [17, 340] on icon at bounding box center [16, 340] width 8 height 6
click at [22, 336] on div at bounding box center [16, 340] width 17 height 17
click at [161, 359] on icon at bounding box center [158, 422] width 8 height 8
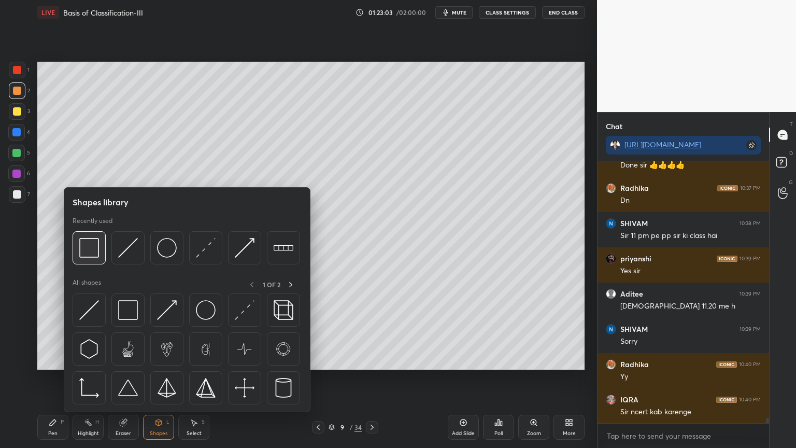
click at [94, 252] on img at bounding box center [89, 248] width 20 height 20
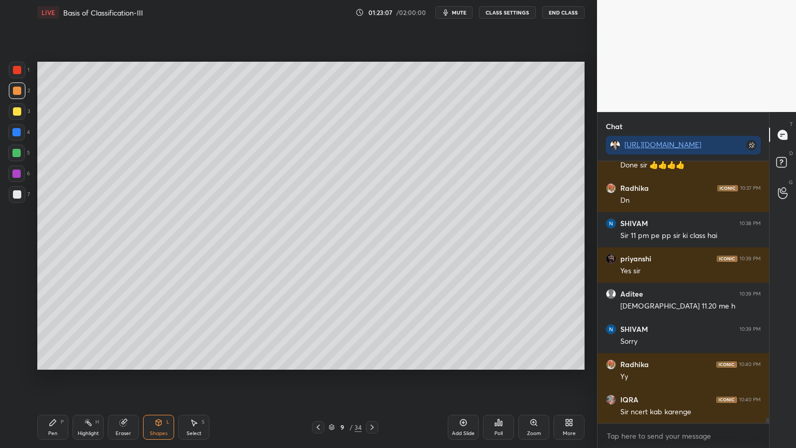
click at [57, 359] on div "Pen P" at bounding box center [52, 426] width 31 height 25
drag, startPoint x: 18, startPoint y: 336, endPoint x: 14, endPoint y: 328, distance: 8.4
click at [17, 336] on div at bounding box center [16, 340] width 17 height 17
click at [21, 131] on div at bounding box center [16, 132] width 17 height 17
click at [19, 134] on div at bounding box center [16, 132] width 8 height 8
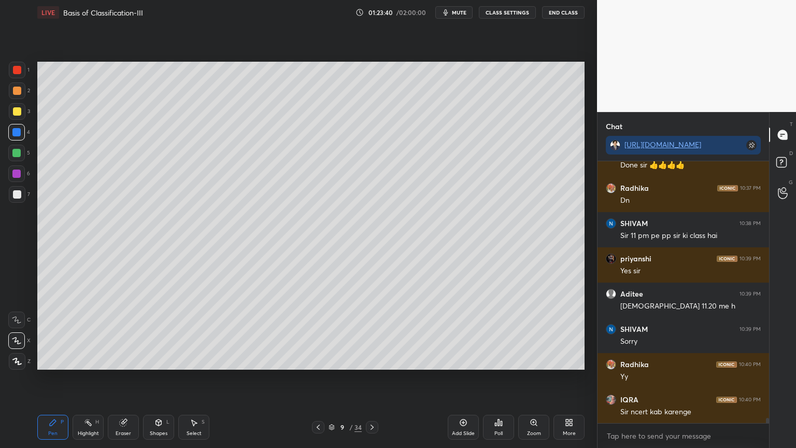
drag, startPoint x: 18, startPoint y: 192, endPoint x: 25, endPoint y: 208, distance: 17.1
click at [17, 193] on div at bounding box center [17, 194] width 8 height 8
click at [158, 359] on icon at bounding box center [158, 422] width 8 height 8
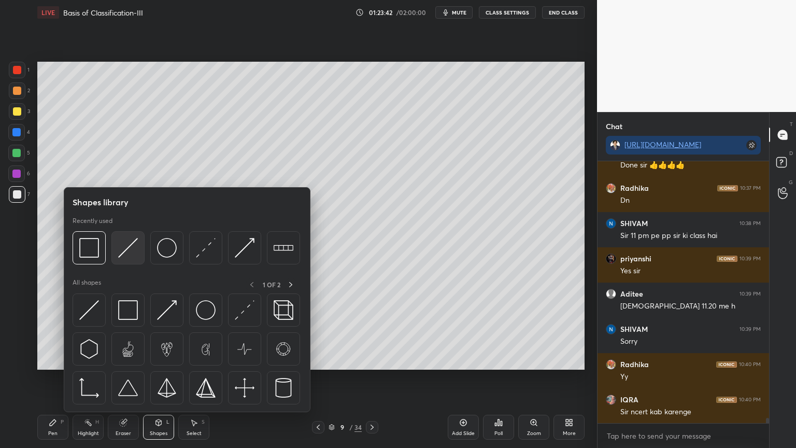
click at [128, 254] on img at bounding box center [128, 248] width 20 height 20
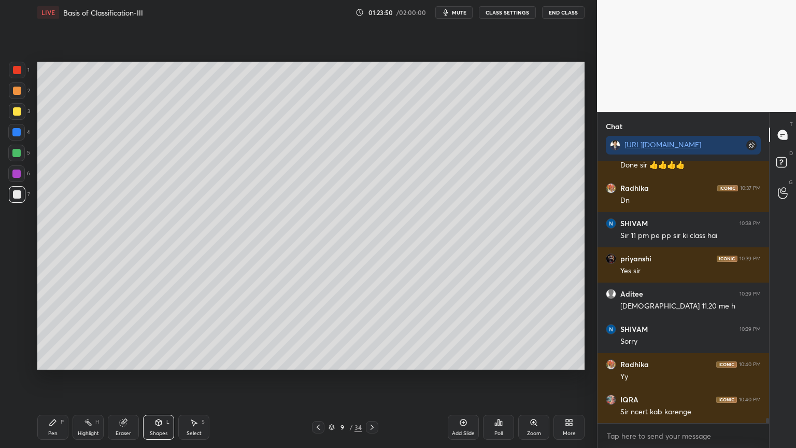
drag, startPoint x: 52, startPoint y: 427, endPoint x: 55, endPoint y: 373, distance: 54.4
click at [52, 359] on div "Pen P" at bounding box center [52, 426] width 31 height 25
click at [17, 73] on div at bounding box center [17, 70] width 8 height 8
click at [160, 359] on icon at bounding box center [158, 422] width 8 height 8
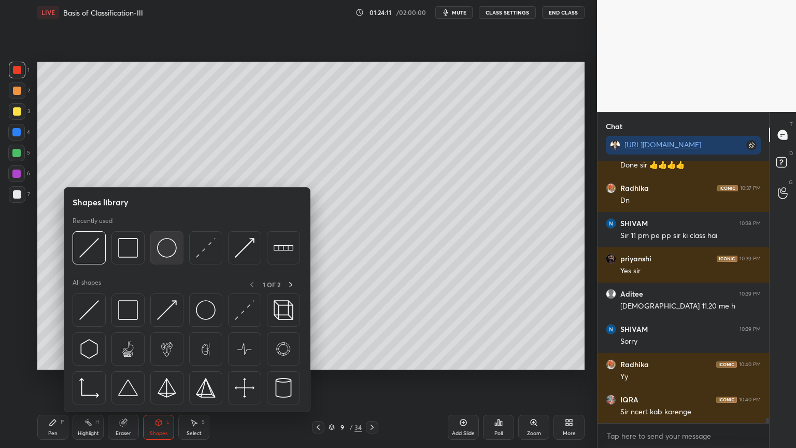
click at [167, 253] on img at bounding box center [167, 248] width 20 height 20
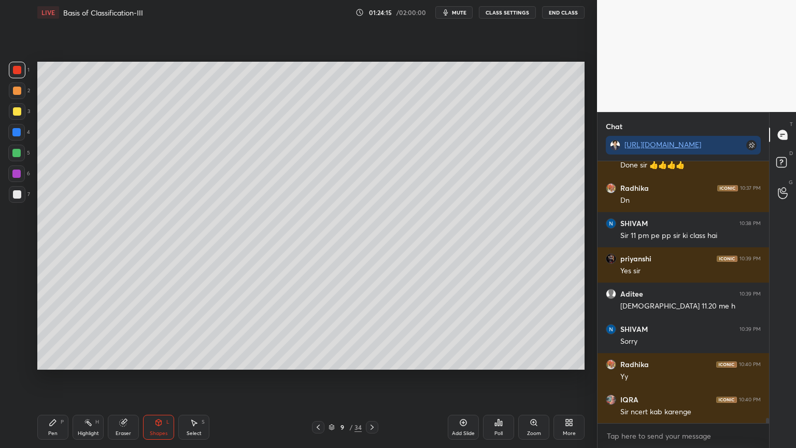
click at [61, 359] on div "Pen P" at bounding box center [52, 426] width 31 height 25
click at [160, 359] on icon at bounding box center [158, 422] width 8 height 8
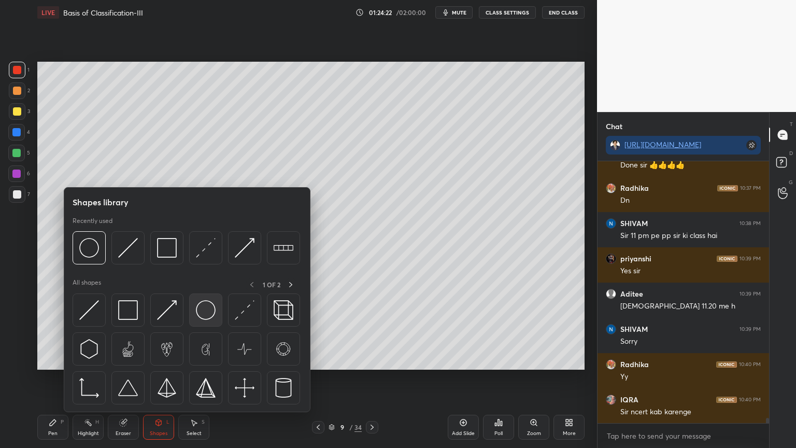
click at [205, 310] on img at bounding box center [206, 310] width 20 height 20
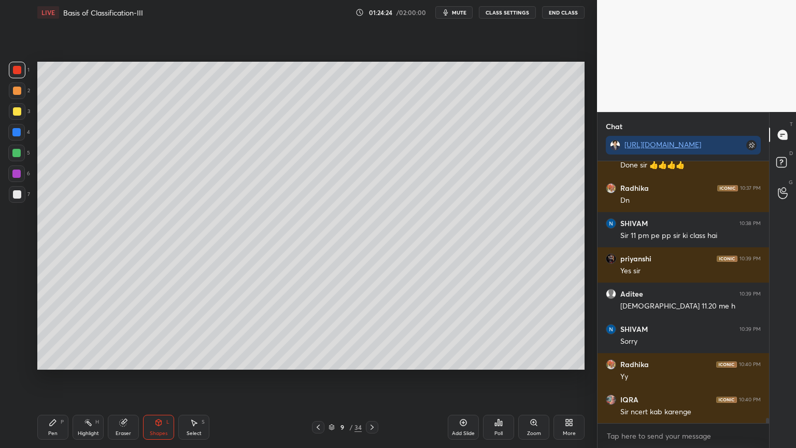
click at [50, 359] on div "Pen P" at bounding box center [52, 426] width 31 height 25
click at [17, 187] on div at bounding box center [17, 194] width 17 height 17
drag, startPoint x: 17, startPoint y: 188, endPoint x: 8, endPoint y: 197, distance: 13.2
click at [16, 189] on div at bounding box center [17, 194] width 17 height 17
drag, startPoint x: 156, startPoint y: 423, endPoint x: 153, endPoint y: 414, distance: 8.7
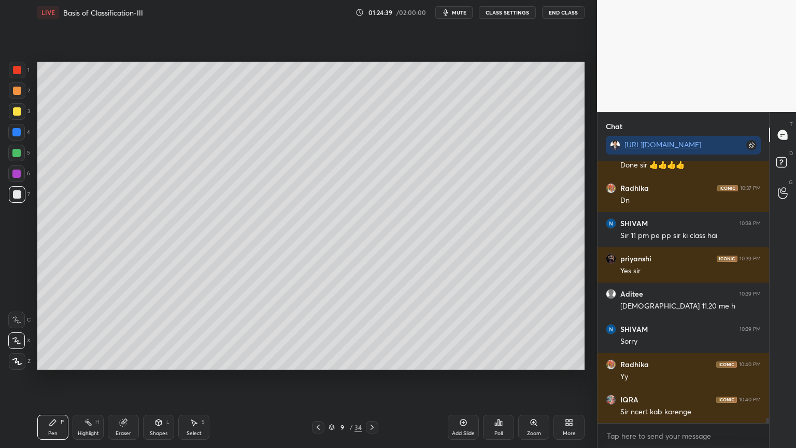
click at [156, 359] on icon at bounding box center [159, 422] width 6 height 6
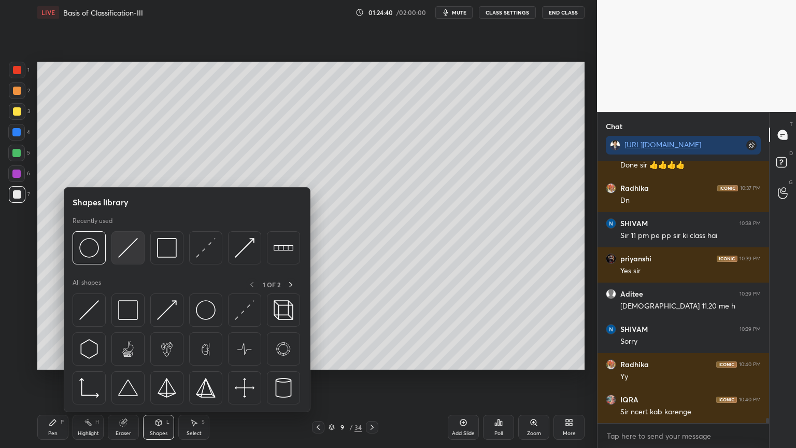
click at [128, 251] on img at bounding box center [128, 248] width 20 height 20
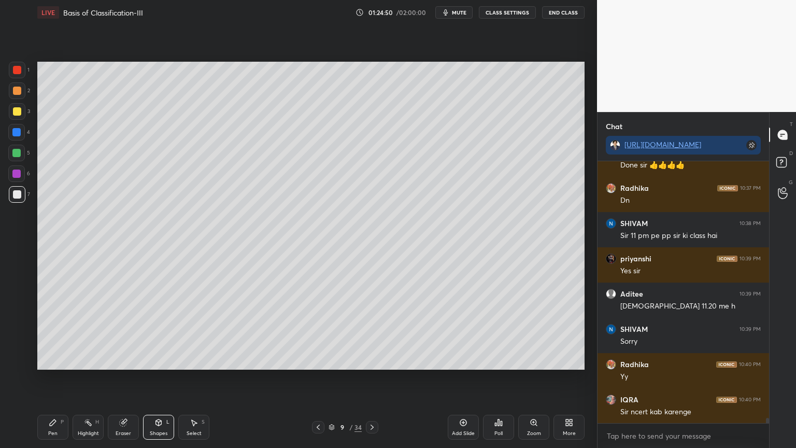
drag, startPoint x: 44, startPoint y: 429, endPoint x: 85, endPoint y: 369, distance: 72.6
click at [44, 359] on div "Pen P" at bounding box center [52, 426] width 31 height 25
click at [12, 325] on div "C X Z" at bounding box center [19, 338] width 22 height 62
click at [13, 323] on icon at bounding box center [16, 319] width 9 height 7
click at [19, 112] on div at bounding box center [17, 111] width 8 height 8
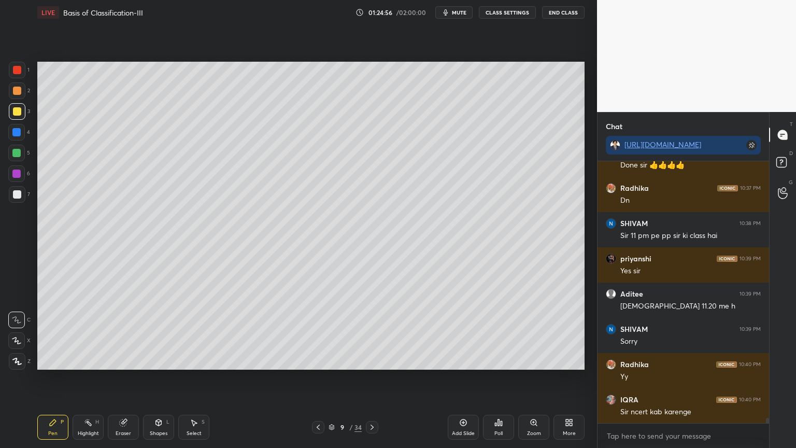
click at [18, 113] on div at bounding box center [17, 111] width 8 height 8
drag, startPoint x: 129, startPoint y: 422, endPoint x: 151, endPoint y: 371, distance: 55.4
click at [131, 359] on div "Eraser" at bounding box center [123, 426] width 31 height 25
drag, startPoint x: 64, startPoint y: 424, endPoint x: 91, endPoint y: 379, distance: 52.5
click at [63, 359] on div "Pen P" at bounding box center [52, 426] width 31 height 25
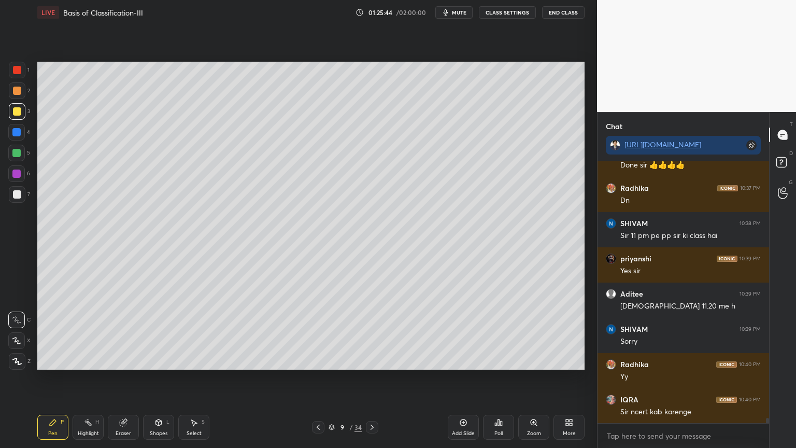
click at [17, 90] on div at bounding box center [17, 91] width 8 height 8
click at [17, 91] on div at bounding box center [17, 91] width 8 height 8
click at [18, 91] on div at bounding box center [17, 91] width 8 height 8
click at [160, 359] on icon at bounding box center [159, 422] width 6 height 6
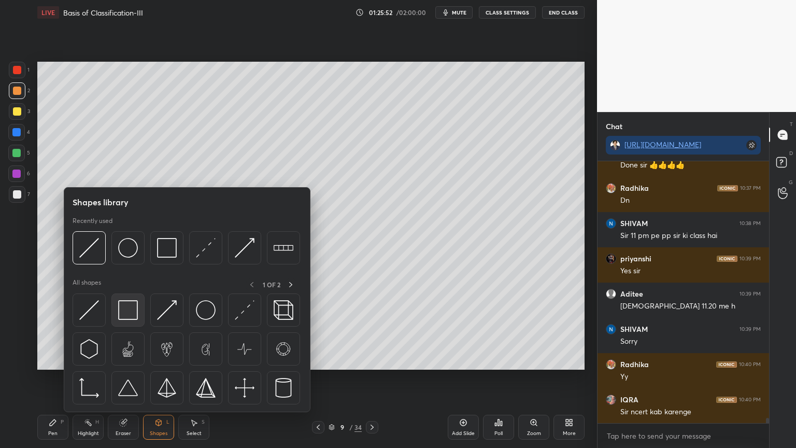
click at [127, 315] on img at bounding box center [128, 310] width 20 height 20
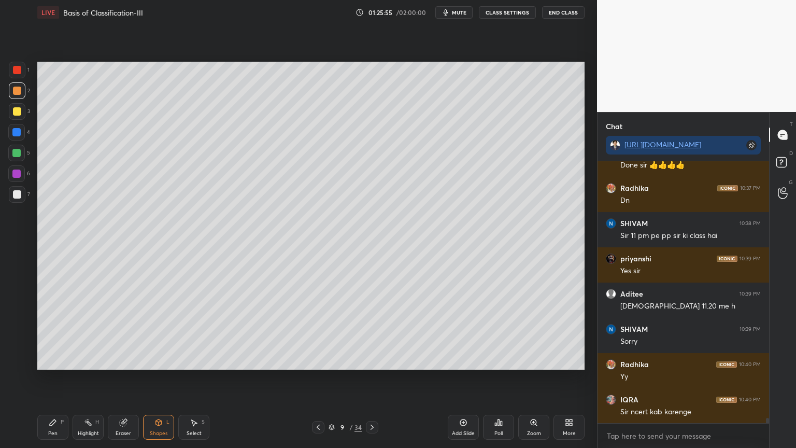
click at [54, 359] on icon at bounding box center [53, 422] width 8 height 8
drag, startPoint x: 17, startPoint y: 197, endPoint x: 26, endPoint y: 222, distance: 27.0
click at [17, 198] on div at bounding box center [17, 194] width 8 height 8
click at [164, 359] on div "Shapes L" at bounding box center [158, 426] width 31 height 25
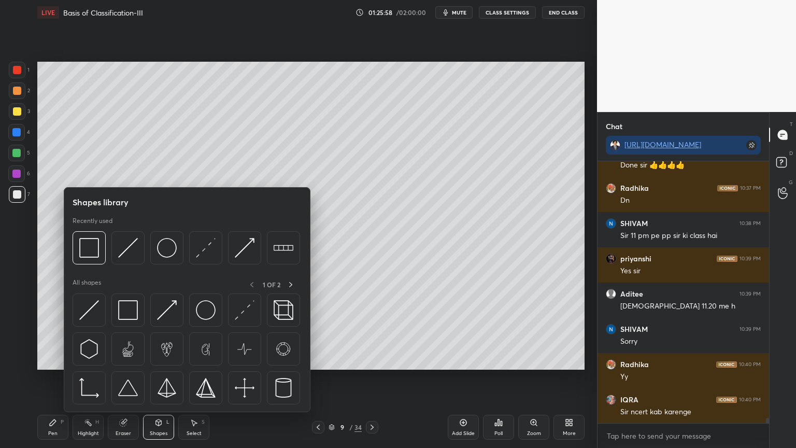
click at [56, 359] on div "Pen P" at bounding box center [52, 426] width 31 height 25
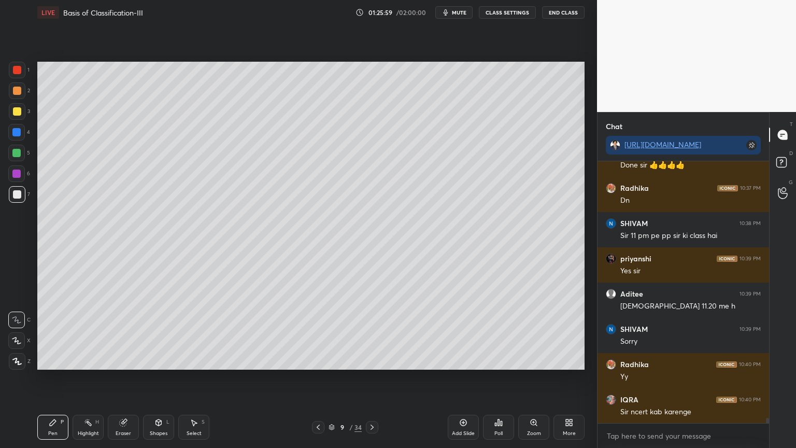
click at [17, 340] on icon at bounding box center [16, 340] width 8 height 6
click at [156, 359] on icon at bounding box center [159, 422] width 6 height 2
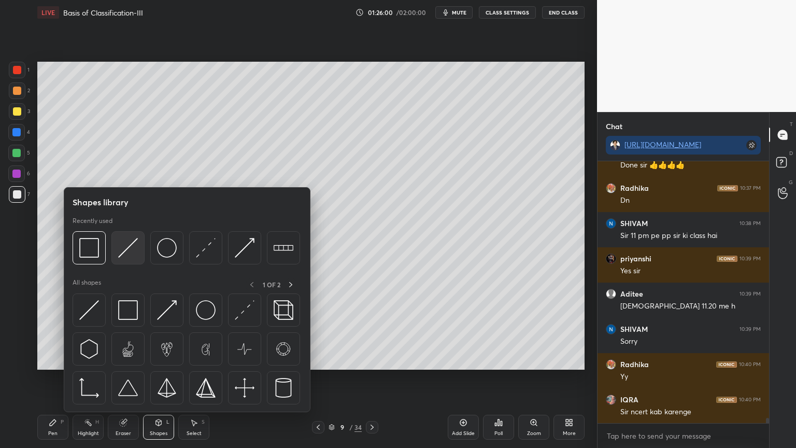
click at [126, 251] on img at bounding box center [128, 248] width 20 height 20
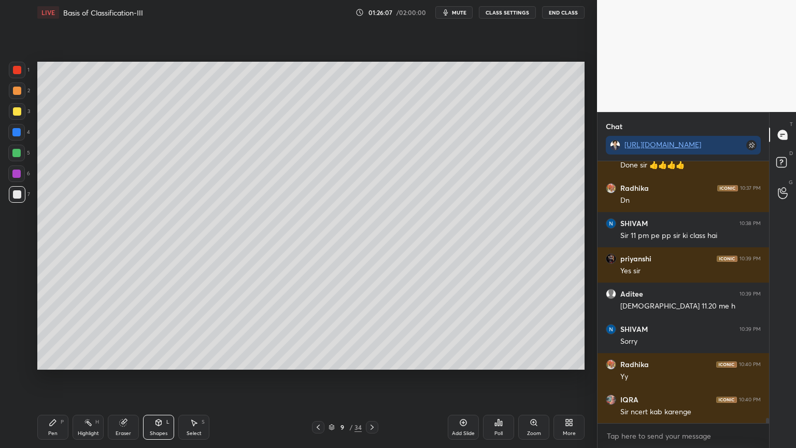
drag, startPoint x: 66, startPoint y: 429, endPoint x: 118, endPoint y: 394, distance: 62.2
click at [67, 359] on div "Pen P" at bounding box center [52, 426] width 31 height 25
drag, startPoint x: 16, startPoint y: 335, endPoint x: 17, endPoint y: 322, distance: 13.0
click at [15, 333] on div at bounding box center [16, 340] width 17 height 17
drag, startPoint x: 17, startPoint y: 322, endPoint x: 17, endPoint y: 314, distance: 8.3
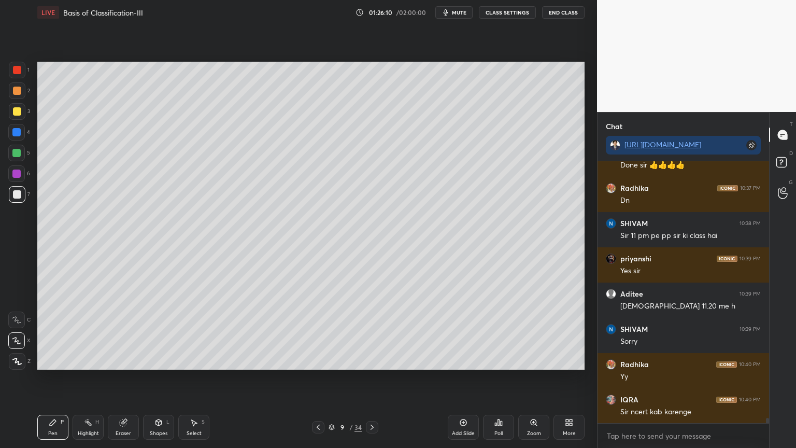
click at [16, 321] on icon at bounding box center [16, 319] width 9 height 7
drag, startPoint x: 19, startPoint y: 310, endPoint x: 26, endPoint y: 211, distance: 99.2
click at [19, 304] on div "1 2 3 4 5 6 7 C X Z C X Z E E Erase all H H" at bounding box center [16, 216] width 33 height 308
click at [18, 111] on div at bounding box center [17, 111] width 8 height 8
drag, startPoint x: 18, startPoint y: 111, endPoint x: 30, endPoint y: 117, distance: 13.4
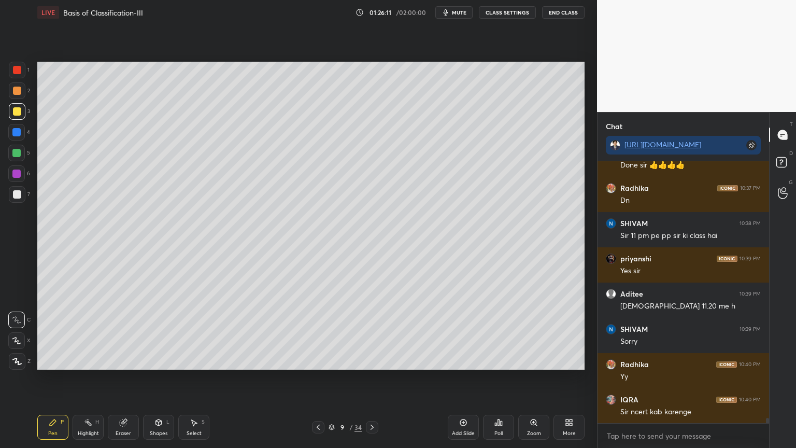
click at [19, 114] on div at bounding box center [17, 111] width 8 height 8
click at [13, 91] on div at bounding box center [17, 91] width 8 height 8
click at [18, 94] on div at bounding box center [17, 91] width 8 height 8
drag, startPoint x: 161, startPoint y: 423, endPoint x: 156, endPoint y: 412, distance: 11.4
click at [160, 359] on icon at bounding box center [159, 422] width 6 height 6
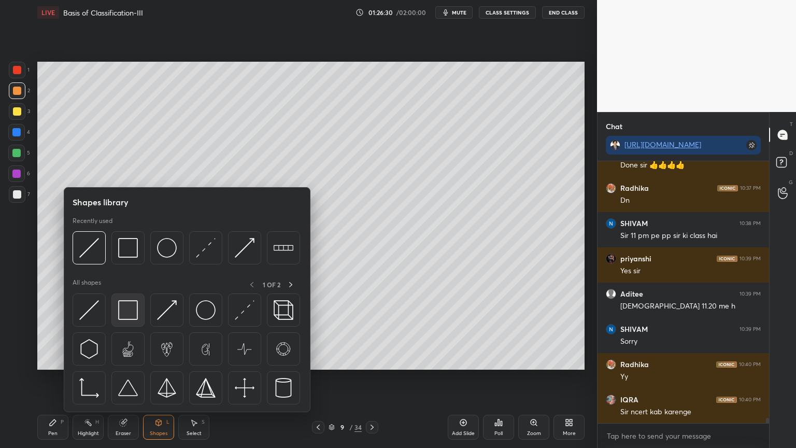
click at [128, 316] on img at bounding box center [128, 310] width 20 height 20
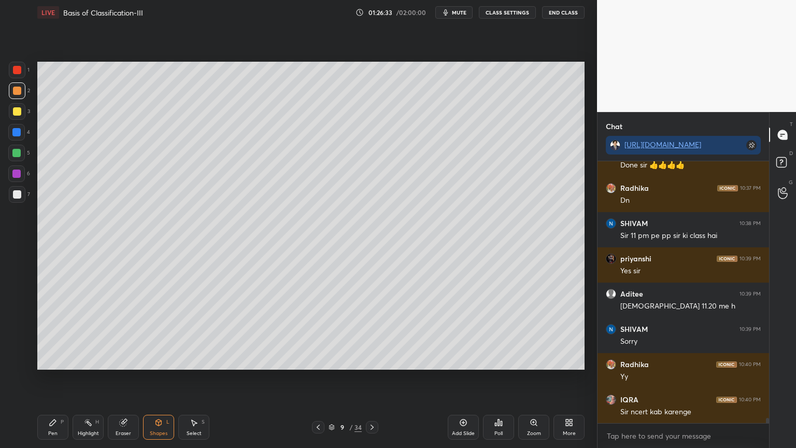
drag, startPoint x: 56, startPoint y: 423, endPoint x: 55, endPoint y: 394, distance: 29.0
click at [55, 359] on icon at bounding box center [53, 422] width 8 height 8
click at [18, 195] on div at bounding box center [17, 194] width 8 height 8
drag, startPoint x: 19, startPoint y: 195, endPoint x: 33, endPoint y: 215, distance: 25.0
click at [20, 197] on div at bounding box center [17, 194] width 8 height 8
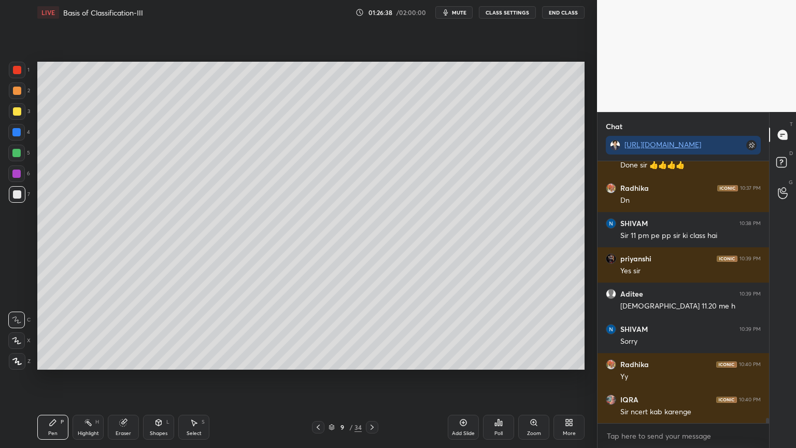
click at [160, 359] on div "Shapes L" at bounding box center [158, 426] width 31 height 25
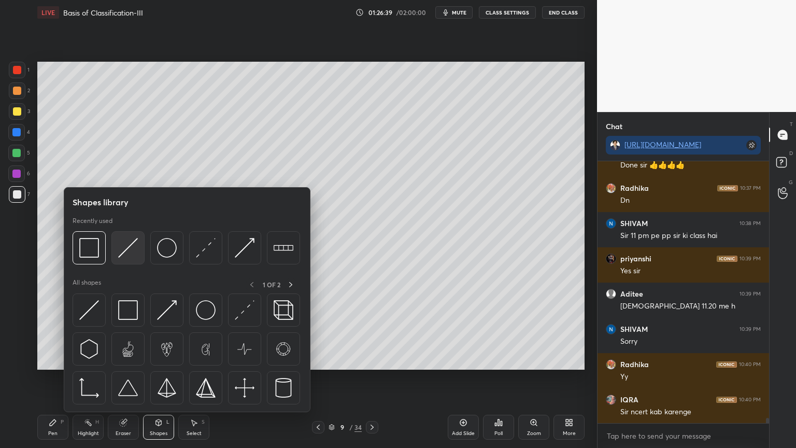
click at [125, 261] on div at bounding box center [127, 247] width 33 height 33
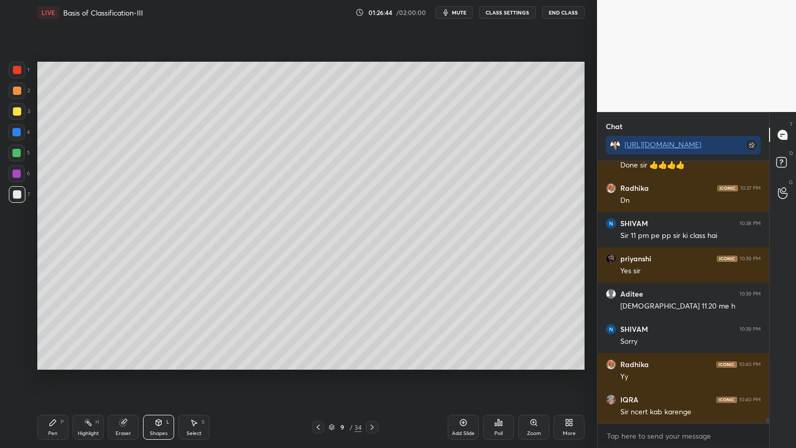
drag, startPoint x: 61, startPoint y: 429, endPoint x: 68, endPoint y: 427, distance: 7.5
click at [64, 359] on div "Pen P" at bounding box center [52, 426] width 31 height 25
click at [13, 111] on div at bounding box center [17, 111] width 8 height 8
drag, startPoint x: 19, startPoint y: 89, endPoint x: 35, endPoint y: 121, distance: 35.7
click at [20, 94] on div at bounding box center [17, 91] width 8 height 8
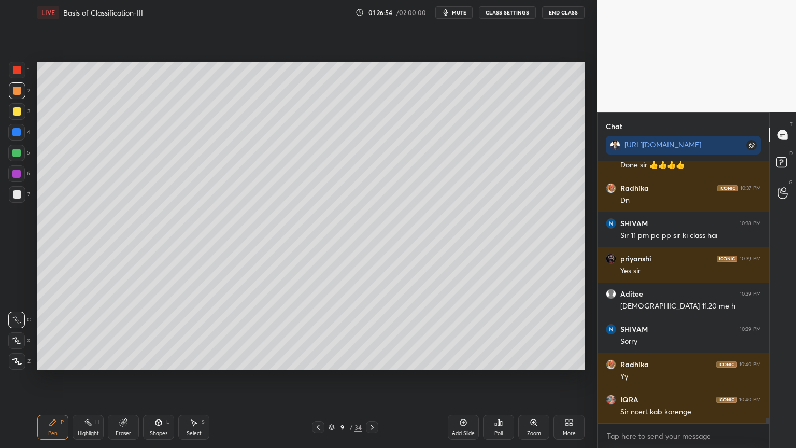
click at [19, 336] on div at bounding box center [16, 340] width 17 height 17
click at [21, 337] on div at bounding box center [16, 340] width 17 height 17
drag, startPoint x: 156, startPoint y: 430, endPoint x: 155, endPoint y: 412, distance: 18.2
click at [156, 359] on div "Shapes" at bounding box center [159, 432] width 18 height 5
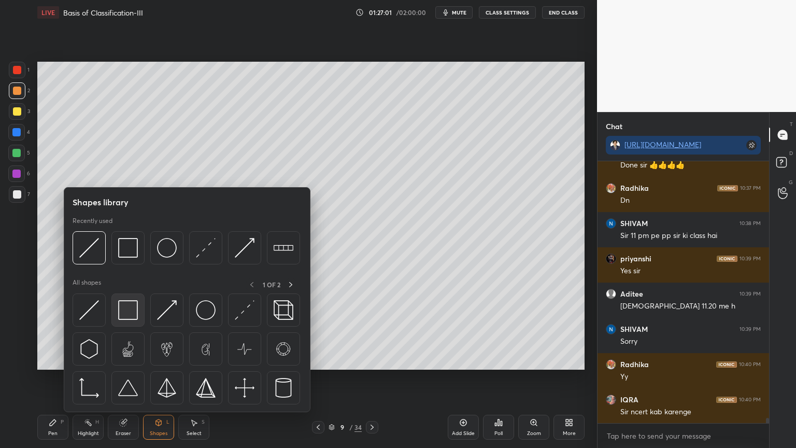
click at [129, 315] on img at bounding box center [128, 310] width 20 height 20
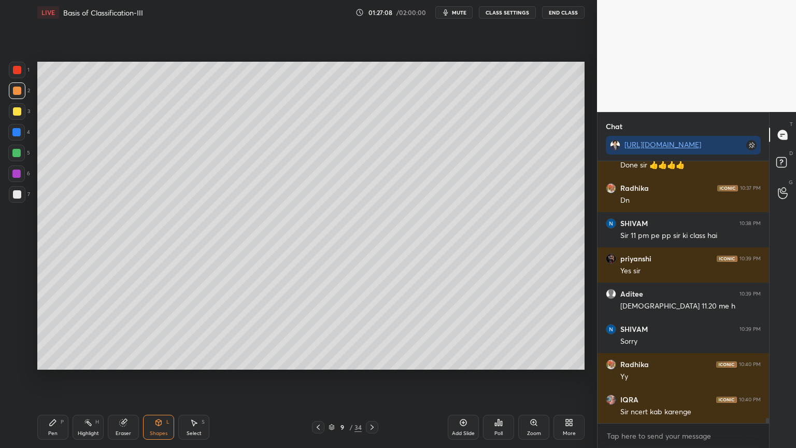
click at [16, 193] on div at bounding box center [17, 194] width 8 height 8
click at [17, 195] on div at bounding box center [17, 194] width 8 height 8
click at [157, 359] on icon at bounding box center [159, 422] width 6 height 6
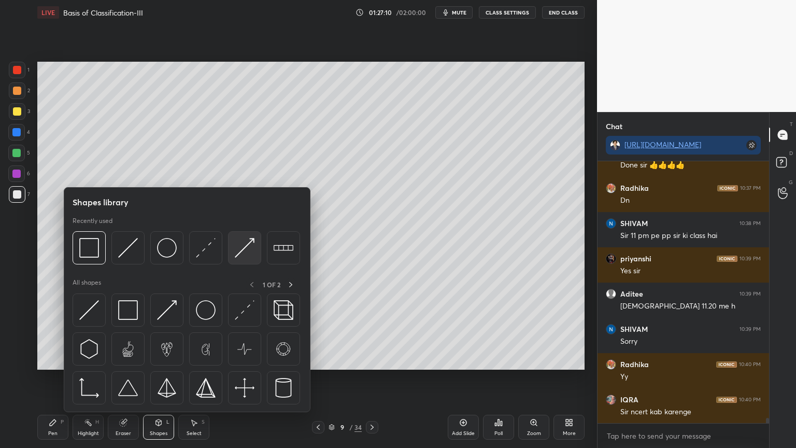
click at [242, 251] on img at bounding box center [245, 248] width 20 height 20
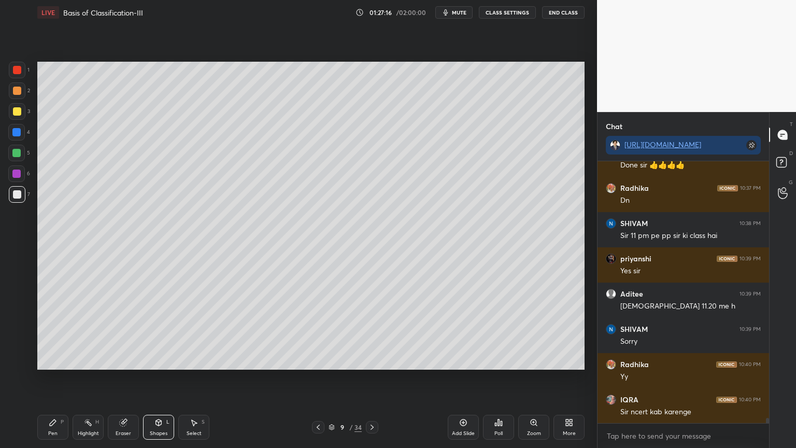
click at [56, 359] on div "Pen P" at bounding box center [52, 426] width 31 height 25
click at [55, 359] on div "Pen P" at bounding box center [52, 426] width 31 height 25
drag, startPoint x: 15, startPoint y: 332, endPoint x: 14, endPoint y: 304, distance: 28.5
click at [16, 332] on div "X" at bounding box center [19, 338] width 22 height 21
click at [21, 70] on div at bounding box center [17, 70] width 17 height 17
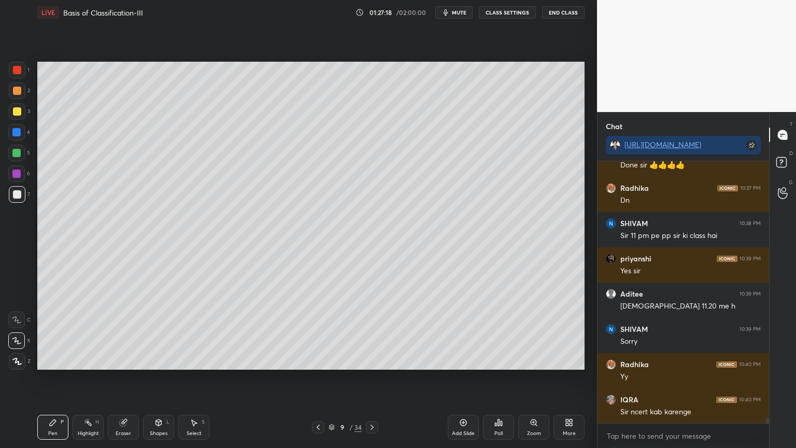
click at [19, 71] on div at bounding box center [17, 70] width 17 height 17
click at [159, 359] on icon at bounding box center [159, 424] width 0 height 4
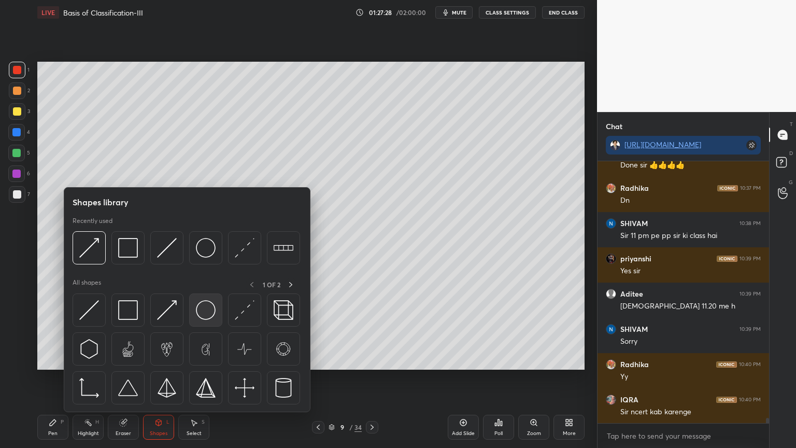
click at [205, 312] on img at bounding box center [206, 310] width 20 height 20
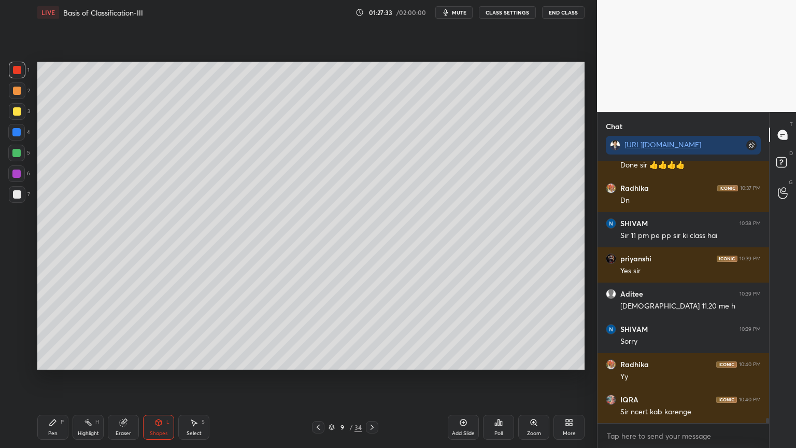
drag, startPoint x: 19, startPoint y: 195, endPoint x: 29, endPoint y: 204, distance: 13.6
click at [19, 194] on div at bounding box center [17, 194] width 8 height 8
drag, startPoint x: 161, startPoint y: 422, endPoint x: 156, endPoint y: 418, distance: 6.6
click at [160, 359] on icon at bounding box center [158, 422] width 8 height 8
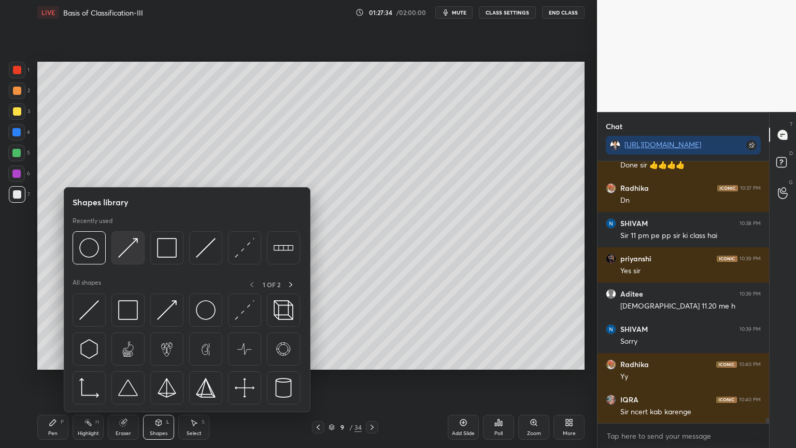
click at [127, 250] on img at bounding box center [128, 248] width 20 height 20
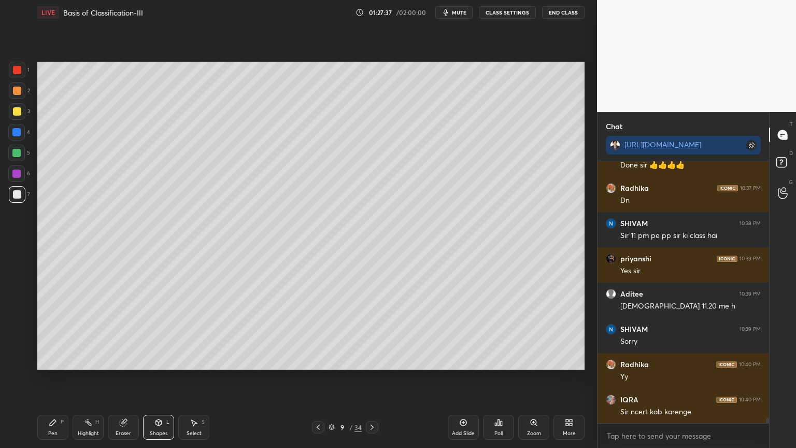
drag, startPoint x: 59, startPoint y: 424, endPoint x: 56, endPoint y: 414, distance: 10.7
click at [58, 359] on div "Pen P" at bounding box center [52, 426] width 31 height 25
click at [61, 359] on div "P" at bounding box center [62, 421] width 3 height 5
drag, startPoint x: 12, startPoint y: 74, endPoint x: 31, endPoint y: 90, distance: 24.2
click at [14, 76] on div at bounding box center [17, 70] width 17 height 17
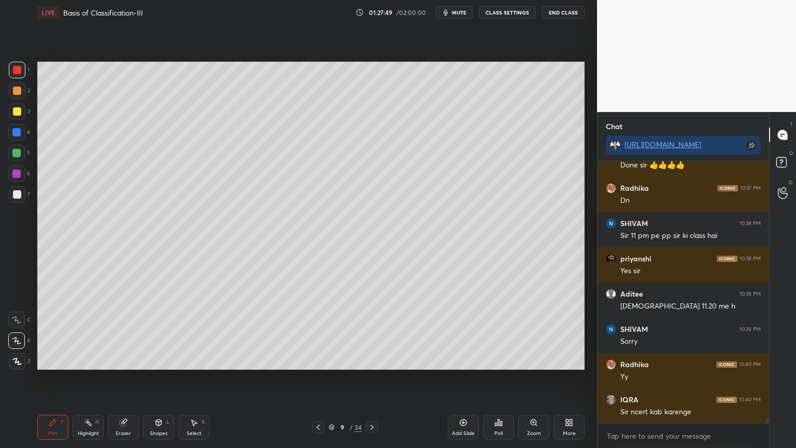
click at [156, 359] on icon at bounding box center [158, 422] width 8 height 8
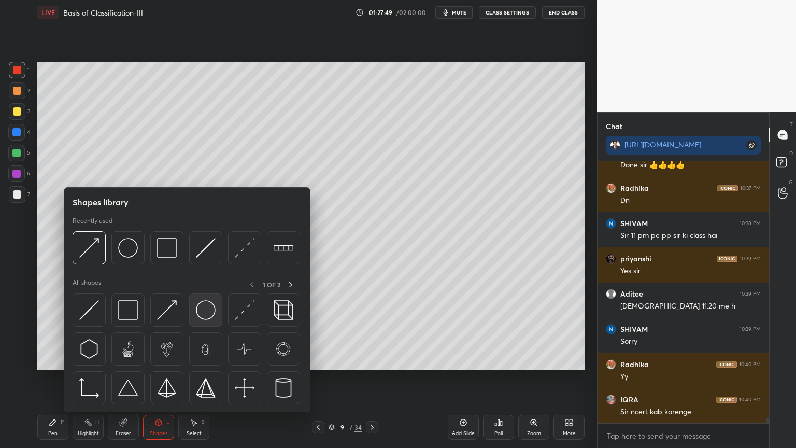
click at [198, 312] on img at bounding box center [206, 310] width 20 height 20
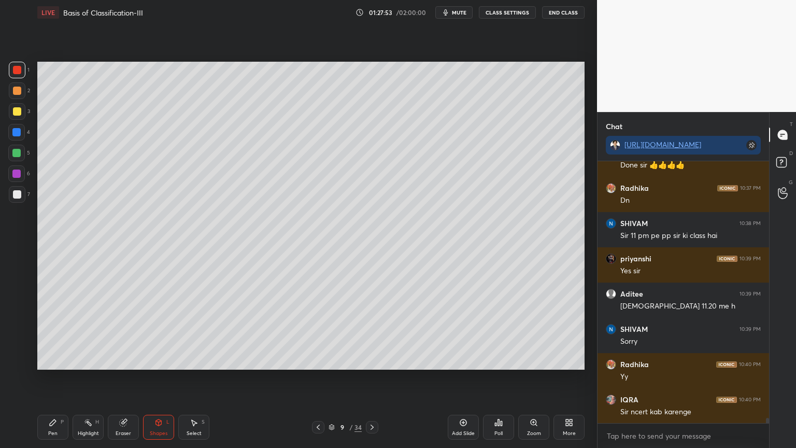
drag, startPoint x: 123, startPoint y: 423, endPoint x: 114, endPoint y: 404, distance: 21.1
click at [122, 359] on icon at bounding box center [123, 422] width 7 height 7
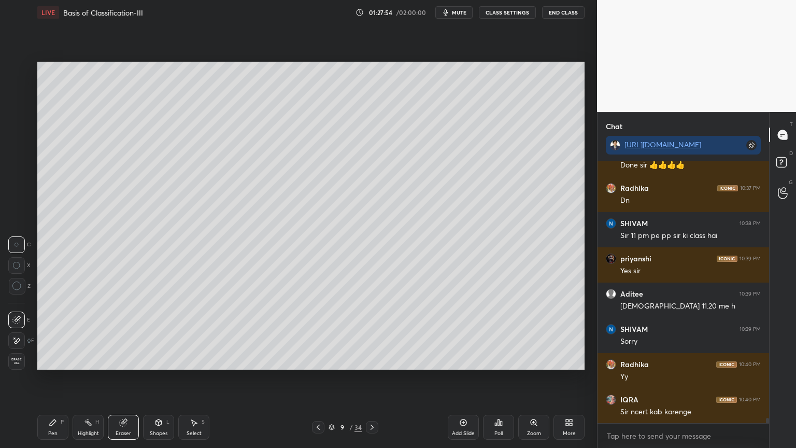
drag, startPoint x: 16, startPoint y: 242, endPoint x: 28, endPoint y: 248, distance: 13.9
click at [21, 243] on div at bounding box center [16, 244] width 17 height 17
drag, startPoint x: 157, startPoint y: 424, endPoint x: 149, endPoint y: 412, distance: 14.1
click at [158, 359] on icon at bounding box center [158, 422] width 8 height 8
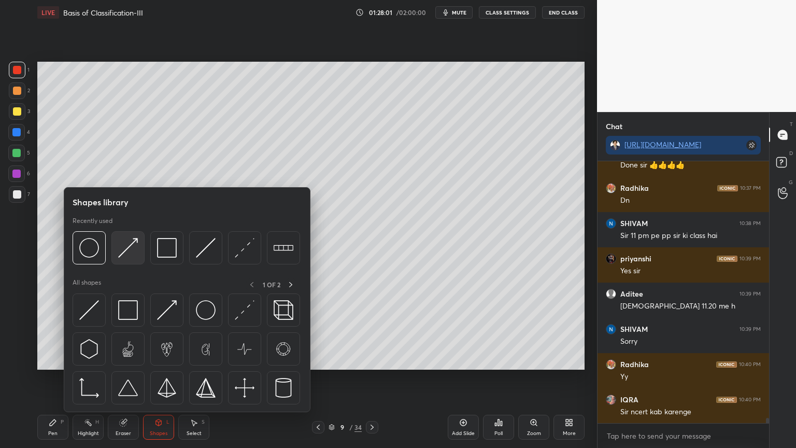
click at [133, 248] on img at bounding box center [128, 248] width 20 height 20
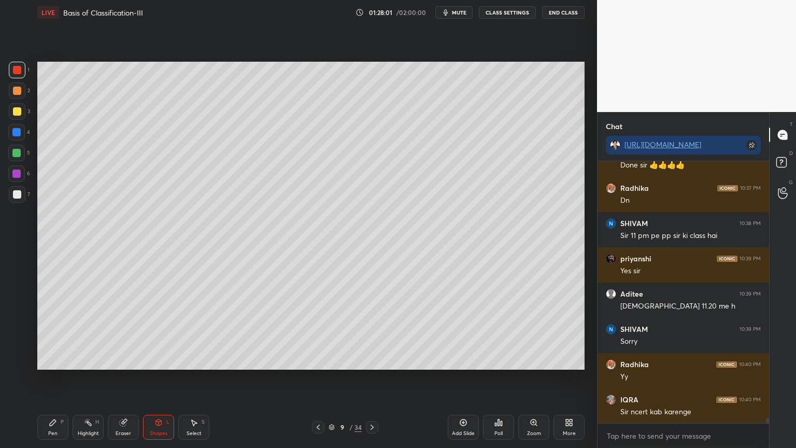
click at [19, 193] on div at bounding box center [17, 194] width 17 height 17
drag, startPoint x: 19, startPoint y: 193, endPoint x: 37, endPoint y: 208, distance: 23.1
click at [21, 196] on div at bounding box center [17, 194] width 17 height 17
click at [163, 359] on div "Shapes L" at bounding box center [158, 426] width 31 height 25
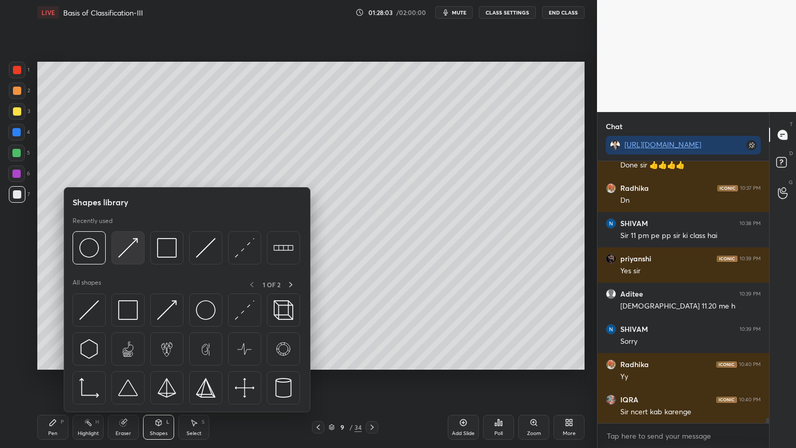
click at [127, 255] on img at bounding box center [128, 248] width 20 height 20
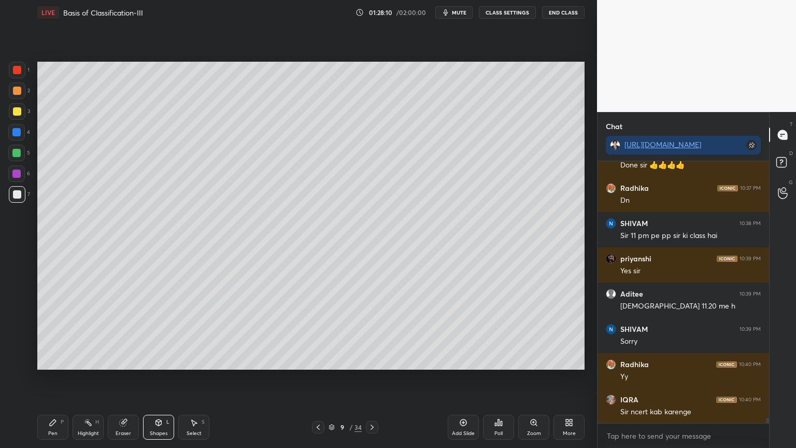
drag, startPoint x: 157, startPoint y: 417, endPoint x: 151, endPoint y: 416, distance: 6.8
click at [153, 359] on div "Shapes L" at bounding box center [158, 426] width 31 height 25
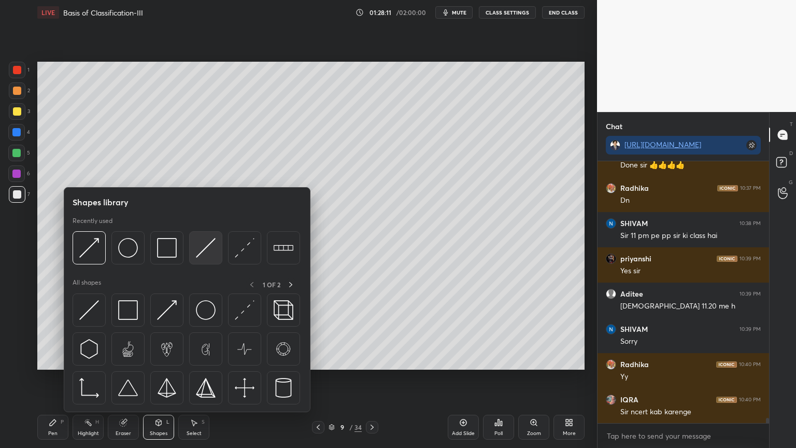
click at [201, 249] on img at bounding box center [206, 248] width 20 height 20
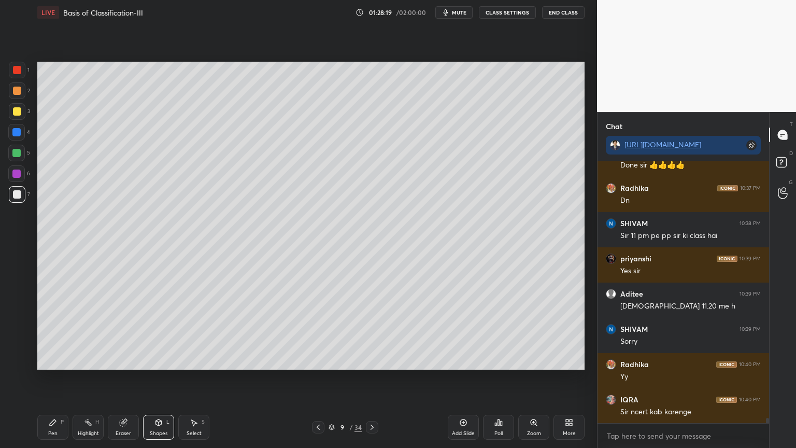
drag, startPoint x: 52, startPoint y: 426, endPoint x: 68, endPoint y: 411, distance: 22.7
click at [56, 359] on div "Pen P" at bounding box center [52, 426] width 31 height 25
click at [17, 153] on div at bounding box center [16, 153] width 8 height 8
drag, startPoint x: 17, startPoint y: 155, endPoint x: 24, endPoint y: 158, distance: 7.7
click at [19, 156] on div at bounding box center [16, 153] width 8 height 8
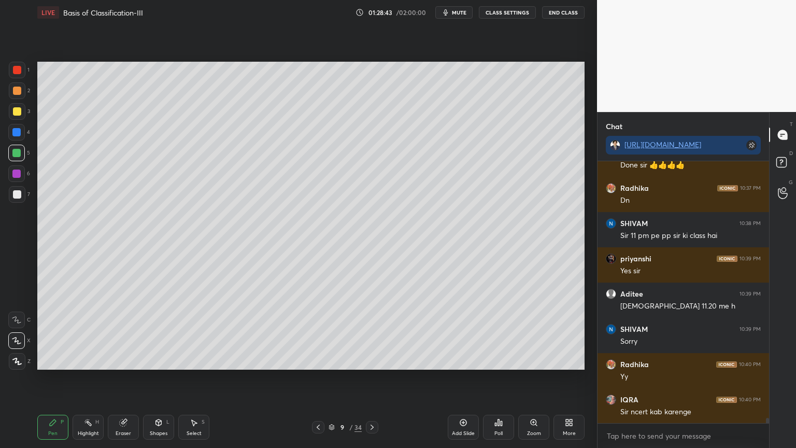
click at [128, 359] on div "Eraser" at bounding box center [123, 426] width 31 height 25
click at [53, 359] on div "Pen P" at bounding box center [52, 426] width 31 height 25
click at [18, 340] on icon at bounding box center [16, 340] width 9 height 7
click at [19, 196] on div at bounding box center [17, 194] width 8 height 8
drag, startPoint x: 15, startPoint y: 73, endPoint x: 20, endPoint y: 97, distance: 25.4
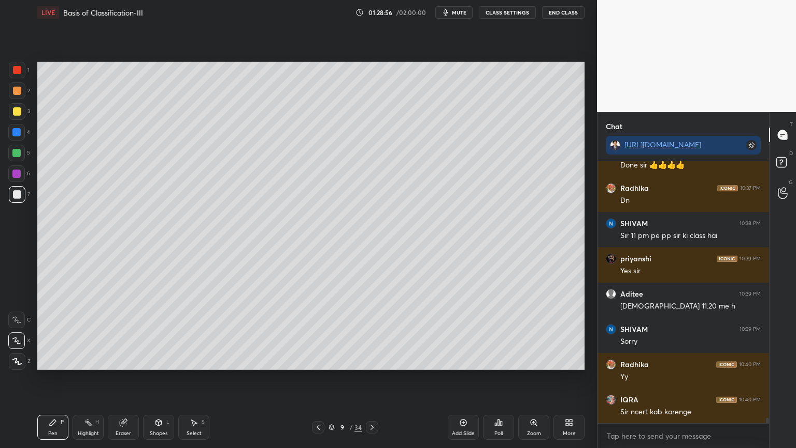
click at [16, 74] on div at bounding box center [17, 70] width 8 height 8
click at [160, 359] on div "Shapes L" at bounding box center [158, 426] width 31 height 25
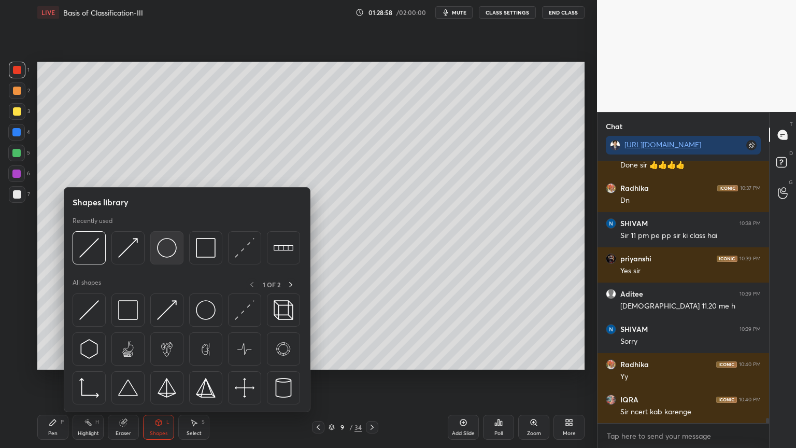
click at [162, 251] on img at bounding box center [167, 248] width 20 height 20
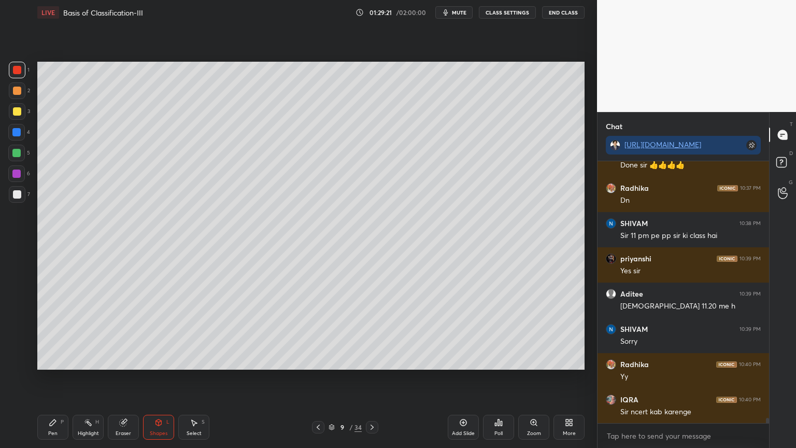
click at [60, 359] on div "Pen P" at bounding box center [52, 426] width 31 height 25
click at [65, 359] on div "Pen P" at bounding box center [52, 426] width 31 height 25
click at [16, 128] on div at bounding box center [16, 132] width 8 height 8
click at [17, 132] on div at bounding box center [16, 132] width 8 height 8
drag, startPoint x: 461, startPoint y: 10, endPoint x: 454, endPoint y: 19, distance: 10.7
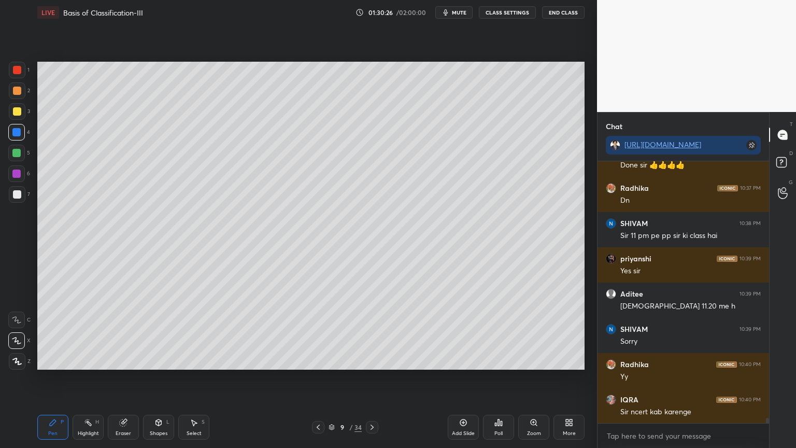
click at [462, 11] on span "mute" at bounding box center [459, 12] width 15 height 7
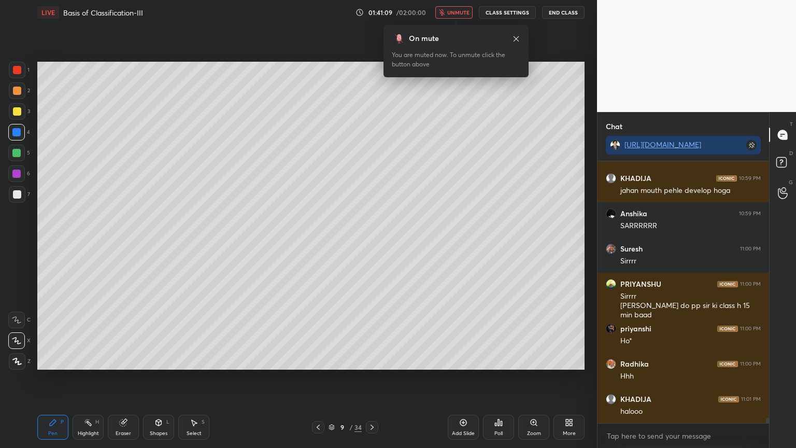
scroll to position [13581, 0]
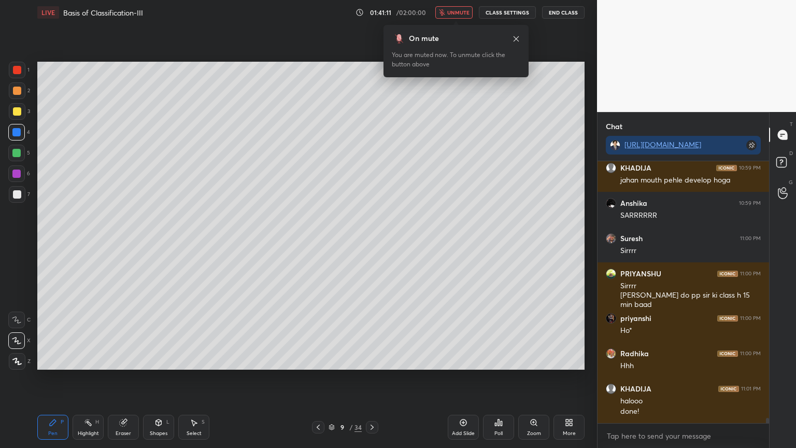
click at [466, 10] on span "unmute" at bounding box center [458, 12] width 22 height 7
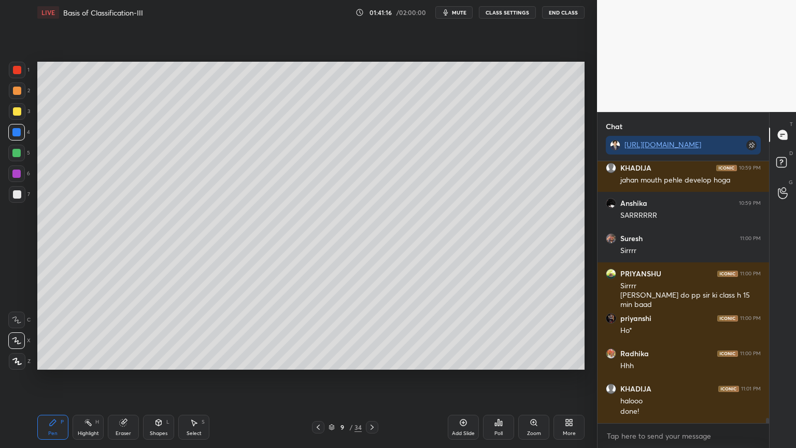
click at [502, 359] on icon at bounding box center [498, 422] width 8 height 8
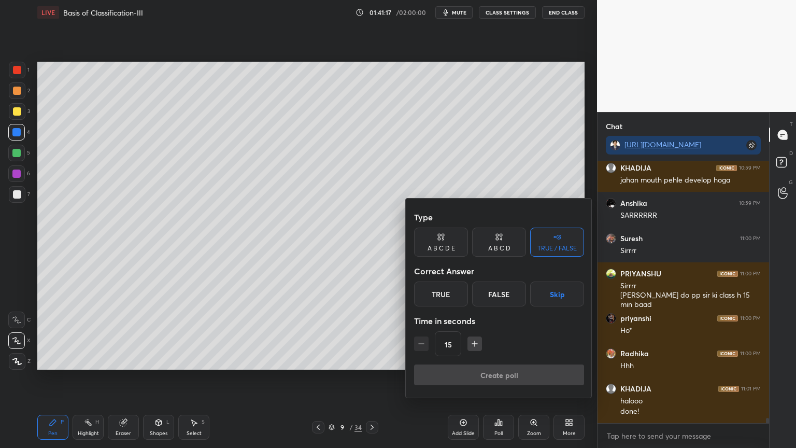
drag, startPoint x: 555, startPoint y: 296, endPoint x: 550, endPoint y: 303, distance: 8.1
click at [555, 295] on button "Skip" at bounding box center [557, 293] width 54 height 25
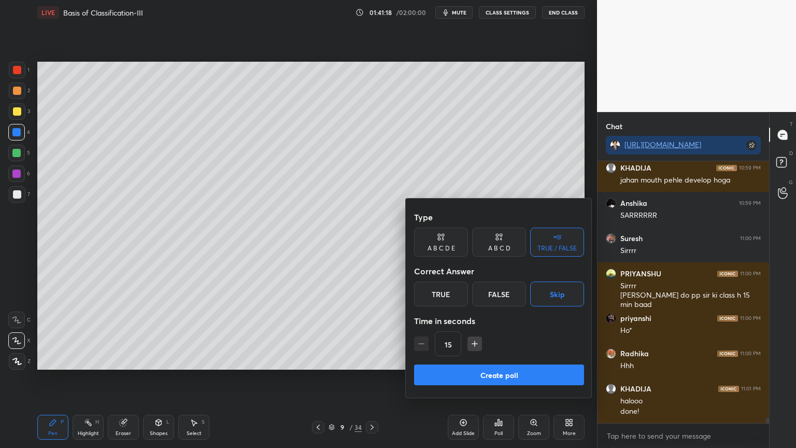
click at [517, 359] on button "Create poll" at bounding box center [499, 374] width 170 height 21
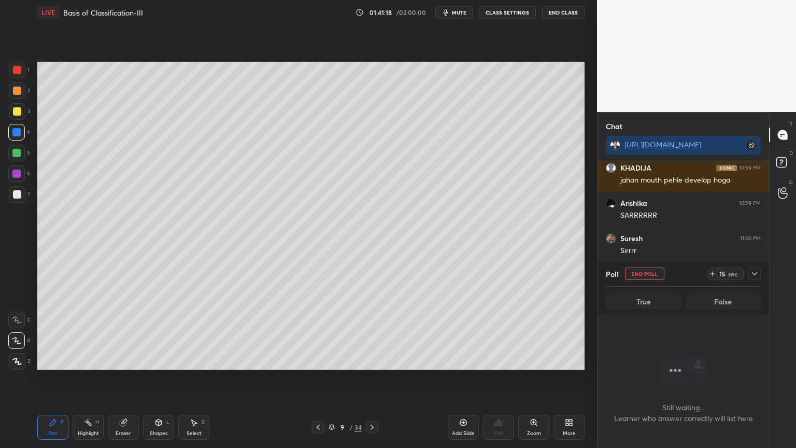
scroll to position [3, 3]
drag, startPoint x: 641, startPoint y: 275, endPoint x: 626, endPoint y: 276, distance: 14.6
click at [639, 273] on button "End Poll" at bounding box center [644, 273] width 39 height 12
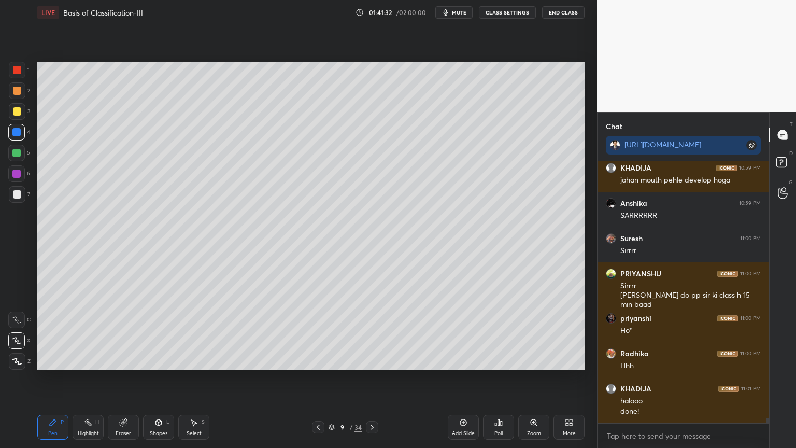
scroll to position [13616, 0]
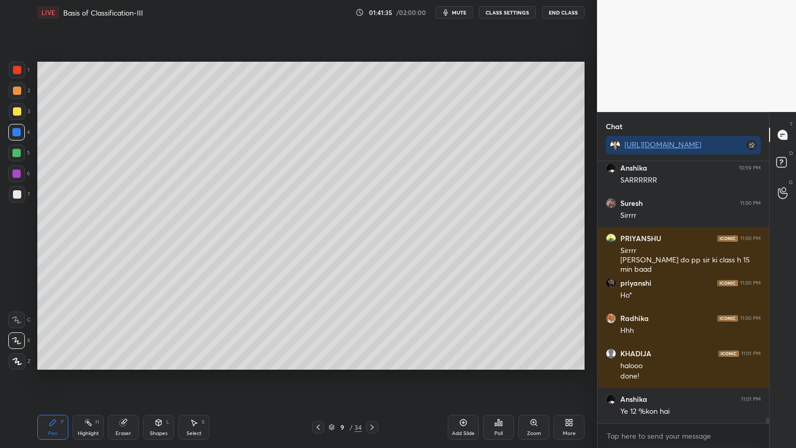
click at [318, 359] on icon at bounding box center [318, 427] width 8 height 8
click at [317, 359] on icon at bounding box center [318, 427] width 8 height 8
click at [321, 359] on icon at bounding box center [318, 427] width 8 height 8
click at [320, 359] on icon at bounding box center [318, 427] width 8 height 8
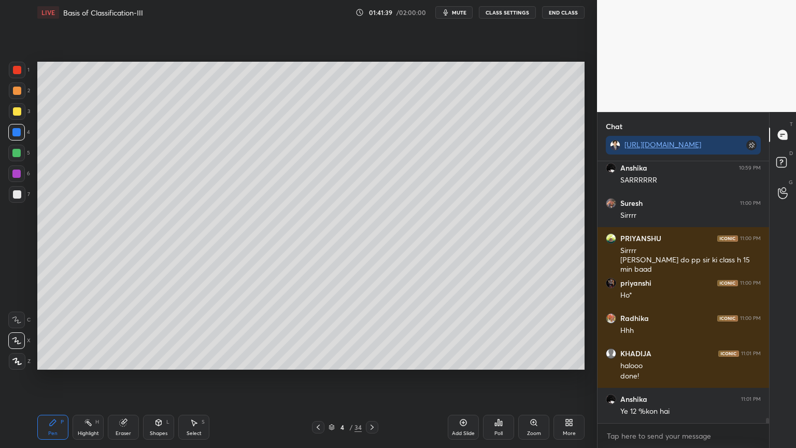
click at [319, 359] on icon at bounding box center [318, 427] width 8 height 8
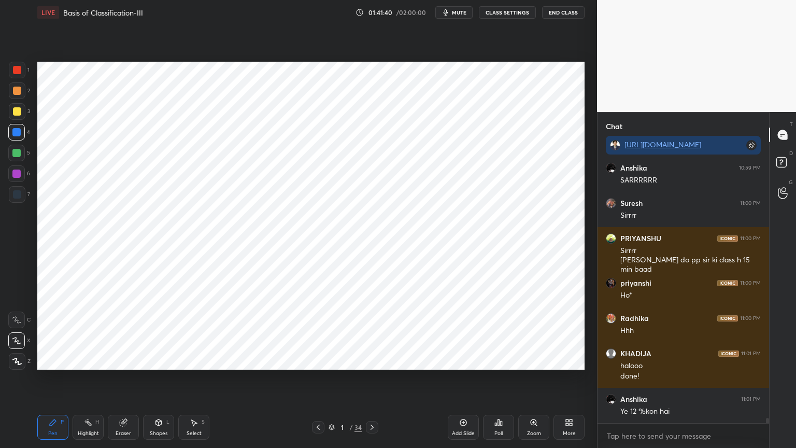
click at [371, 359] on icon at bounding box center [372, 427] width 8 height 8
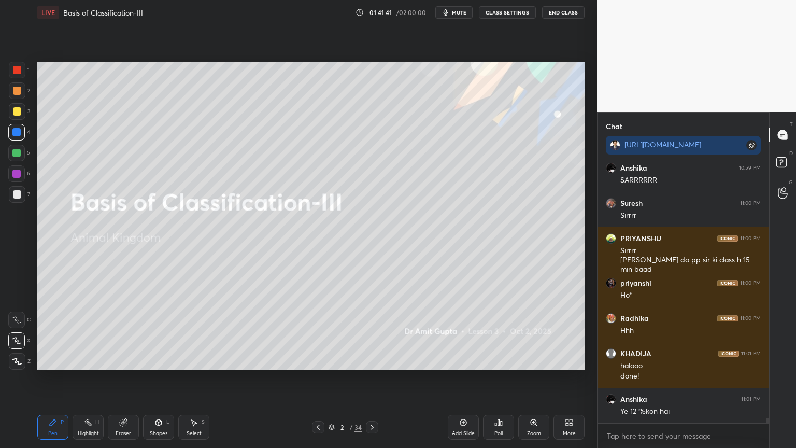
click at [371, 359] on icon at bounding box center [371, 426] width 3 height 5
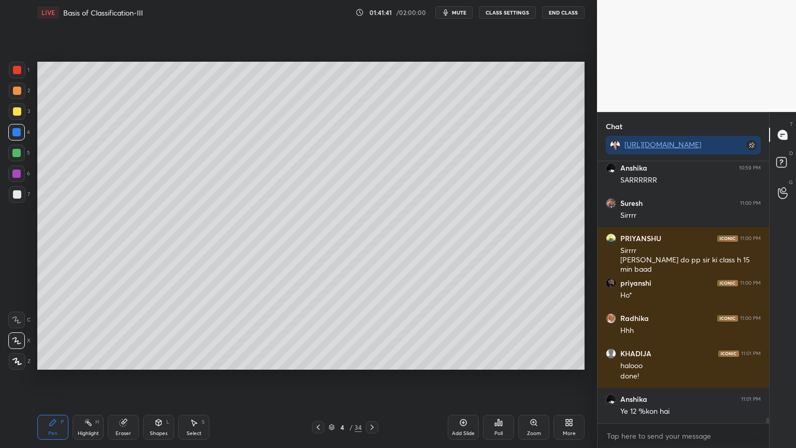
click at [371, 359] on icon at bounding box center [372, 427] width 8 height 8
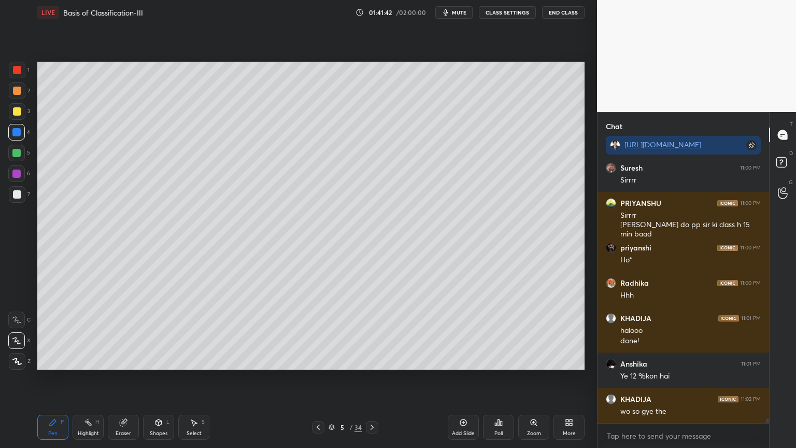
click at [371, 359] on icon at bounding box center [371, 426] width 3 height 5
click at [372, 359] on icon at bounding box center [372, 427] width 8 height 8
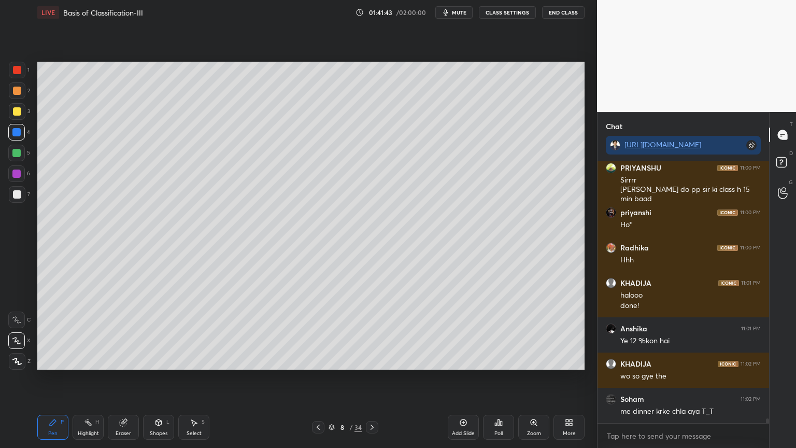
click at [373, 359] on icon at bounding box center [372, 427] width 8 height 8
click at [318, 359] on icon at bounding box center [318, 427] width 8 height 8
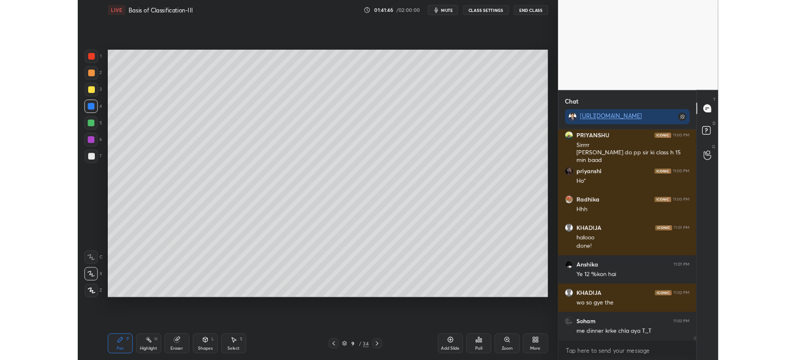
scroll to position [13722, 0]
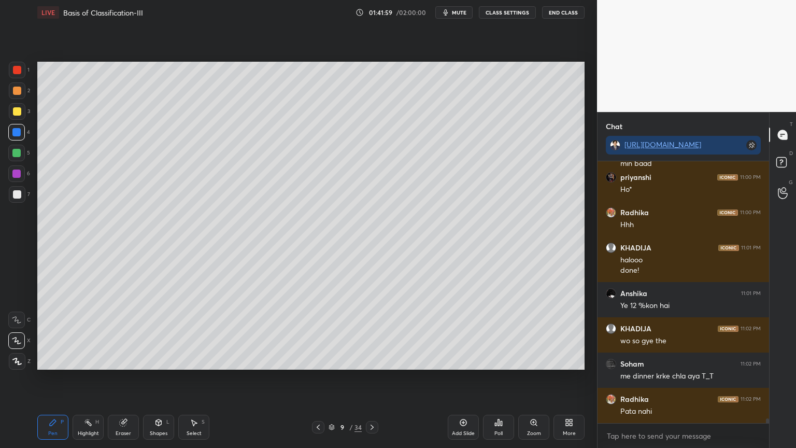
click at [567, 359] on icon at bounding box center [569, 422] width 8 height 8
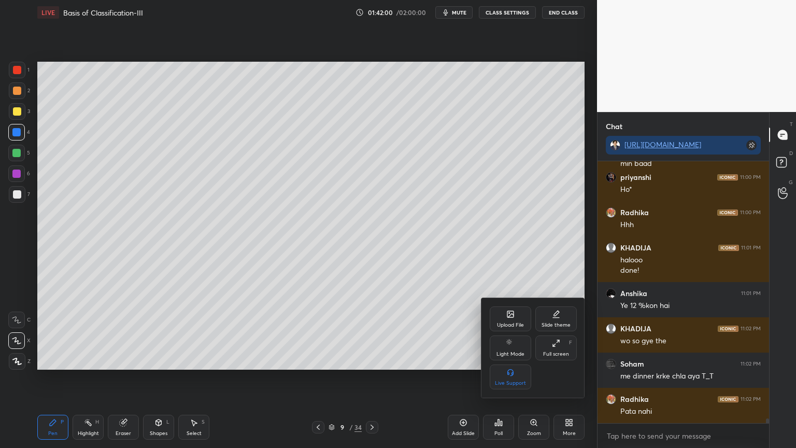
click at [505, 322] on div "Upload File" at bounding box center [510, 324] width 27 height 5
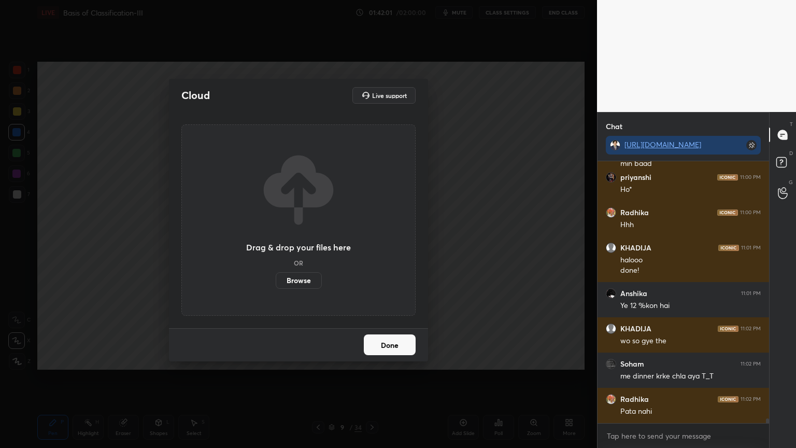
click at [291, 282] on label "Browse" at bounding box center [299, 280] width 46 height 17
click at [276, 282] on input "Browse" at bounding box center [276, 280] width 0 height 17
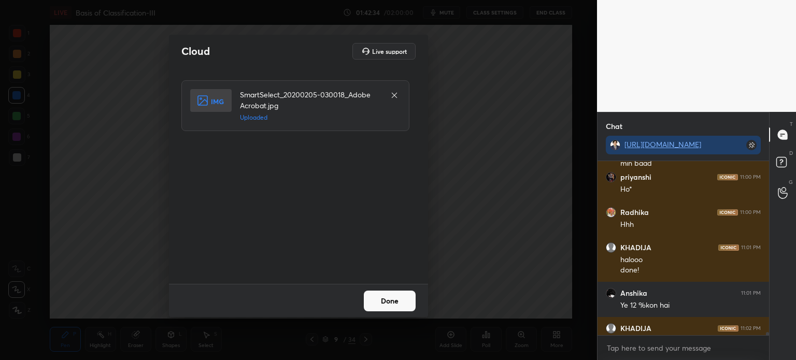
click at [407, 303] on button "Done" at bounding box center [390, 301] width 52 height 21
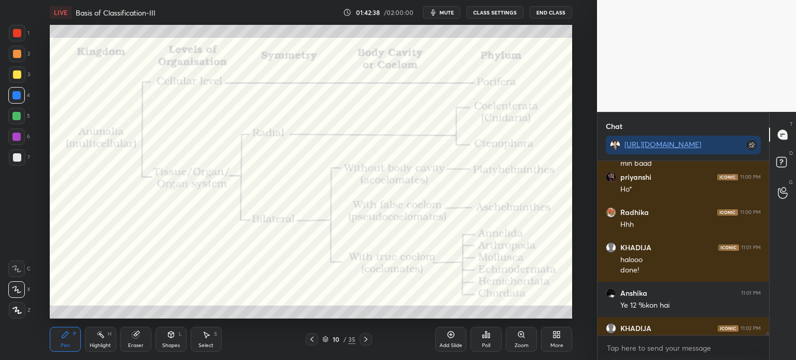
click at [15, 37] on div at bounding box center [17, 33] width 8 height 8
click at [18, 37] on div at bounding box center [17, 33] width 8 height 8
click at [174, 340] on div "Shapes L" at bounding box center [170, 339] width 31 height 25
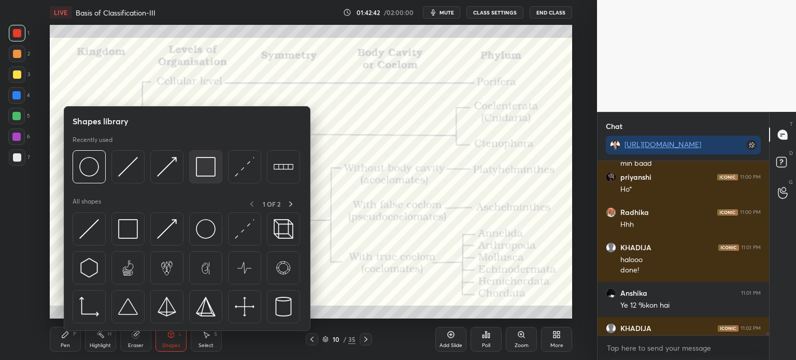
click at [199, 166] on img at bounding box center [206, 167] width 20 height 20
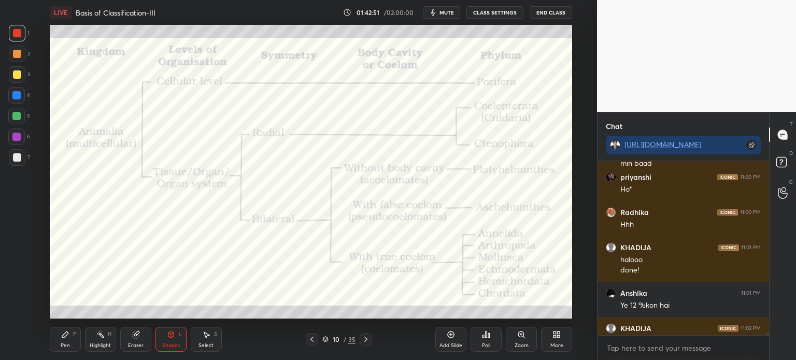
drag, startPoint x: 103, startPoint y: 345, endPoint x: 104, endPoint y: 326, distance: 18.7
click at [101, 345] on div "Highlight H" at bounding box center [100, 339] width 31 height 25
drag, startPoint x: 69, startPoint y: 340, endPoint x: 66, endPoint y: 329, distance: 11.3
click at [67, 347] on div "Pen P" at bounding box center [65, 339] width 31 height 25
click at [21, 271] on icon at bounding box center [16, 268] width 9 height 7
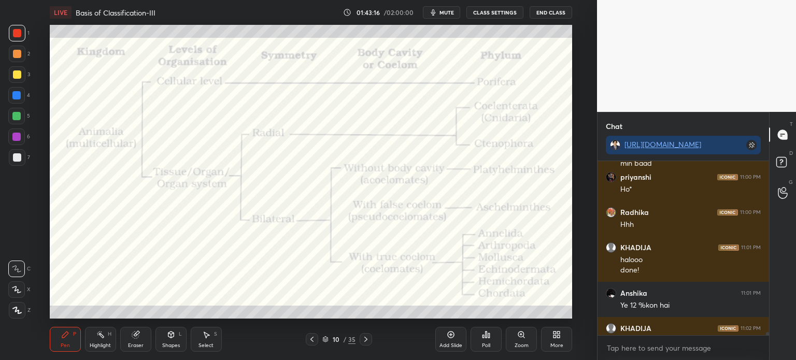
click at [17, 269] on icon at bounding box center [16, 268] width 9 height 7
click at [575, 281] on div "Setting up your live class Poll for secs No correct answer Start poll" at bounding box center [310, 172] width 555 height 294
click at [575, 282] on div "Setting up your live class Poll for secs No correct answer Start poll" at bounding box center [310, 172] width 555 height 294
click at [363, 336] on icon at bounding box center [366, 339] width 8 height 8
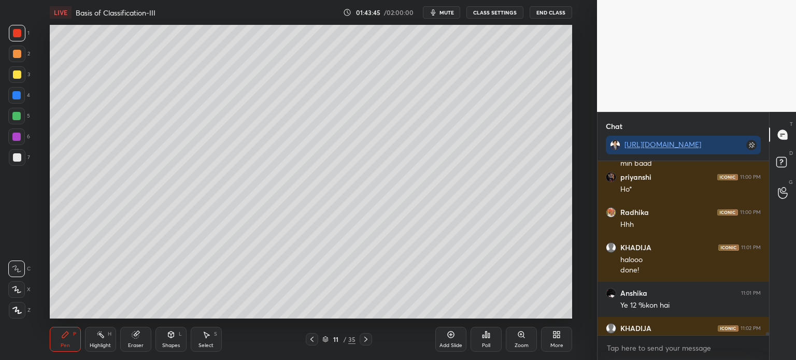
click at [311, 339] on icon at bounding box center [312, 339] width 8 height 8
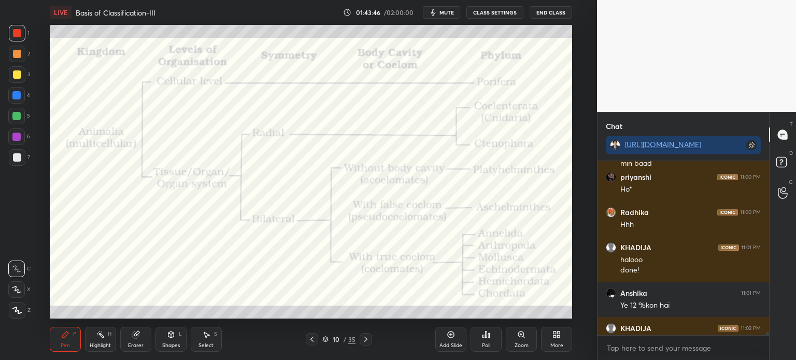
click at [309, 337] on icon at bounding box center [312, 339] width 8 height 8
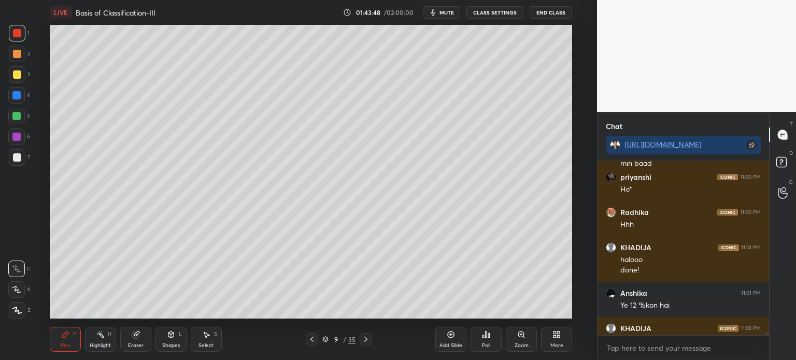
click at [363, 339] on icon at bounding box center [366, 339] width 8 height 8
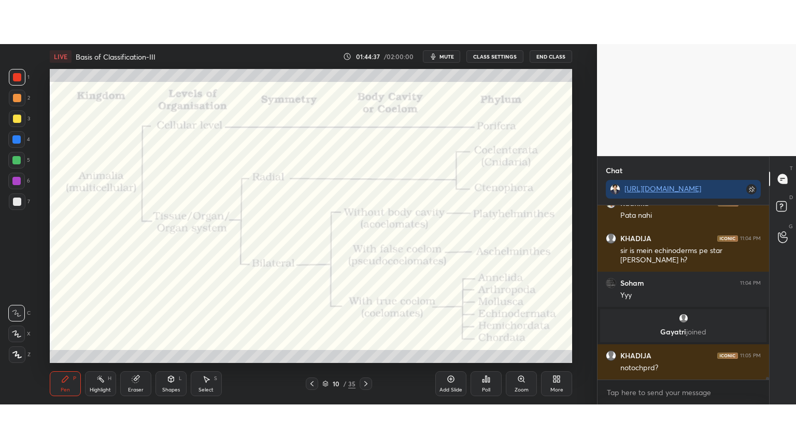
scroll to position [12103, 0]
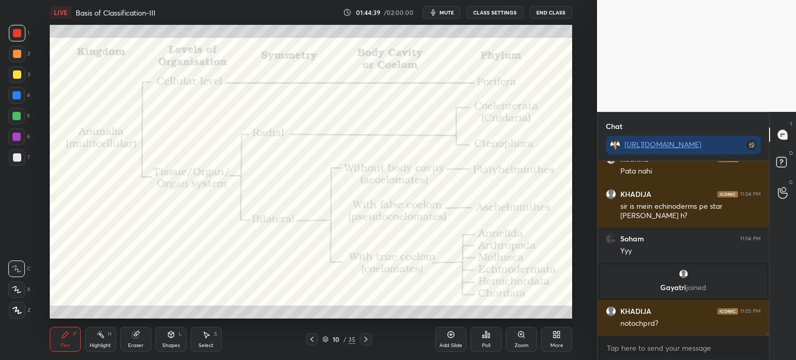
click at [451, 333] on icon at bounding box center [451, 334] width 8 height 8
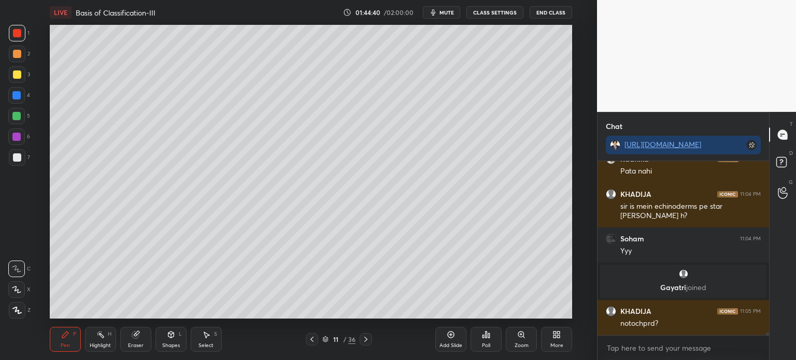
click at [24, 145] on div "6" at bounding box center [19, 138] width 22 height 21
click at [24, 147] on div "6" at bounding box center [19, 138] width 22 height 21
click at [16, 159] on div at bounding box center [17, 157] width 8 height 8
click at [18, 158] on div at bounding box center [17, 157] width 8 height 8
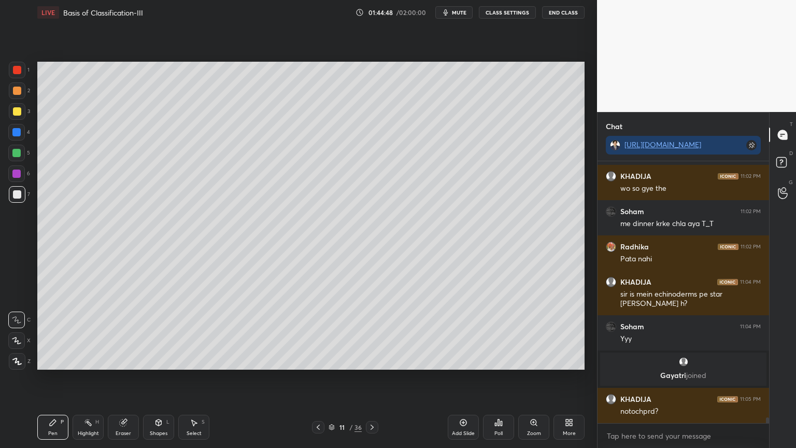
scroll to position [12025, 0]
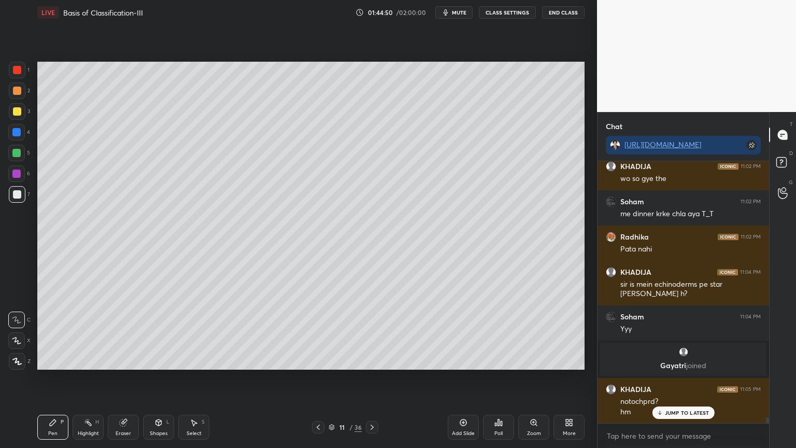
click at [158, 359] on icon at bounding box center [158, 422] width 8 height 8
drag, startPoint x: 50, startPoint y: 425, endPoint x: 48, endPoint y: 412, distance: 12.7
click at [49, 359] on div "Pen P" at bounding box center [52, 426] width 31 height 25
click at [17, 323] on div at bounding box center [16, 319] width 17 height 17
drag, startPoint x: 155, startPoint y: 422, endPoint x: 148, endPoint y: 415, distance: 10.3
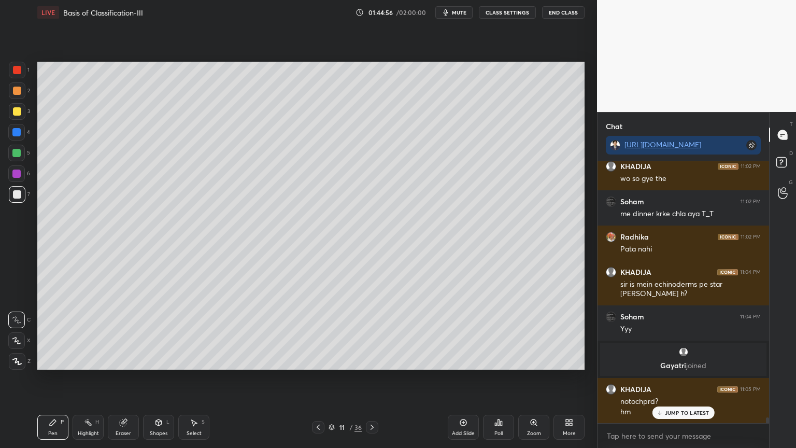
click at [155, 359] on icon at bounding box center [158, 422] width 8 height 8
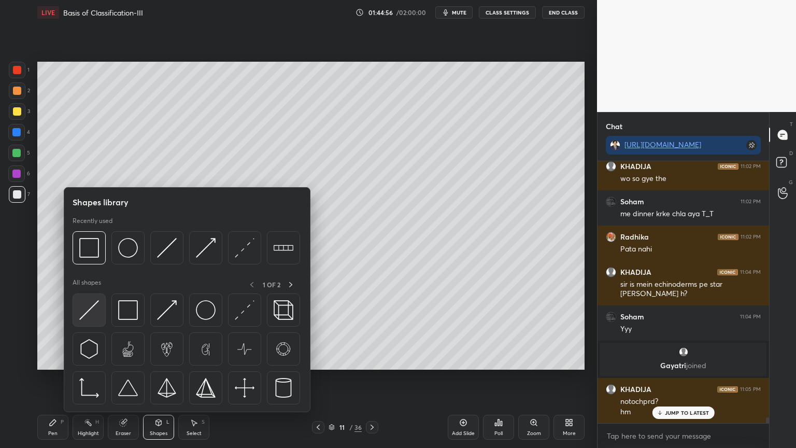
click at [91, 312] on img at bounding box center [89, 310] width 20 height 20
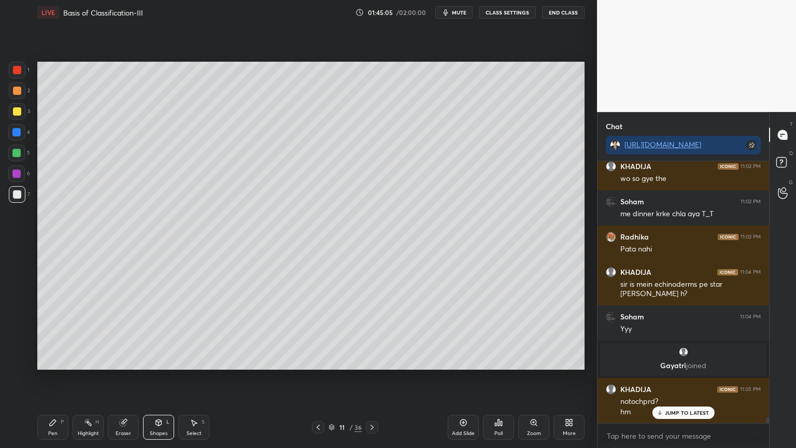
scroll to position [12061, 0]
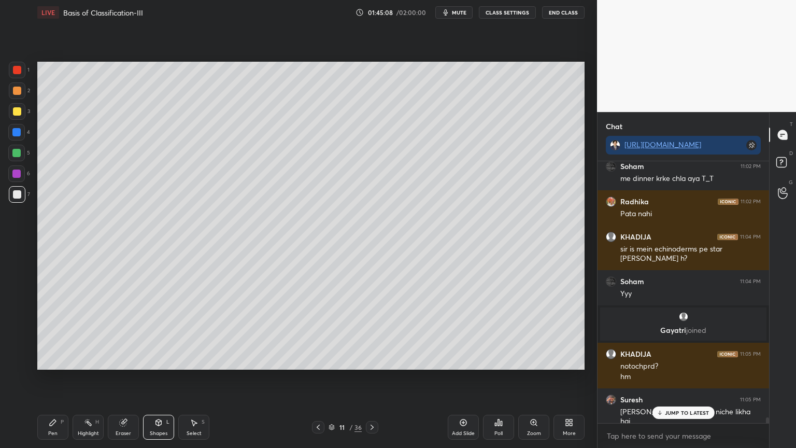
click at [54, 359] on icon at bounding box center [53, 422] width 6 height 6
click at [157, 359] on div "Shapes L" at bounding box center [158, 426] width 31 height 25
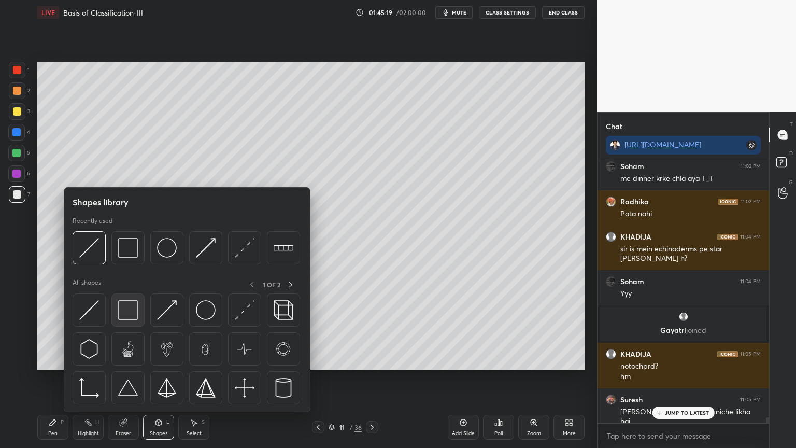
click at [134, 313] on img at bounding box center [128, 310] width 20 height 20
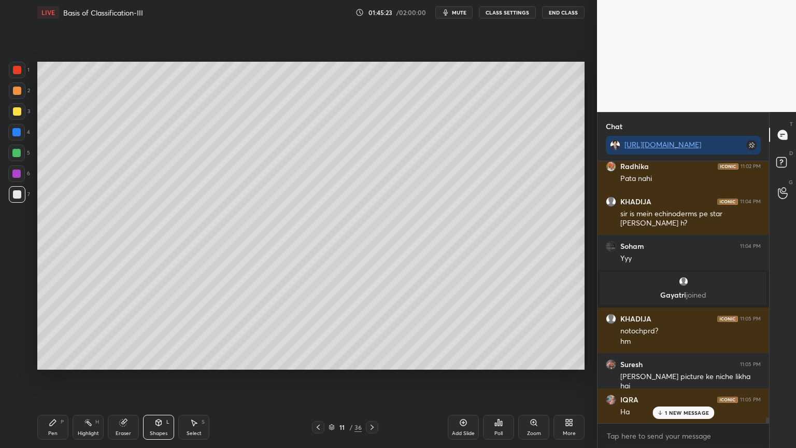
scroll to position [12131, 0]
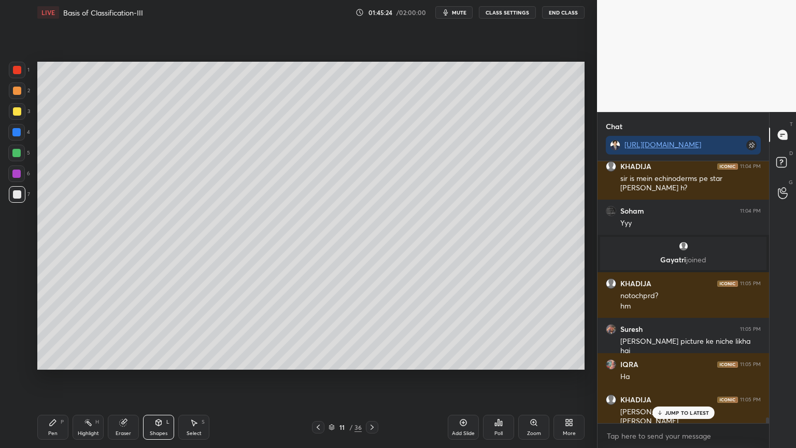
click at [59, 359] on div "Pen P" at bounding box center [52, 426] width 31 height 25
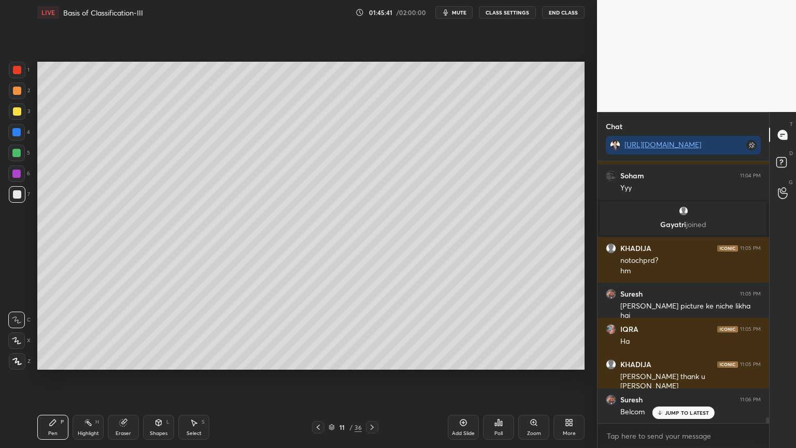
drag, startPoint x: 163, startPoint y: 421, endPoint x: 160, endPoint y: 415, distance: 6.8
click at [164, 359] on div "Shapes L" at bounding box center [158, 426] width 31 height 25
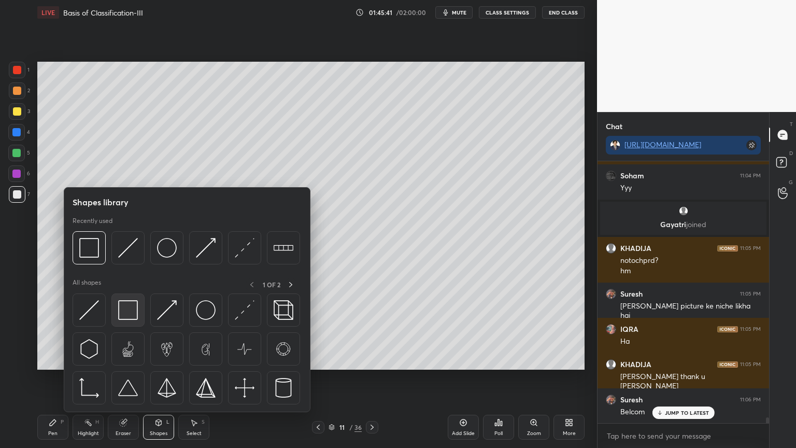
click at [134, 319] on img at bounding box center [128, 310] width 20 height 20
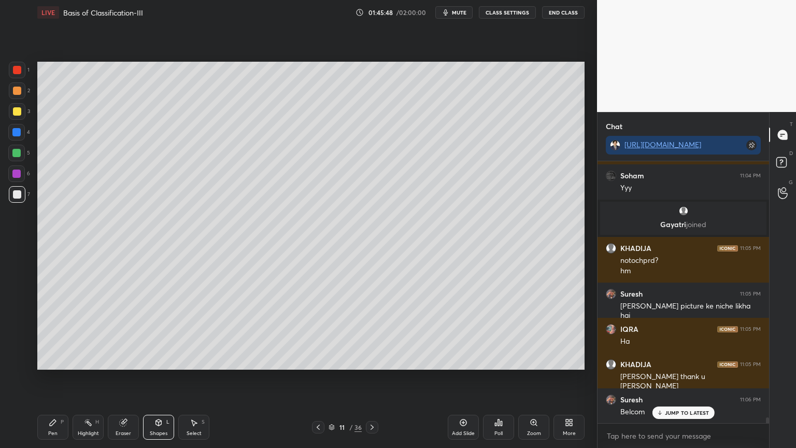
click at [19, 90] on div at bounding box center [17, 91] width 8 height 8
drag, startPoint x: 18, startPoint y: 93, endPoint x: 17, endPoint y: 108, distance: 14.5
click at [18, 95] on div at bounding box center [17, 90] width 17 height 17
drag, startPoint x: 52, startPoint y: 424, endPoint x: 44, endPoint y: 394, distance: 31.5
click at [52, 359] on div "Pen P" at bounding box center [52, 426] width 31 height 25
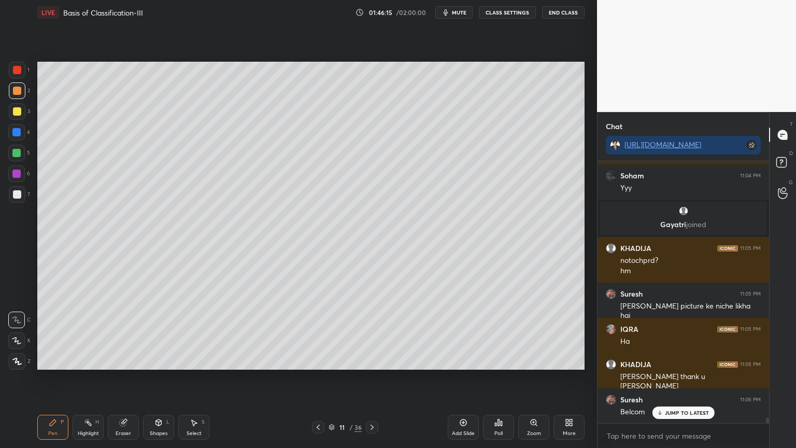
click at [20, 74] on div at bounding box center [17, 70] width 17 height 17
click at [18, 73] on div at bounding box center [17, 70] width 8 height 8
drag, startPoint x: 18, startPoint y: 338, endPoint x: 18, endPoint y: 327, distance: 10.4
click at [17, 340] on icon at bounding box center [16, 340] width 9 height 7
click at [17, 153] on div at bounding box center [16, 153] width 8 height 8
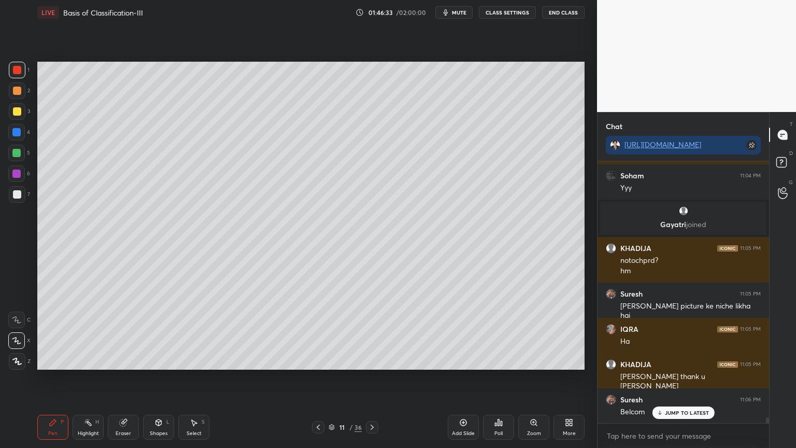
click at [18, 149] on div at bounding box center [16, 153] width 8 height 8
click at [16, 106] on div at bounding box center [17, 111] width 17 height 17
click at [17, 108] on div at bounding box center [17, 111] width 17 height 17
click at [19, 93] on div at bounding box center [17, 91] width 8 height 8
click at [22, 110] on div at bounding box center [17, 111] width 17 height 17
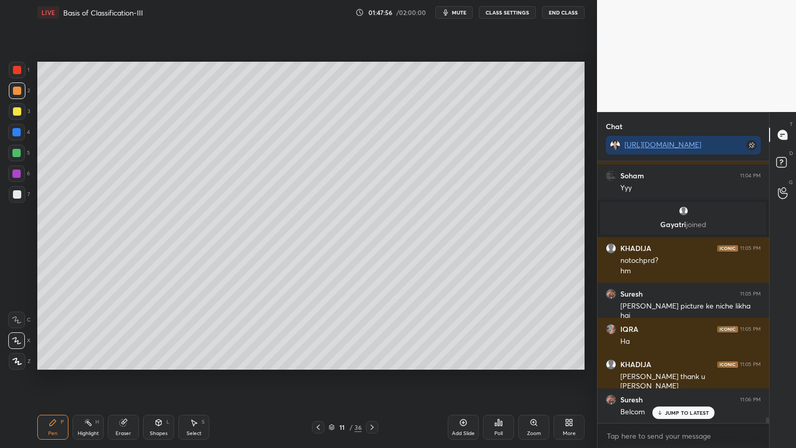
click at [19, 114] on div at bounding box center [17, 111] width 8 height 8
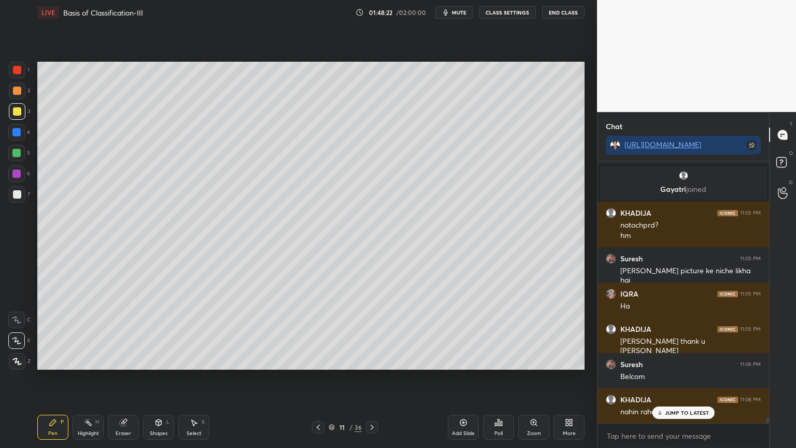
click at [17, 67] on div at bounding box center [17, 70] width 8 height 8
click at [19, 67] on div at bounding box center [17, 70] width 8 height 8
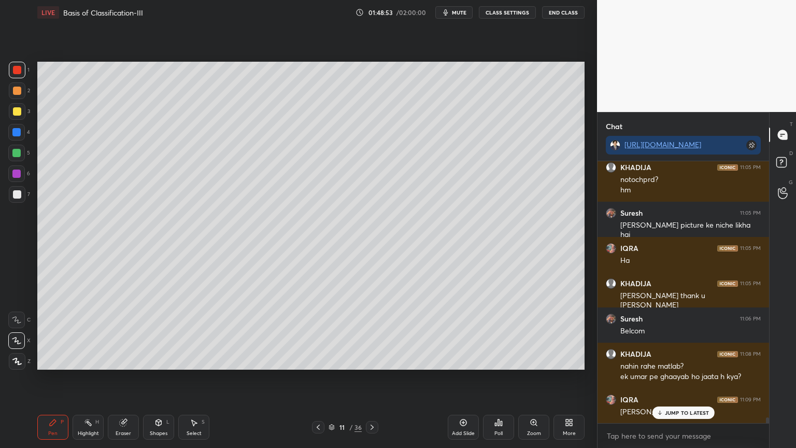
scroll to position [12282, 0]
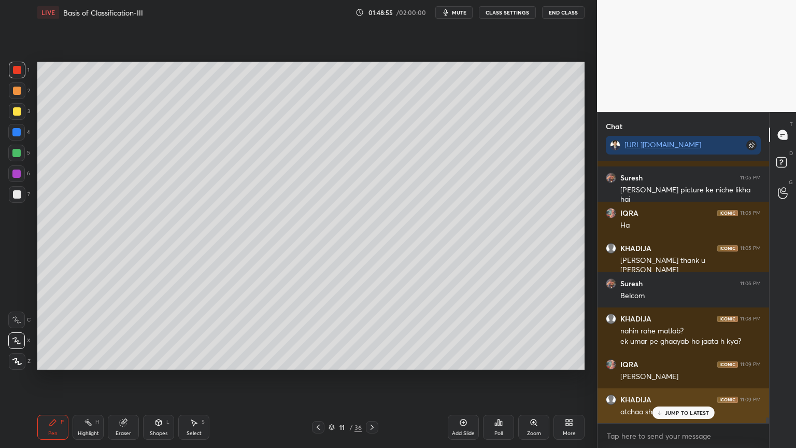
click at [678, 359] on p "JUMP TO LATEST" at bounding box center [687, 412] width 45 height 6
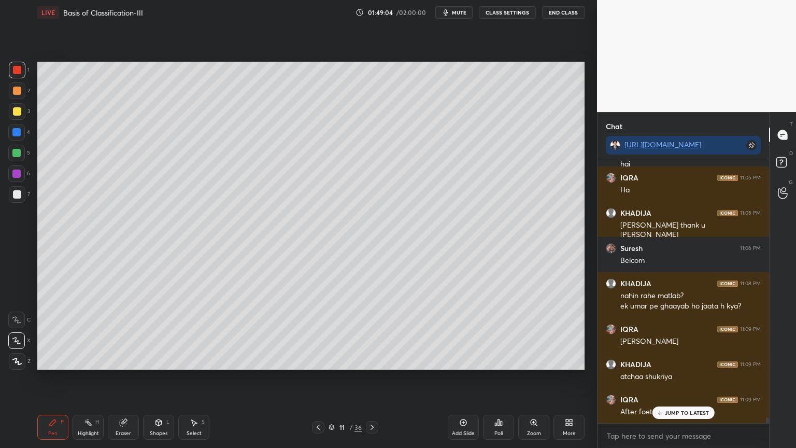
click at [465, 16] on button "mute" at bounding box center [453, 12] width 37 height 12
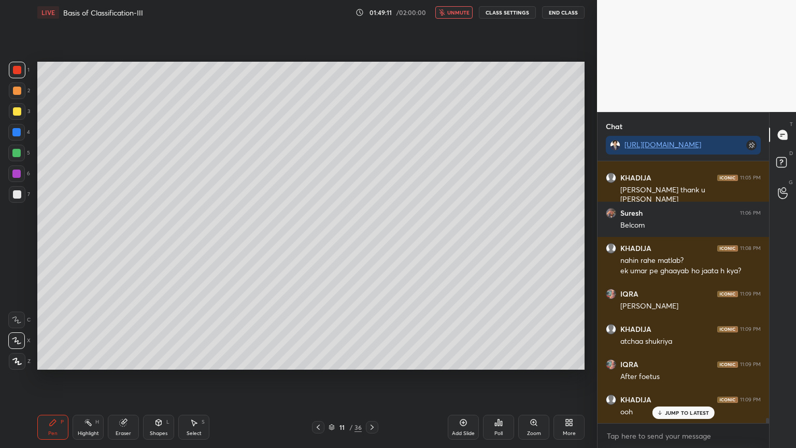
click at [459, 16] on button "unmute" at bounding box center [453, 12] width 37 height 12
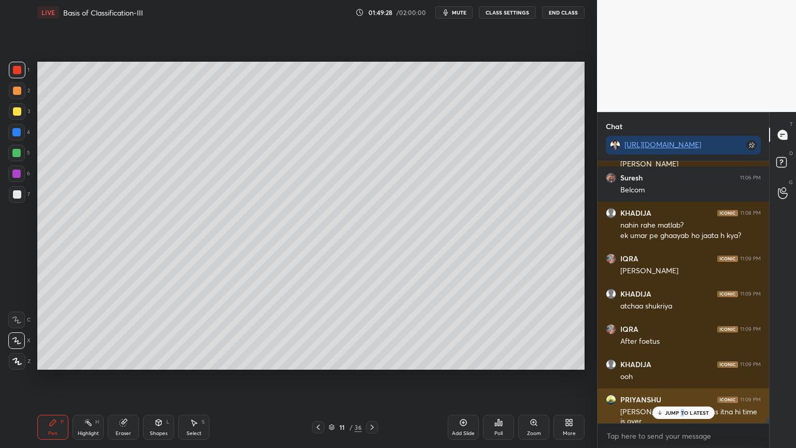
drag, startPoint x: 683, startPoint y: 414, endPoint x: 671, endPoint y: 415, distance: 12.0
click at [680, 359] on div "JUMP TO LATEST" at bounding box center [683, 412] width 62 height 12
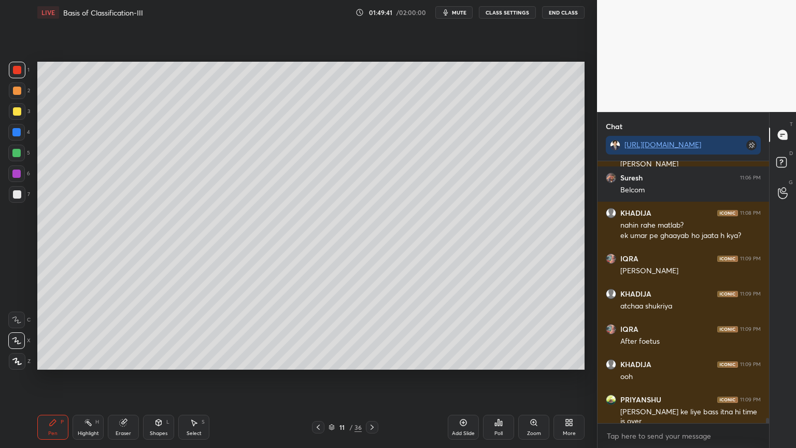
click at [567, 359] on icon at bounding box center [569, 422] width 8 height 8
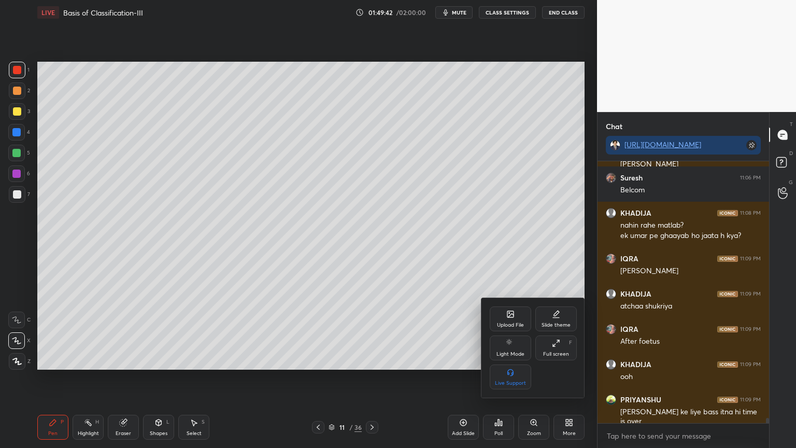
click at [510, 317] on icon at bounding box center [510, 314] width 6 height 6
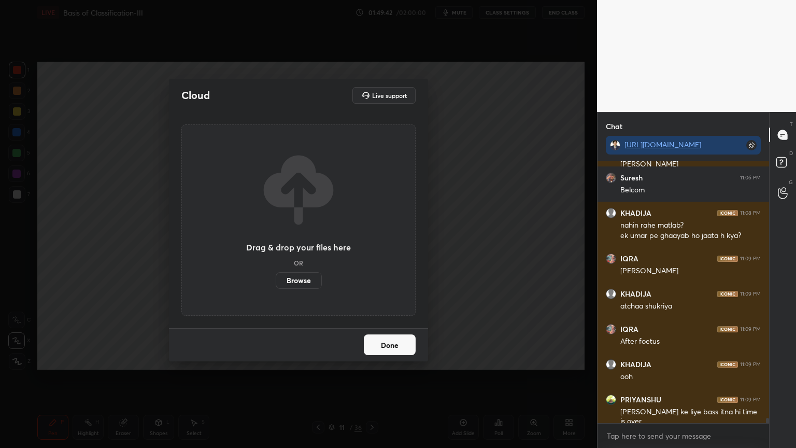
scroll to position [12423, 0]
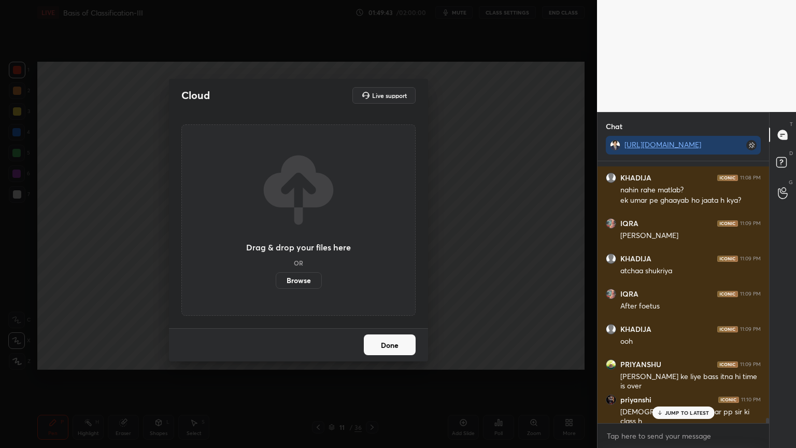
click at [401, 342] on button "Done" at bounding box center [390, 344] width 52 height 21
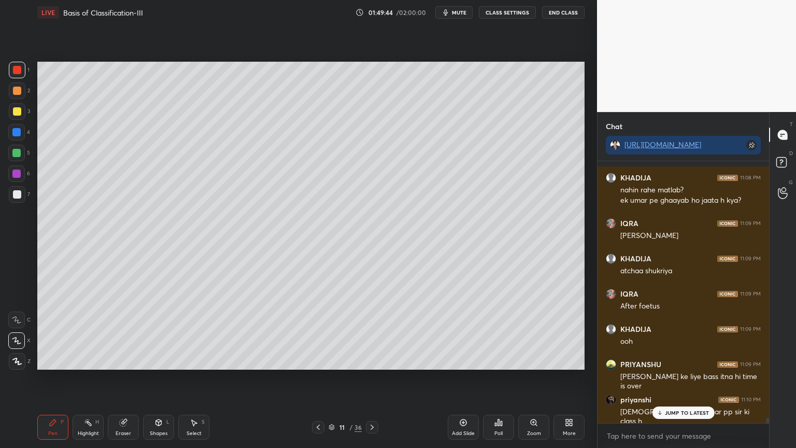
scroll to position [12459, 0]
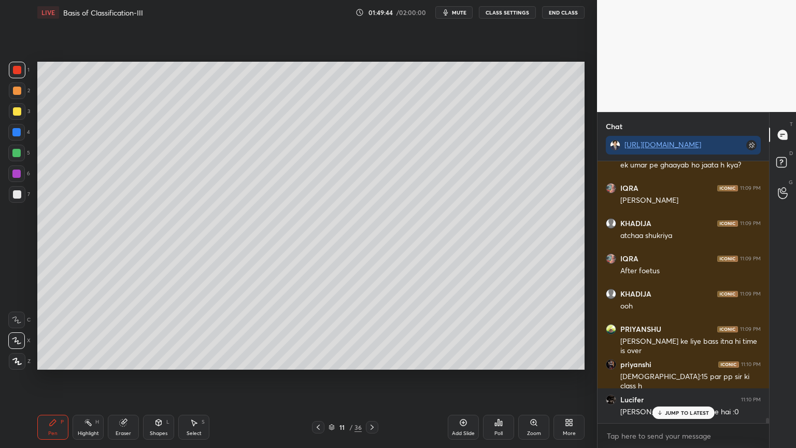
click at [81, 359] on div "Highlight H" at bounding box center [88, 426] width 31 height 25
click at [21, 198] on div at bounding box center [17, 194] width 17 height 17
drag, startPoint x: 19, startPoint y: 197, endPoint x: 27, endPoint y: 200, distance: 8.4
click at [17, 199] on div at bounding box center [17, 194] width 17 height 17
click at [501, 359] on div "Poll" at bounding box center [498, 426] width 31 height 25
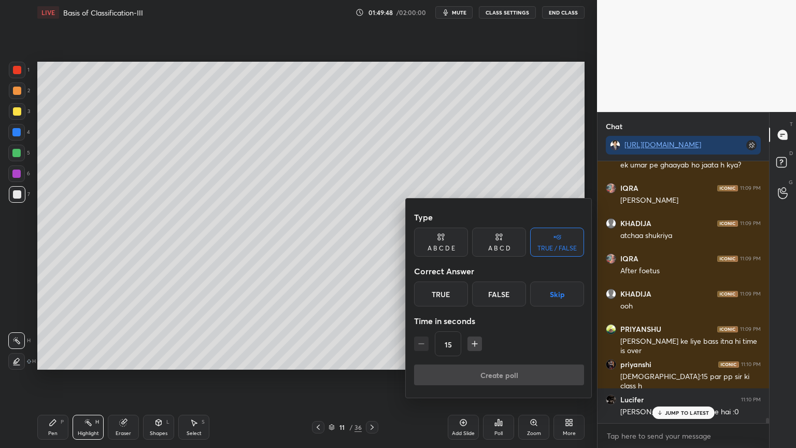
scroll to position [12494, 0]
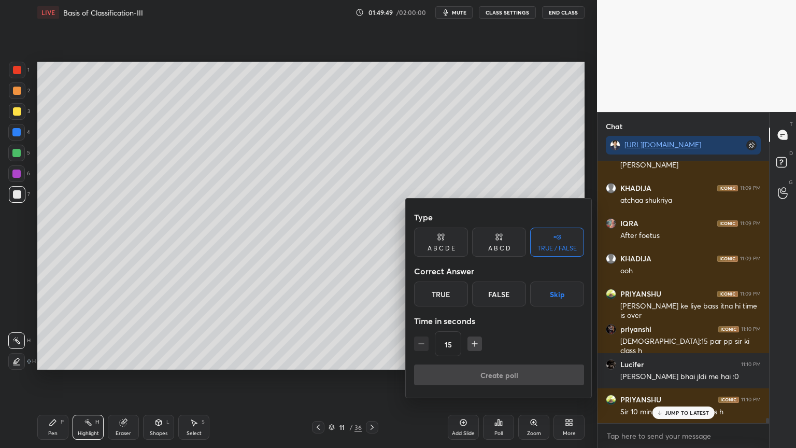
drag, startPoint x: 550, startPoint y: 298, endPoint x: 545, endPoint y: 308, distance: 11.6
click at [551, 298] on button "Skip" at bounding box center [557, 293] width 54 height 25
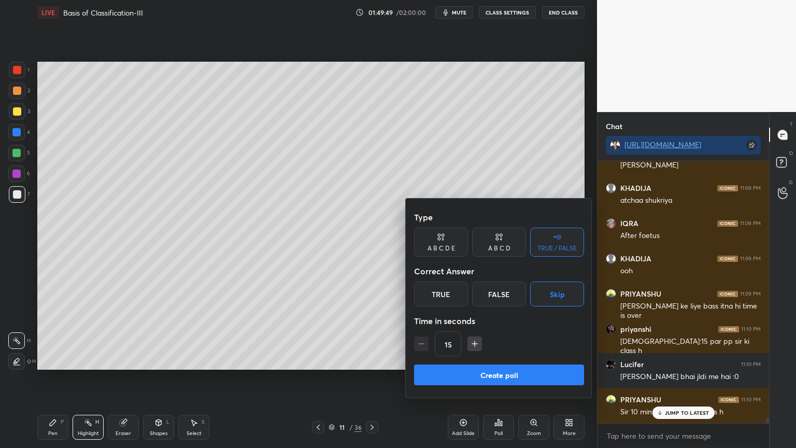
click at [521, 359] on button "Create poll" at bounding box center [499, 374] width 170 height 21
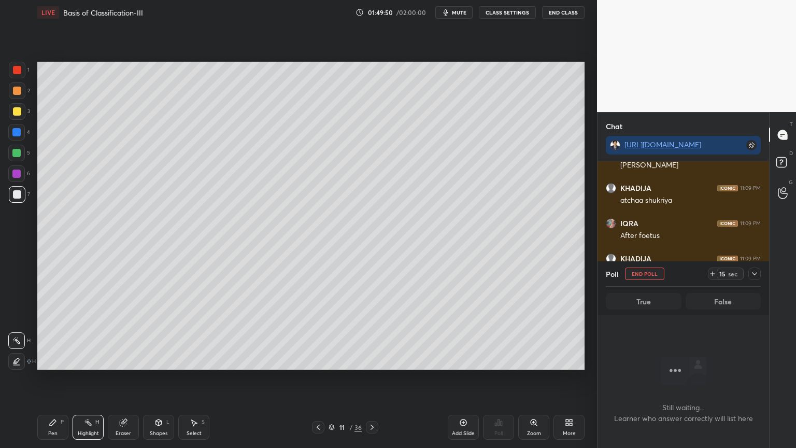
scroll to position [3, 3]
click at [646, 273] on button "End Poll" at bounding box center [644, 273] width 39 height 12
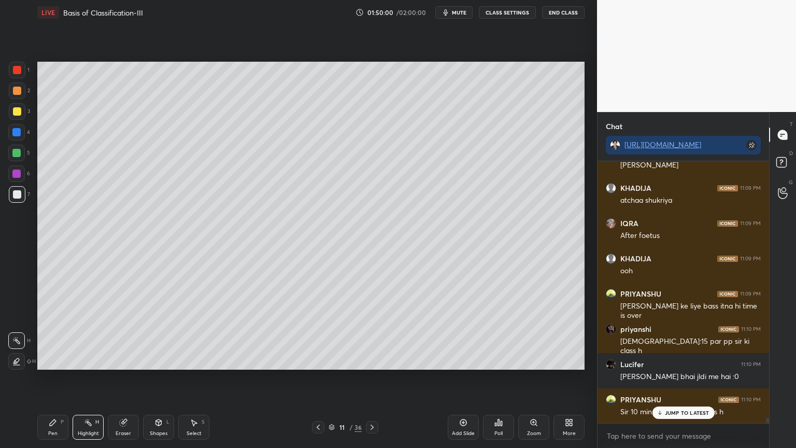
drag, startPoint x: 468, startPoint y: 8, endPoint x: 465, endPoint y: 15, distance: 6.7
click at [466, 10] on span "mute" at bounding box center [459, 12] width 15 height 7
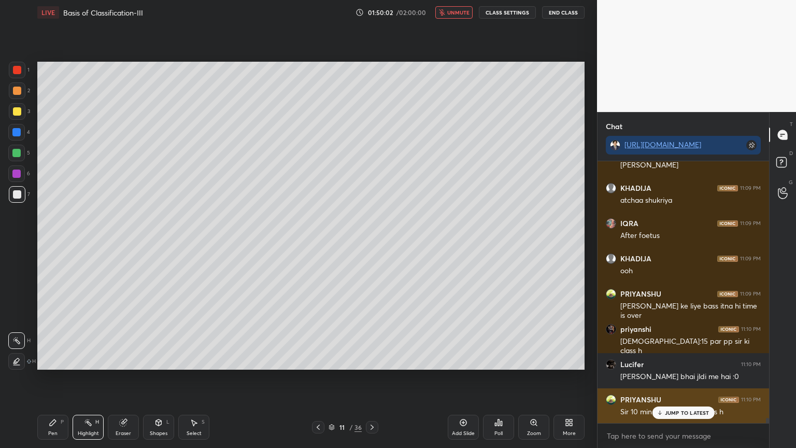
click at [668, 359] on p "JUMP TO LATEST" at bounding box center [687, 412] width 45 height 6
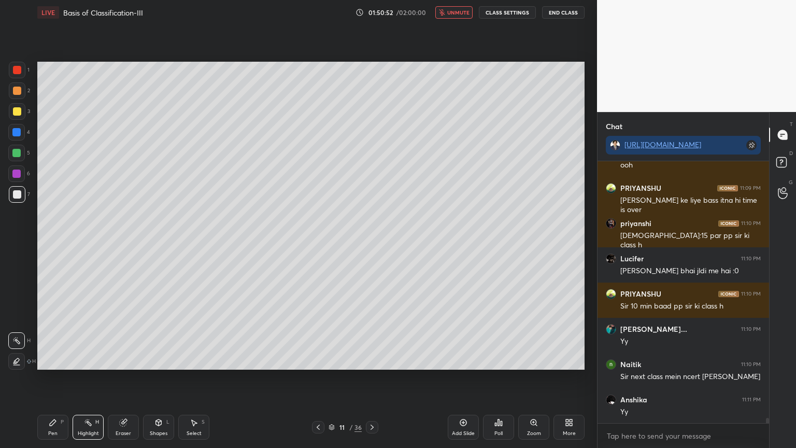
scroll to position [12635, 0]
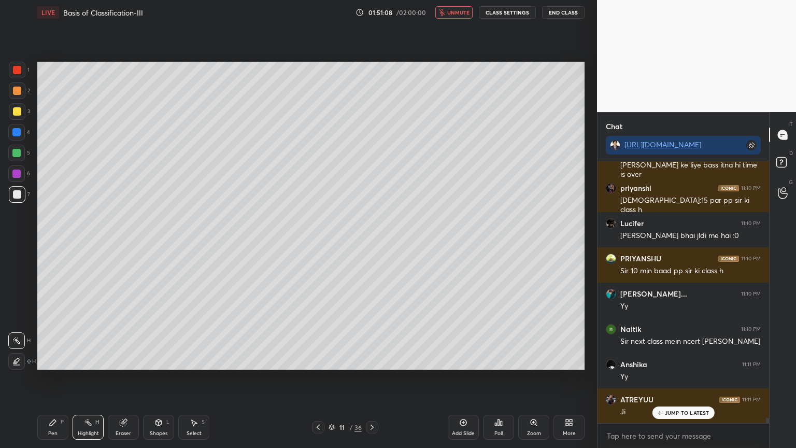
click at [199, 359] on div "Select S" at bounding box center [193, 426] width 31 height 25
drag, startPoint x: 56, startPoint y: 422, endPoint x: 51, endPoint y: 416, distance: 8.1
click at [54, 359] on icon at bounding box center [53, 422] width 8 height 8
click at [19, 75] on div at bounding box center [17, 70] width 17 height 17
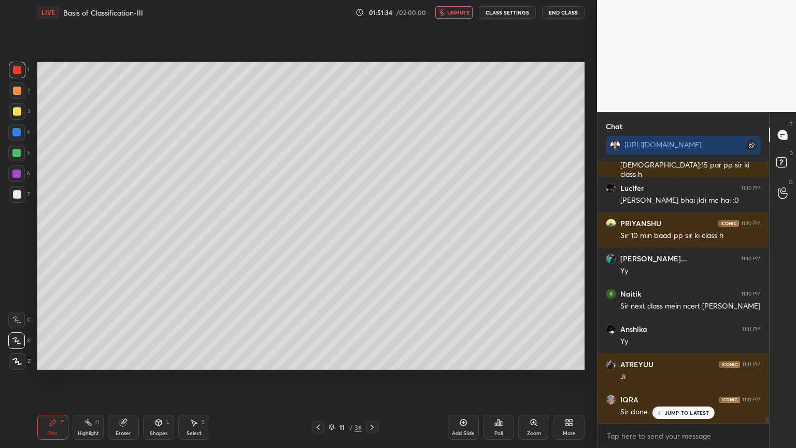
click at [455, 14] on span "unmute" at bounding box center [458, 12] width 22 height 7
click at [496, 359] on div "Poll" at bounding box center [498, 426] width 31 height 25
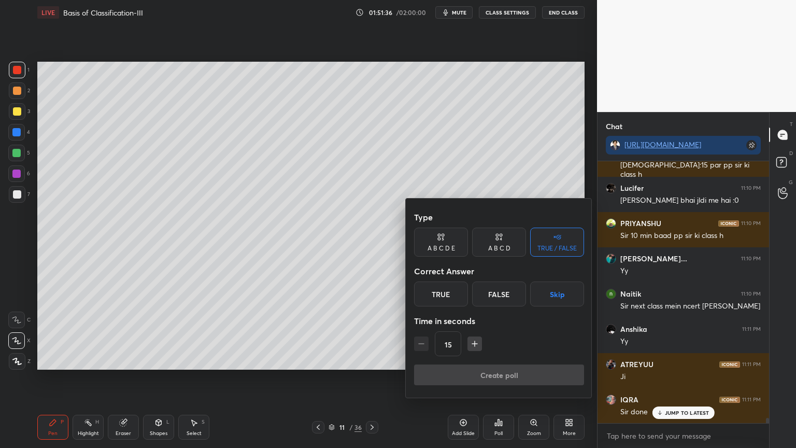
click at [559, 294] on button "Skip" at bounding box center [557, 293] width 54 height 25
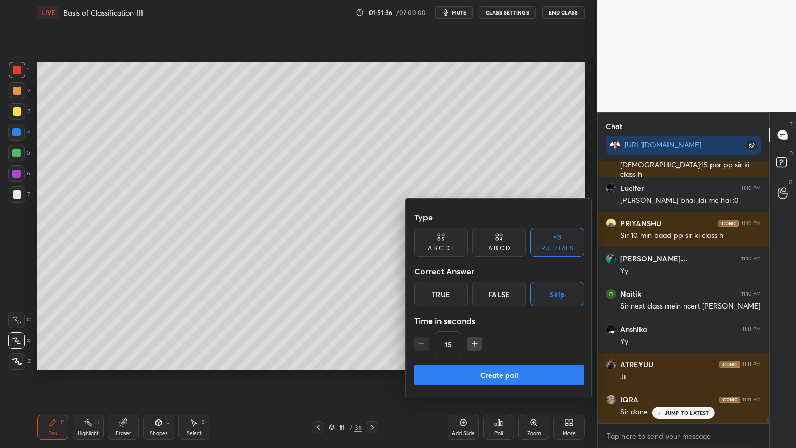
drag, startPoint x: 502, startPoint y: 369, endPoint x: 499, endPoint y: 374, distance: 5.8
click at [501, 359] on button "Create poll" at bounding box center [499, 374] width 170 height 21
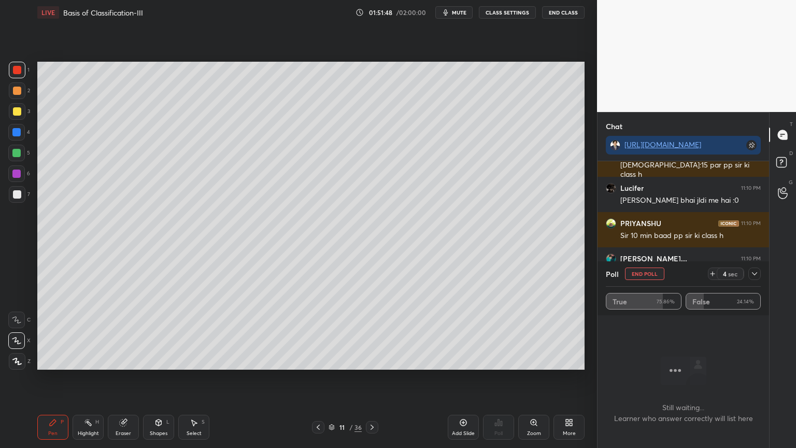
scroll to position [12759, 0]
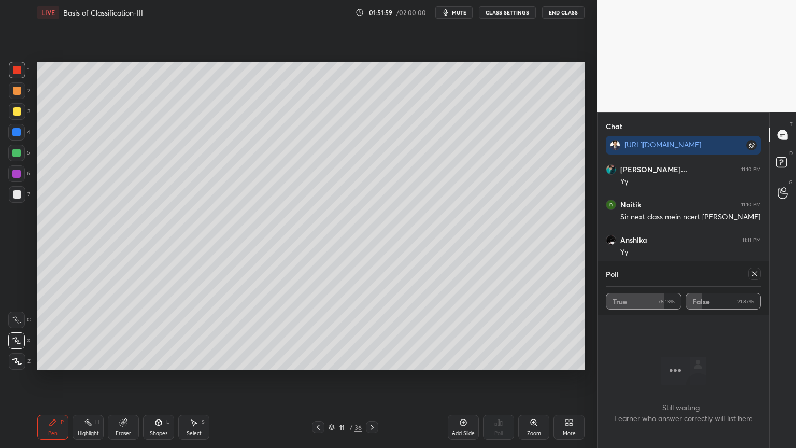
click at [756, 271] on icon at bounding box center [754, 273] width 8 height 8
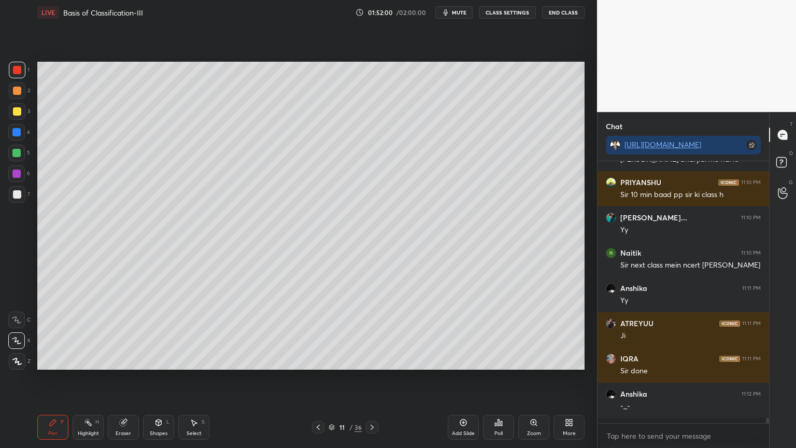
scroll to position [3, 3]
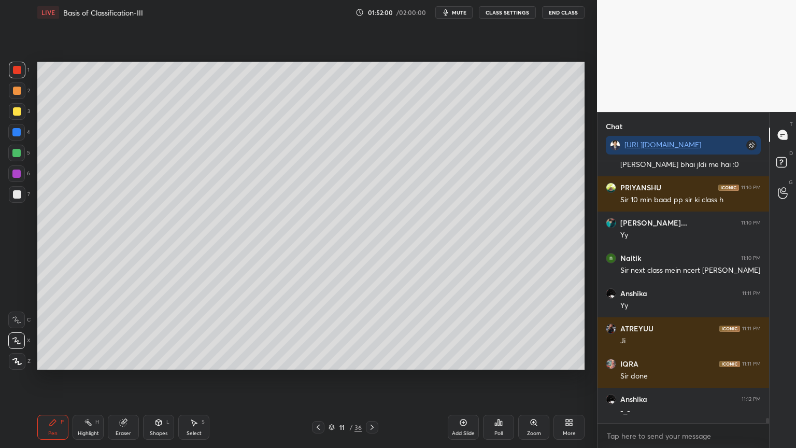
click at [494, 359] on div "Poll" at bounding box center [498, 426] width 31 height 25
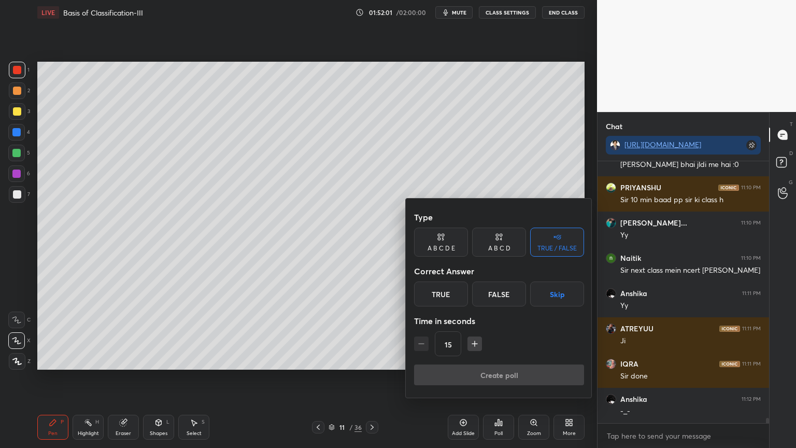
click at [550, 300] on button "Skip" at bounding box center [557, 293] width 54 height 25
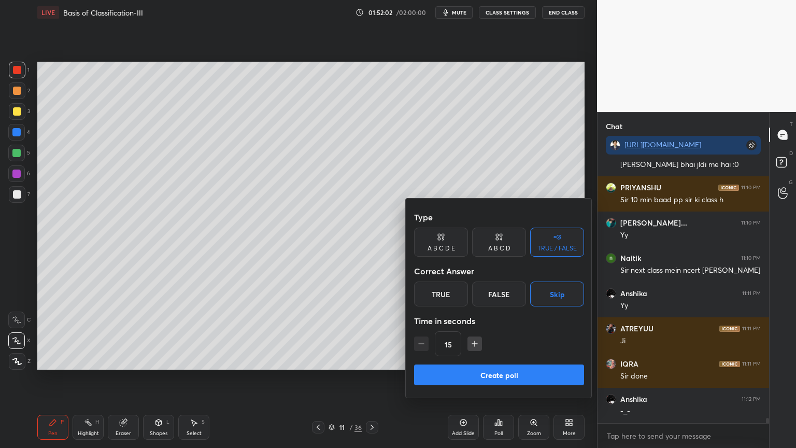
click at [518, 359] on button "Create poll" at bounding box center [499, 374] width 170 height 21
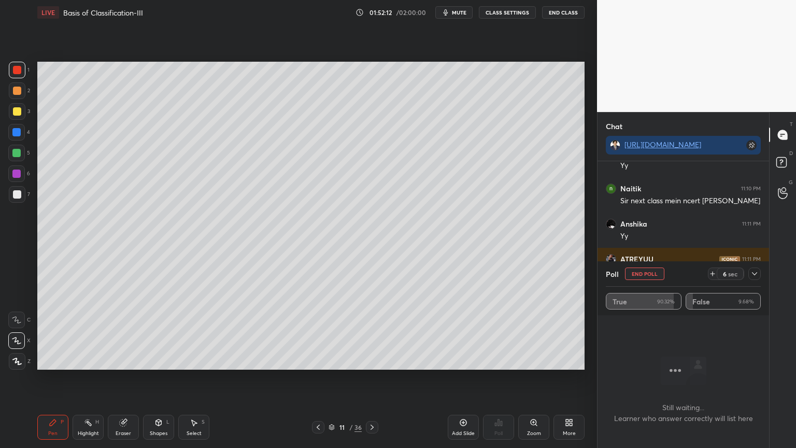
click at [651, 273] on button "End Poll" at bounding box center [644, 273] width 39 height 12
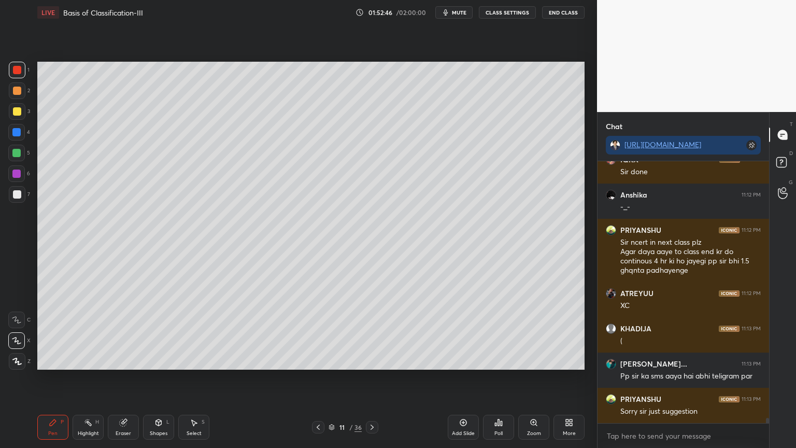
click at [462, 359] on icon at bounding box center [463, 422] width 8 height 8
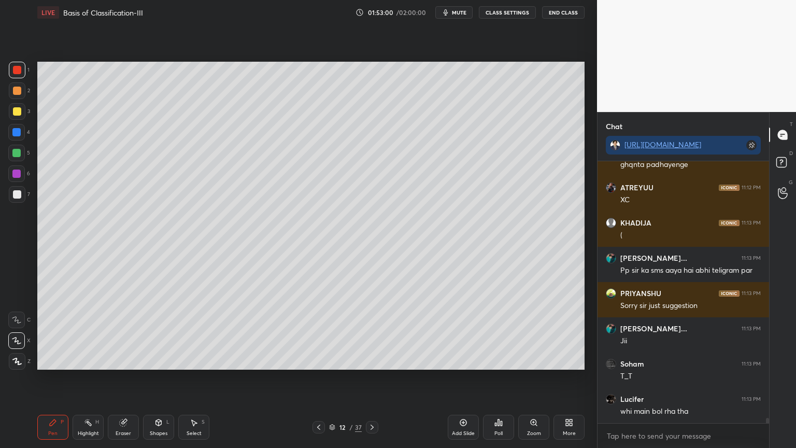
click at [569, 359] on icon at bounding box center [569, 422] width 8 height 8
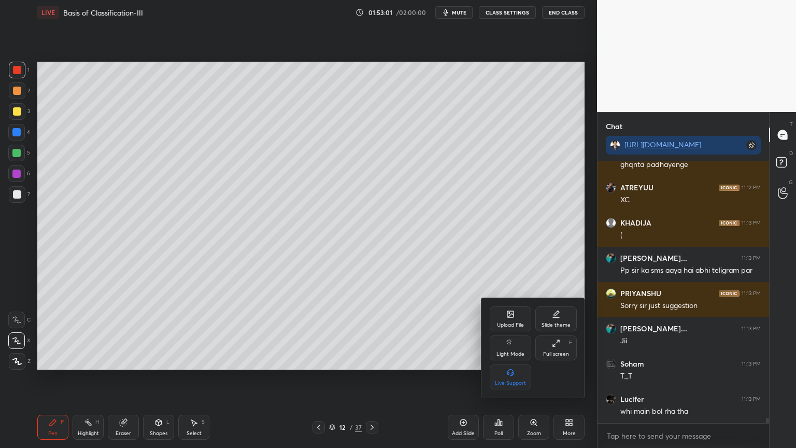
click at [512, 319] on div "Upload File" at bounding box center [509, 318] width 41 height 25
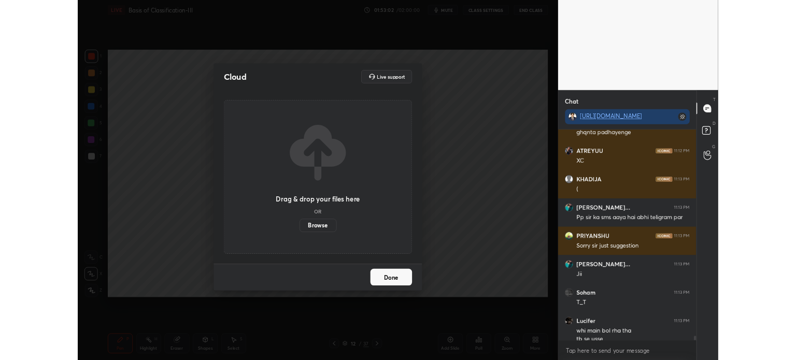
scroll to position [13026, 0]
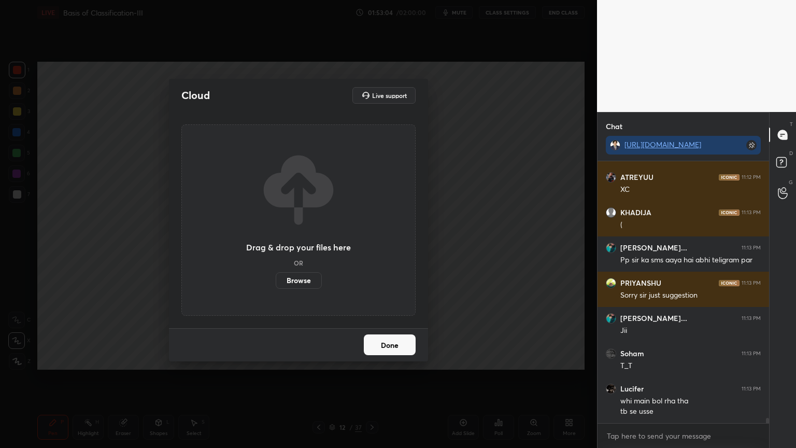
click at [305, 277] on label "Browse" at bounding box center [299, 280] width 46 height 17
click at [276, 277] on input "Browse" at bounding box center [276, 280] width 0 height 17
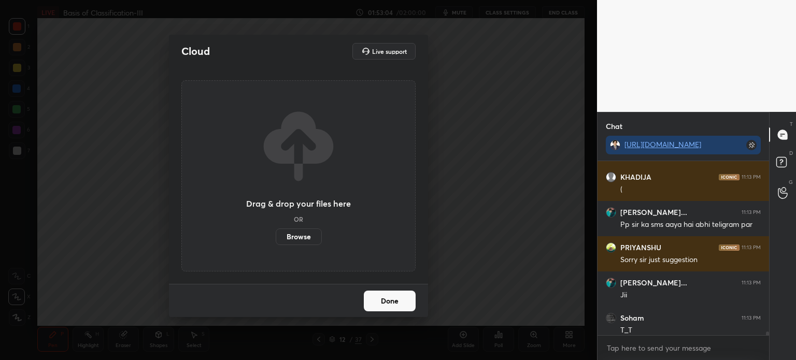
scroll to position [3, 3]
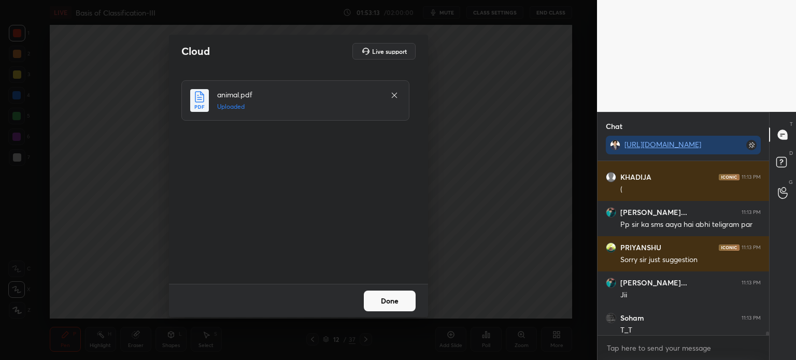
click at [388, 306] on button "Done" at bounding box center [390, 301] width 52 height 21
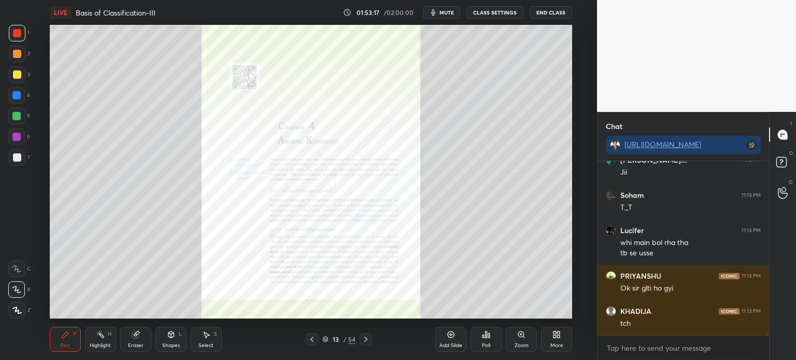
scroll to position [13219, 0]
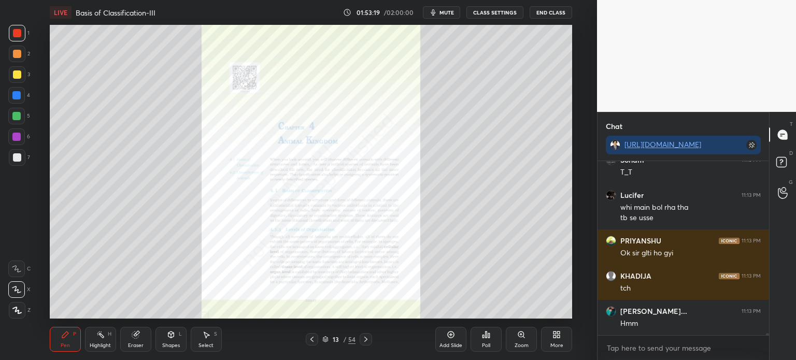
click at [523, 339] on div "Zoom" at bounding box center [521, 339] width 31 height 25
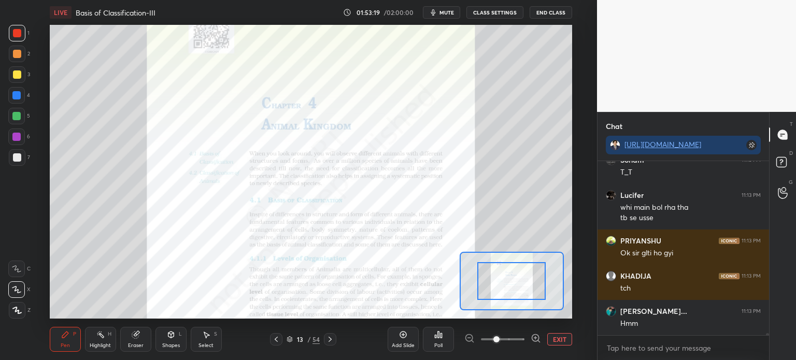
click at [524, 340] on div at bounding box center [502, 339] width 77 height 12
click at [531, 339] on icon at bounding box center [535, 338] width 10 height 10
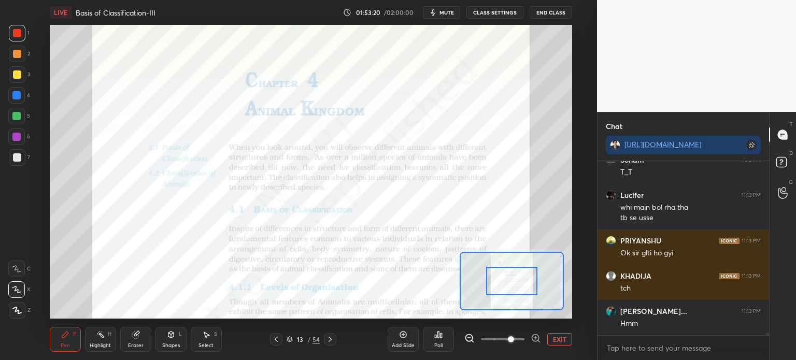
click at [535, 339] on icon at bounding box center [535, 338] width 10 height 10
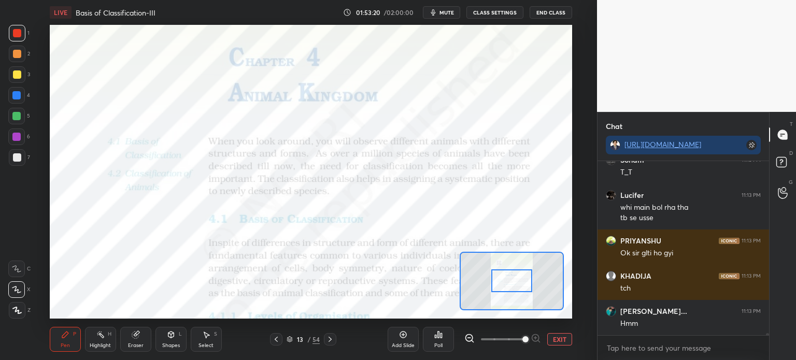
click at [535, 340] on div at bounding box center [502, 339] width 77 height 12
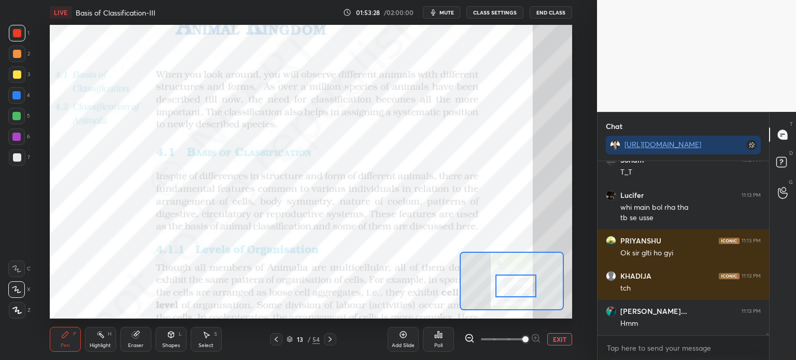
click at [522, 285] on div at bounding box center [515, 286] width 41 height 23
drag, startPoint x: 83, startPoint y: 346, endPoint x: 96, endPoint y: 345, distance: 12.4
click at [90, 346] on div "Pen P Highlight H Eraser Shapes L Select S" at bounding box center [134, 339] width 169 height 25
drag, startPoint x: 96, startPoint y: 345, endPoint x: 102, endPoint y: 336, distance: 10.9
click at [97, 345] on div "Highlight" at bounding box center [100, 345] width 21 height 5
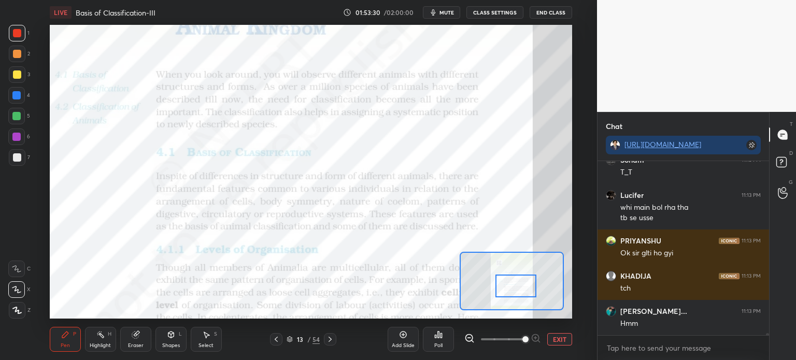
click at [102, 336] on rect at bounding box center [101, 335] width 5 height 5
click at [21, 95] on div at bounding box center [16, 95] width 8 height 8
drag, startPoint x: 174, startPoint y: 339, endPoint x: 170, endPoint y: 331, distance: 8.4
click at [174, 339] on div "Shapes L" at bounding box center [170, 339] width 31 height 25
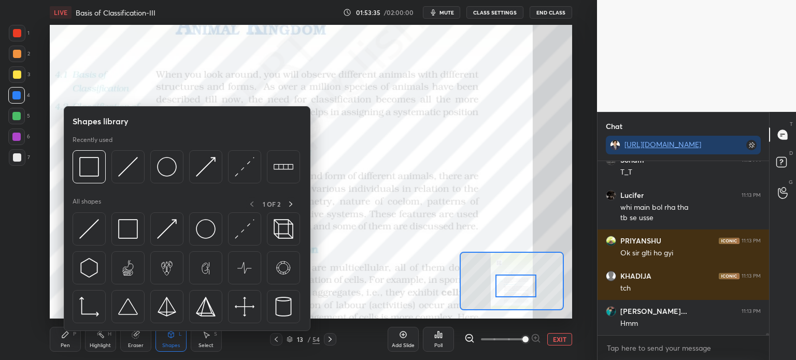
click at [20, 37] on div at bounding box center [17, 33] width 17 height 17
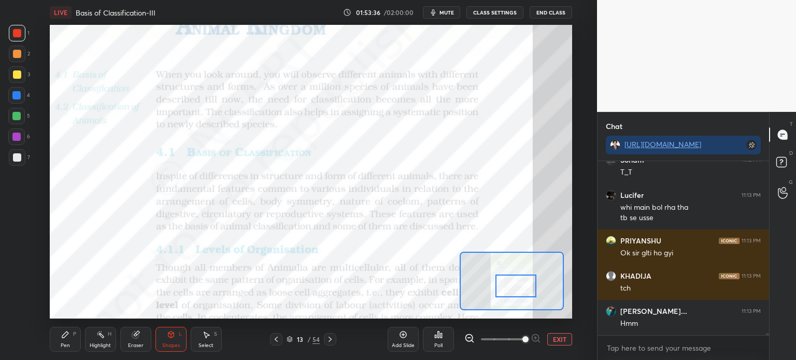
click at [169, 350] on div "Shapes L" at bounding box center [170, 339] width 31 height 25
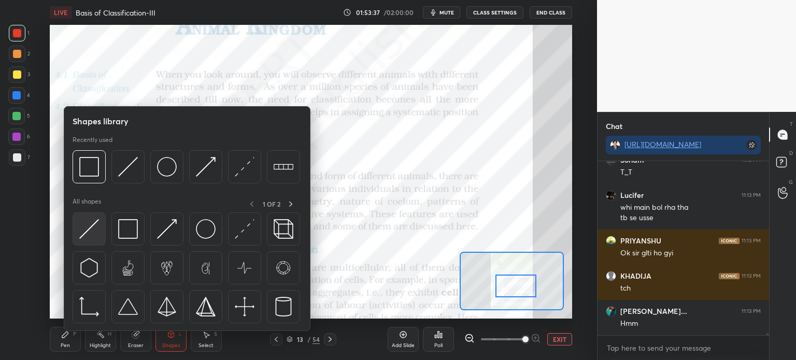
click at [94, 232] on img at bounding box center [89, 229] width 20 height 20
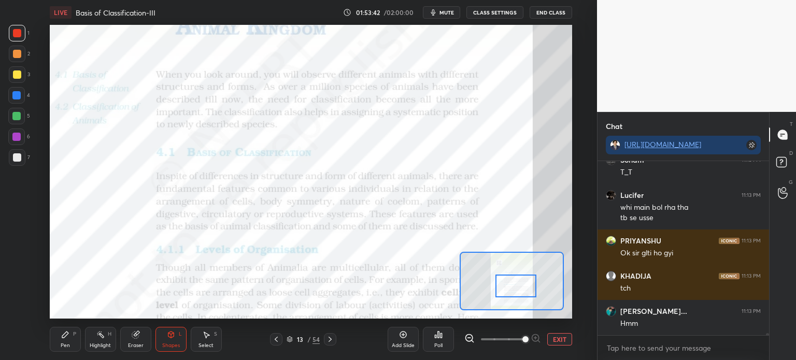
scroll to position [13263, 0]
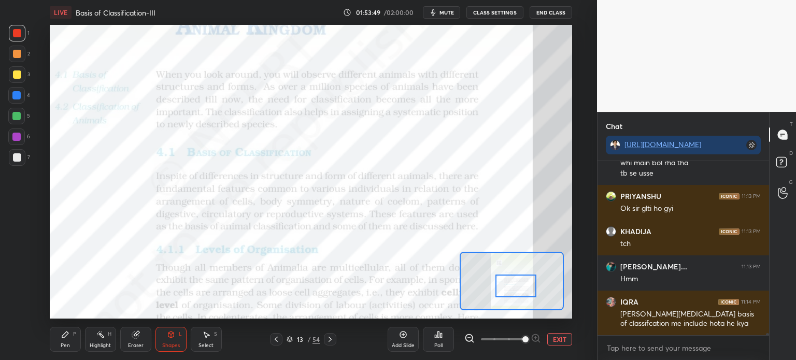
click at [68, 337] on div "Pen P" at bounding box center [65, 339] width 31 height 25
click at [18, 115] on div at bounding box center [16, 116] width 8 height 8
click at [174, 345] on div "Shapes" at bounding box center [171, 345] width 18 height 5
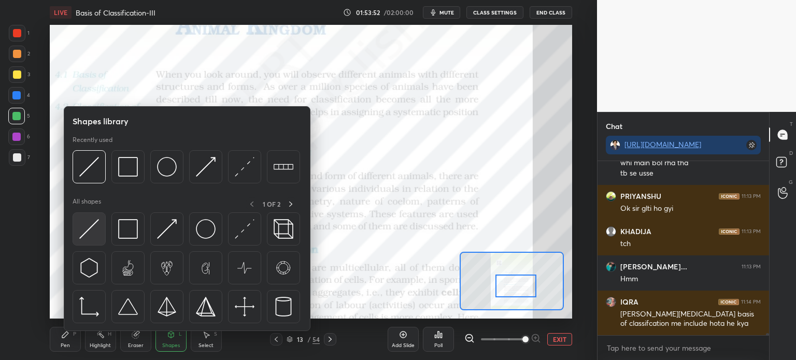
click at [92, 232] on img at bounding box center [89, 229] width 20 height 20
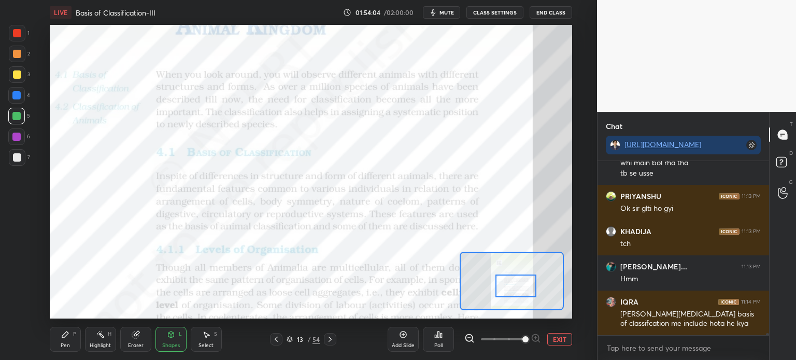
scroll to position [13299, 0]
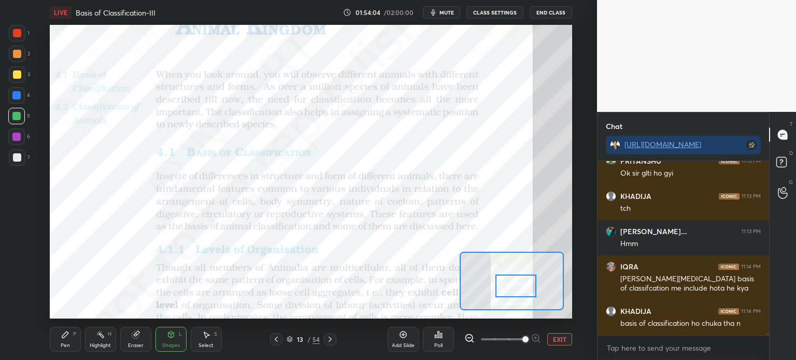
click at [97, 343] on div "Highlight H" at bounding box center [100, 339] width 31 height 25
click at [102, 337] on icon at bounding box center [100, 334] width 8 height 8
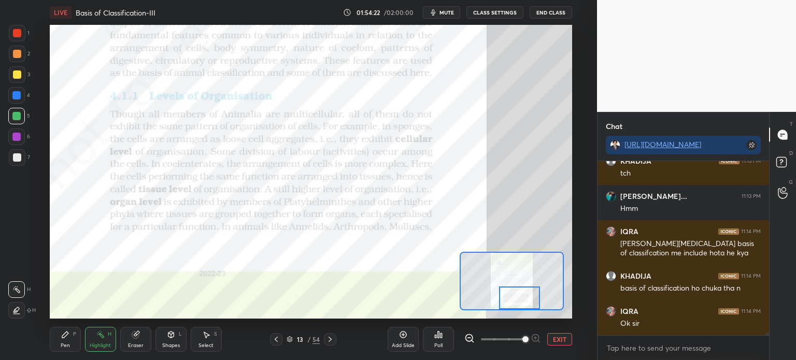
click at [520, 298] on div at bounding box center [519, 297] width 41 height 23
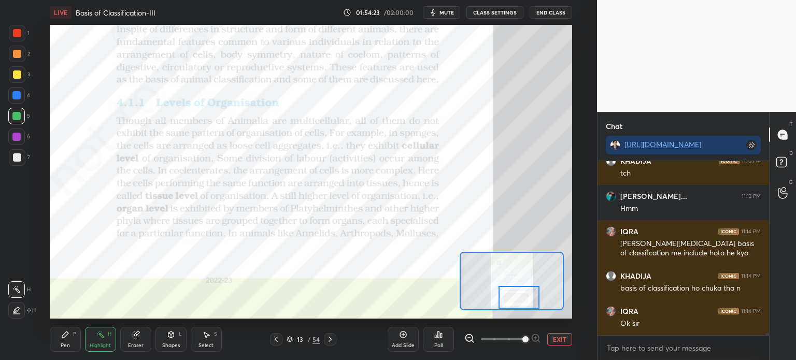
click at [19, 98] on div at bounding box center [16, 95] width 8 height 8
click at [18, 95] on div at bounding box center [16, 95] width 8 height 8
click at [169, 340] on div "Shapes L" at bounding box center [170, 339] width 31 height 25
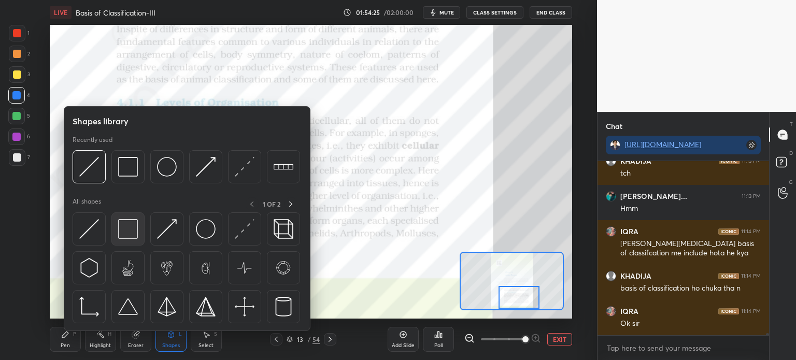
click at [127, 232] on img at bounding box center [128, 229] width 20 height 20
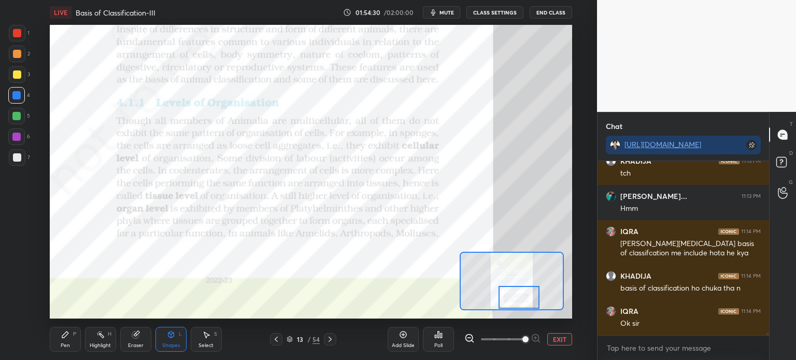
click at [19, 53] on div at bounding box center [17, 54] width 17 height 17
drag, startPoint x: 21, startPoint y: 52, endPoint x: 35, endPoint y: 77, distance: 28.5
click at [19, 56] on div at bounding box center [17, 54] width 17 height 17
click at [172, 344] on div "Shapes" at bounding box center [171, 345] width 18 height 5
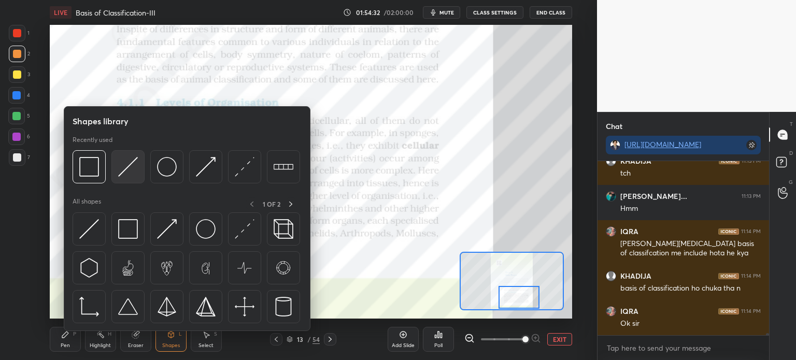
click at [119, 171] on img at bounding box center [128, 167] width 20 height 20
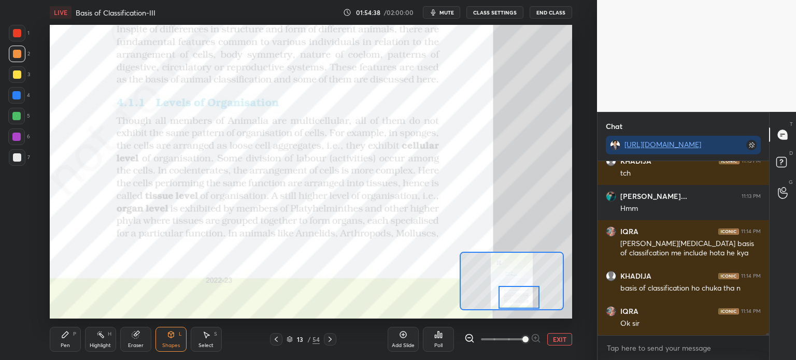
click at [20, 120] on div at bounding box center [16, 116] width 17 height 17
click at [16, 121] on div at bounding box center [16, 116] width 17 height 17
click at [62, 345] on div "Pen" at bounding box center [65, 345] width 9 height 5
click at [14, 267] on icon at bounding box center [16, 268] width 9 height 7
click at [16, 268] on icon at bounding box center [16, 268] width 9 height 7
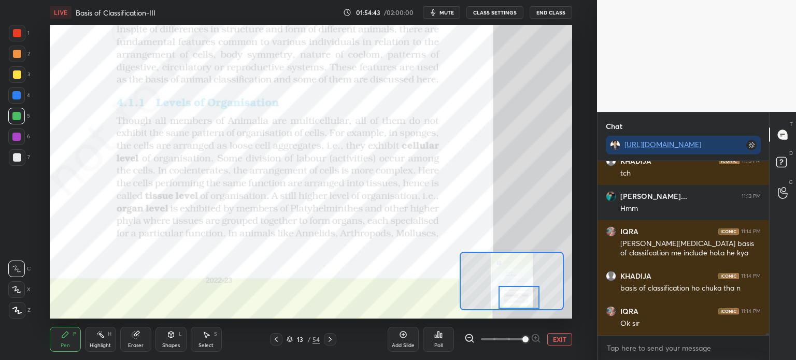
drag, startPoint x: 174, startPoint y: 340, endPoint x: 169, endPoint y: 335, distance: 6.2
click at [172, 341] on div "Shapes L" at bounding box center [170, 339] width 31 height 25
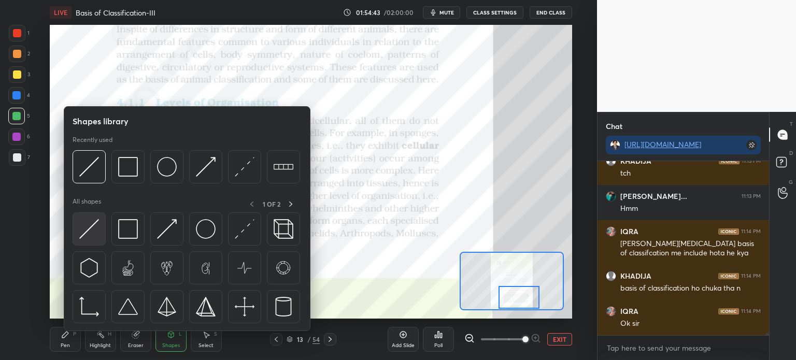
click at [93, 234] on img at bounding box center [89, 229] width 20 height 20
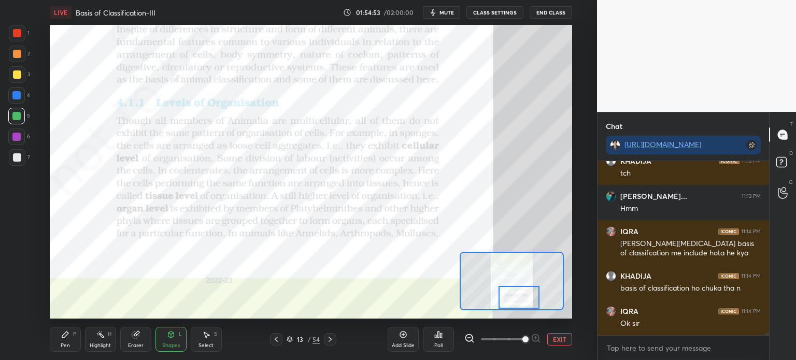
click at [19, 132] on div at bounding box center [16, 136] width 17 height 17
click at [18, 134] on div at bounding box center [16, 136] width 17 height 17
click at [164, 334] on div "Shapes L" at bounding box center [170, 339] width 31 height 25
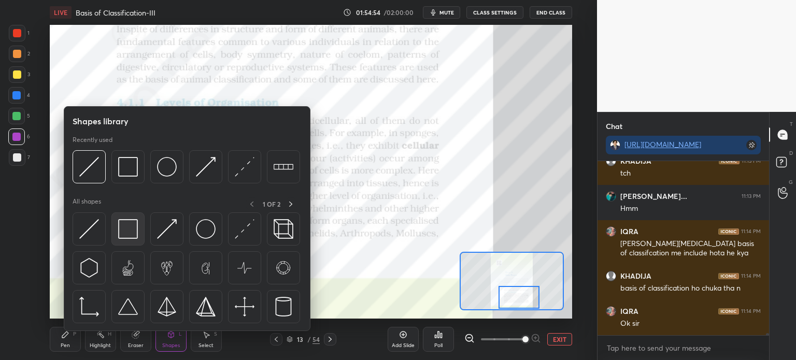
click at [124, 233] on img at bounding box center [128, 229] width 20 height 20
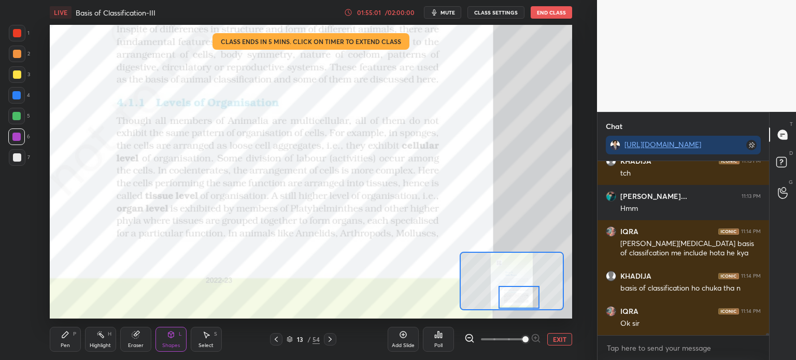
click at [400, 12] on div "/ 02:00:00" at bounding box center [399, 12] width 32 height 6
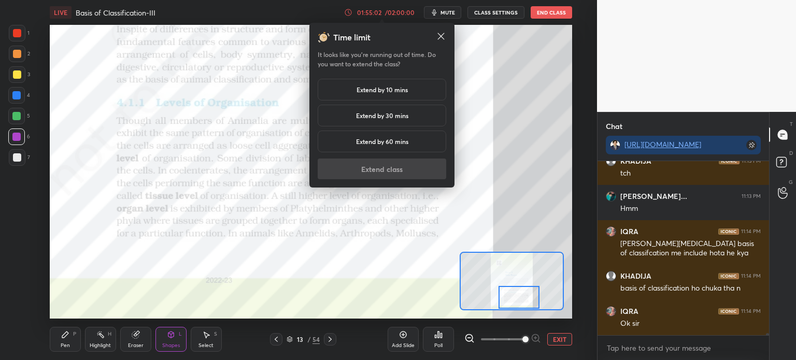
click at [387, 88] on h5 "Extend by 10 mins" at bounding box center [381, 89] width 51 height 9
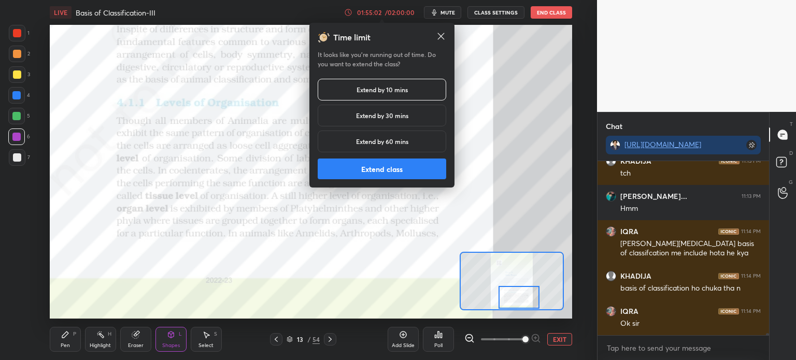
click at [363, 173] on button "Extend class" at bounding box center [382, 169] width 128 height 21
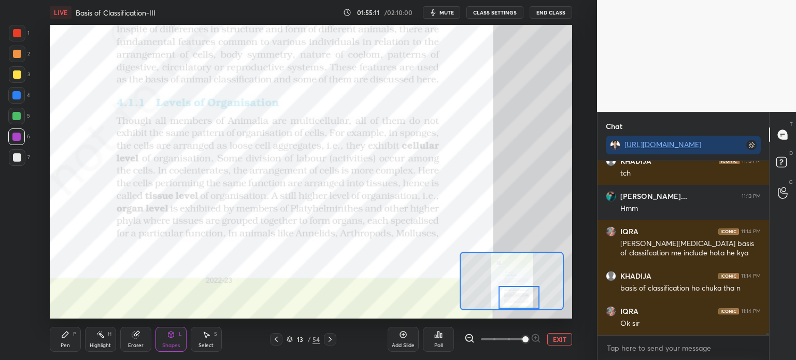
click at [21, 119] on div at bounding box center [16, 116] width 17 height 17
click at [19, 119] on div at bounding box center [16, 116] width 8 height 8
click at [174, 353] on div "Pen P Highlight H Eraser Shapes L Select S 13 / 54 Add Slide Poll EXIT" at bounding box center [311, 339] width 522 height 41
drag, startPoint x: 167, startPoint y: 341, endPoint x: 162, endPoint y: 333, distance: 9.3
click at [166, 342] on div "Shapes L" at bounding box center [170, 339] width 31 height 25
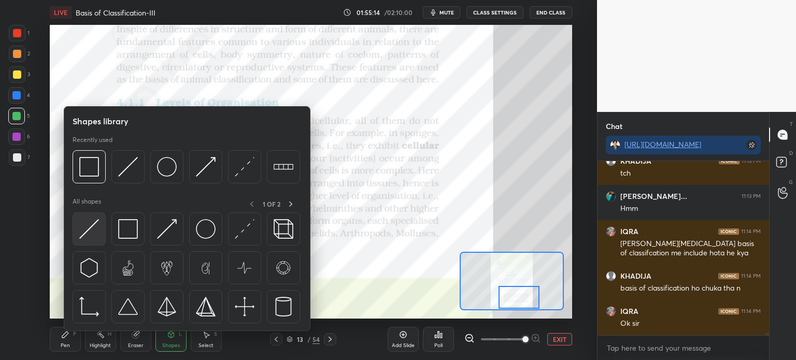
click at [89, 232] on img at bounding box center [89, 229] width 20 height 20
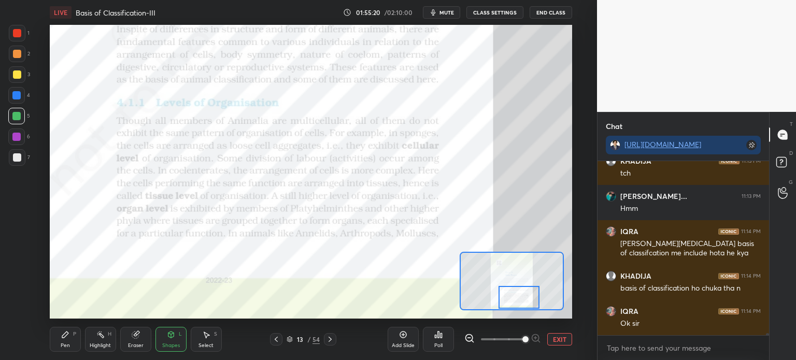
drag, startPoint x: 175, startPoint y: 341, endPoint x: 169, endPoint y: 332, distance: 10.5
click at [174, 341] on div "Shapes L" at bounding box center [170, 339] width 31 height 25
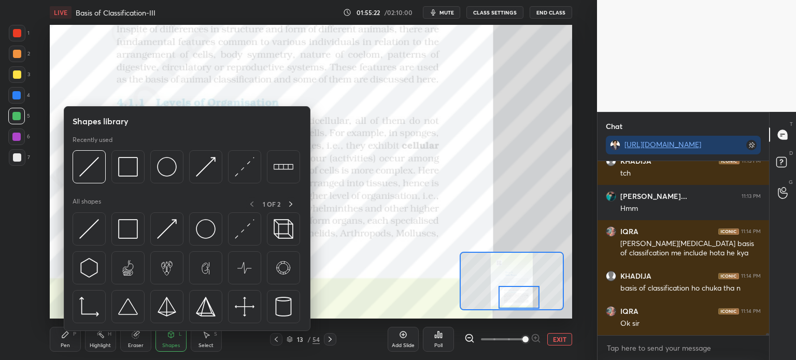
click at [12, 138] on div at bounding box center [16, 137] width 8 height 8
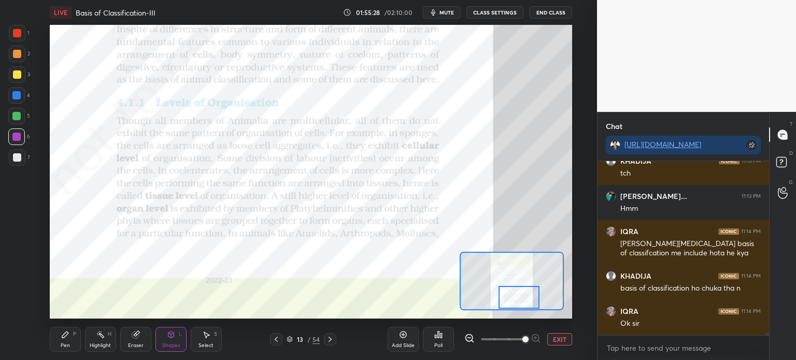
click at [170, 339] on div "Shapes L" at bounding box center [170, 339] width 31 height 25
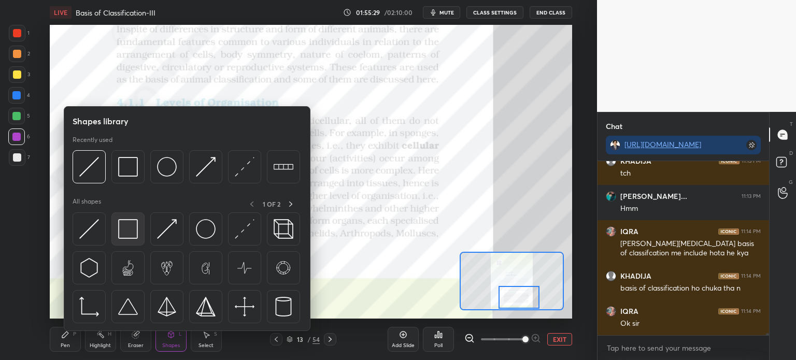
click at [133, 229] on img at bounding box center [128, 229] width 20 height 20
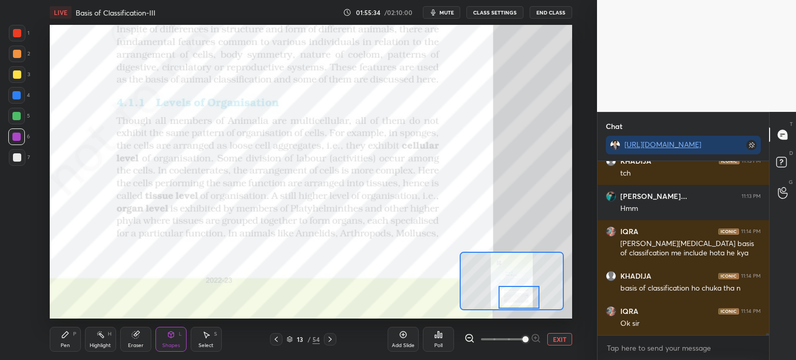
click at [175, 342] on div "Shapes L" at bounding box center [170, 339] width 31 height 25
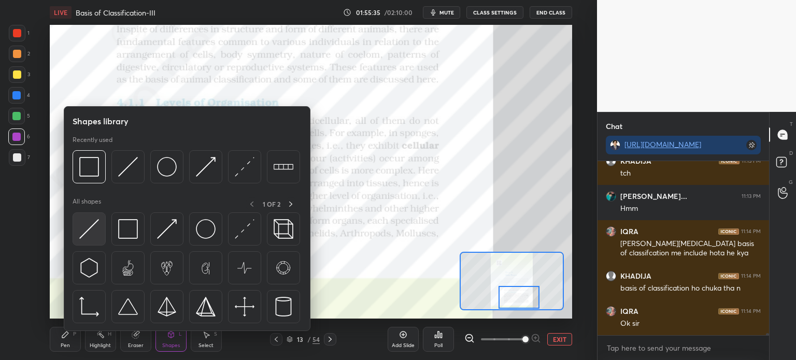
click at [95, 234] on img at bounding box center [89, 229] width 20 height 20
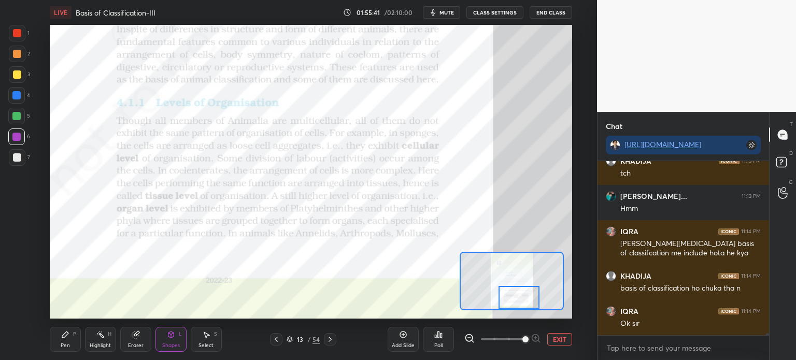
click at [15, 118] on div at bounding box center [16, 116] width 8 height 8
drag, startPoint x: 19, startPoint y: 118, endPoint x: 31, endPoint y: 123, distance: 13.5
click at [19, 119] on div at bounding box center [16, 116] width 8 height 8
click at [13, 140] on div at bounding box center [16, 136] width 17 height 17
click at [15, 143] on div at bounding box center [16, 136] width 17 height 17
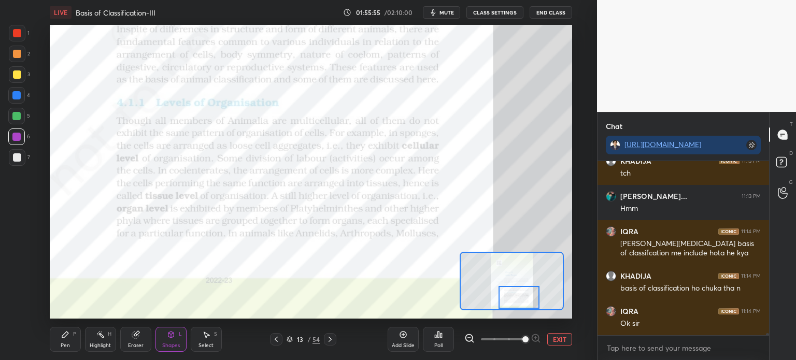
click at [168, 343] on div "Shapes" at bounding box center [171, 345] width 18 height 5
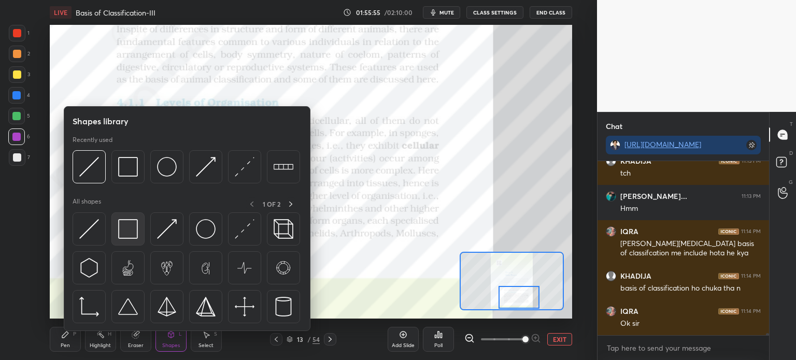
click at [132, 230] on img at bounding box center [128, 229] width 20 height 20
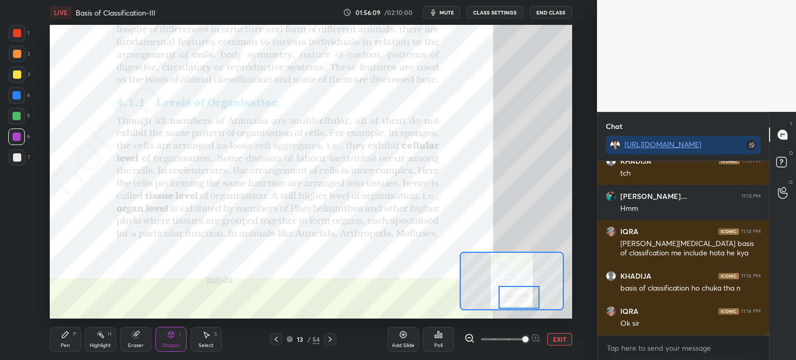
click at [327, 337] on icon at bounding box center [330, 339] width 8 height 8
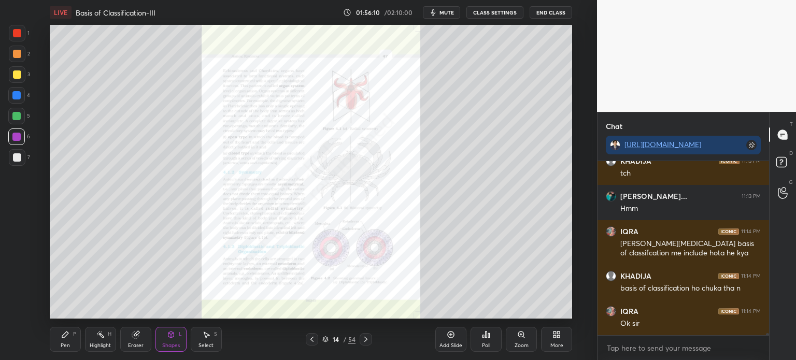
click at [514, 336] on div "Zoom" at bounding box center [521, 339] width 31 height 25
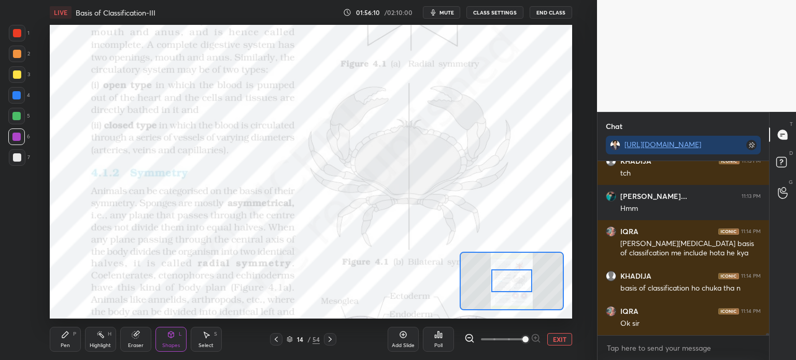
drag, startPoint x: 522, startPoint y: 337, endPoint x: 515, endPoint y: 326, distance: 13.0
click at [522, 337] on span at bounding box center [525, 339] width 6 height 6
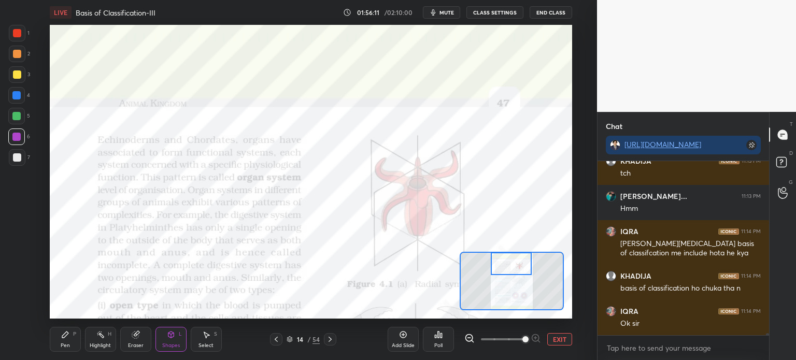
drag, startPoint x: 518, startPoint y: 273, endPoint x: 517, endPoint y: 263, distance: 10.4
click at [519, 263] on div at bounding box center [511, 263] width 41 height 23
click at [18, 113] on div at bounding box center [16, 116] width 8 height 8
click at [16, 117] on div at bounding box center [16, 116] width 8 height 8
click at [176, 339] on div "Shapes L" at bounding box center [170, 339] width 31 height 25
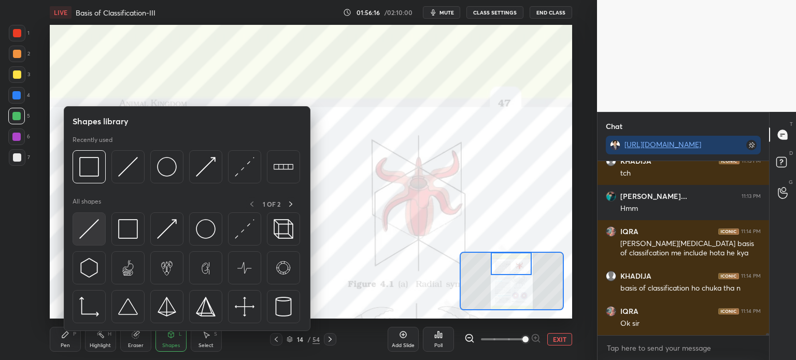
click at [89, 236] on img at bounding box center [89, 229] width 20 height 20
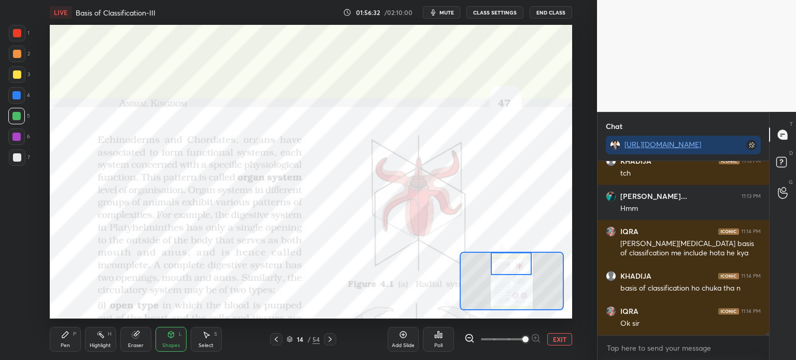
click at [15, 135] on div at bounding box center [16, 136] width 17 height 17
click at [172, 342] on div "Shapes L" at bounding box center [170, 339] width 31 height 25
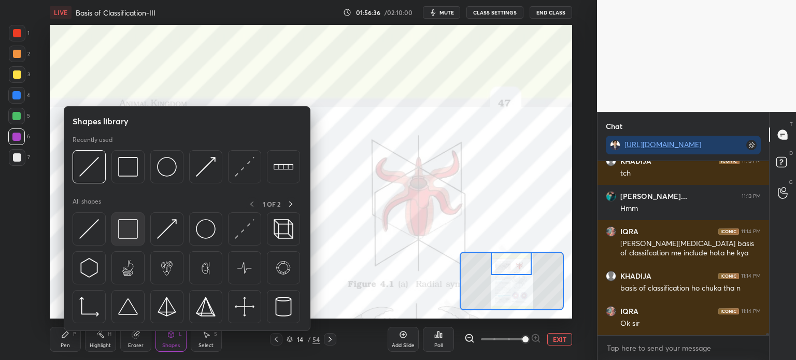
click at [135, 231] on img at bounding box center [128, 229] width 20 height 20
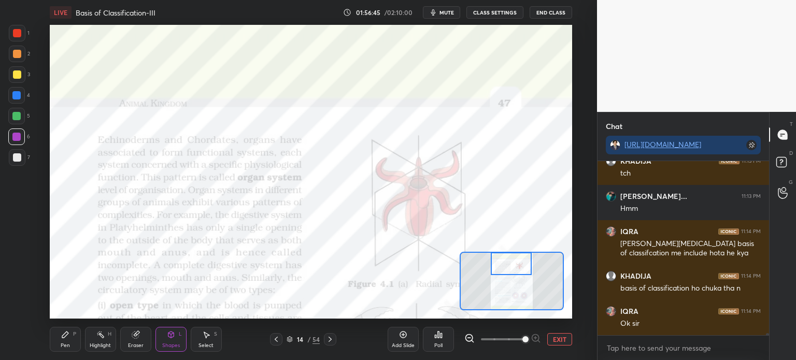
drag, startPoint x: 91, startPoint y: 344, endPoint x: 100, endPoint y: 336, distance: 12.9
click at [93, 345] on div "Highlight" at bounding box center [100, 345] width 21 height 5
drag, startPoint x: 30, startPoint y: 124, endPoint x: 19, endPoint y: 112, distance: 16.1
click at [30, 126] on div "1 2 3 4 5 6 7 C X Z C X Z E E Erase all H H" at bounding box center [16, 172] width 33 height 294
click at [19, 117] on div at bounding box center [16, 116] width 8 height 8
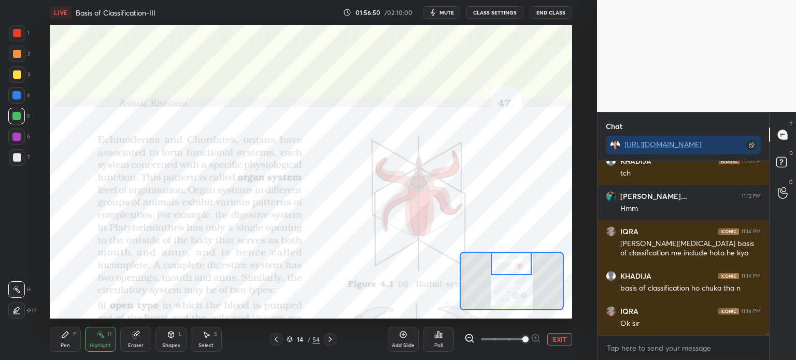
click at [172, 343] on div "Shapes" at bounding box center [171, 345] width 18 height 5
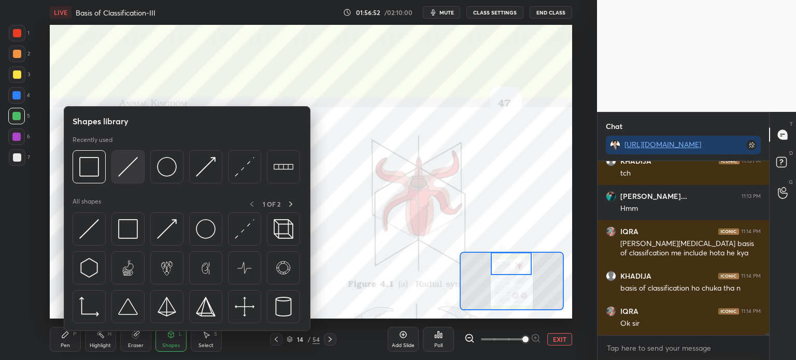
click at [131, 177] on div at bounding box center [127, 166] width 33 height 33
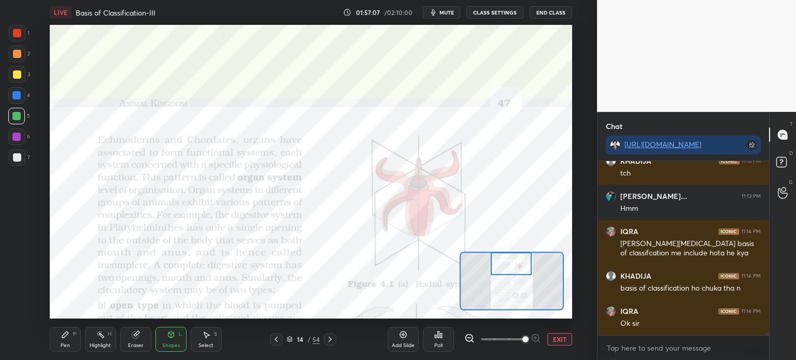
click at [15, 39] on div at bounding box center [17, 33] width 17 height 17
click at [13, 39] on div at bounding box center [17, 33] width 17 height 17
drag, startPoint x: 17, startPoint y: 113, endPoint x: 12, endPoint y: 118, distance: 7.0
click at [16, 113] on div at bounding box center [16, 116] width 8 height 8
drag, startPoint x: 12, startPoint y: 118, endPoint x: 47, endPoint y: 148, distance: 45.9
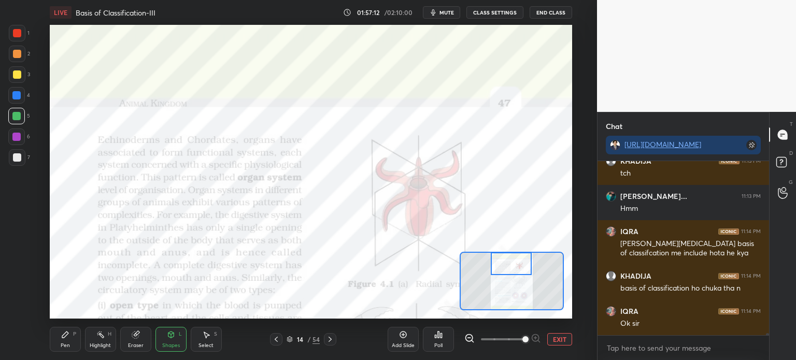
click at [12, 121] on div at bounding box center [16, 116] width 17 height 17
click at [515, 271] on div at bounding box center [511, 263] width 41 height 23
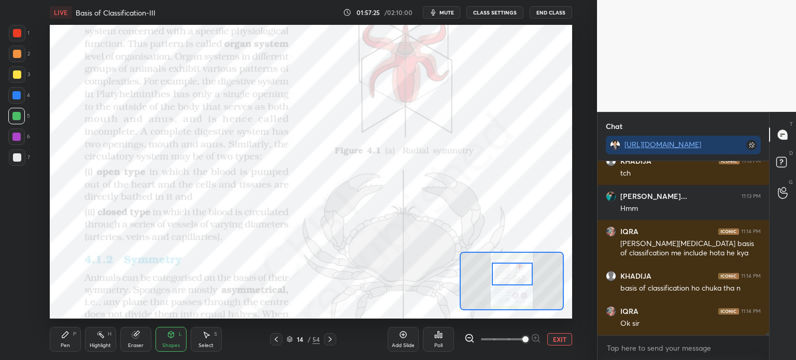
drag, startPoint x: 517, startPoint y: 276, endPoint x: 516, endPoint y: 282, distance: 5.8
click at [516, 282] on div at bounding box center [512, 274] width 41 height 23
click at [17, 142] on div at bounding box center [16, 136] width 17 height 17
click at [176, 338] on div "Shapes L" at bounding box center [170, 339] width 31 height 25
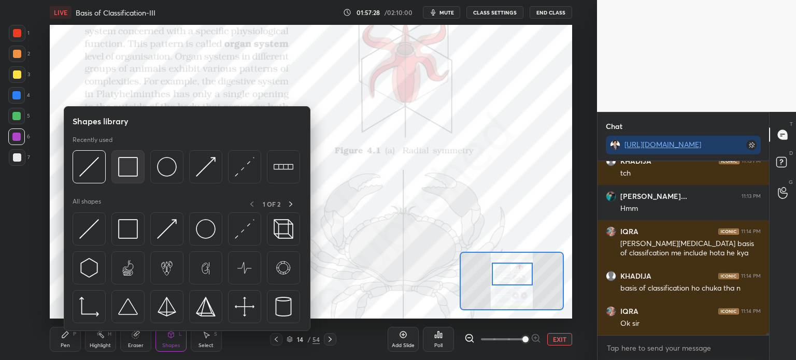
click at [139, 177] on div at bounding box center [127, 166] width 33 height 33
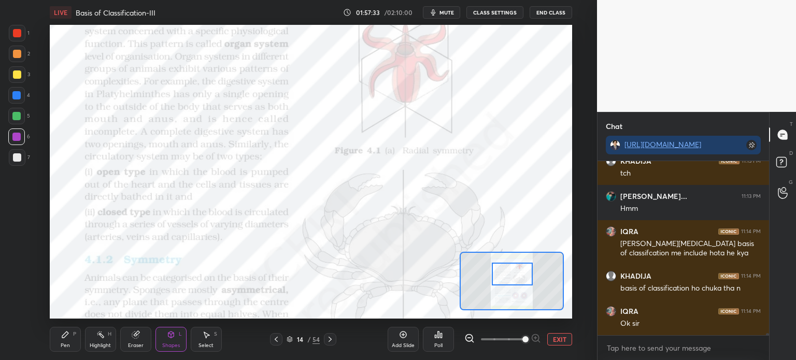
click at [20, 117] on div at bounding box center [16, 116] width 8 height 8
click at [17, 120] on div at bounding box center [16, 116] width 8 height 8
drag, startPoint x: 162, startPoint y: 348, endPoint x: 163, endPoint y: 340, distance: 7.8
click at [164, 346] on div "Shapes" at bounding box center [171, 345] width 18 height 5
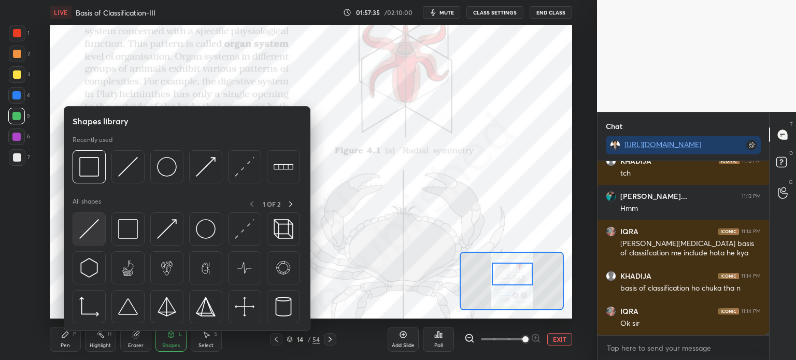
click at [97, 227] on img at bounding box center [89, 229] width 20 height 20
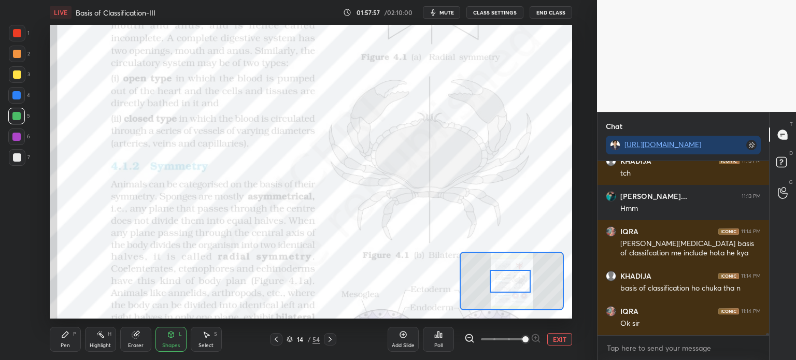
click at [510, 283] on div at bounding box center [509, 281] width 41 height 23
drag, startPoint x: 170, startPoint y: 342, endPoint x: 162, endPoint y: 333, distance: 12.1
click at [167, 343] on div "Shapes" at bounding box center [171, 345] width 18 height 5
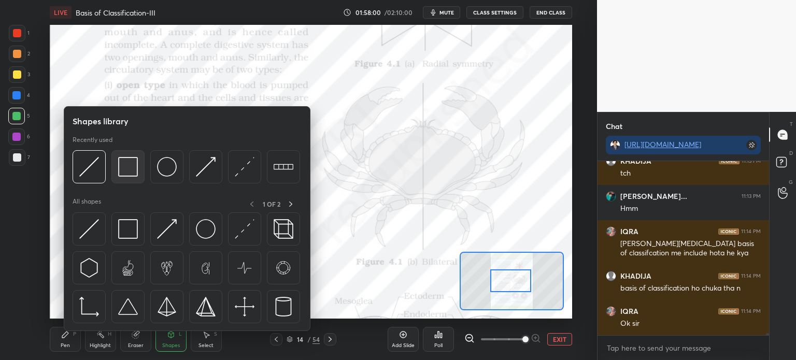
click at [120, 172] on img at bounding box center [128, 167] width 20 height 20
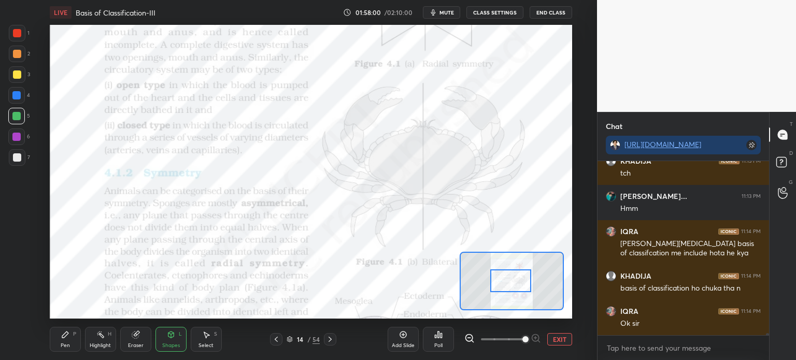
click at [15, 98] on div at bounding box center [16, 95] width 8 height 8
click at [17, 119] on div at bounding box center [16, 116] width 8 height 8
click at [167, 348] on div "Shapes" at bounding box center [171, 345] width 18 height 5
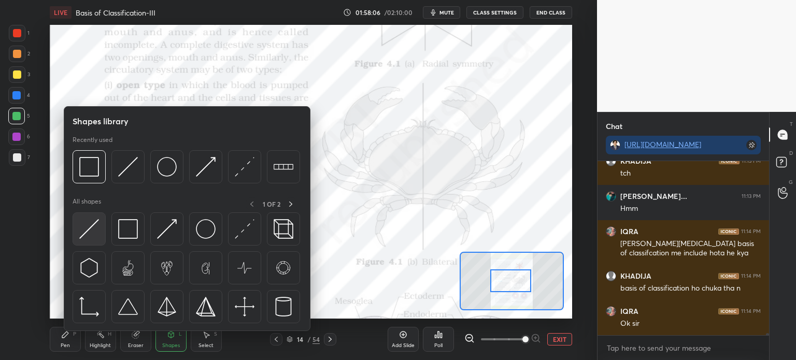
click at [97, 229] on img at bounding box center [89, 229] width 20 height 20
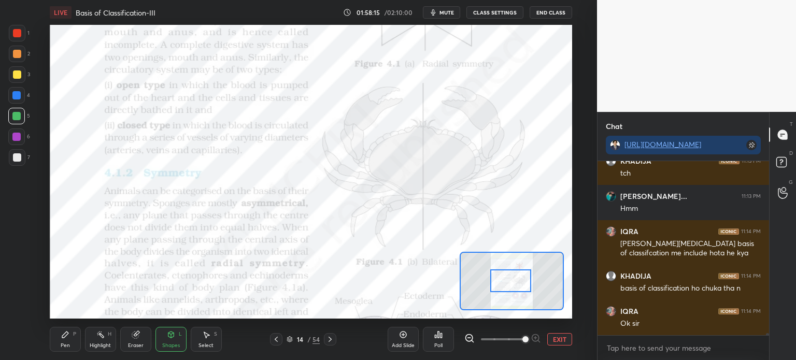
click at [19, 52] on div at bounding box center [17, 54] width 8 height 8
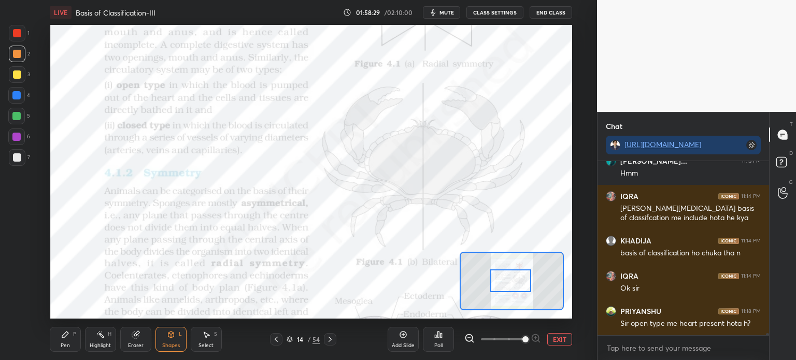
drag, startPoint x: 10, startPoint y: 138, endPoint x: 22, endPoint y: 132, distance: 12.7
click at [21, 132] on div at bounding box center [16, 136] width 17 height 17
click at [20, 135] on div at bounding box center [16, 136] width 17 height 17
click at [19, 136] on div at bounding box center [16, 136] width 17 height 17
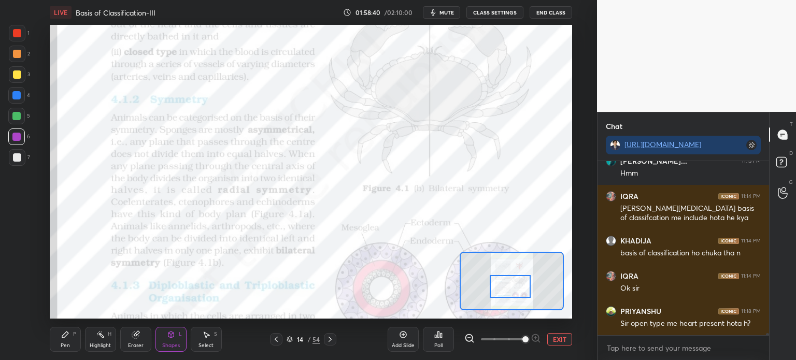
drag, startPoint x: 509, startPoint y: 287, endPoint x: 507, endPoint y: 293, distance: 6.3
click at [508, 295] on div at bounding box center [509, 286] width 41 height 23
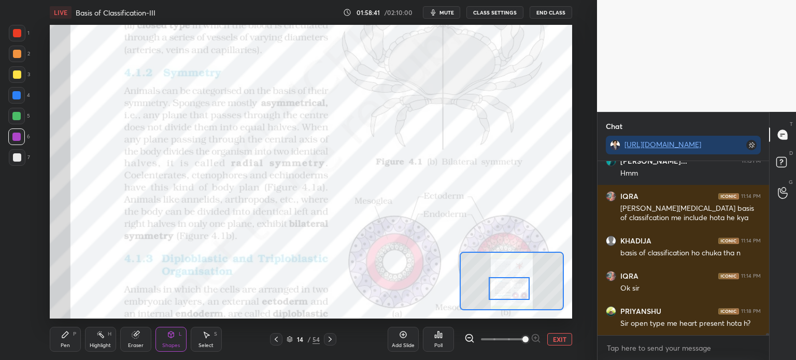
click at [19, 36] on div at bounding box center [17, 33] width 17 height 17
drag, startPoint x: 18, startPoint y: 36, endPoint x: 23, endPoint y: 41, distance: 7.3
click at [17, 38] on div at bounding box center [17, 33] width 17 height 17
click at [16, 115] on div at bounding box center [16, 116] width 8 height 8
click at [17, 117] on div at bounding box center [16, 116] width 8 height 8
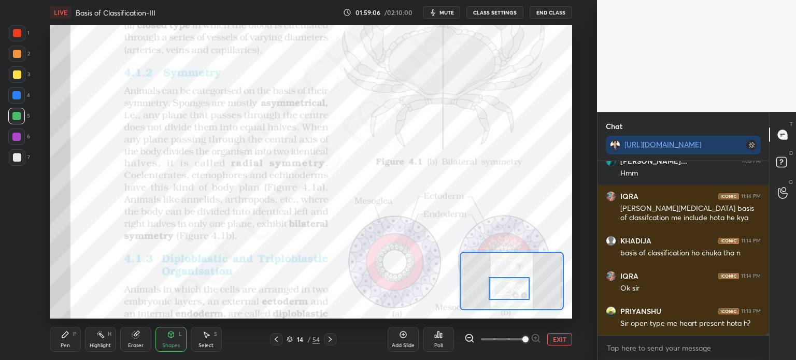
click at [19, 138] on div at bounding box center [16, 136] width 17 height 17
click at [21, 140] on div at bounding box center [16, 136] width 17 height 17
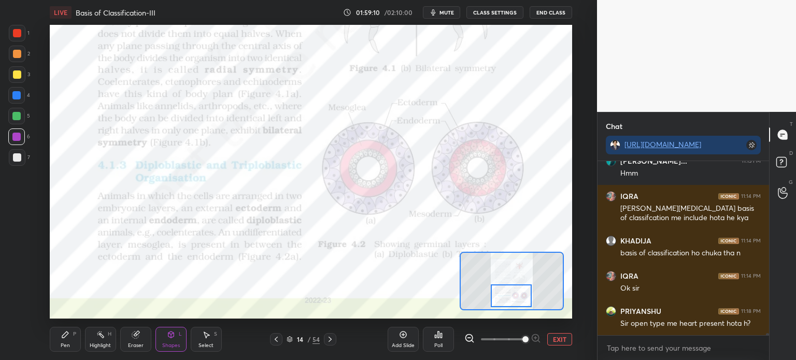
drag, startPoint x: 510, startPoint y: 287, endPoint x: 512, endPoint y: 295, distance: 7.5
click at [512, 295] on div at bounding box center [511, 295] width 41 height 23
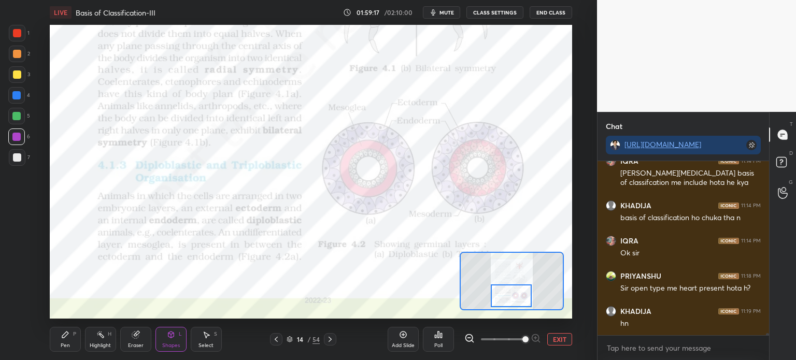
click at [327, 338] on icon at bounding box center [330, 339] width 8 height 8
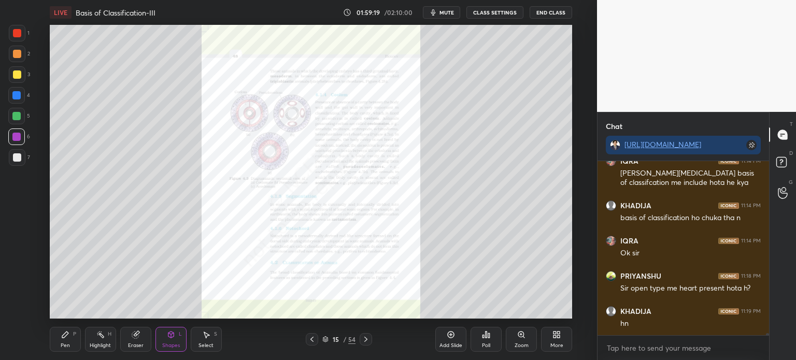
drag, startPoint x: 308, startPoint y: 341, endPoint x: 307, endPoint y: 336, distance: 5.3
click at [308, 341] on icon at bounding box center [312, 339] width 8 height 8
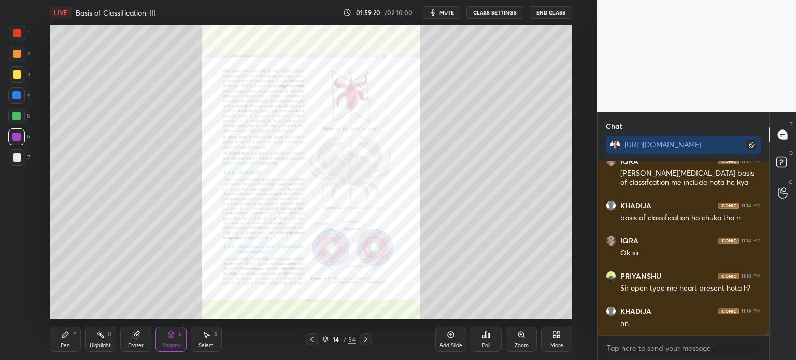
click at [528, 343] on div "Zoom" at bounding box center [521, 339] width 31 height 25
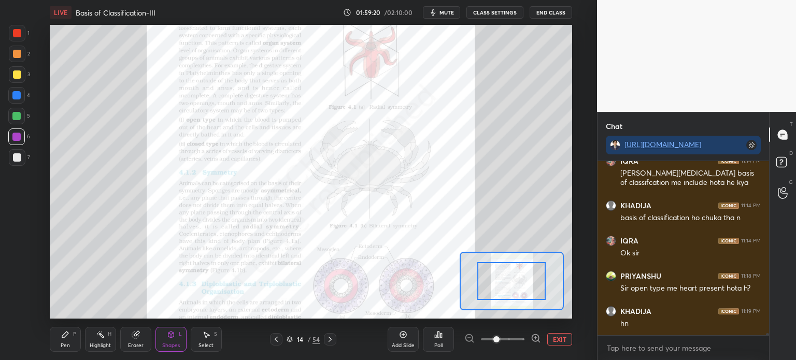
click at [524, 343] on div at bounding box center [502, 339] width 77 height 12
click at [526, 343] on div at bounding box center [502, 339] width 77 height 12
click at [531, 341] on icon at bounding box center [535, 338] width 10 height 10
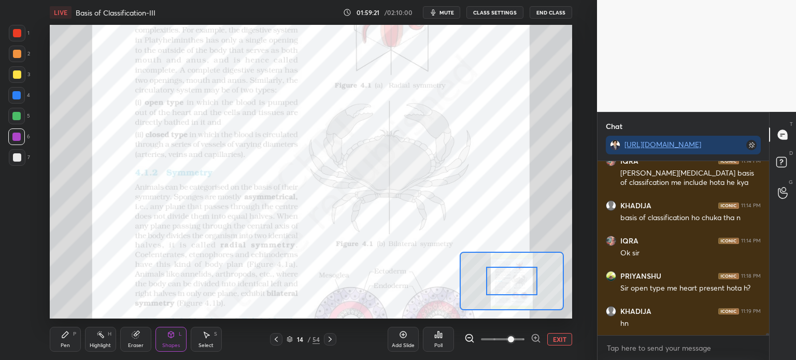
click at [533, 337] on icon at bounding box center [535, 338] width 10 height 10
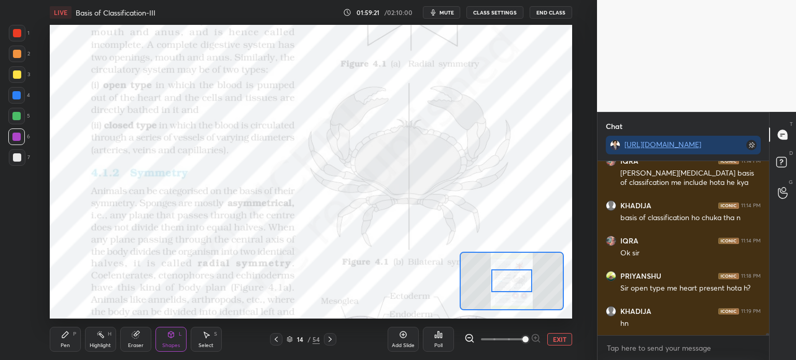
click at [528, 336] on span at bounding box center [525, 339] width 6 height 6
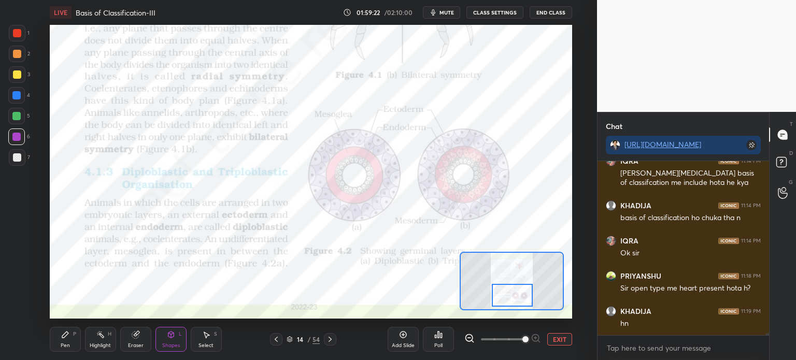
drag, startPoint x: 519, startPoint y: 277, endPoint x: 518, endPoint y: 285, distance: 7.8
click at [521, 286] on div at bounding box center [512, 295] width 41 height 23
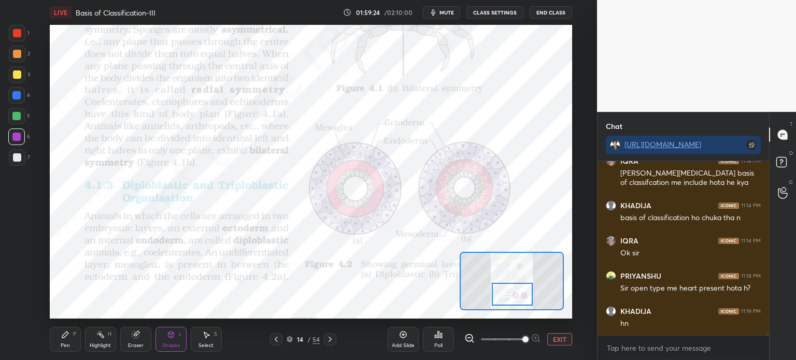
click at [19, 119] on div at bounding box center [16, 116] width 8 height 8
drag, startPoint x: 21, startPoint y: 117, endPoint x: 27, endPoint y: 119, distance: 6.7
click at [21, 118] on div at bounding box center [16, 116] width 17 height 17
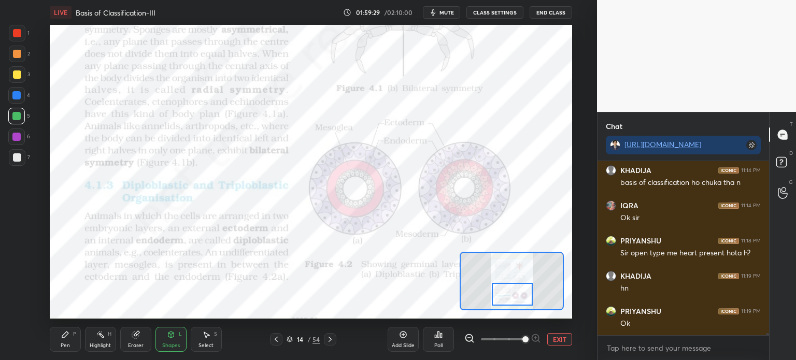
click at [387, 13] on div "01:59:29 / 02:10:00 mute CLASS SETTINGS End Class" at bounding box center [457, 12] width 229 height 12
click at [333, 341] on div at bounding box center [330, 339] width 12 height 12
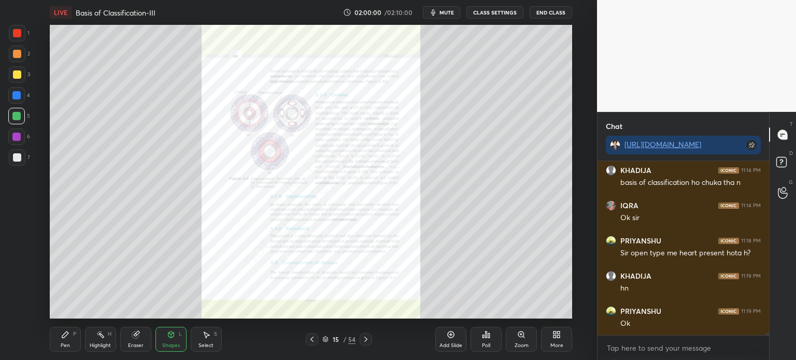
click at [522, 343] on div "Zoom" at bounding box center [521, 345] width 14 height 5
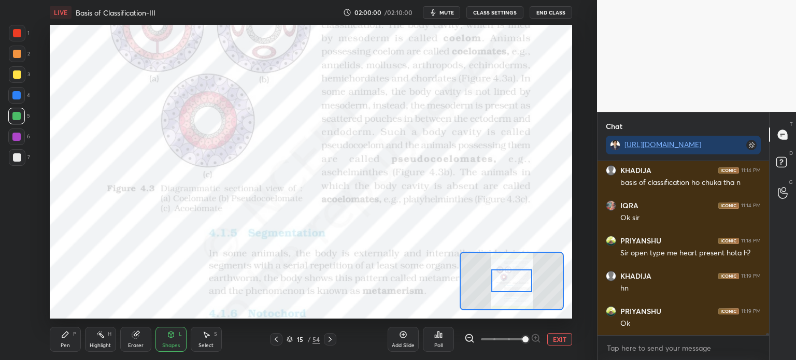
click at [525, 339] on span at bounding box center [525, 339] width 6 height 6
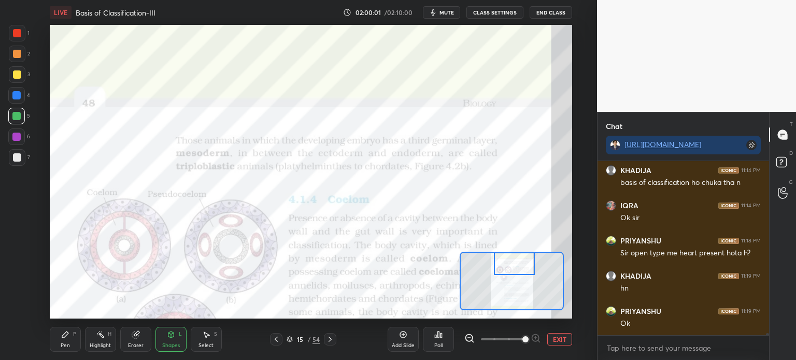
drag, startPoint x: 514, startPoint y: 274, endPoint x: 517, endPoint y: 254, distance: 19.9
click at [517, 254] on div at bounding box center [514, 263] width 41 height 23
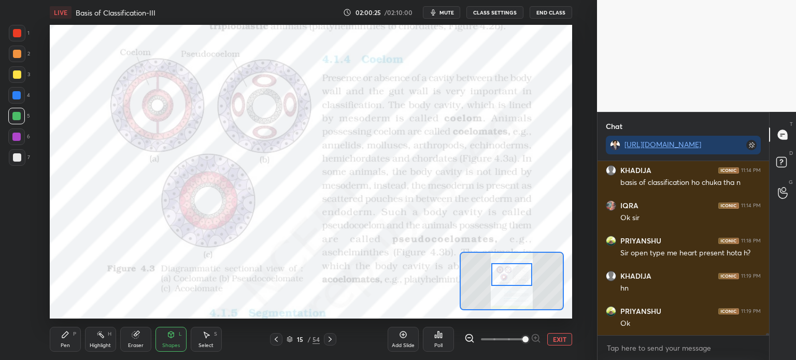
drag, startPoint x: 516, startPoint y: 271, endPoint x: 512, endPoint y: 282, distance: 11.2
click at [512, 282] on div at bounding box center [511, 274] width 41 height 23
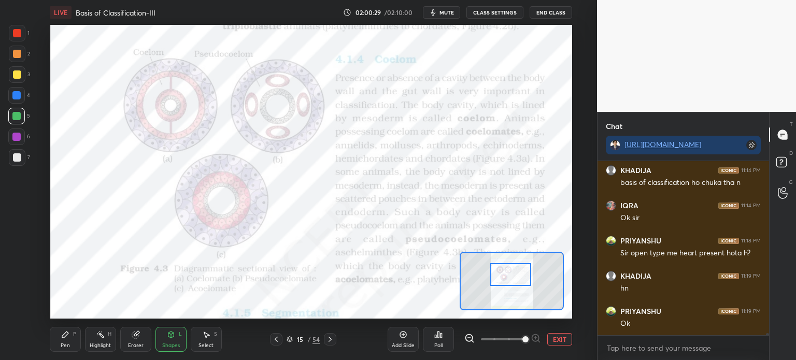
click at [13, 36] on div at bounding box center [17, 33] width 8 height 8
drag, startPoint x: 18, startPoint y: 33, endPoint x: 27, endPoint y: 33, distance: 8.8
click at [19, 34] on div at bounding box center [17, 33] width 8 height 8
click at [108, 339] on div "Highlight H" at bounding box center [100, 339] width 31 height 25
click at [22, 312] on div at bounding box center [16, 310] width 17 height 17
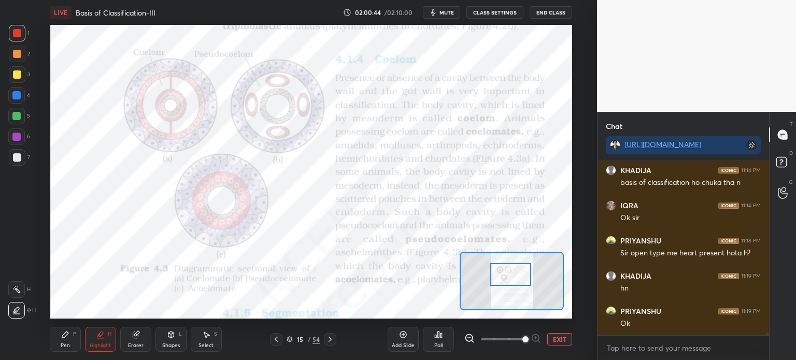
click at [108, 344] on div "Highlight" at bounding box center [100, 345] width 21 height 5
click at [73, 343] on div "Pen P" at bounding box center [65, 339] width 31 height 25
click at [74, 335] on div "P" at bounding box center [74, 334] width 3 height 5
click at [17, 109] on div "1 2 3 4 5 6 7" at bounding box center [19, 97] width 22 height 145
click at [14, 122] on div at bounding box center [16, 116] width 17 height 17
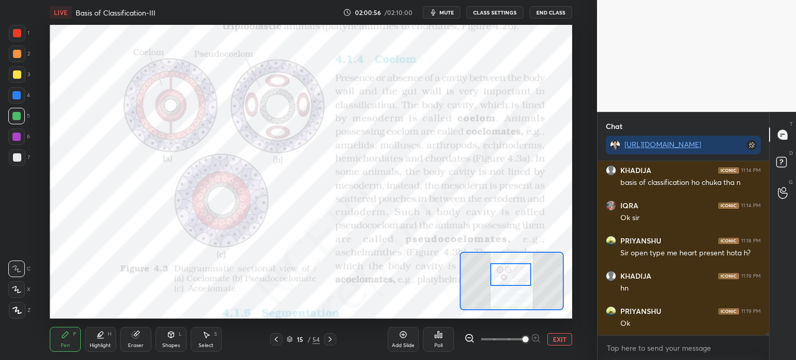
click at [15, 123] on div at bounding box center [16, 116] width 17 height 17
click at [563, 339] on button "EXIT" at bounding box center [559, 339] width 25 height 12
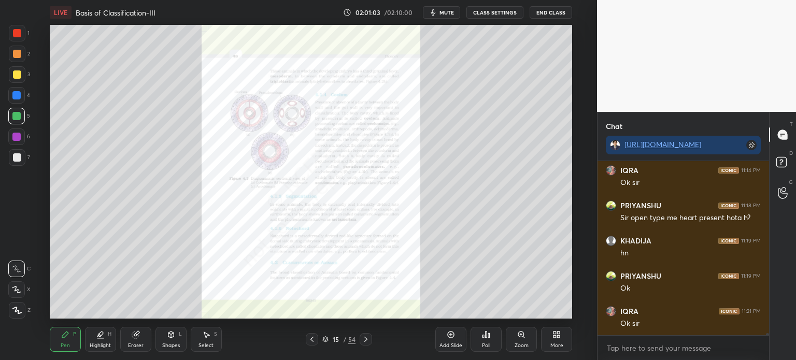
scroll to position [13510, 0]
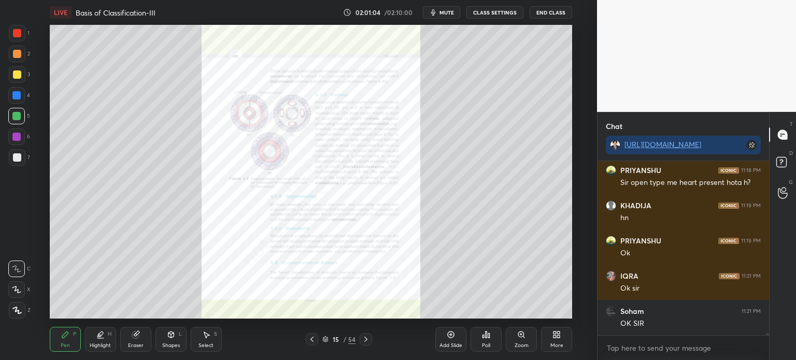
click at [508, 12] on button "CLASS SETTINGS" at bounding box center [494, 12] width 57 height 12
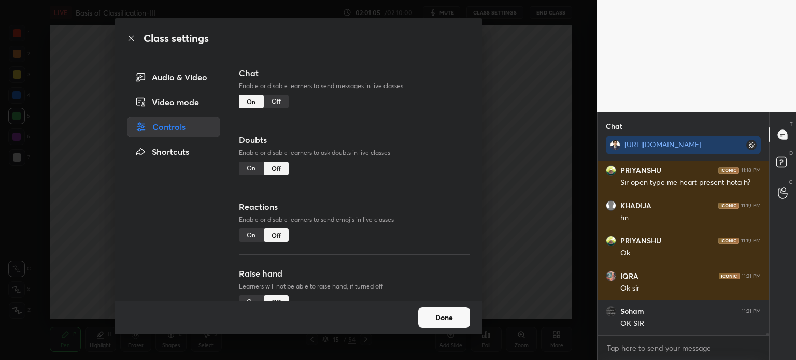
scroll to position [13545, 0]
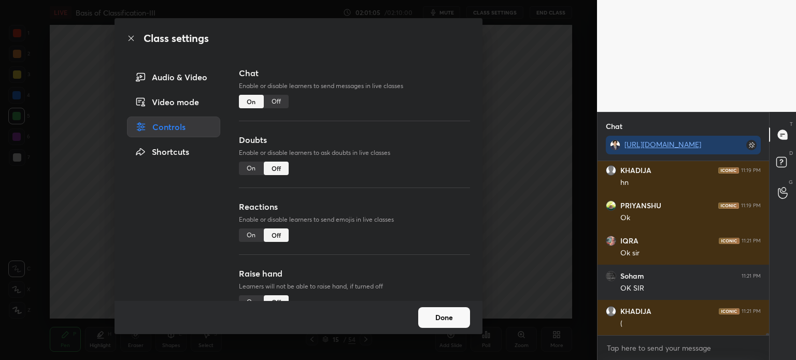
click at [257, 168] on div "On" at bounding box center [251, 168] width 25 height 13
drag, startPoint x: 249, startPoint y: 236, endPoint x: 263, endPoint y: 227, distance: 16.5
click at [250, 236] on div "On" at bounding box center [251, 234] width 25 height 13
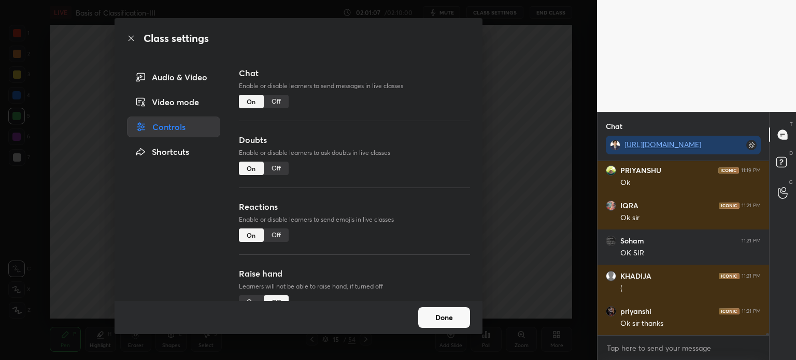
drag, startPoint x: 467, startPoint y: 194, endPoint x: 467, endPoint y: 224, distance: 29.5
click at [467, 224] on div "Chat Enable or disable learners to send messages in live classes On Off Doubts …" at bounding box center [354, 184] width 256 height 234
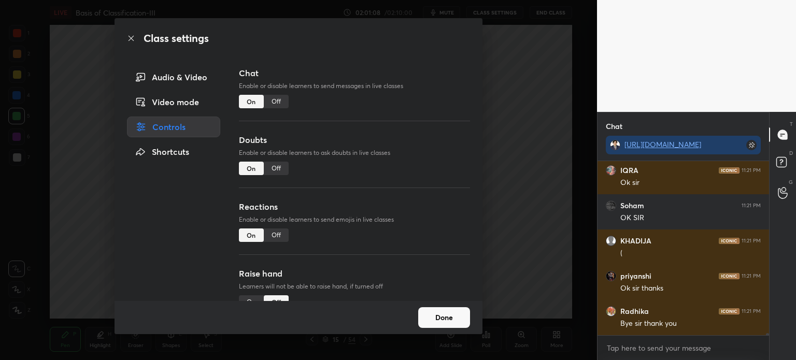
scroll to position [27, 0]
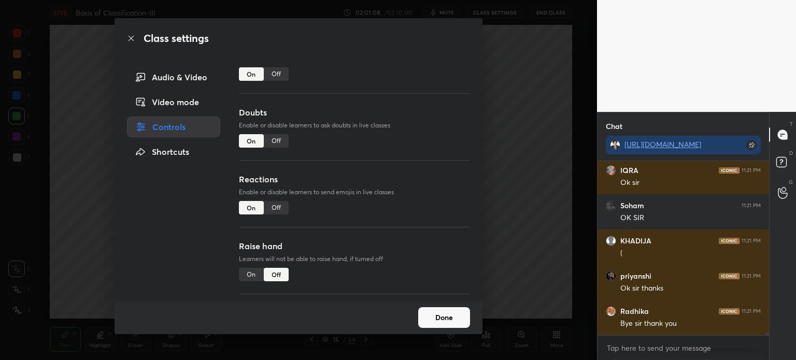
click at [462, 244] on div "Chat Enable or disable learners to send messages in live classes On Off Doubts …" at bounding box center [354, 184] width 256 height 234
drag, startPoint x: 244, startPoint y: 275, endPoint x: 254, endPoint y: 273, distance: 9.5
click at [244, 275] on div "On" at bounding box center [251, 274] width 25 height 13
click at [444, 317] on button "Done" at bounding box center [444, 317] width 52 height 21
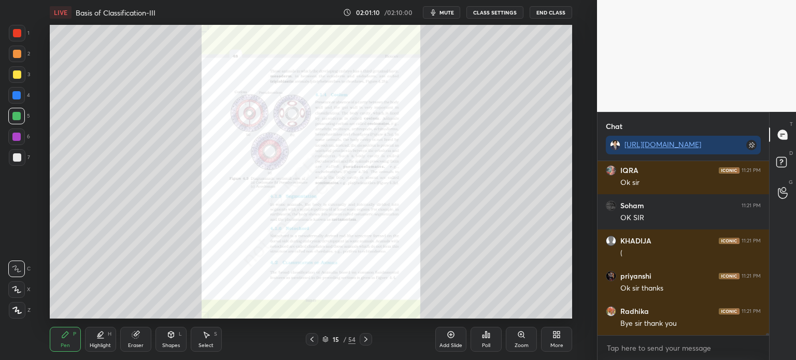
scroll to position [13651, 0]
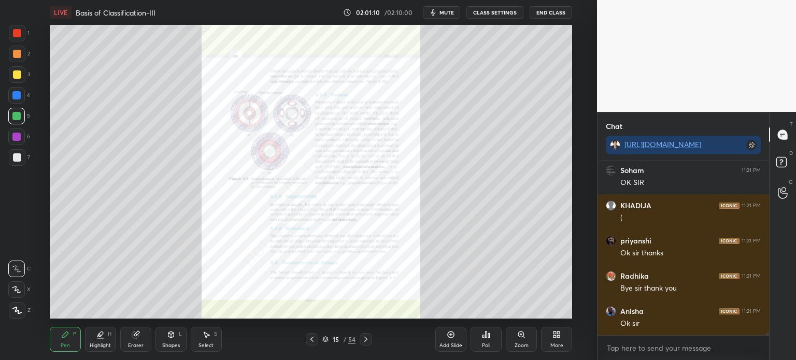
drag, startPoint x: 750, startPoint y: 142, endPoint x: 729, endPoint y: 147, distance: 21.7
click at [750, 142] on icon at bounding box center [751, 145] width 10 height 10
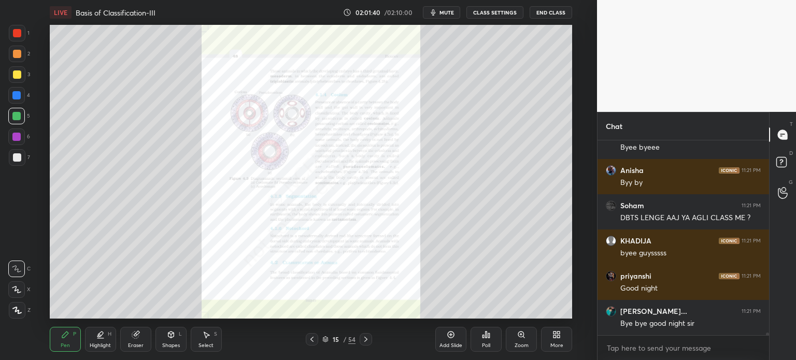
scroll to position [14238, 0]
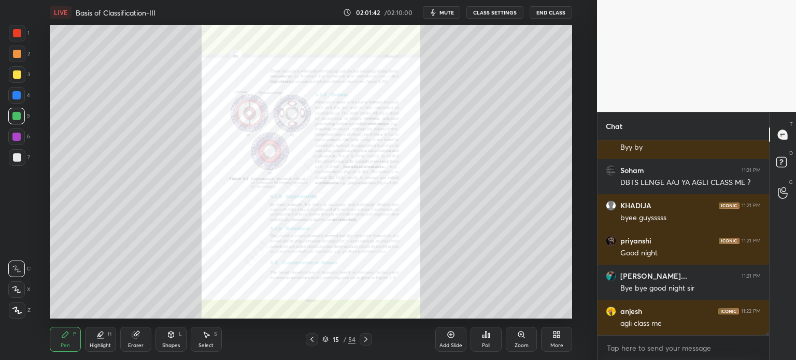
click at [499, 15] on button "CLASS SETTINGS" at bounding box center [494, 12] width 57 height 12
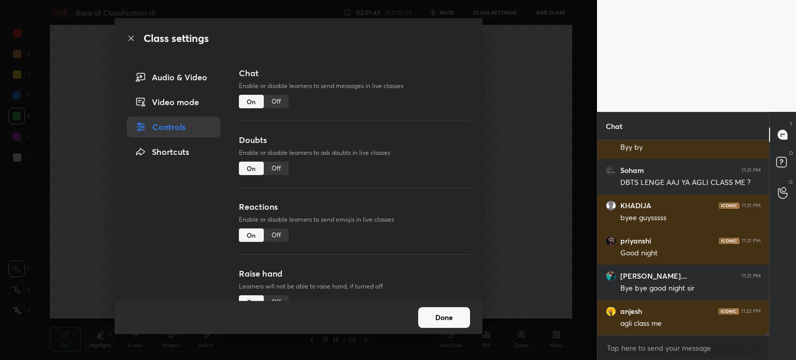
click at [455, 316] on button "Done" at bounding box center [444, 317] width 52 height 21
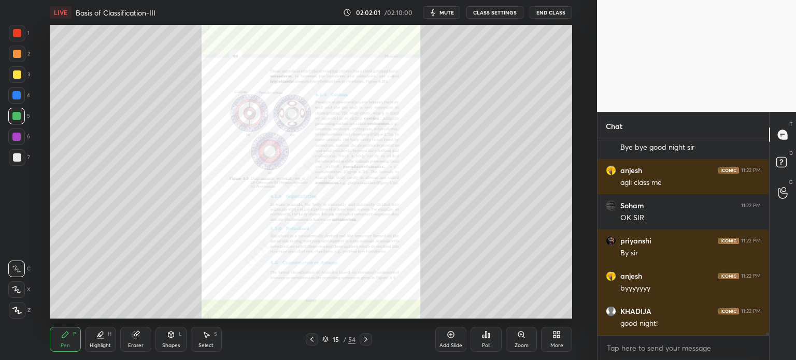
scroll to position [14414, 0]
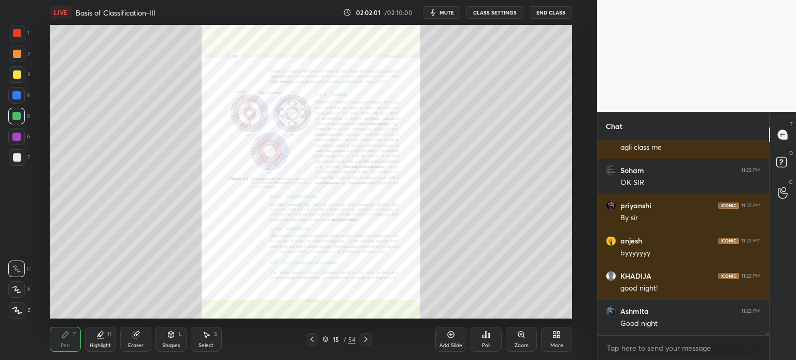
click at [559, 12] on button "End Class" at bounding box center [550, 12] width 42 height 12
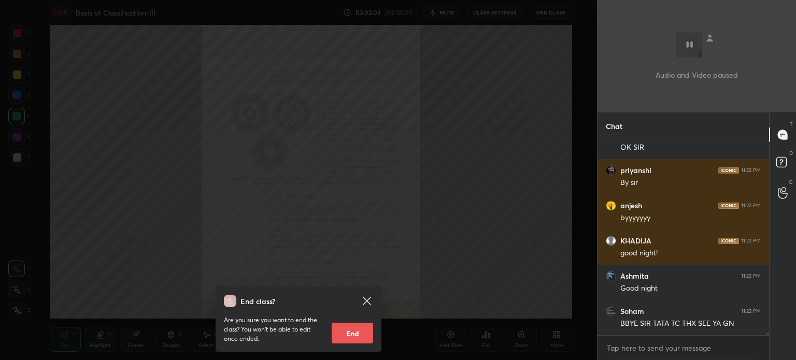
scroll to position [14485, 0]
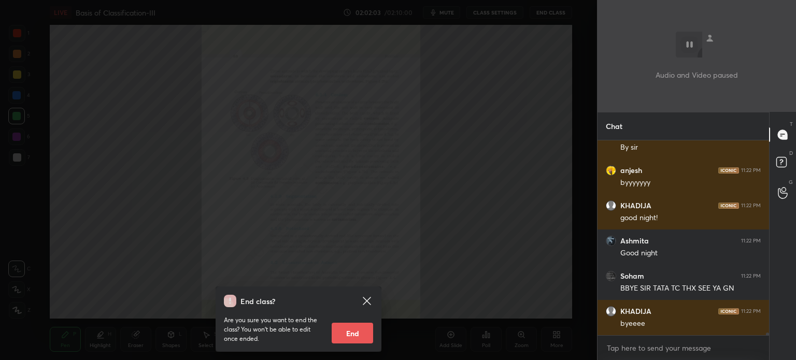
click at [355, 327] on button "End" at bounding box center [352, 333] width 41 height 21
type textarea "x"
